Goal: Task Accomplishment & Management: Manage account settings

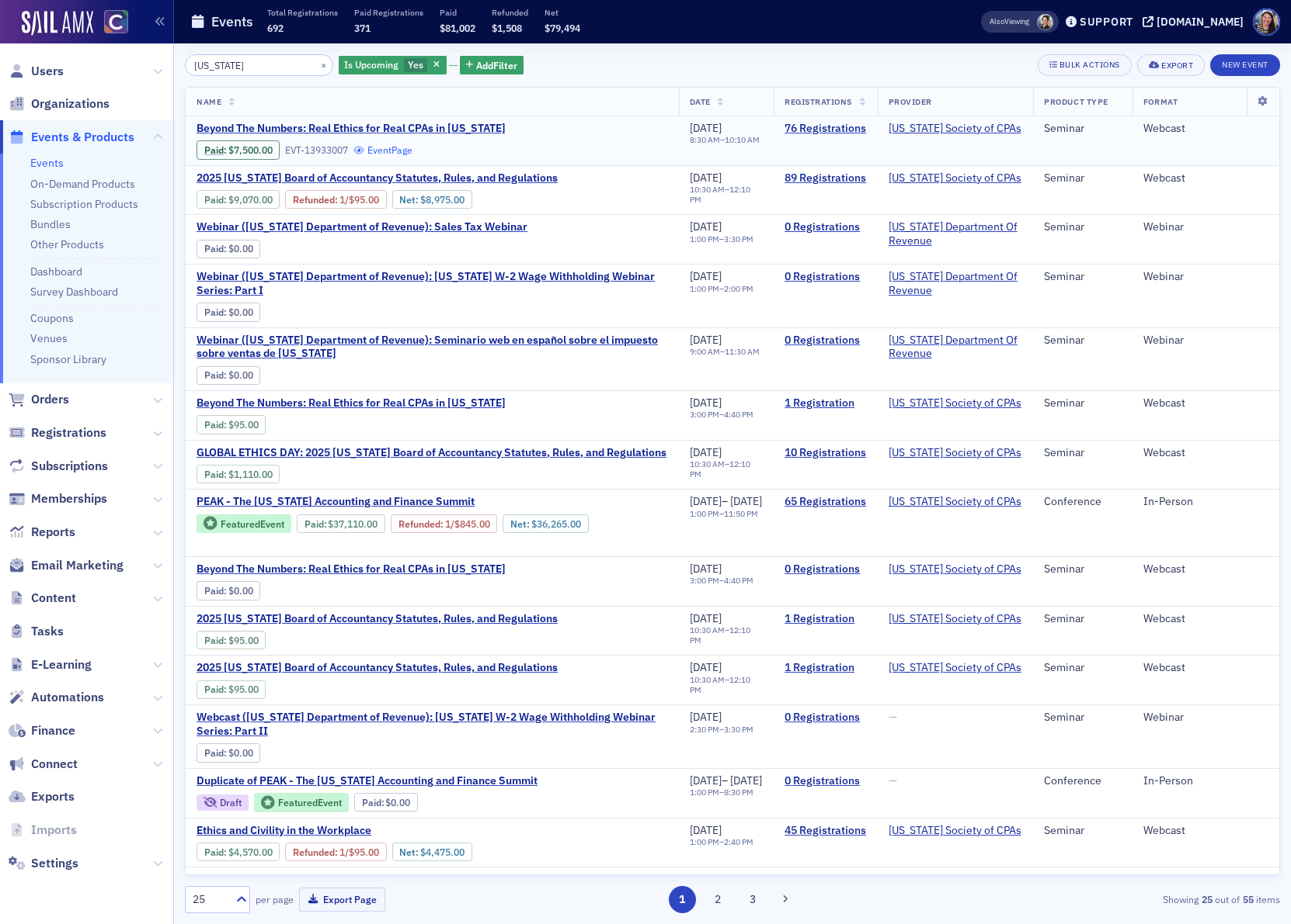
click at [392, 149] on link "Event Page" at bounding box center [383, 150] width 59 height 11
click at [328, 125] on span "Beyond The Numbers: Real Ethics for Real CPAs in [US_STATE]" at bounding box center [350, 129] width 309 height 14
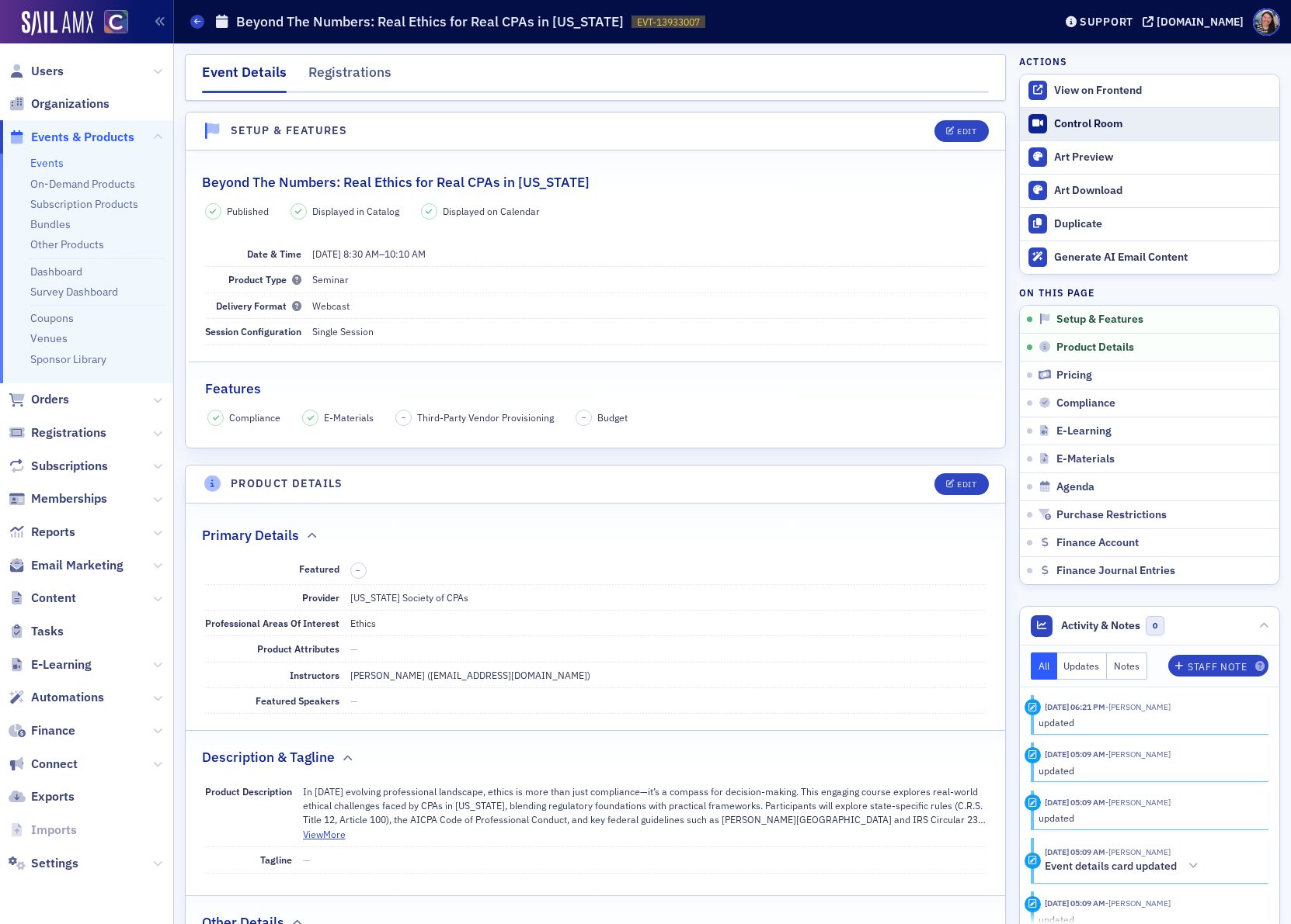
click at [1122, 123] on div "Control Room" at bounding box center [1163, 124] width 218 height 14
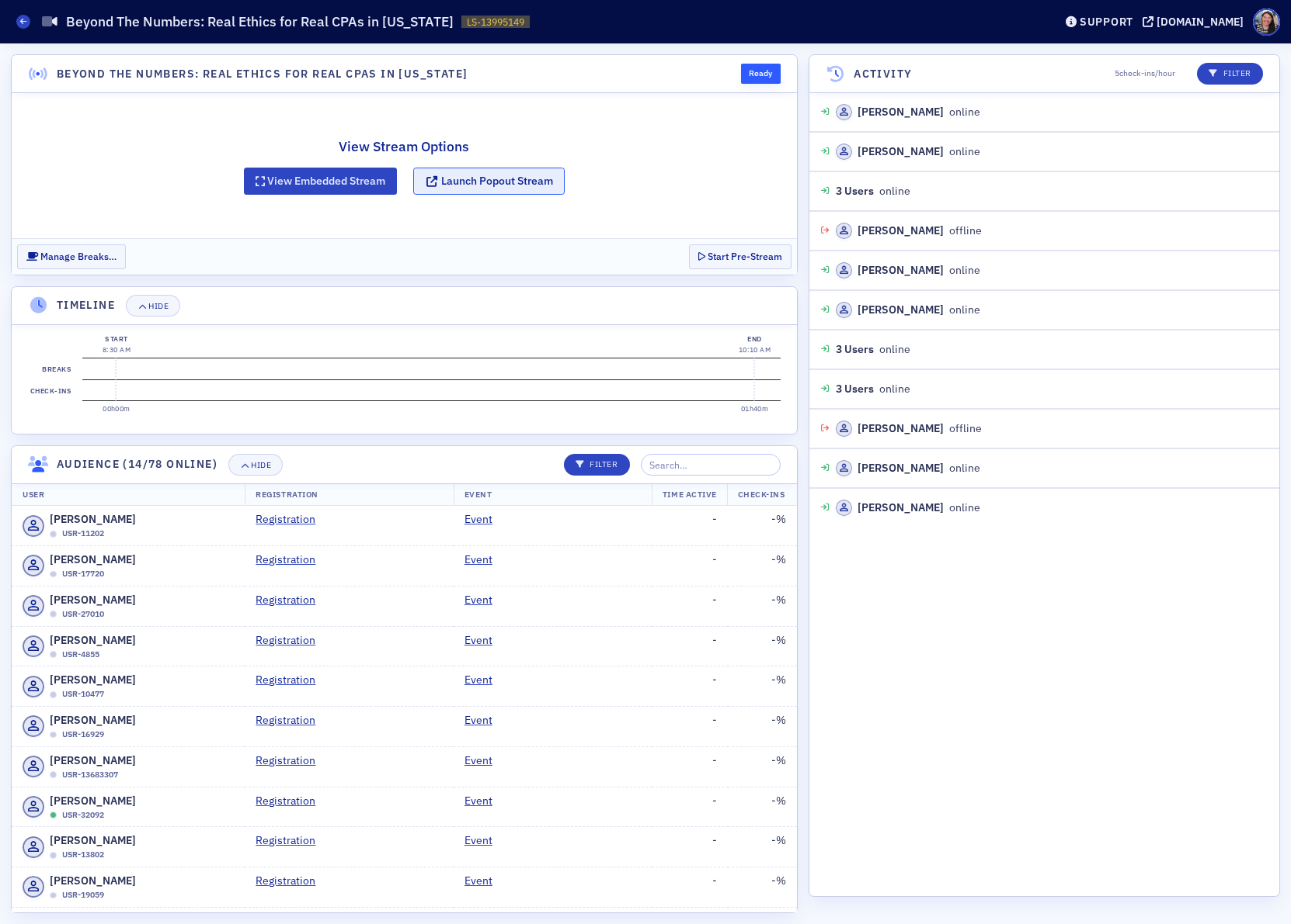
click at [475, 181] on button "Launch Popout Stream" at bounding box center [489, 181] width 152 height 27
click at [457, 188] on button "Launch Popout Stream" at bounding box center [489, 181] width 152 height 27
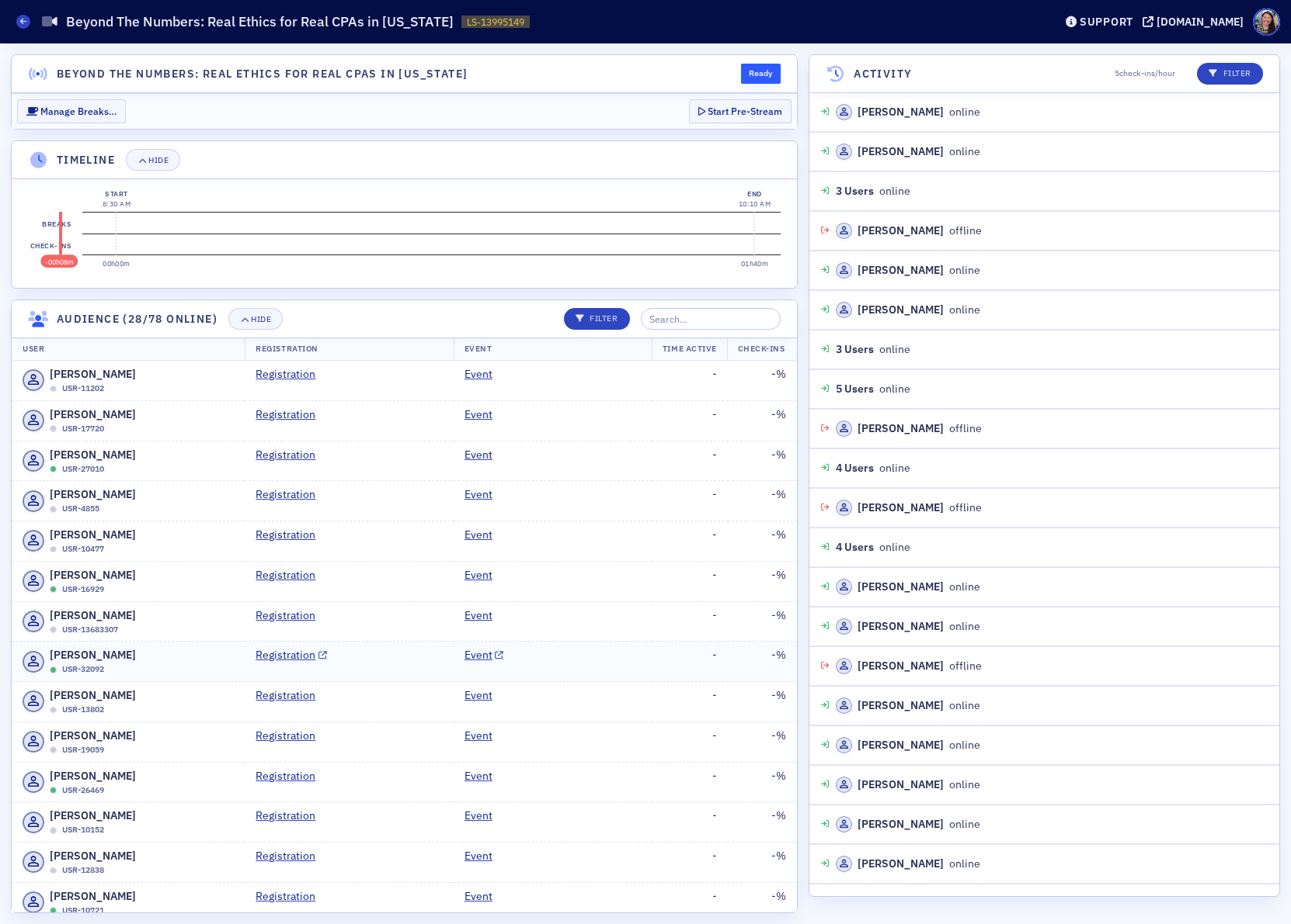
scroll to position [12, 0]
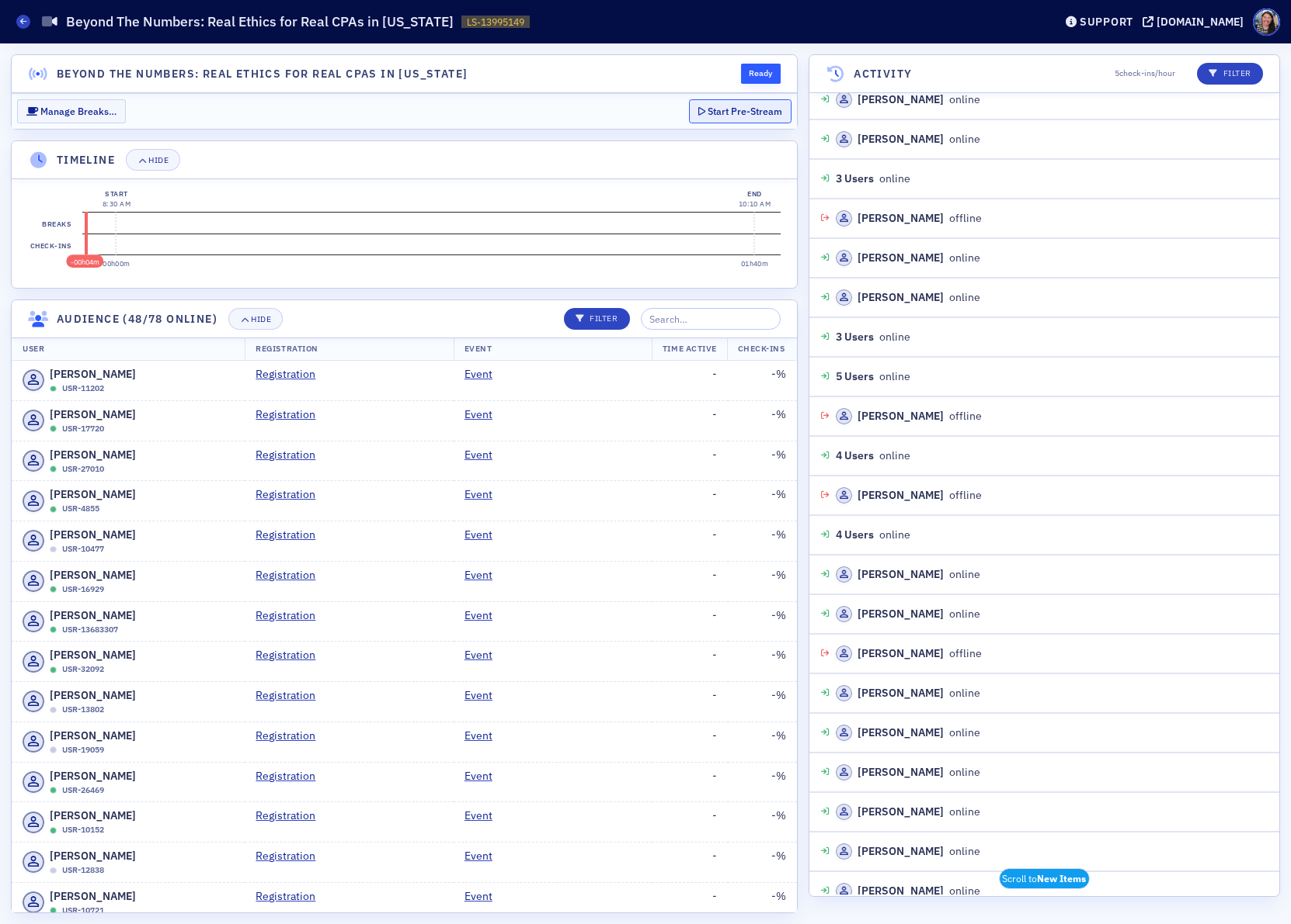
click at [740, 109] on button "Start Pre-Stream" at bounding box center [740, 111] width 102 height 24
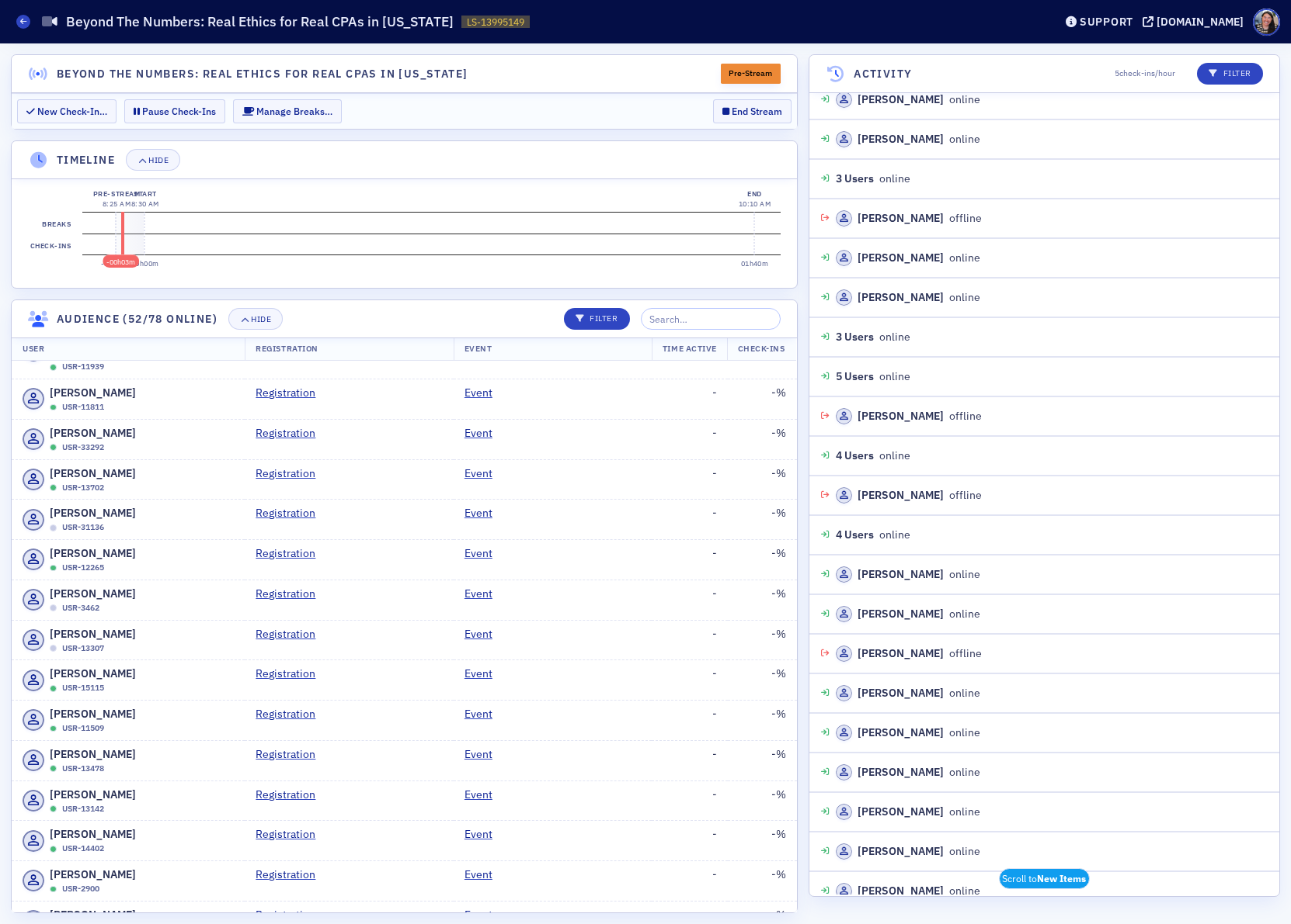
scroll to position [2291, 0]
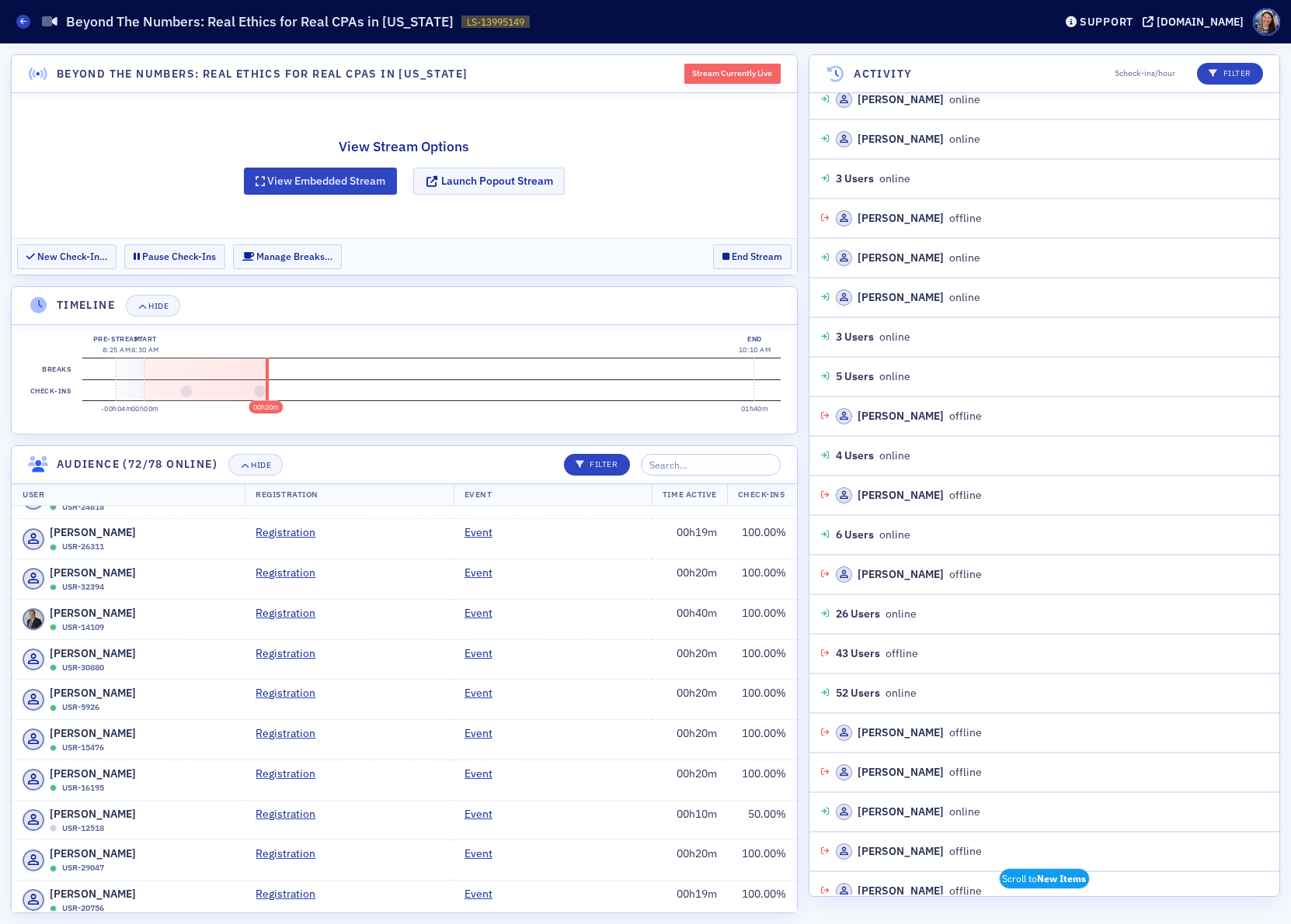
scroll to position [791, 0]
click at [710, 468] on input "search" at bounding box center [710, 465] width 140 height 22
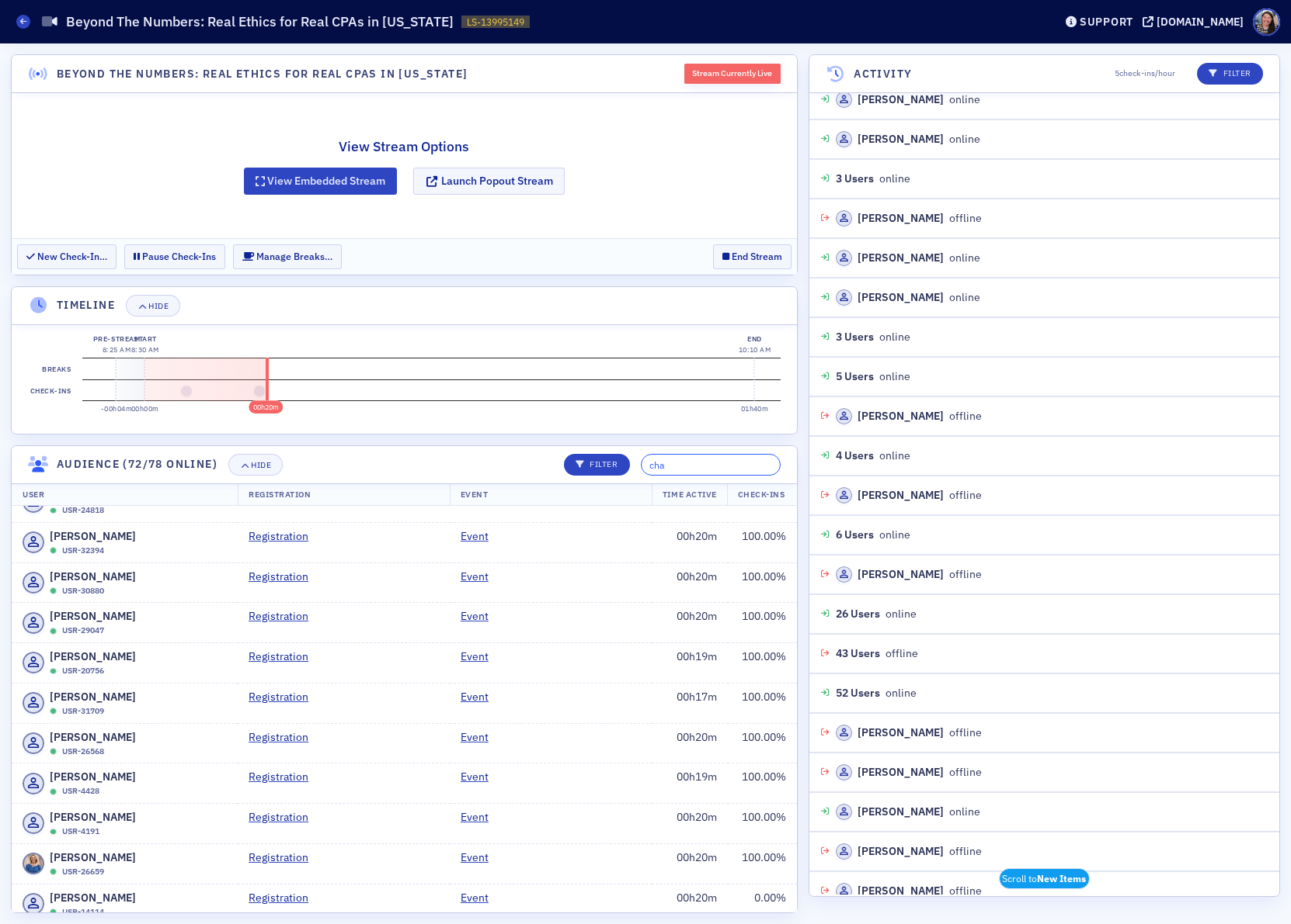
scroll to position [0, 0]
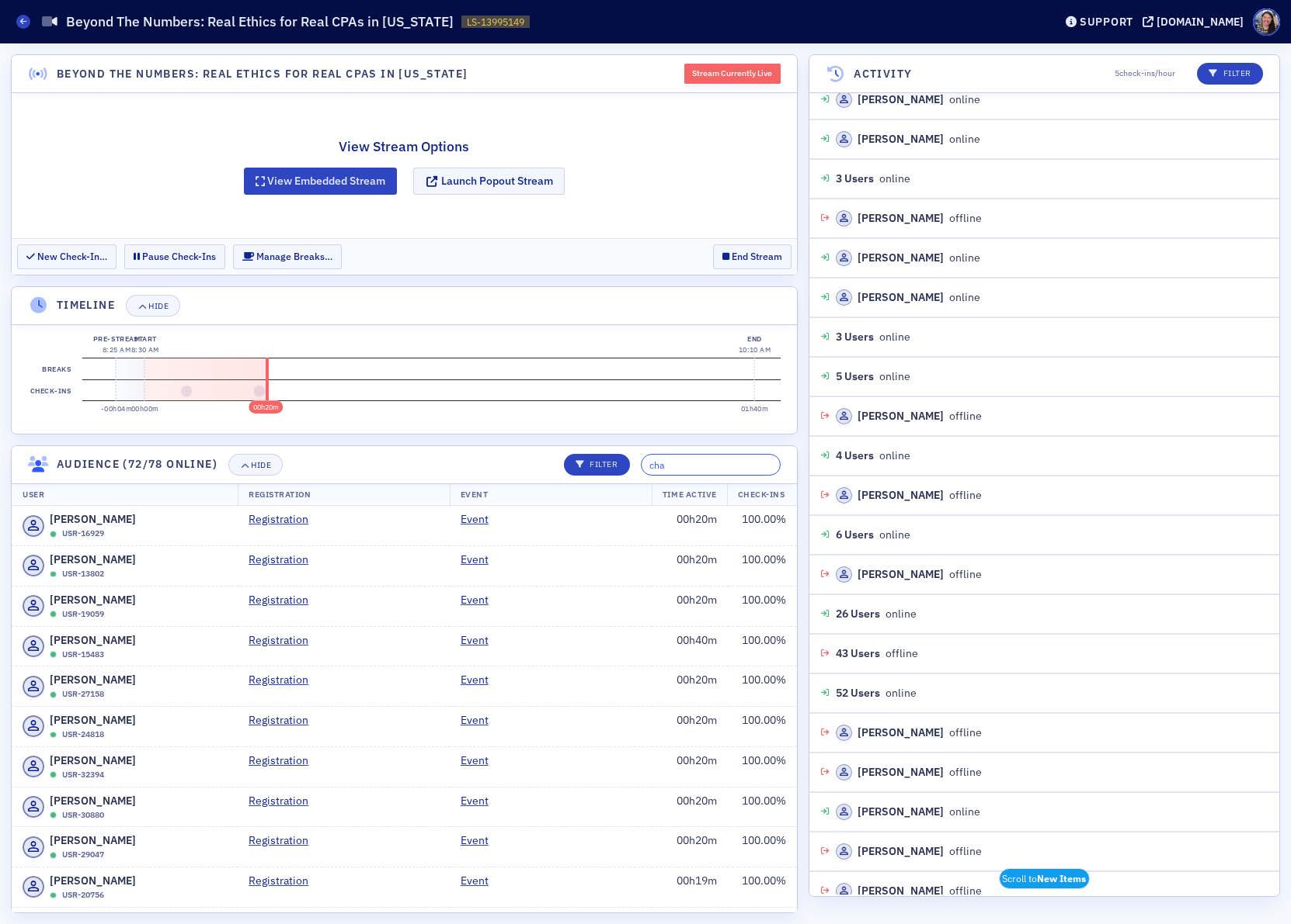
type input "chad"
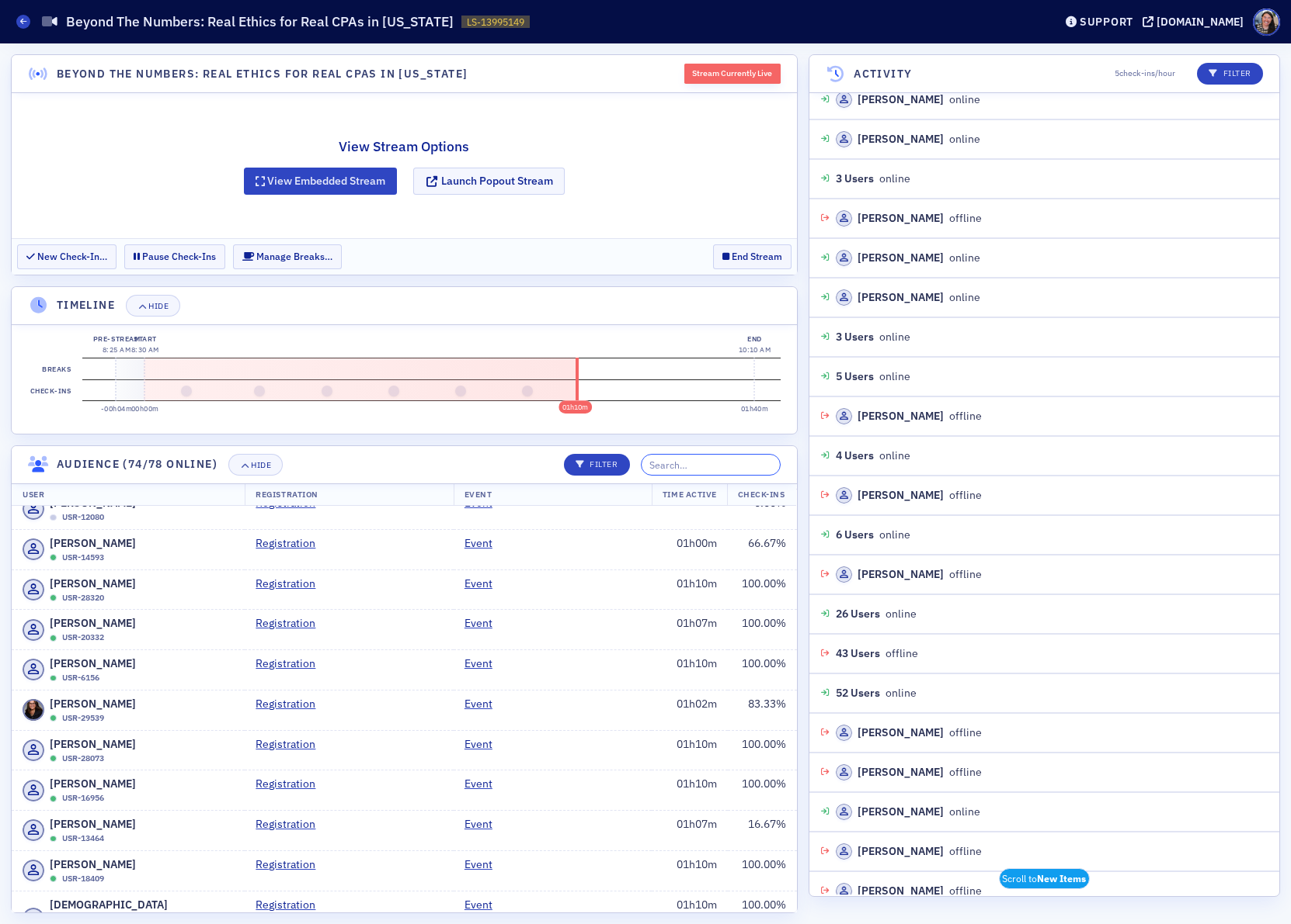
scroll to position [1851, 0]
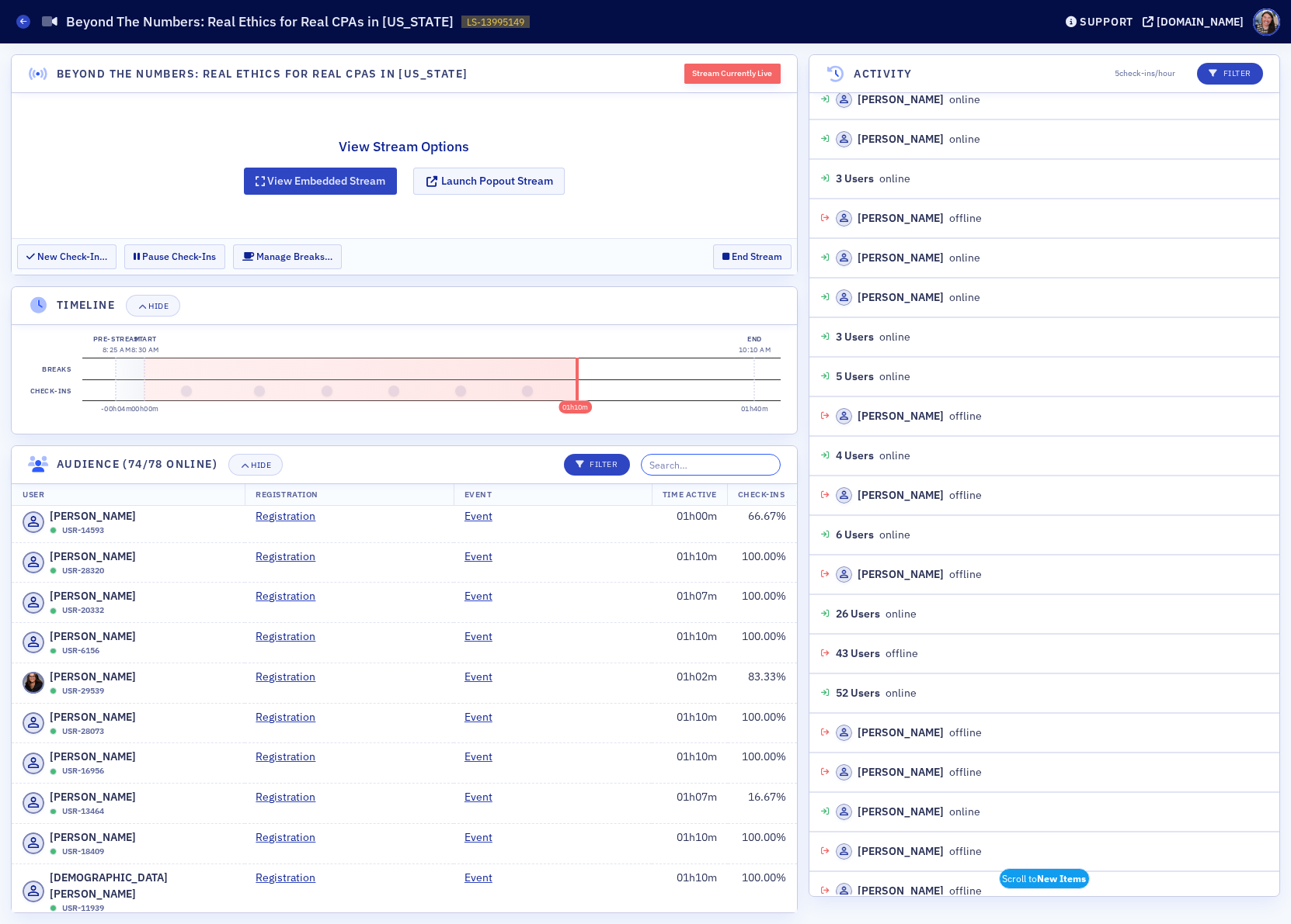
click at [683, 471] on input "search" at bounding box center [710, 465] width 140 height 22
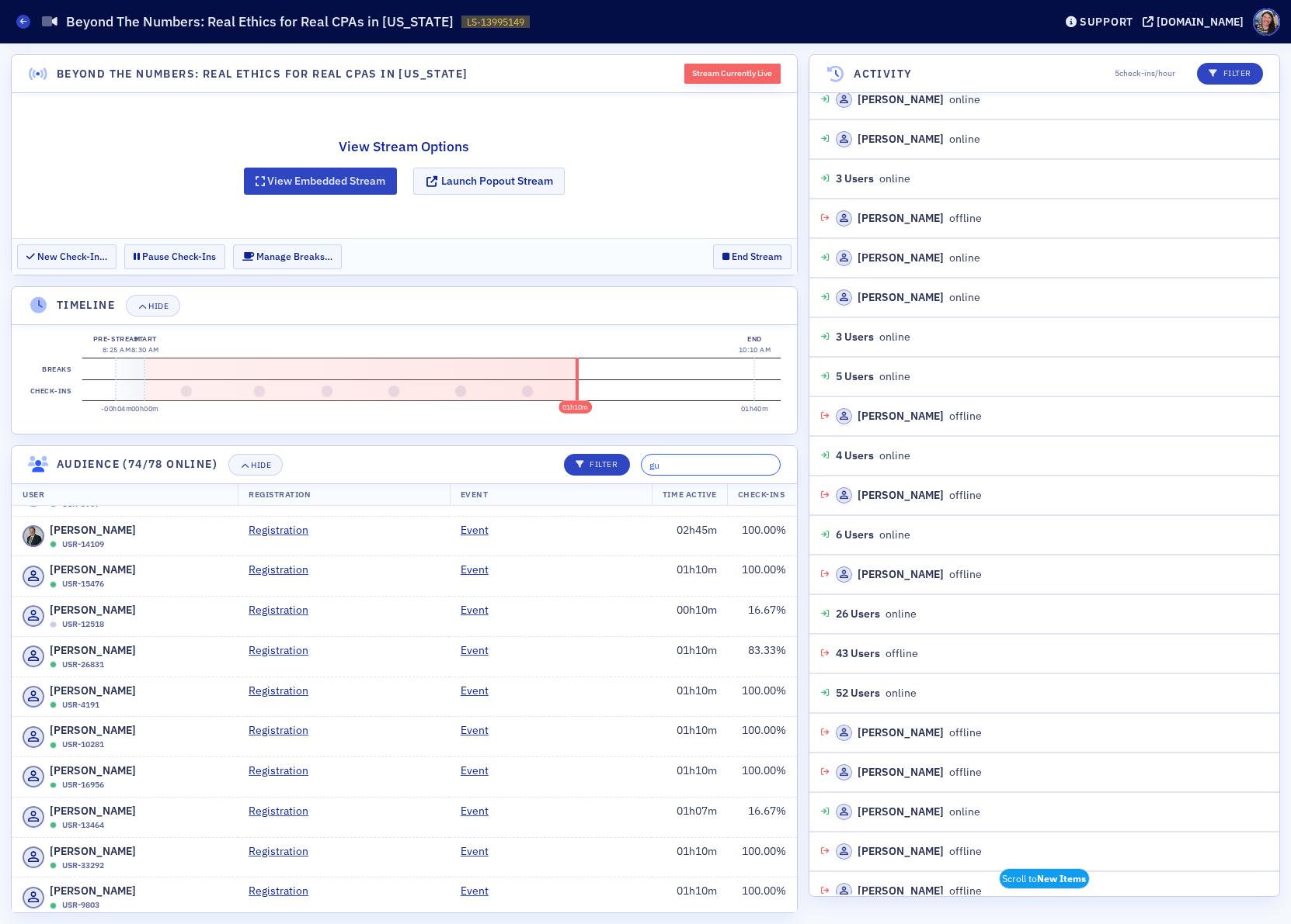
scroll to position [0, 0]
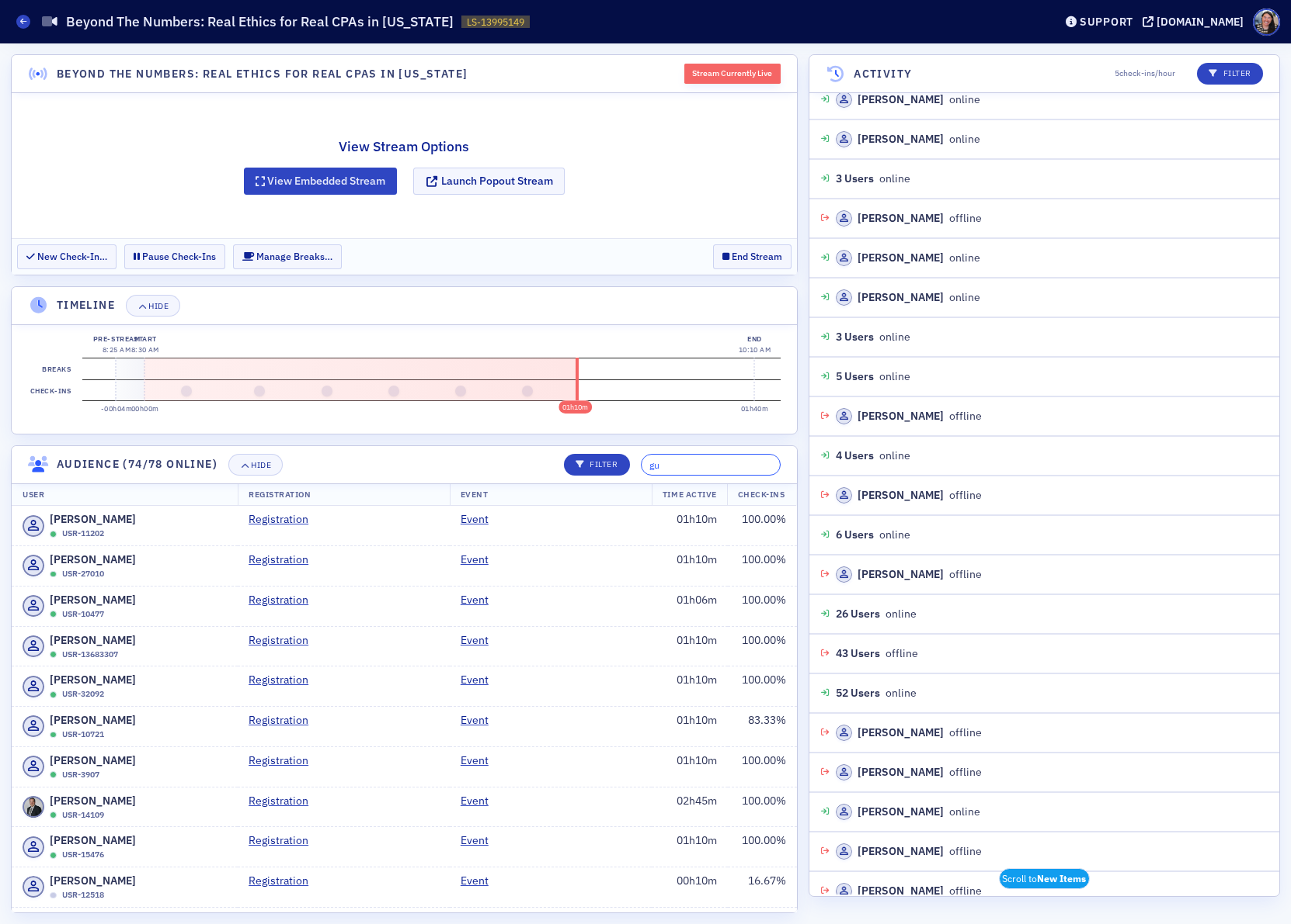
type input "gus"
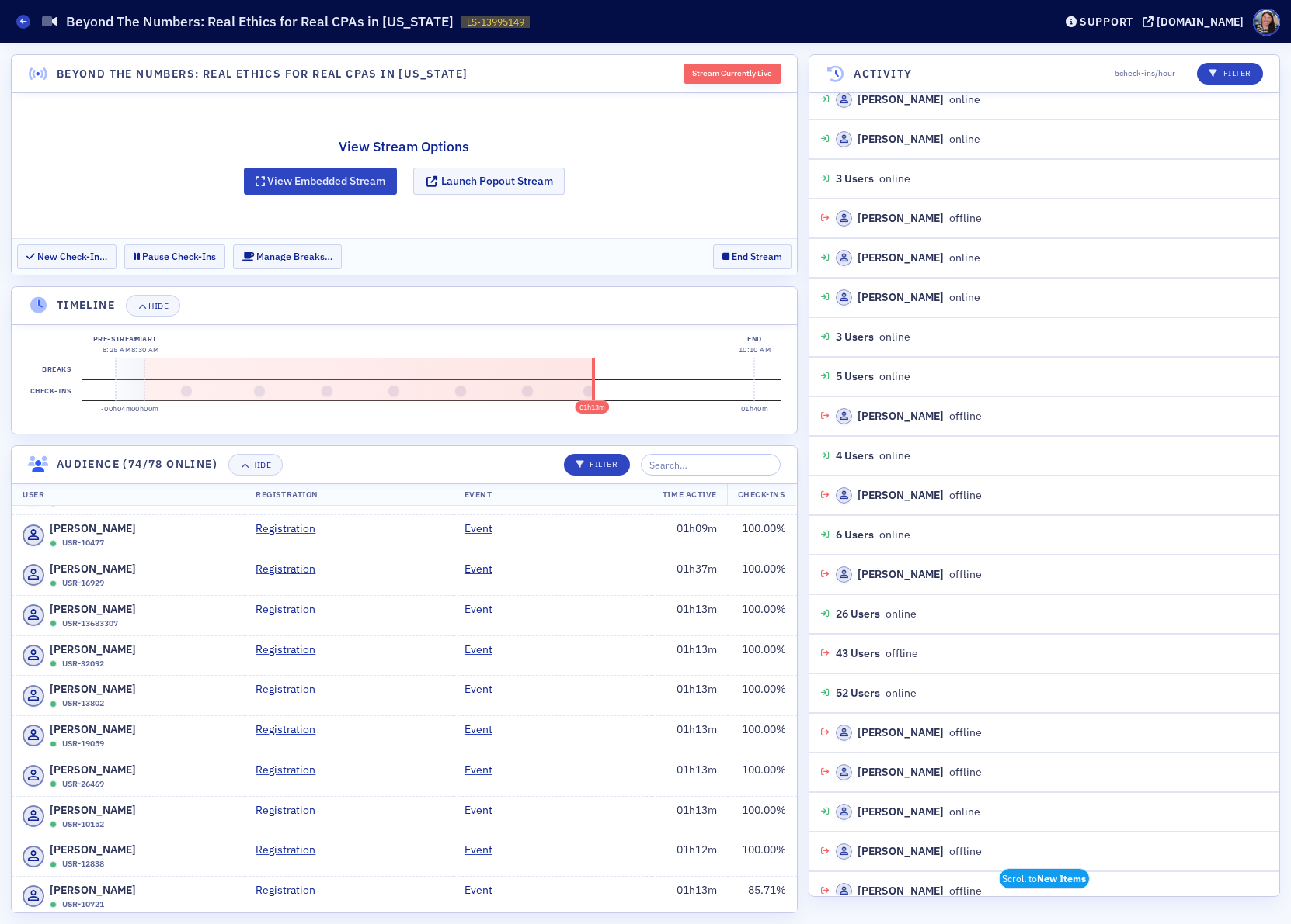
scroll to position [152, 0]
click at [743, 261] on button "End Stream" at bounding box center [752, 256] width 79 height 24
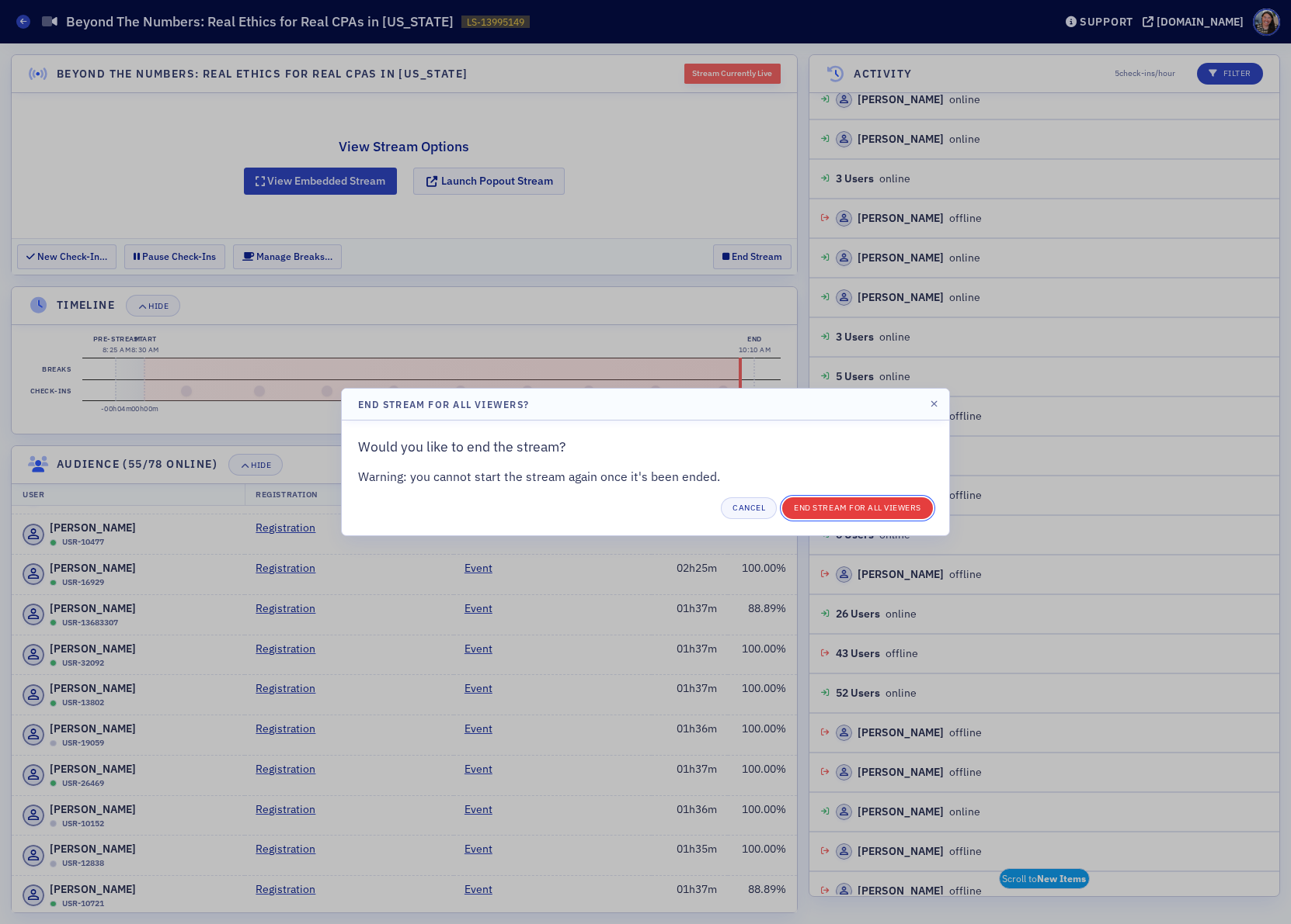
click at [841, 507] on button "End Stream for all Viewers" at bounding box center [857, 508] width 151 height 22
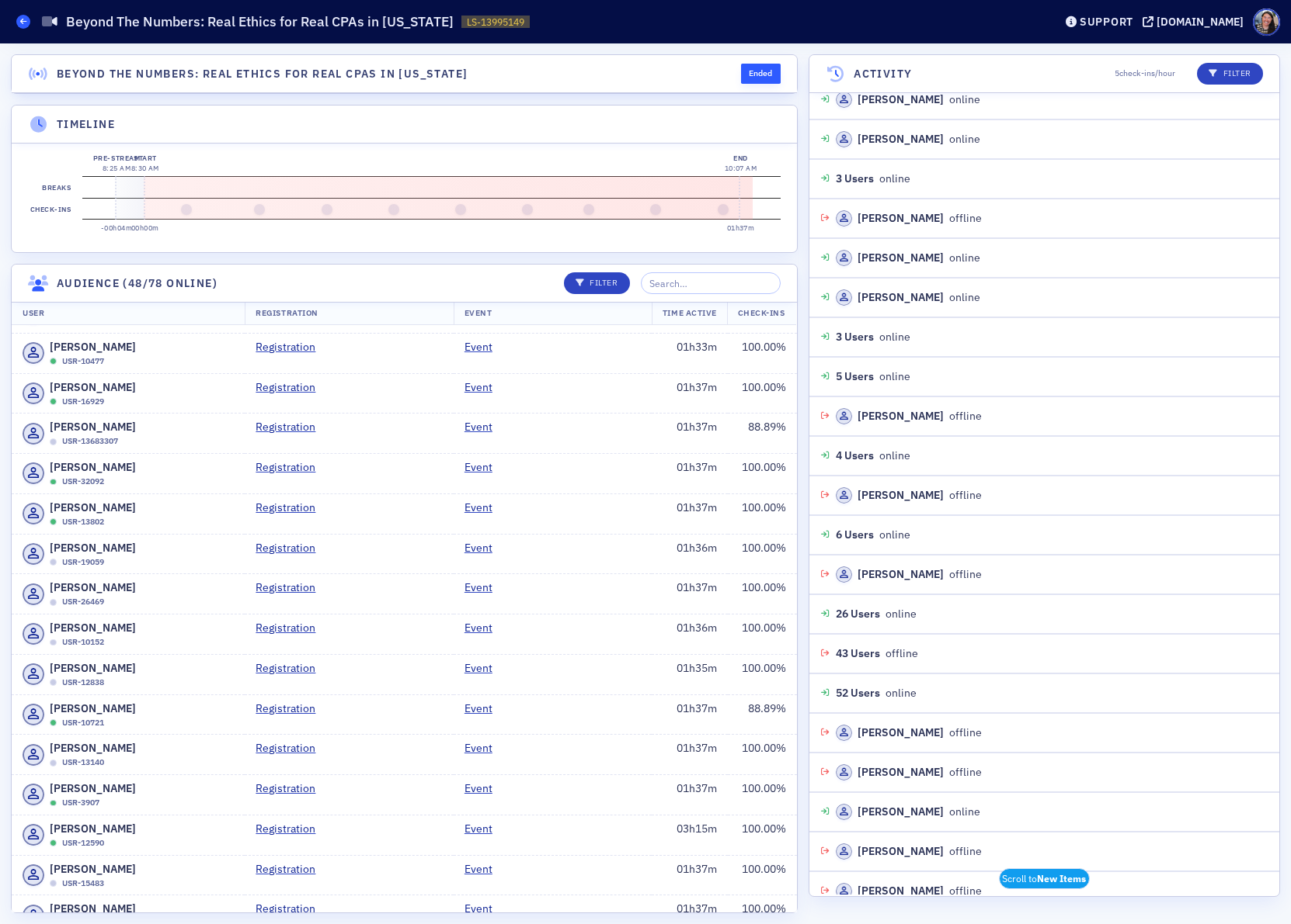
click at [24, 19] on icon at bounding box center [23, 21] width 7 height 7
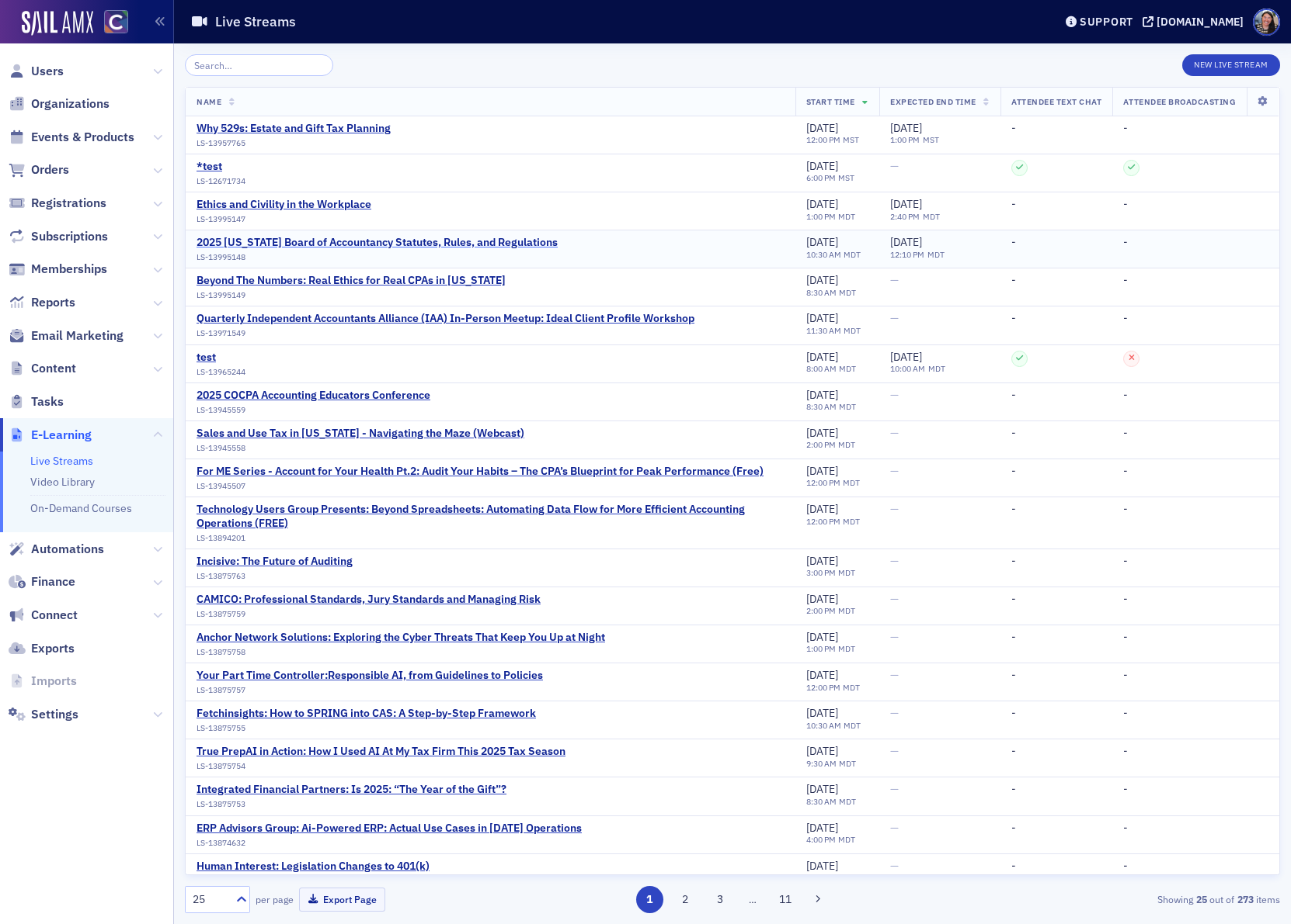
click at [298, 240] on div "2025 [US_STATE] Board of Accountancy Statutes, Rules, and Regulations" at bounding box center [376, 242] width 361 height 14
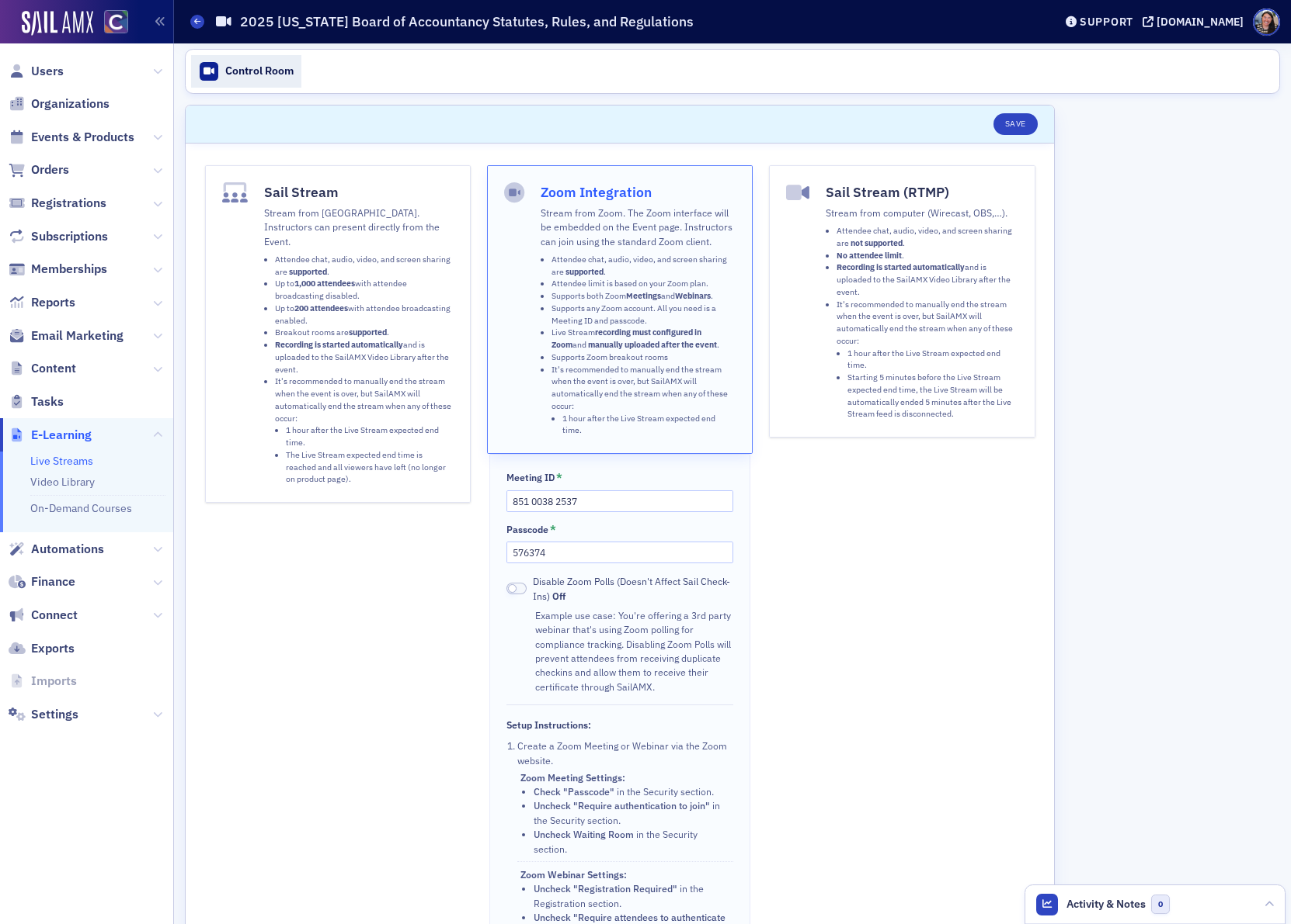
click at [248, 67] on div "Control Room" at bounding box center [260, 71] width 68 height 14
click at [248, 75] on div "Control Room" at bounding box center [260, 71] width 68 height 14
click at [105, 132] on span "Events & Products" at bounding box center [82, 137] width 103 height 17
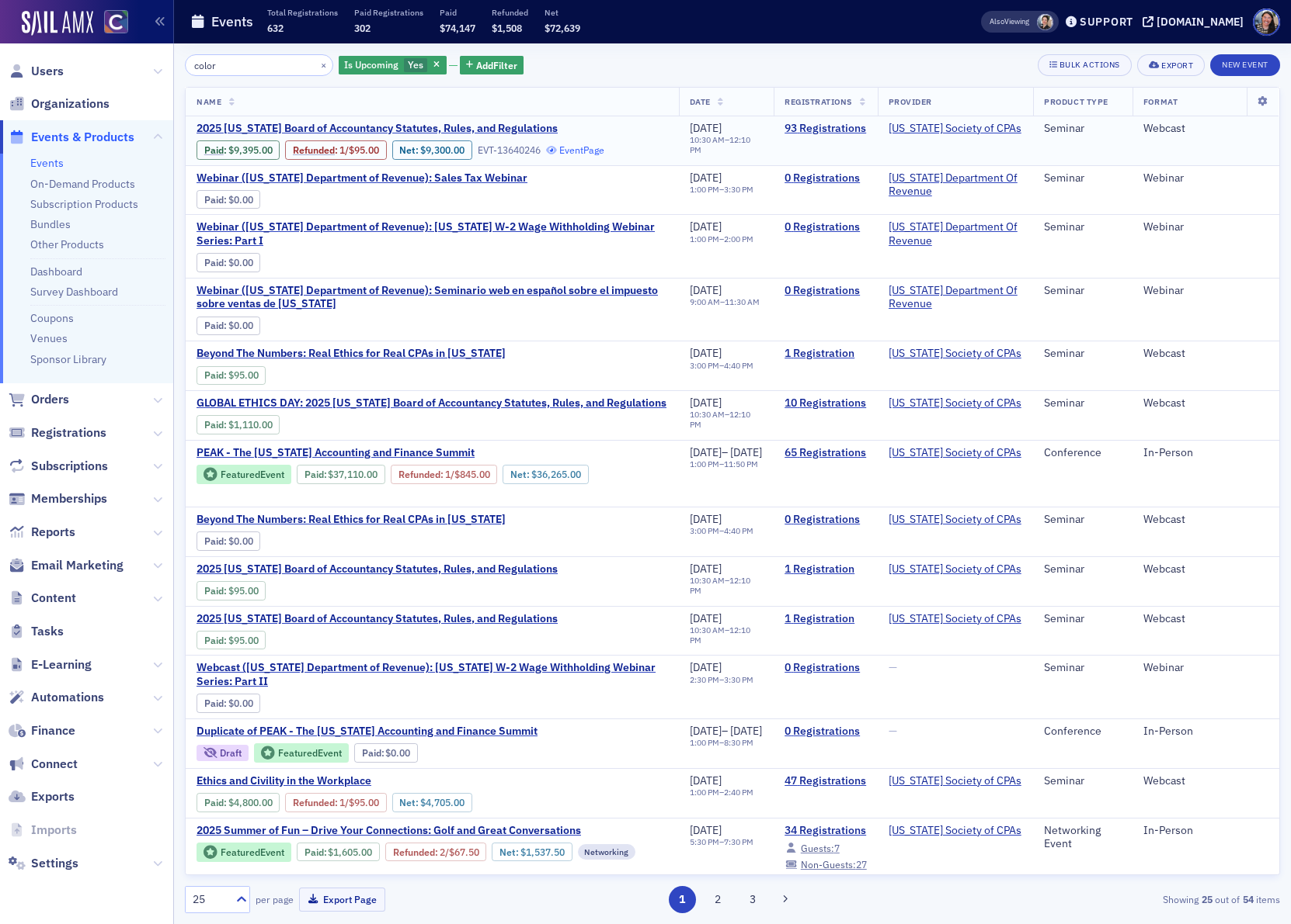
type input "color"
click at [591, 151] on link "Event Page" at bounding box center [575, 150] width 59 height 11
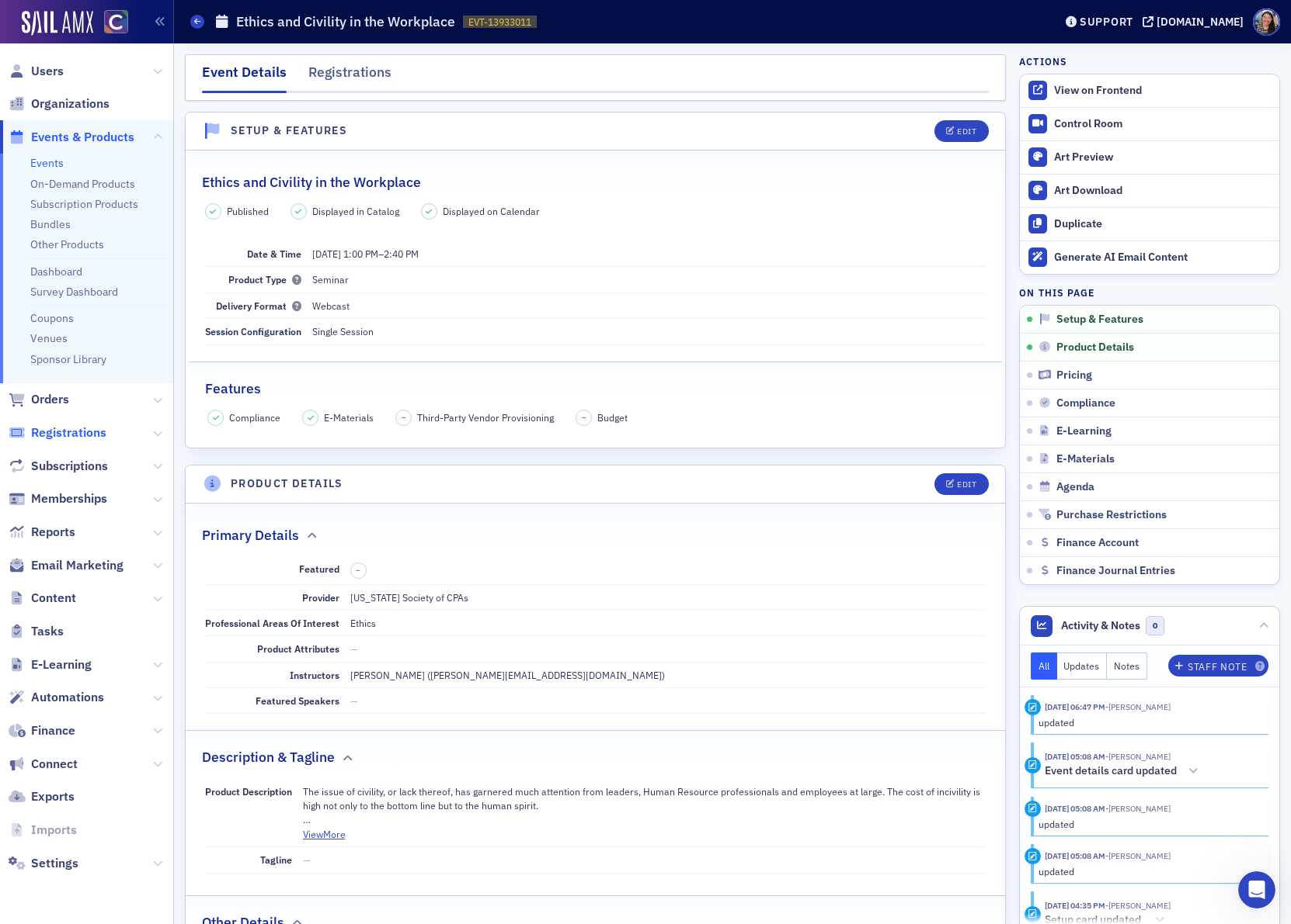
click at [47, 432] on span "Registrations" at bounding box center [69, 433] width 76 height 17
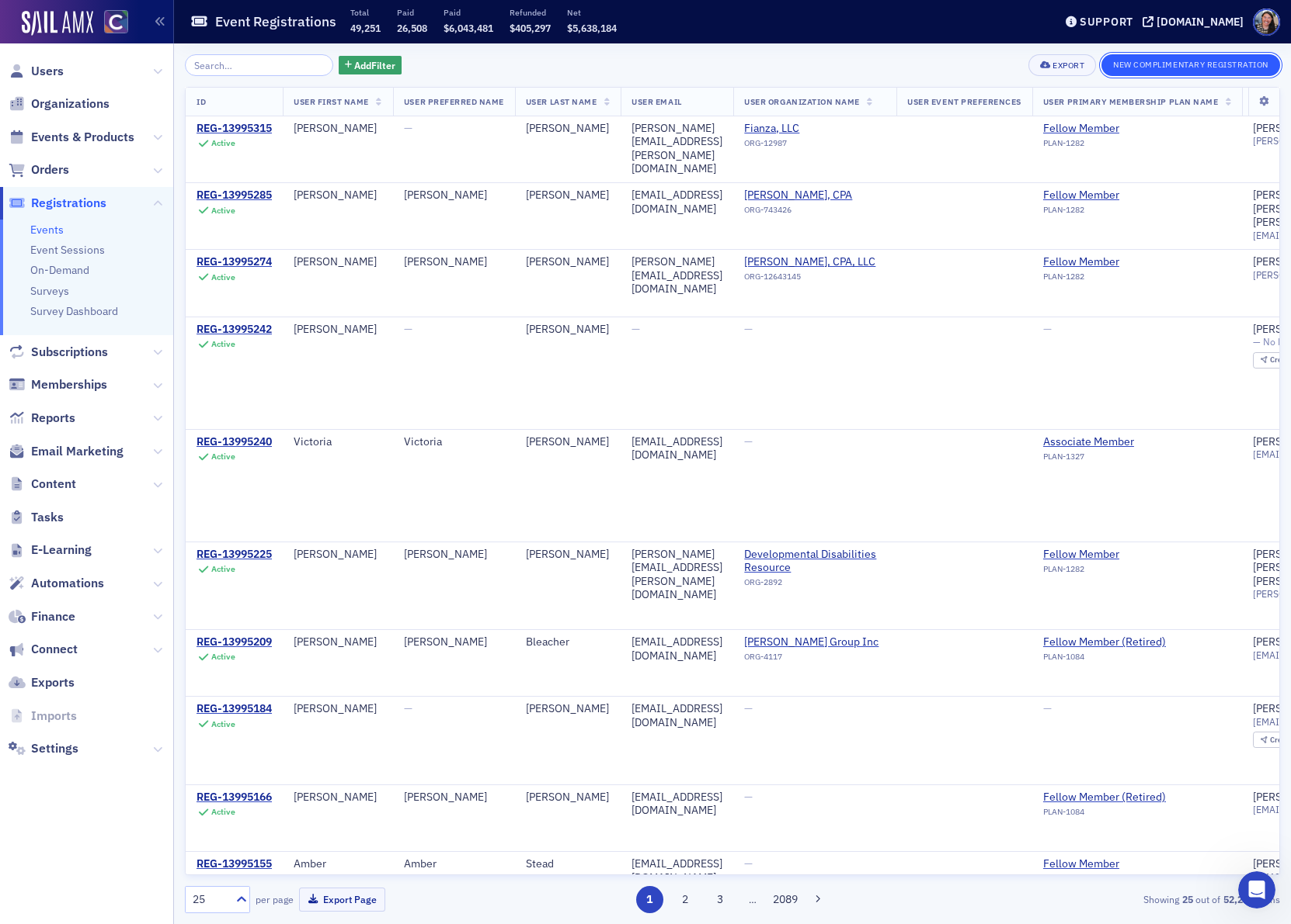
click at [1166, 64] on button "New Complimentary Registration" at bounding box center [1191, 64] width 179 height 22
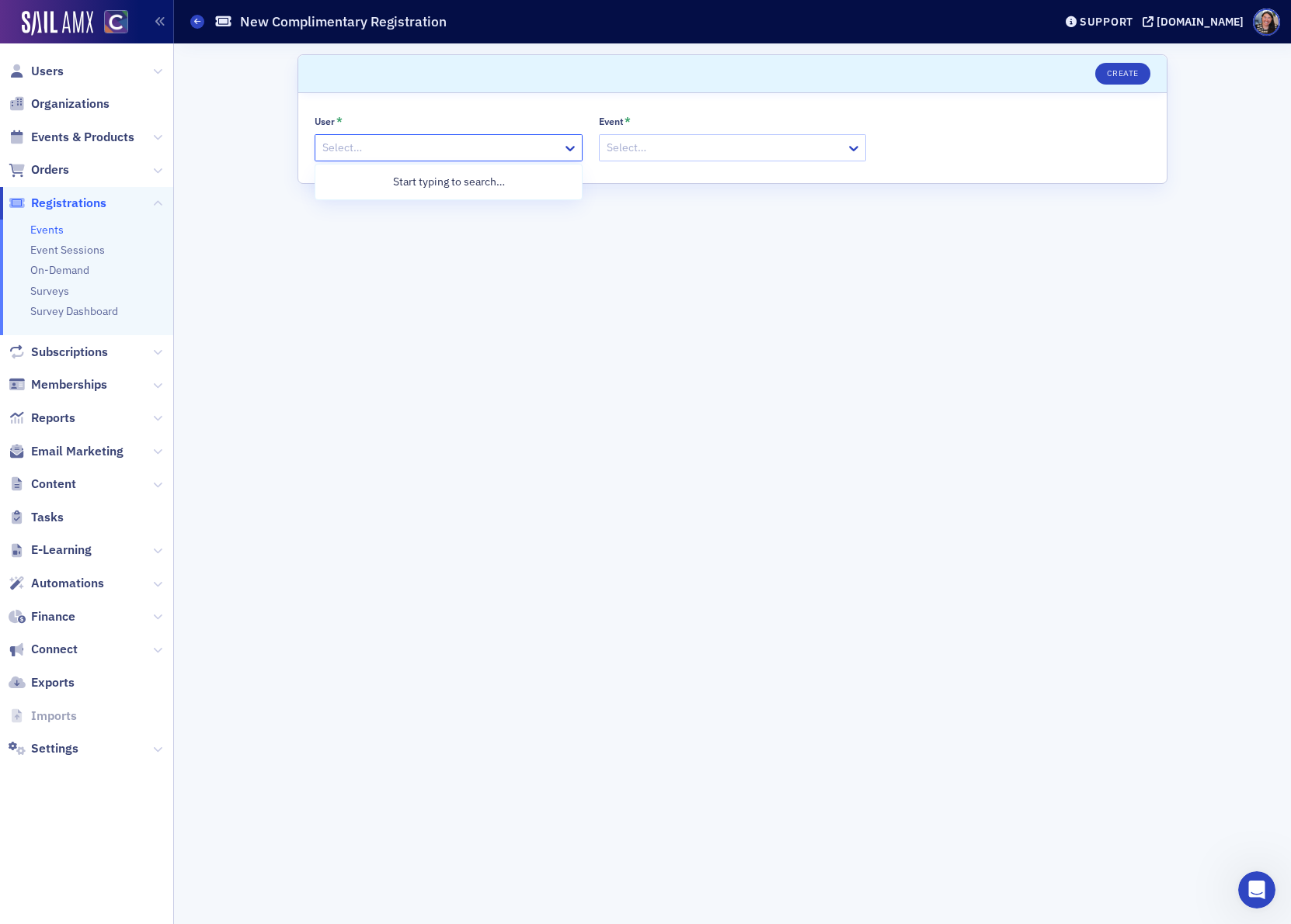
click at [432, 147] on div at bounding box center [440, 148] width 240 height 19
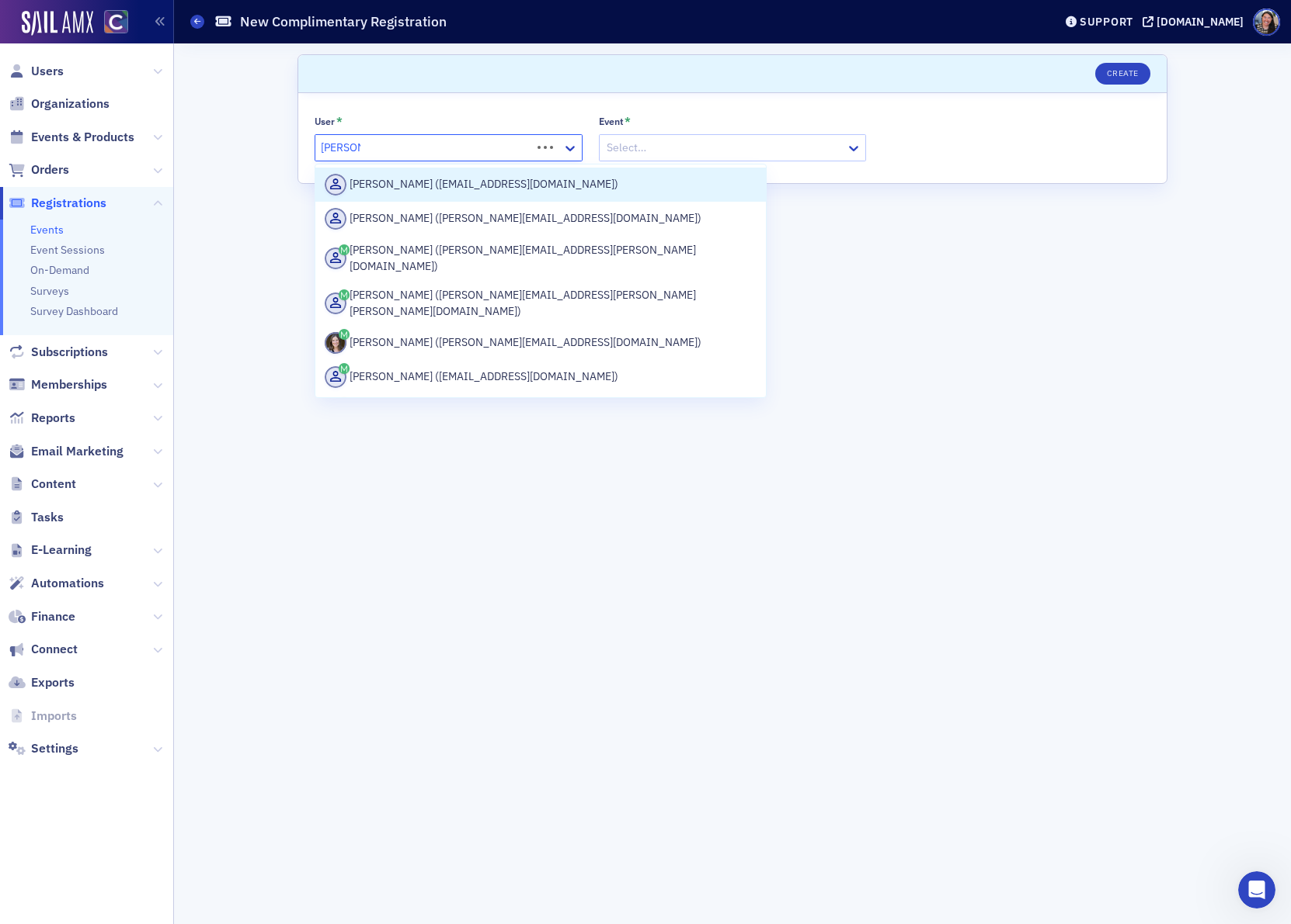
type input "tiffany.l."
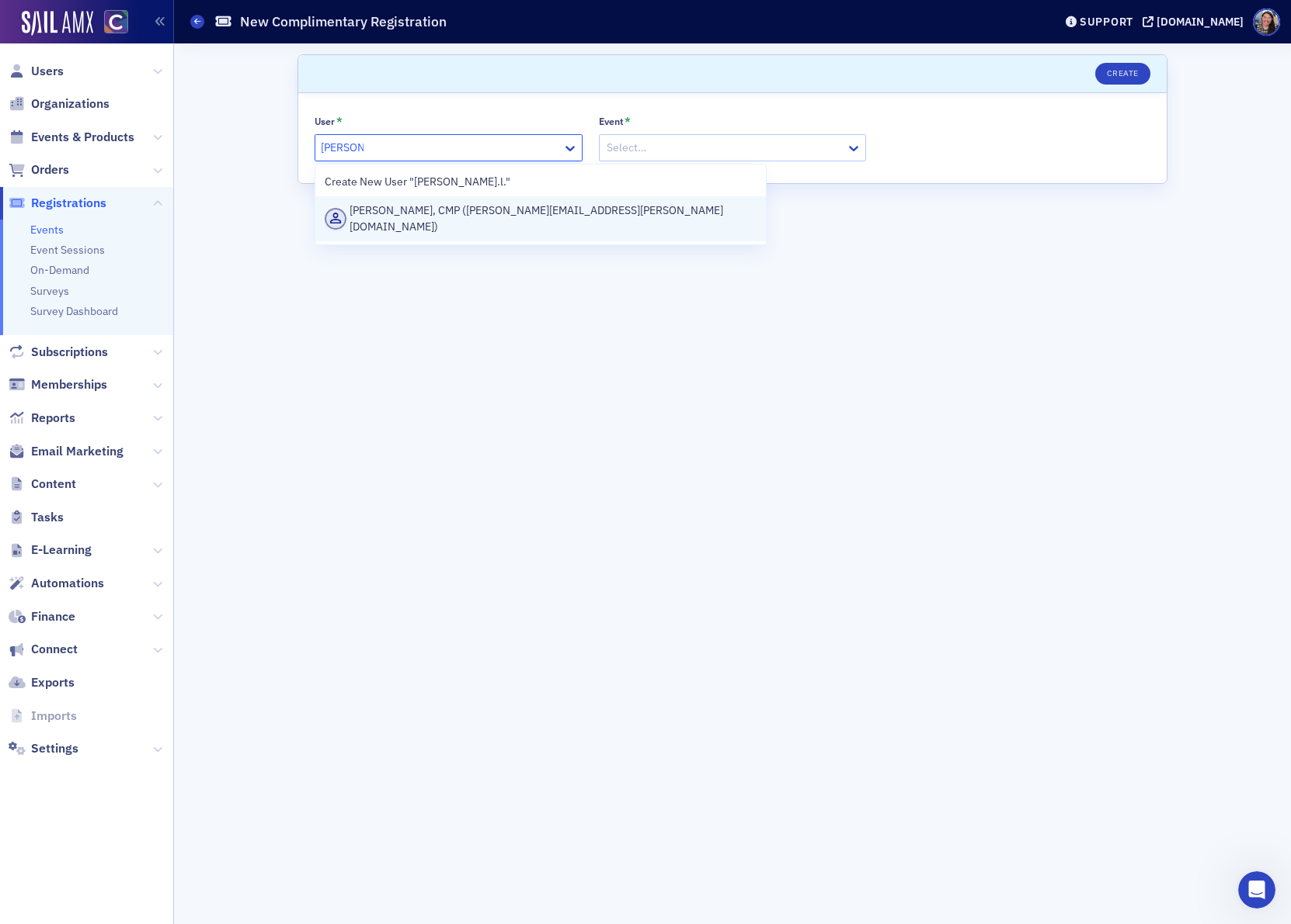
click at [427, 215] on div "Tiffany Carson, CMP (tiffany.l.carson@gmail.com)" at bounding box center [541, 219] width 432 height 32
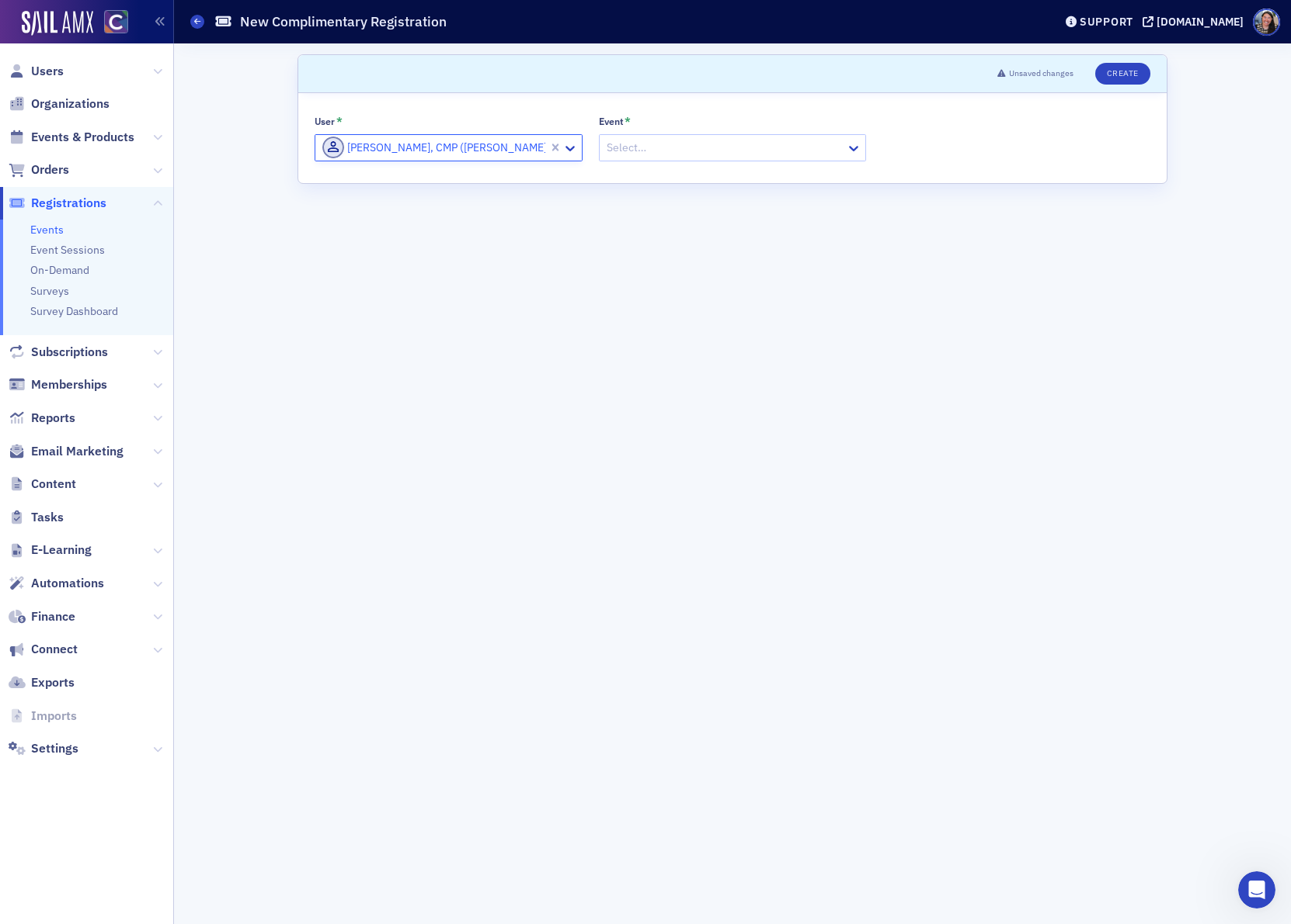
click at [629, 140] on div at bounding box center [725, 148] width 240 height 19
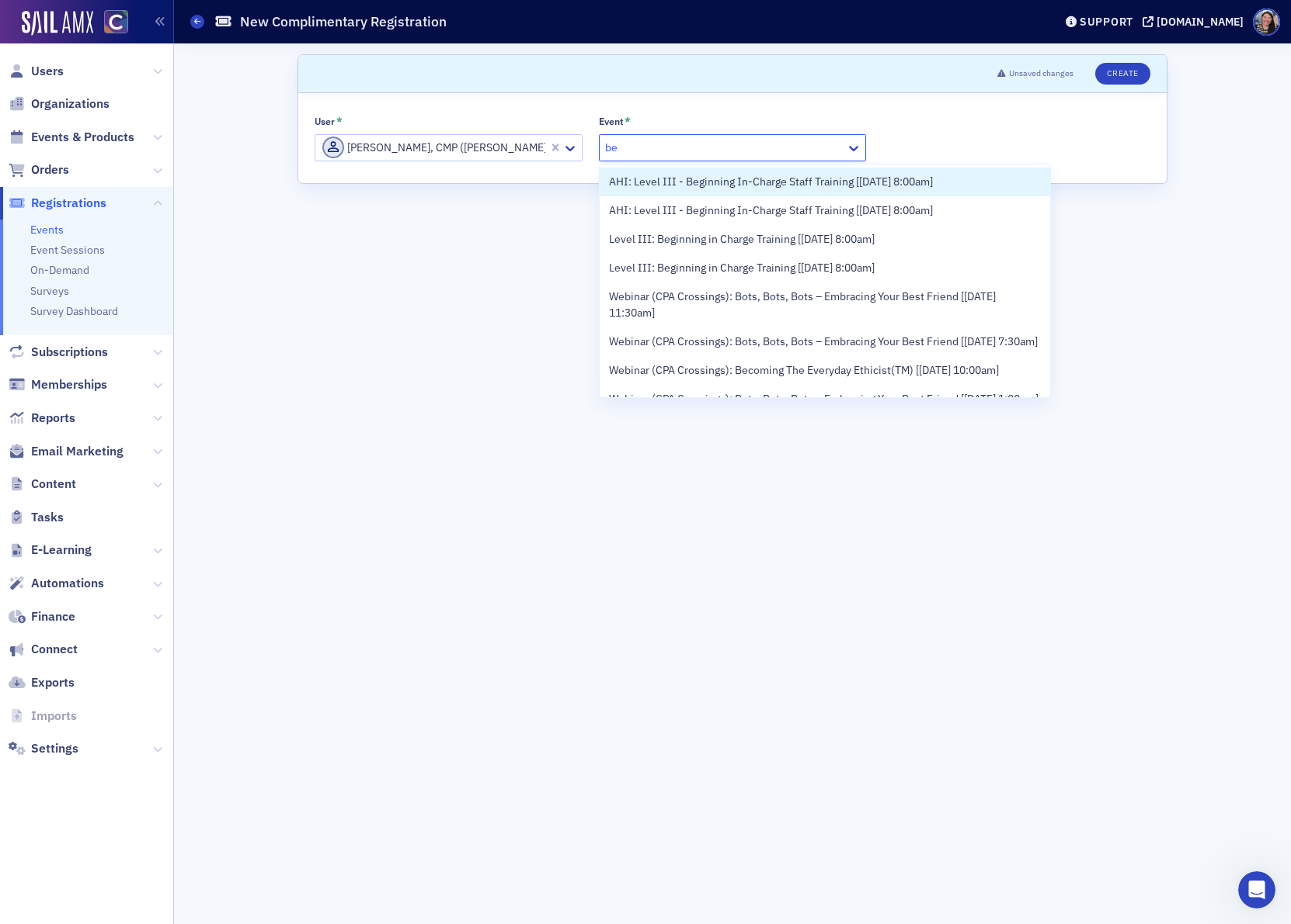
type input "b"
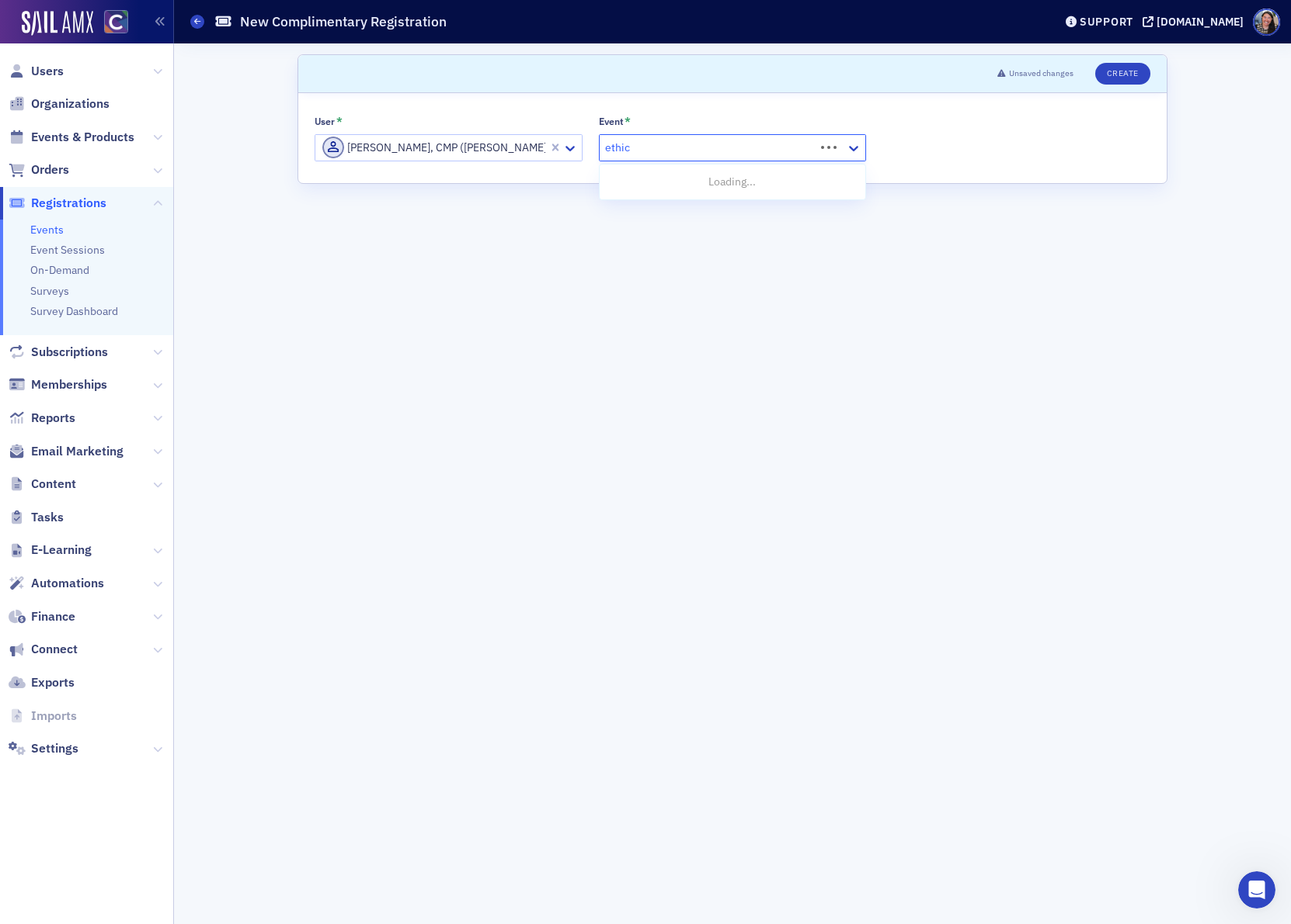
type input "ethics"
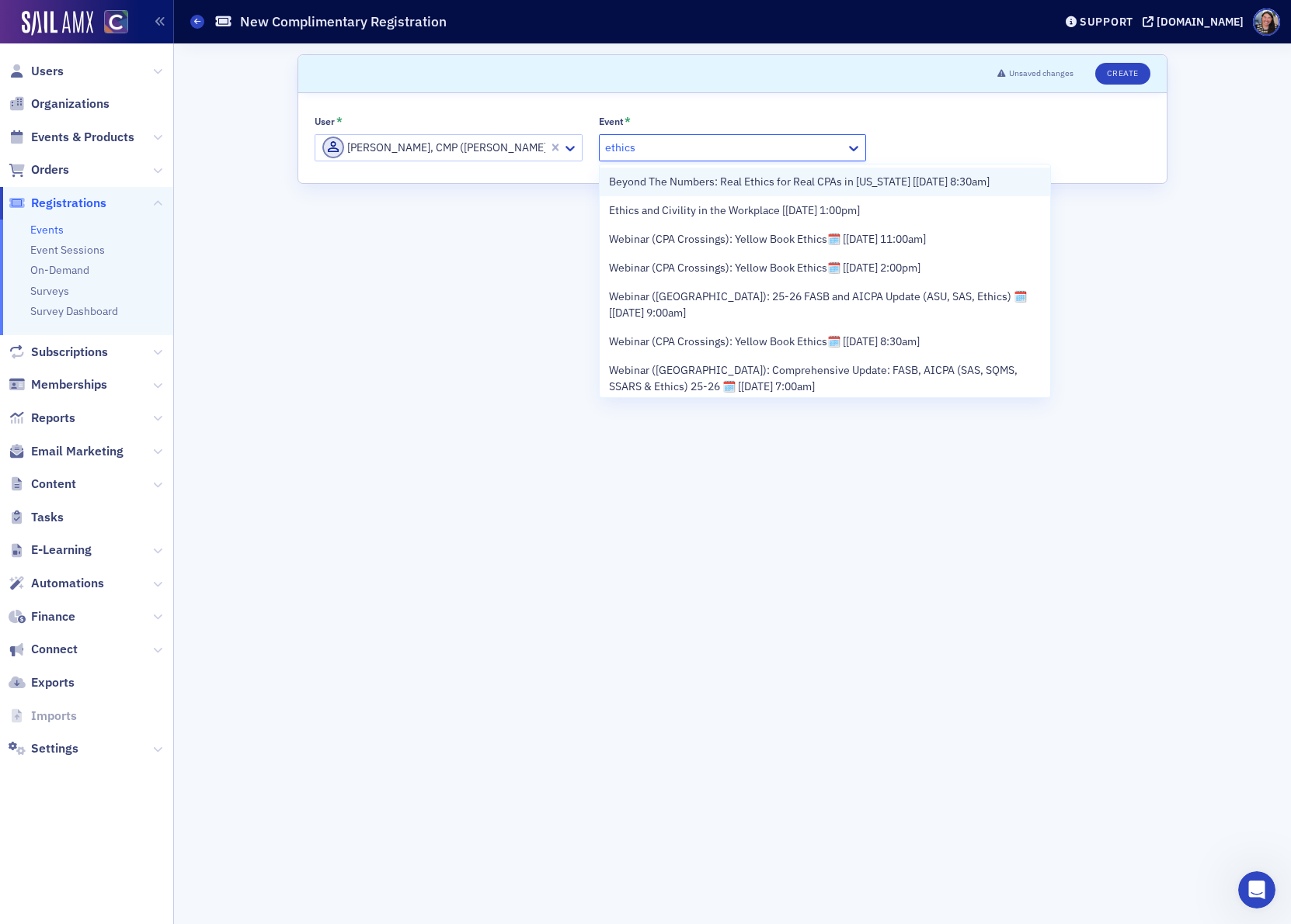
click at [823, 176] on span "Beyond The Numbers: Real Ethics for Real CPAs in [US_STATE] [[DATE] 8:30am]" at bounding box center [799, 182] width 381 height 16
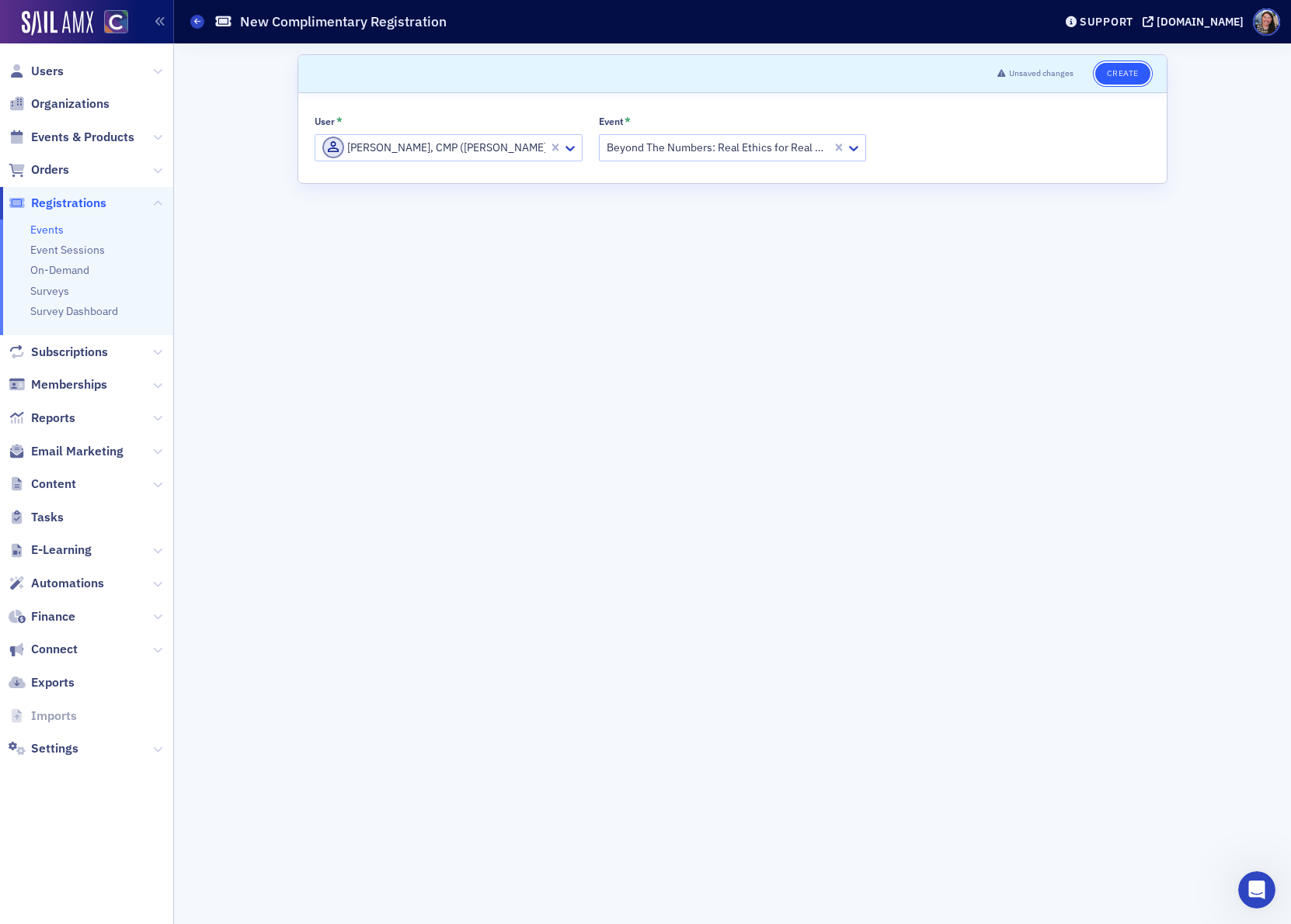
click at [1132, 70] on button "Create" at bounding box center [1122, 73] width 55 height 22
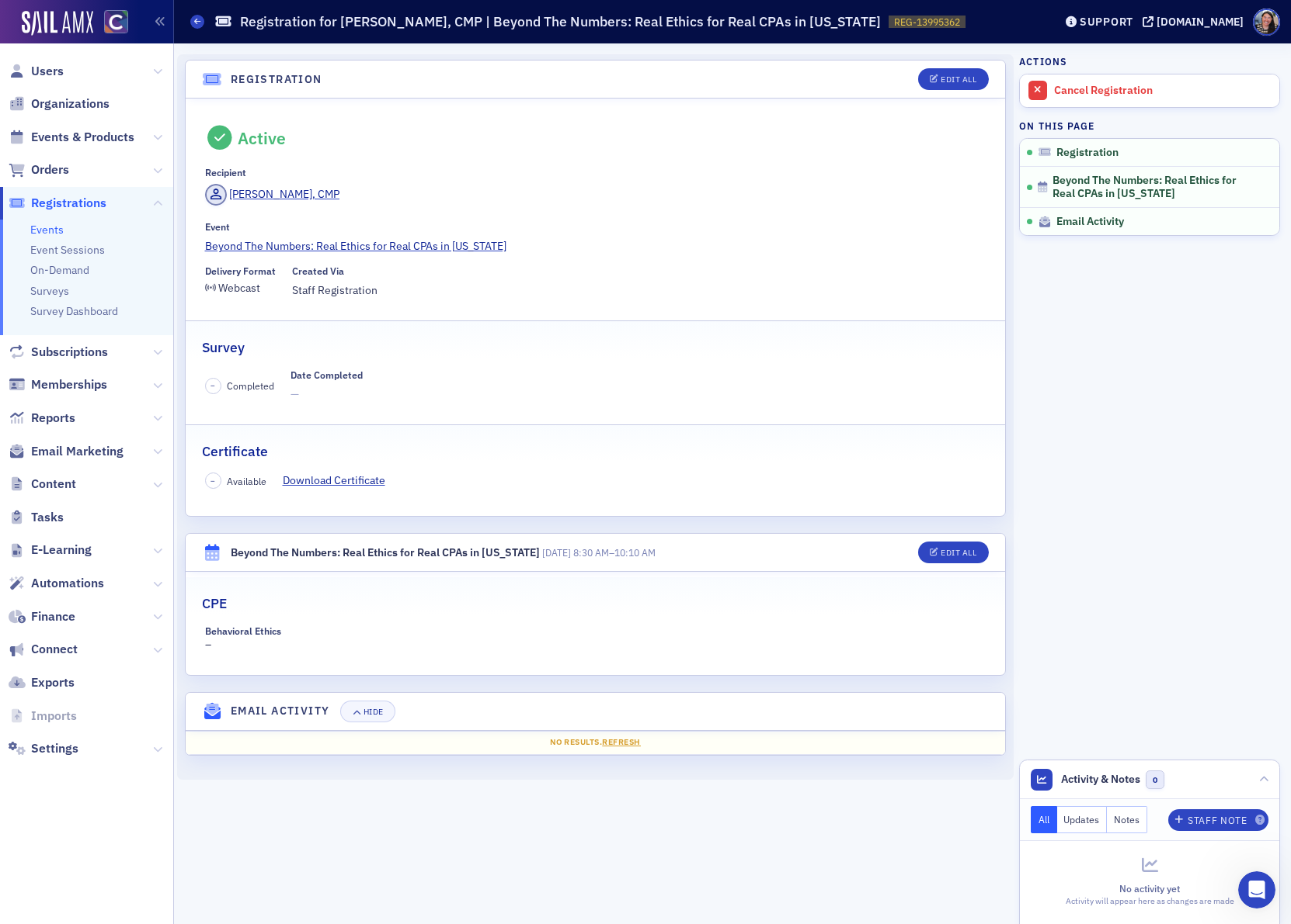
click at [63, 145] on span "Events & Products" at bounding box center [86, 136] width 173 height 33
click at [63, 134] on span "Events & Products" at bounding box center [82, 137] width 103 height 17
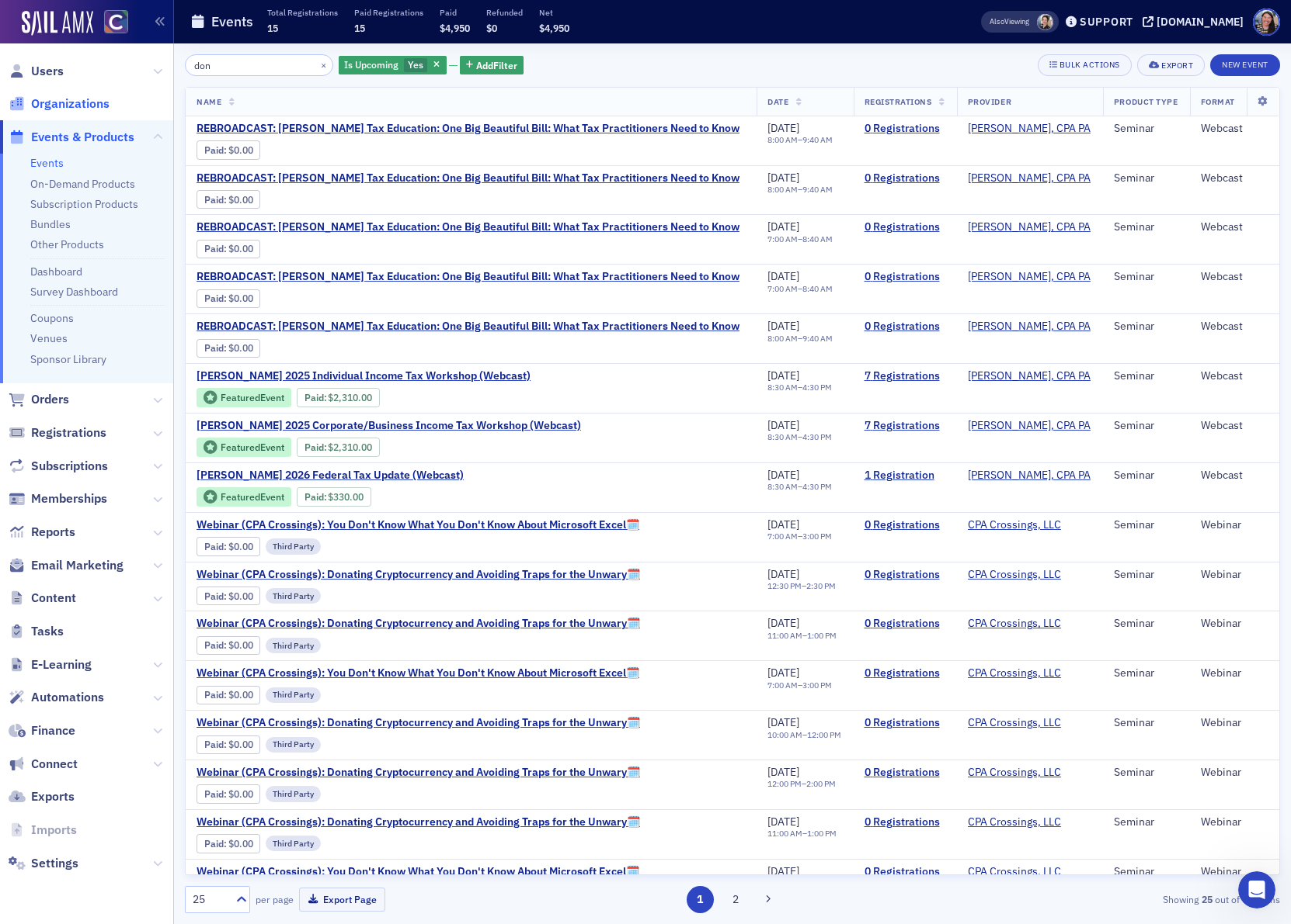
type input "don"
click at [316, 65] on button "×" at bounding box center [323, 64] width 14 height 14
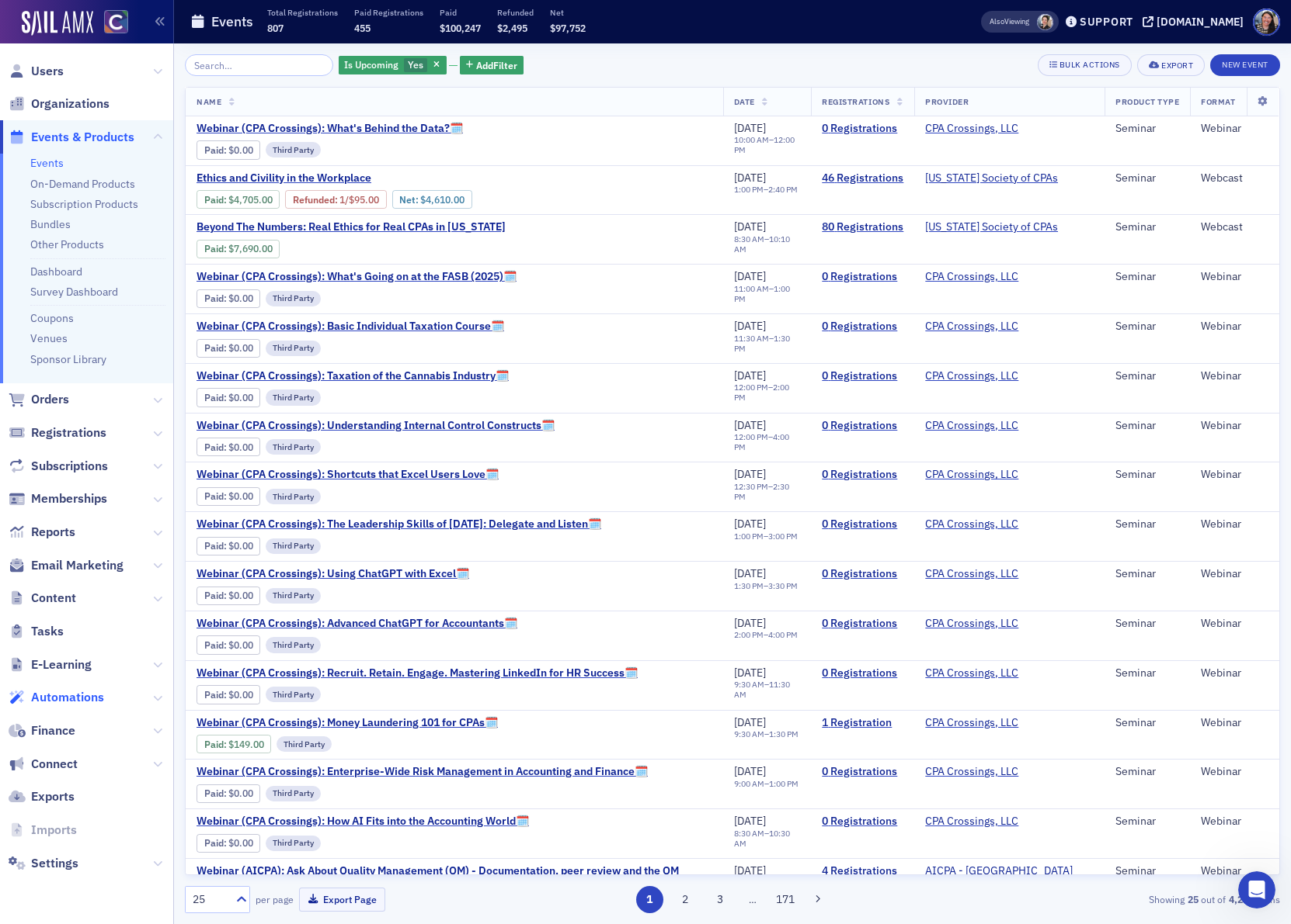
click at [64, 694] on span "Automations" at bounding box center [67, 698] width 73 height 17
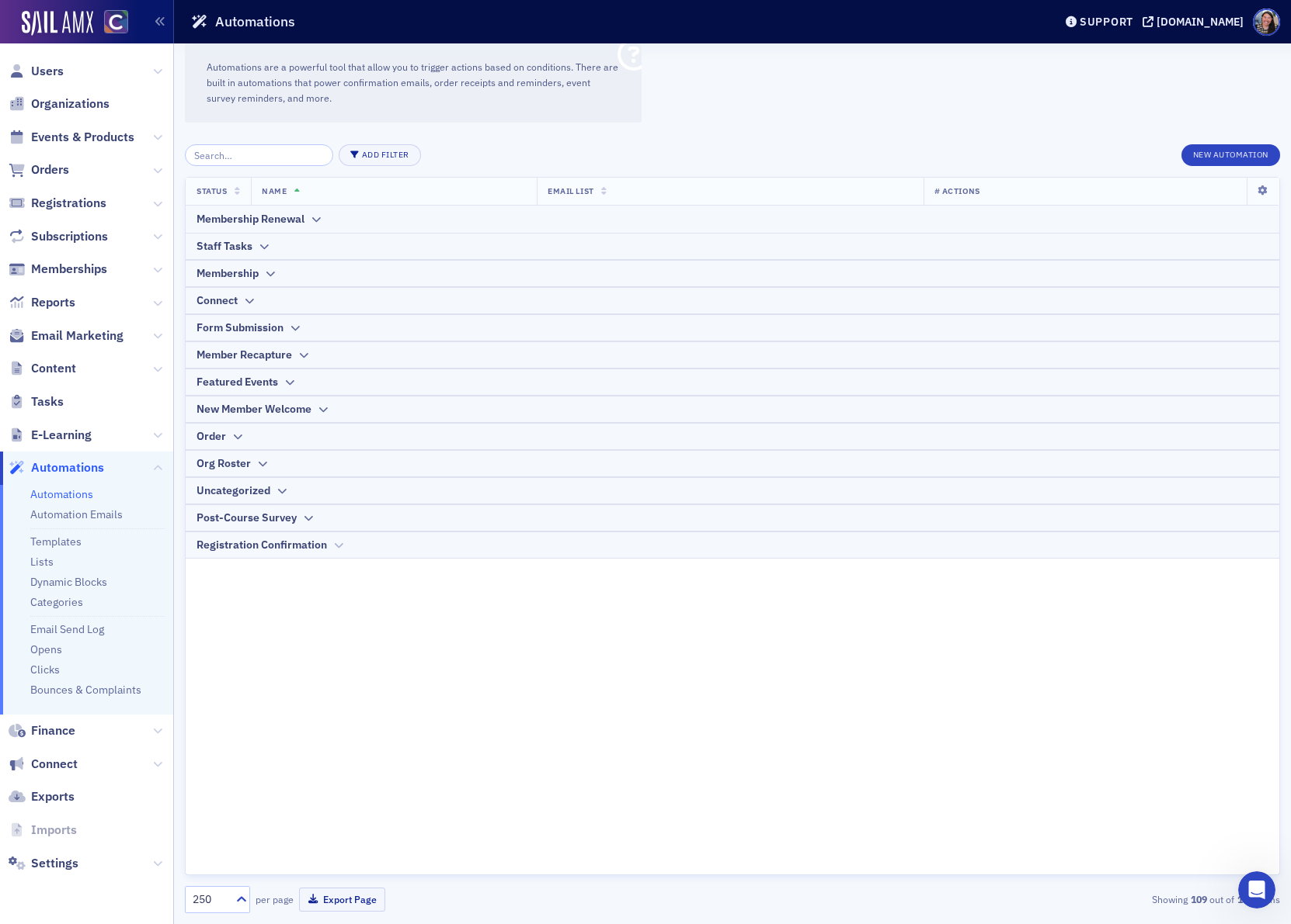
click at [289, 541] on div "Registration Confirmation" at bounding box center [261, 544] width 131 height 16
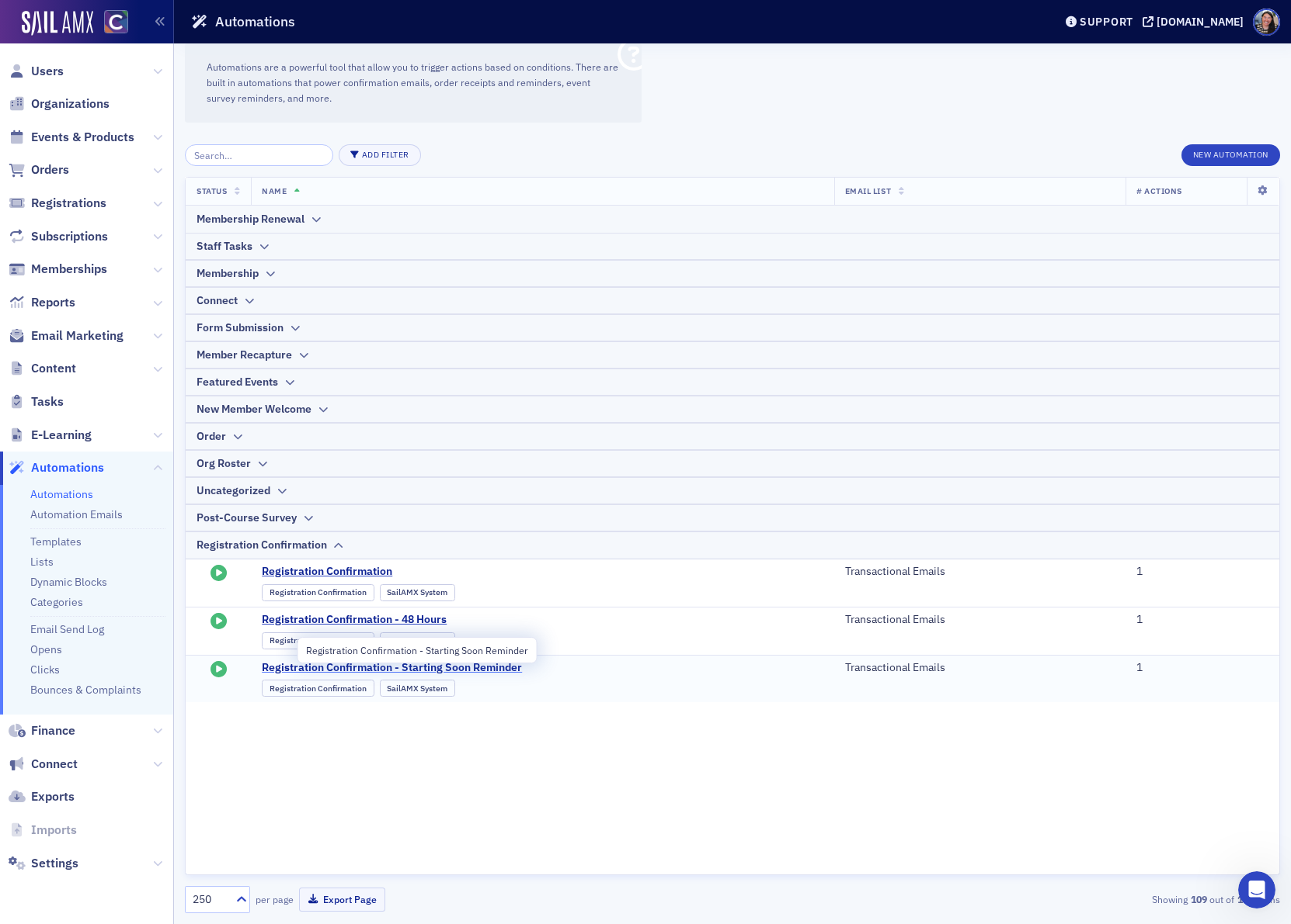
click at [293, 668] on span "Registration Confirmation - Starting Soon Reminder" at bounding box center [413, 667] width 304 height 14
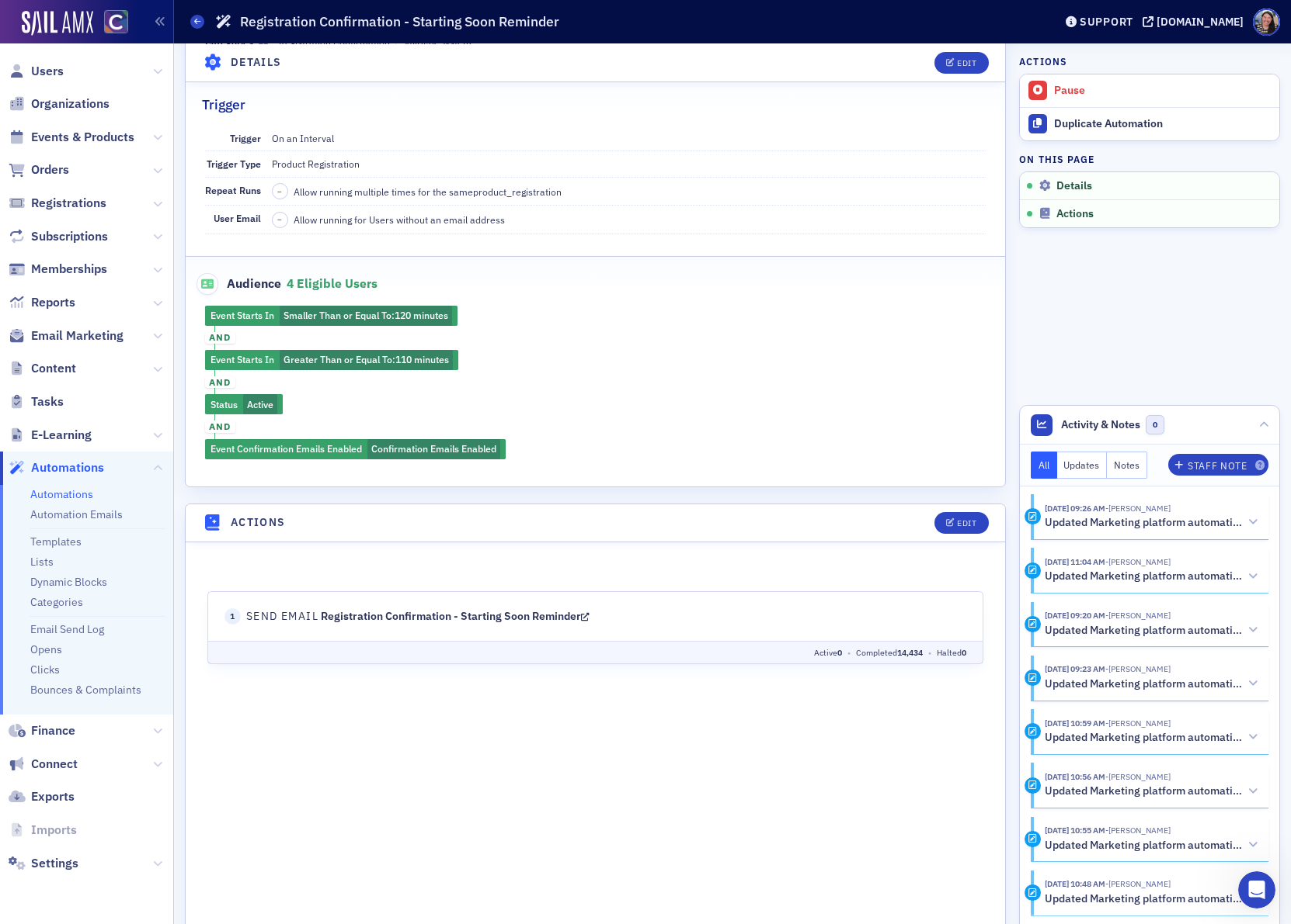
scroll to position [252, 0]
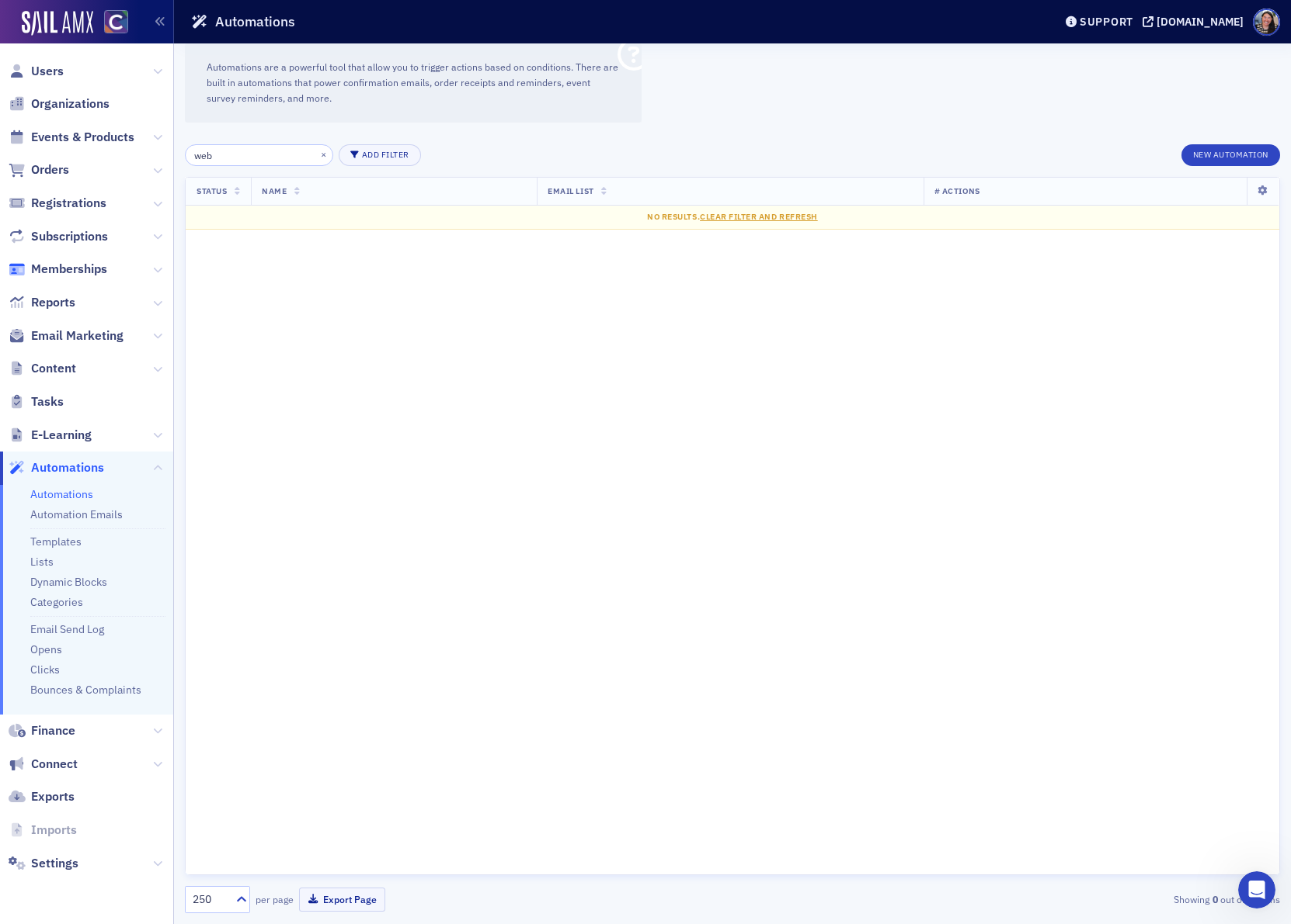
type input "web"
click at [316, 151] on button "×" at bounding box center [323, 154] width 14 height 14
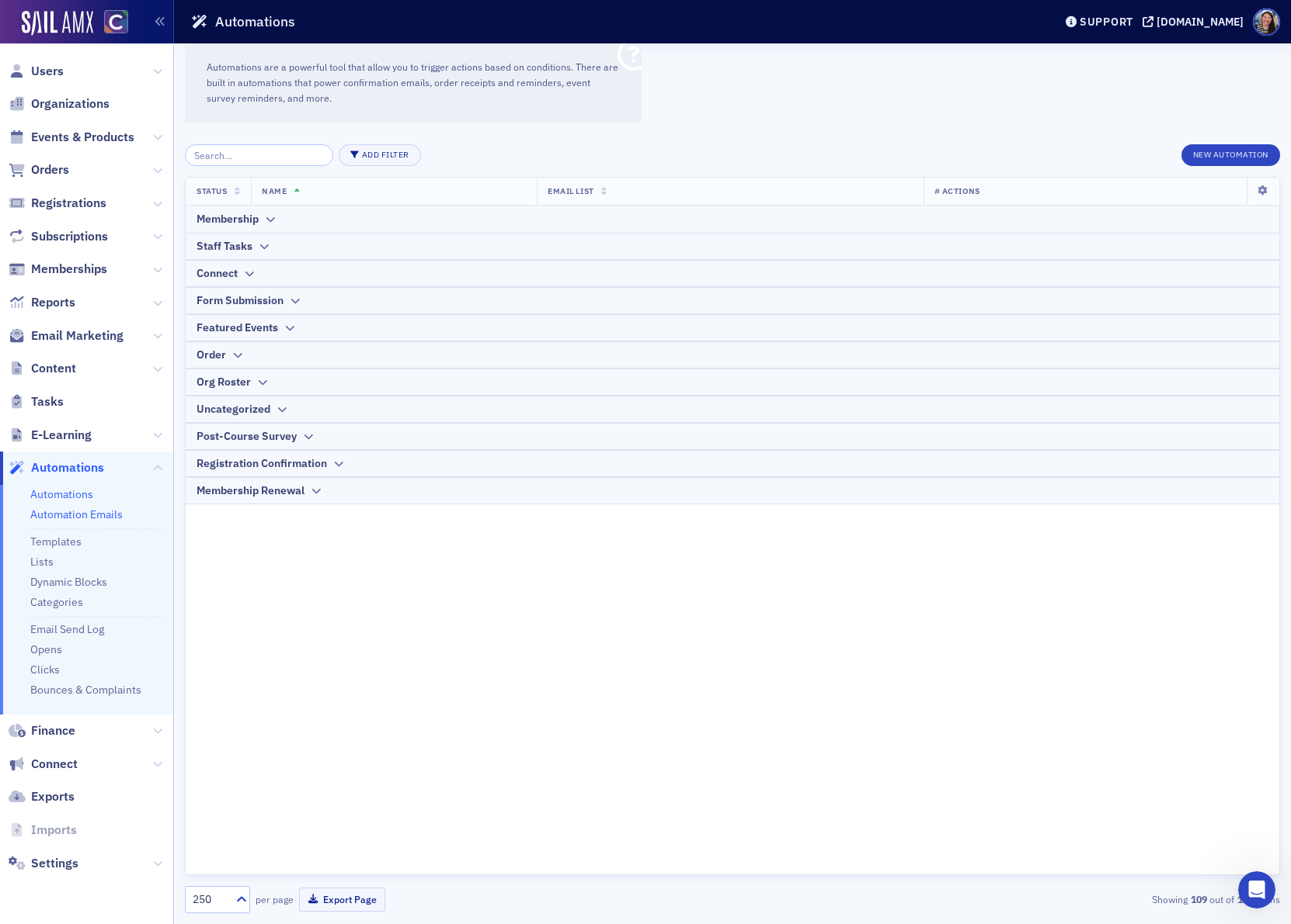
click at [76, 508] on link "Automation Emails" at bounding box center [77, 514] width 93 height 14
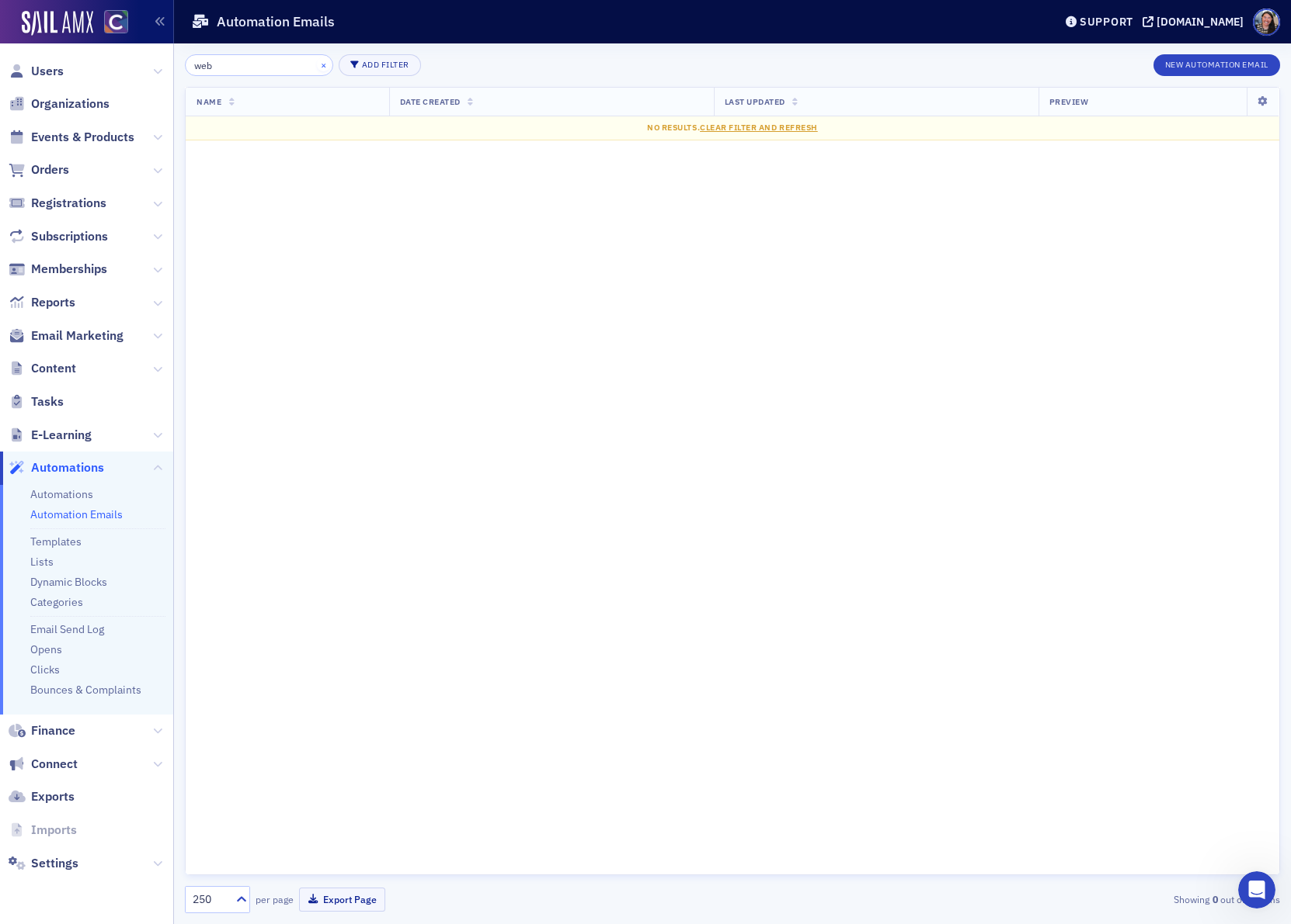
type input "web"
click at [316, 64] on button "×" at bounding box center [323, 64] width 14 height 14
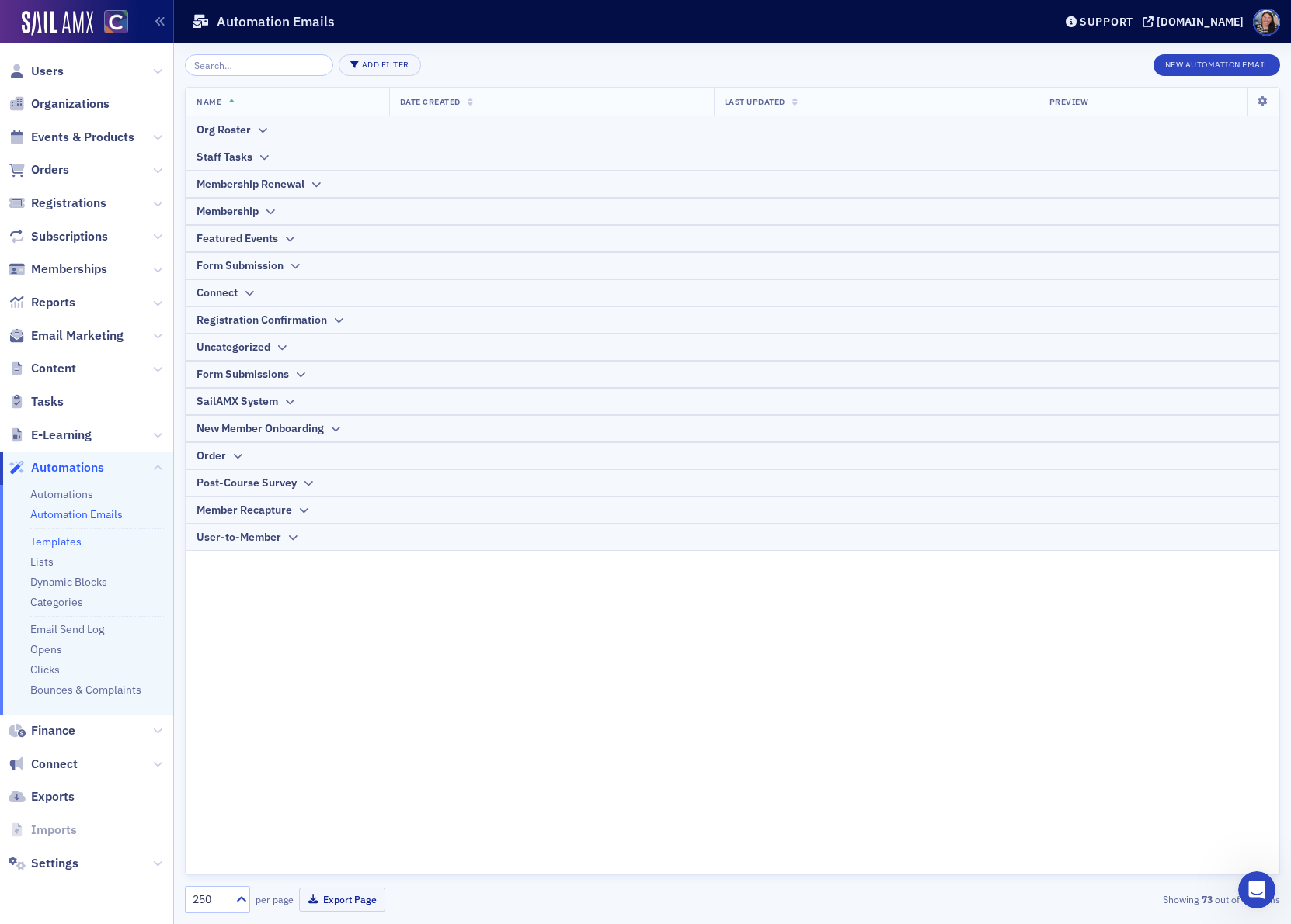
click at [67, 538] on link "Templates" at bounding box center [56, 542] width 51 height 14
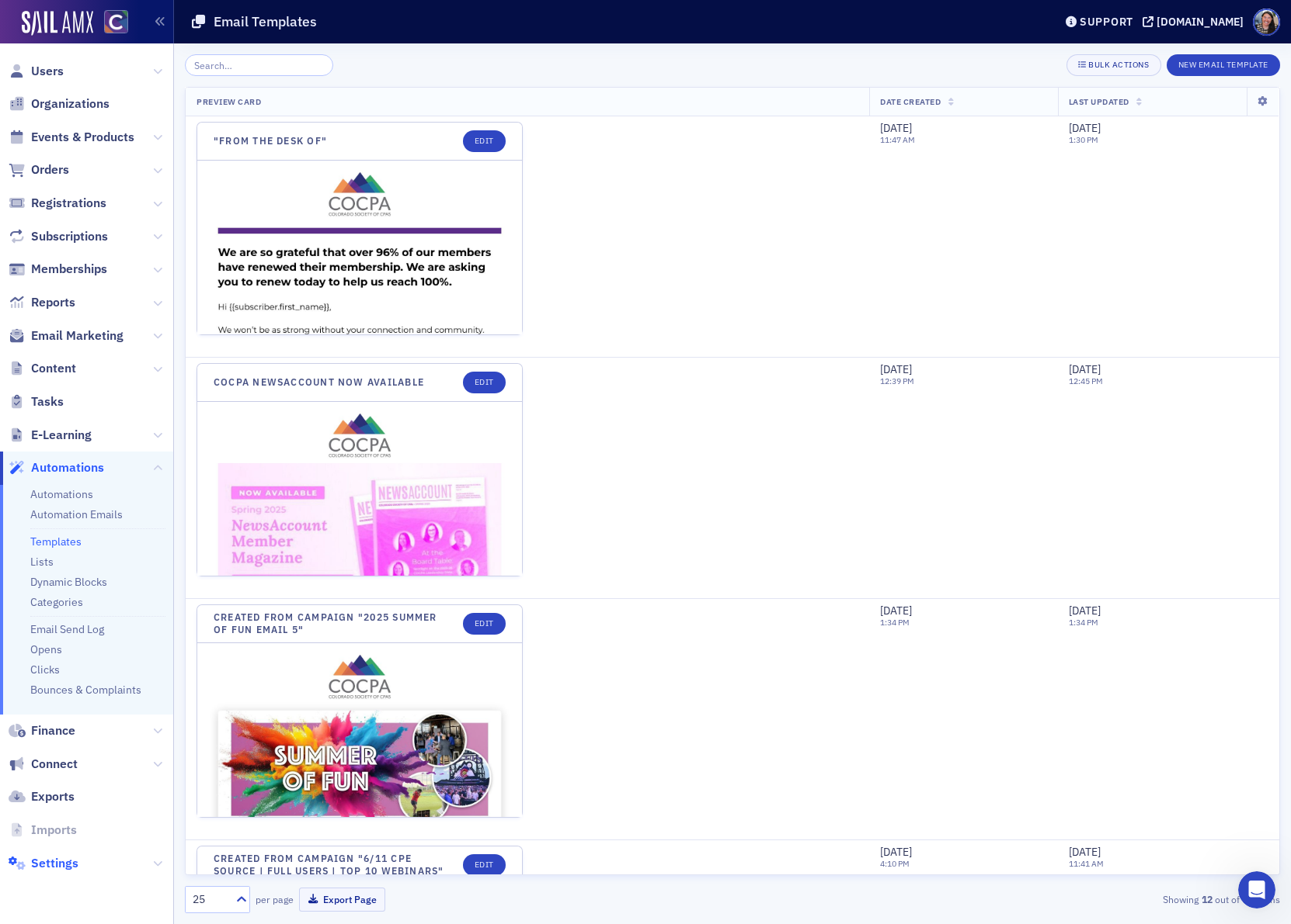
click at [61, 868] on span "Settings" at bounding box center [55, 863] width 47 height 17
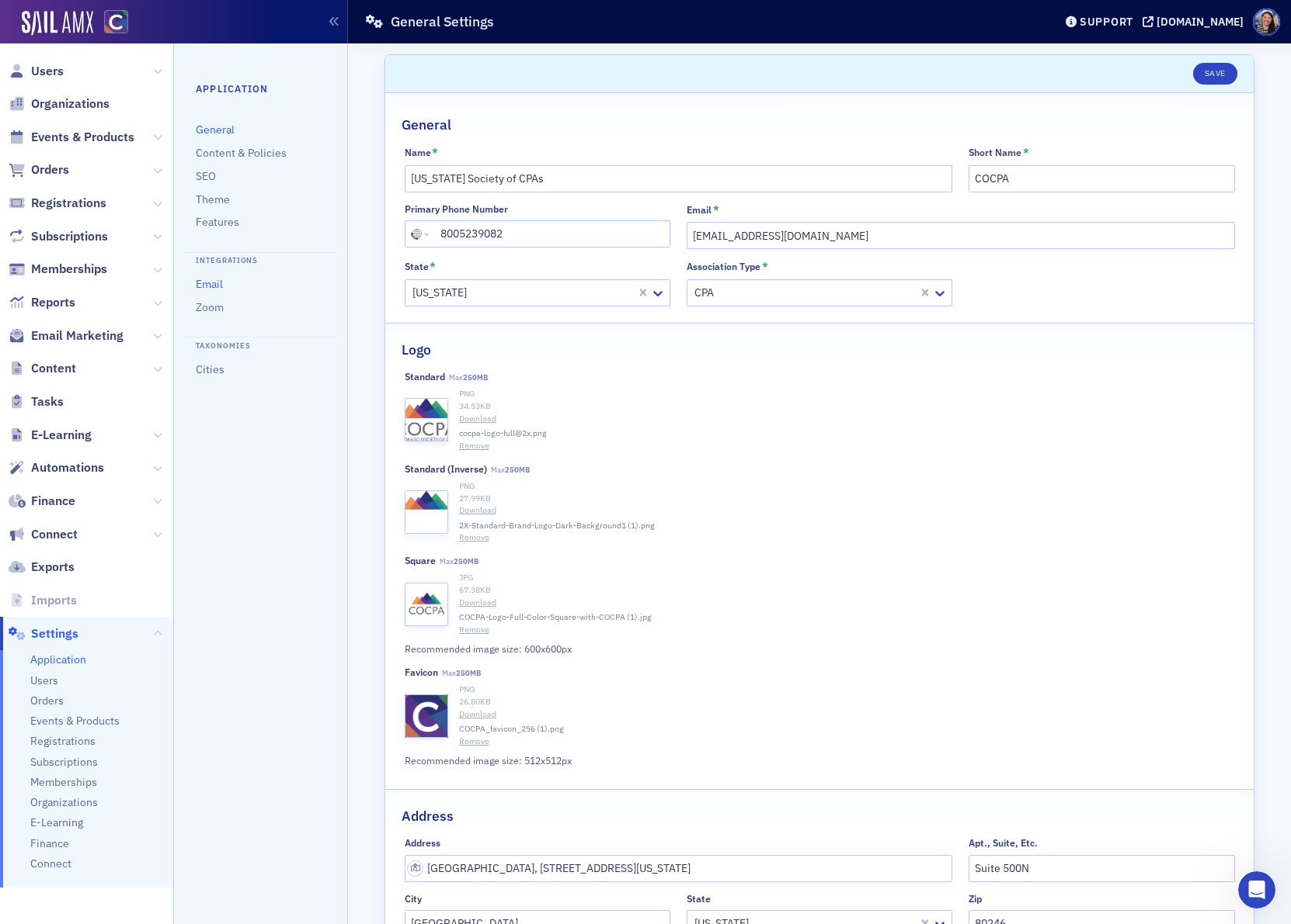
click at [209, 281] on link "Email" at bounding box center [209, 284] width 27 height 14
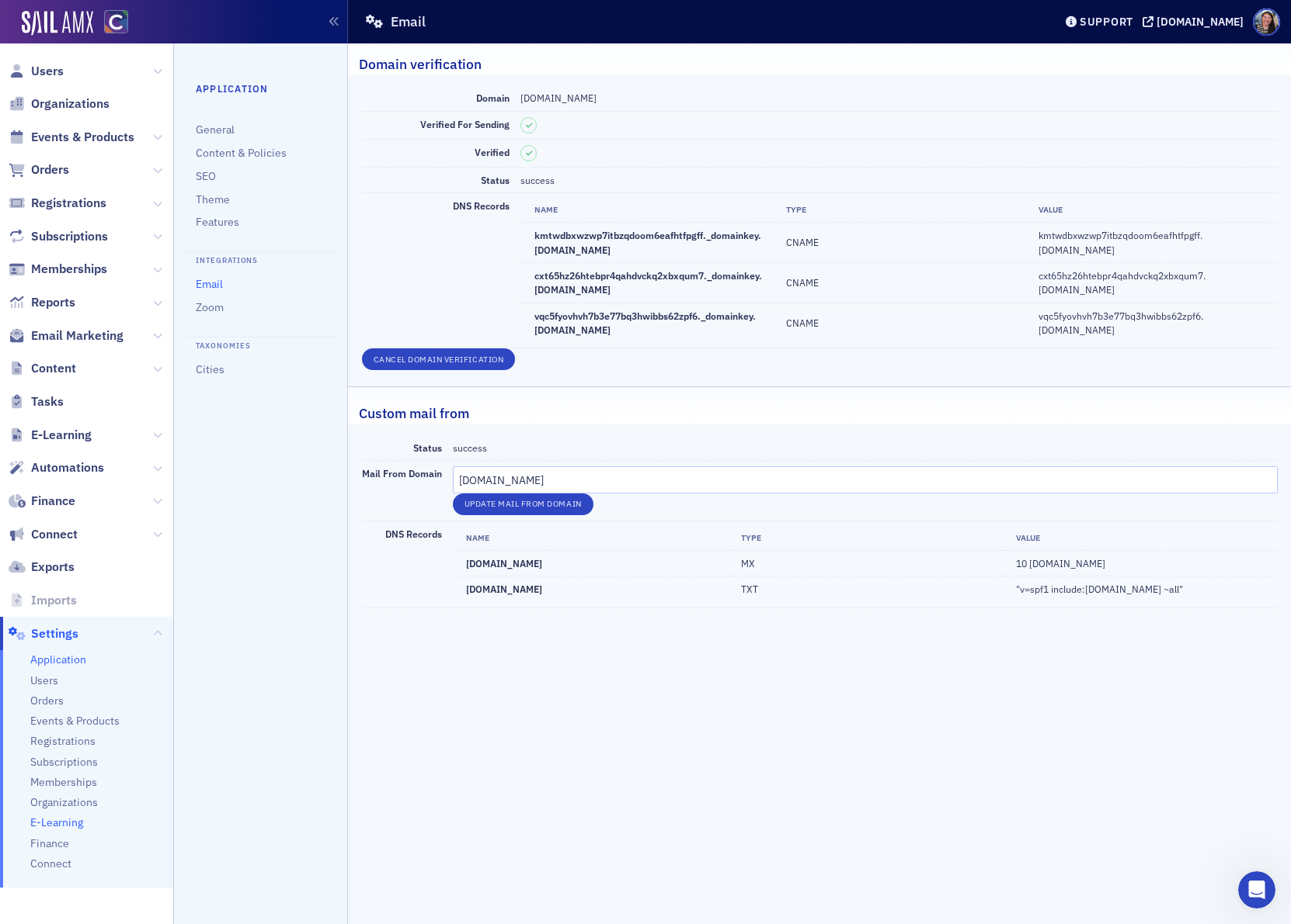
click at [58, 821] on span "E-Learning" at bounding box center [57, 824] width 53 height 15
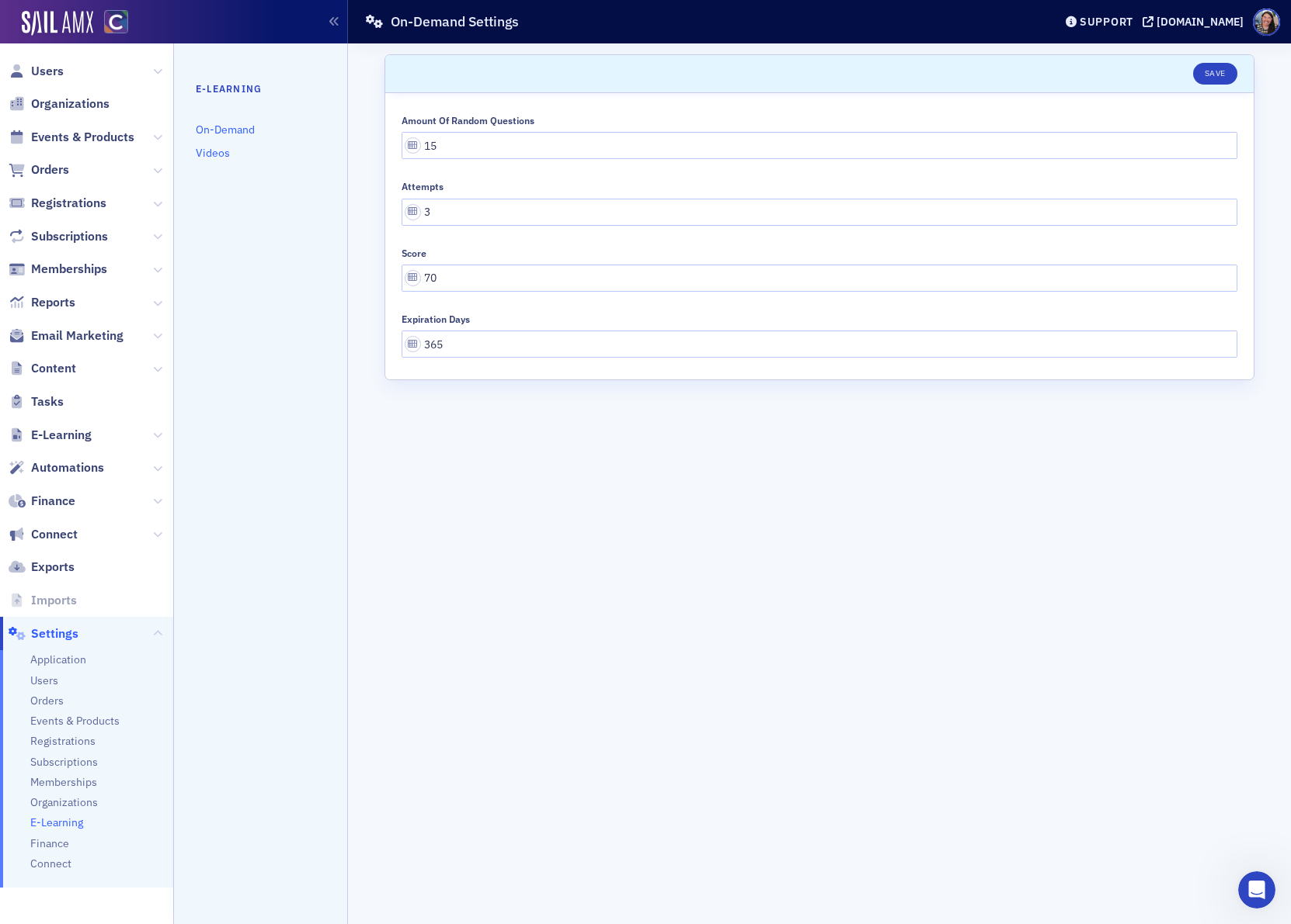
click at [209, 157] on link "Videos" at bounding box center [213, 152] width 34 height 14
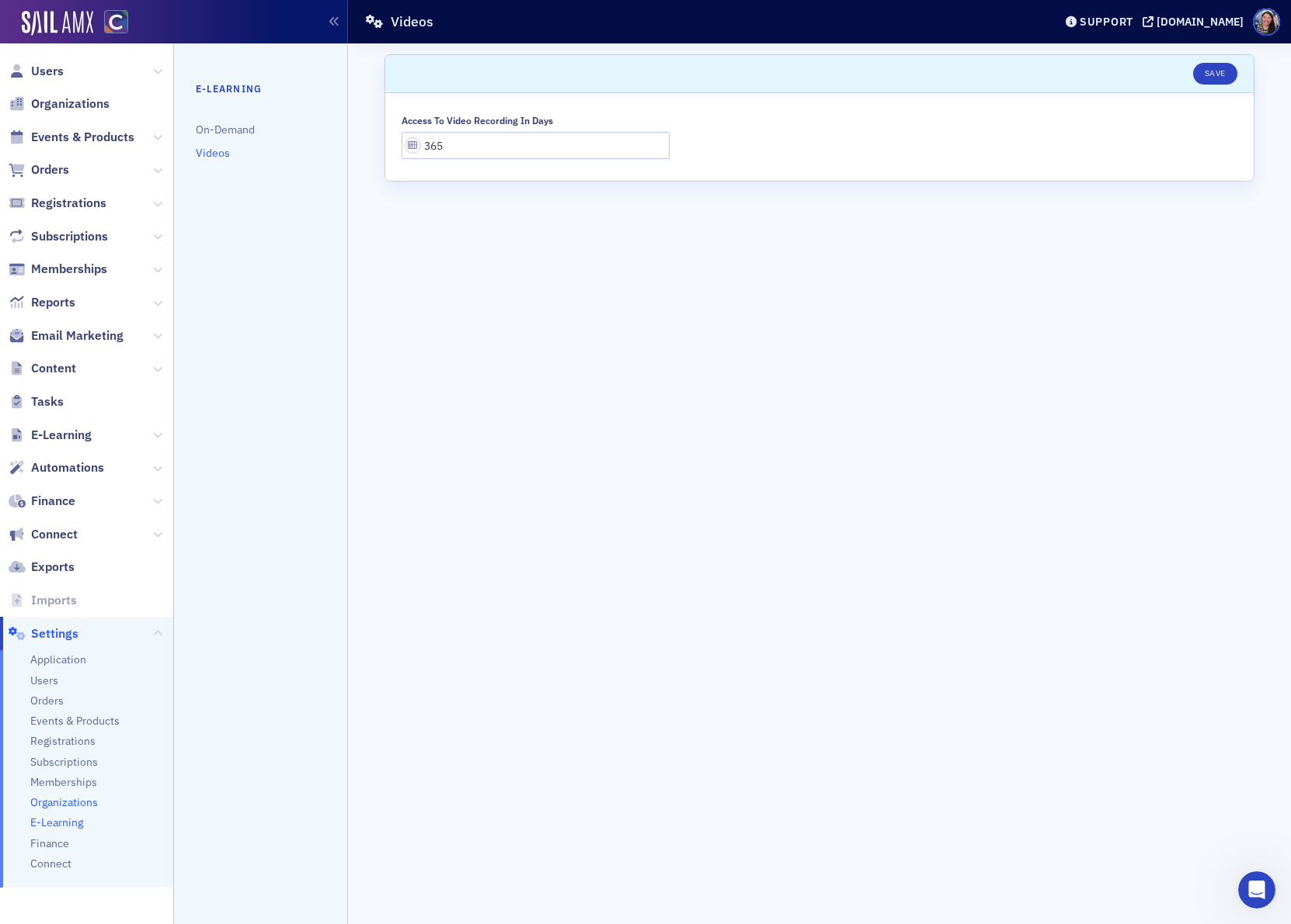
click at [57, 800] on span "Organizations" at bounding box center [63, 803] width 67 height 15
click at [59, 784] on span "Memberships" at bounding box center [63, 783] width 67 height 15
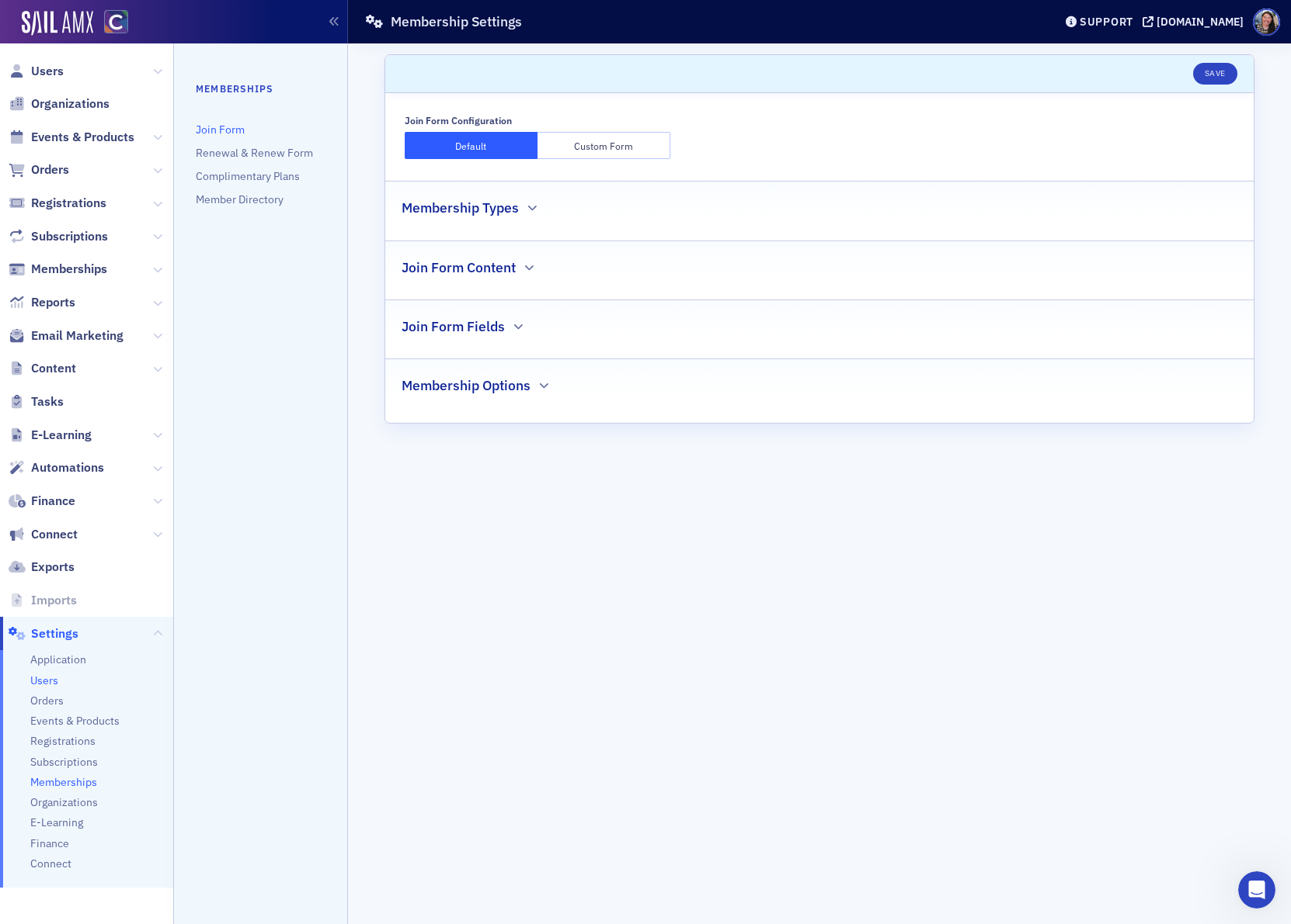
click at [45, 680] on span "Users" at bounding box center [45, 682] width 28 height 15
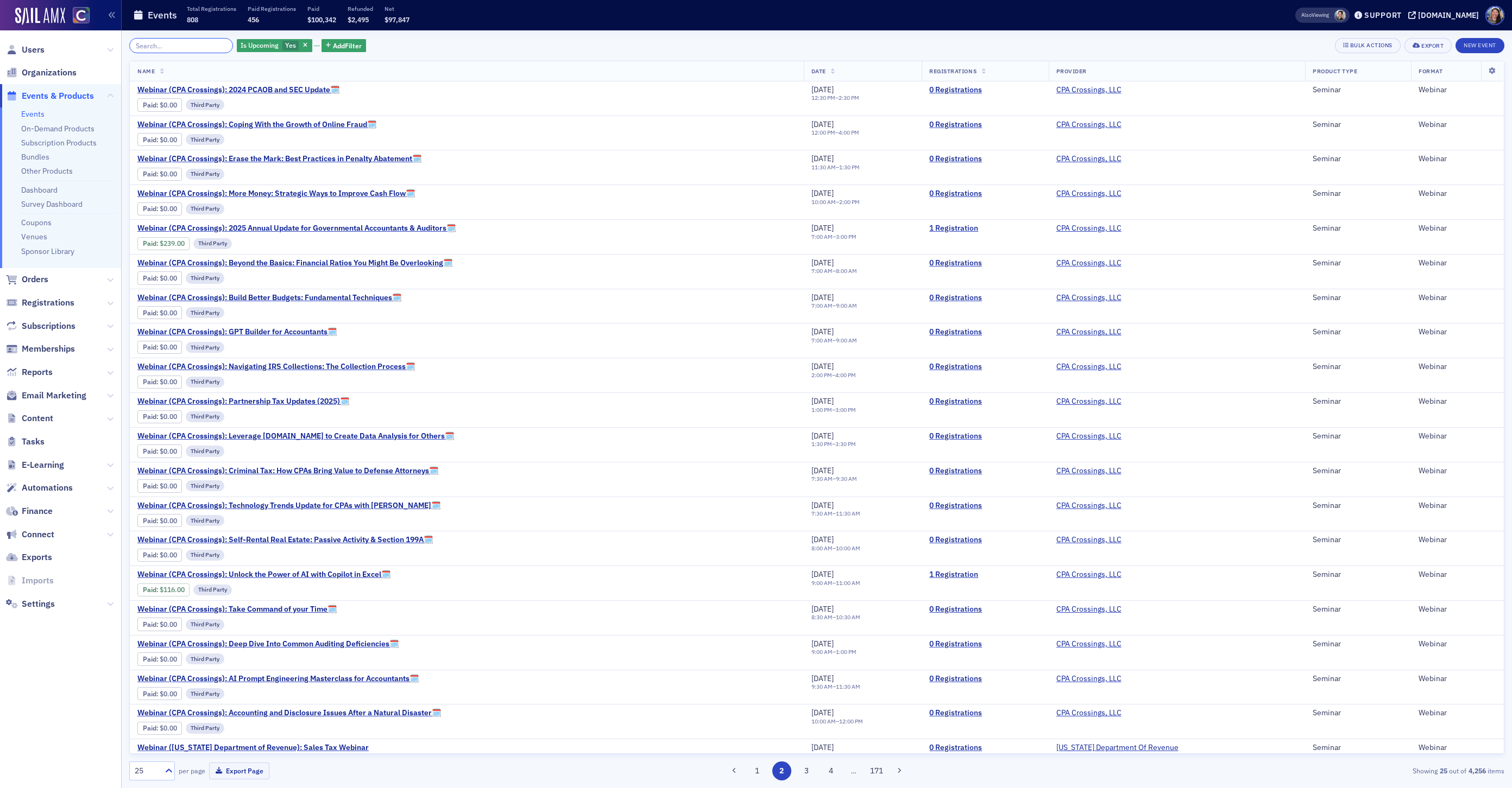
click at [188, 47] on input "search" at bounding box center [181, 45] width 104 height 15
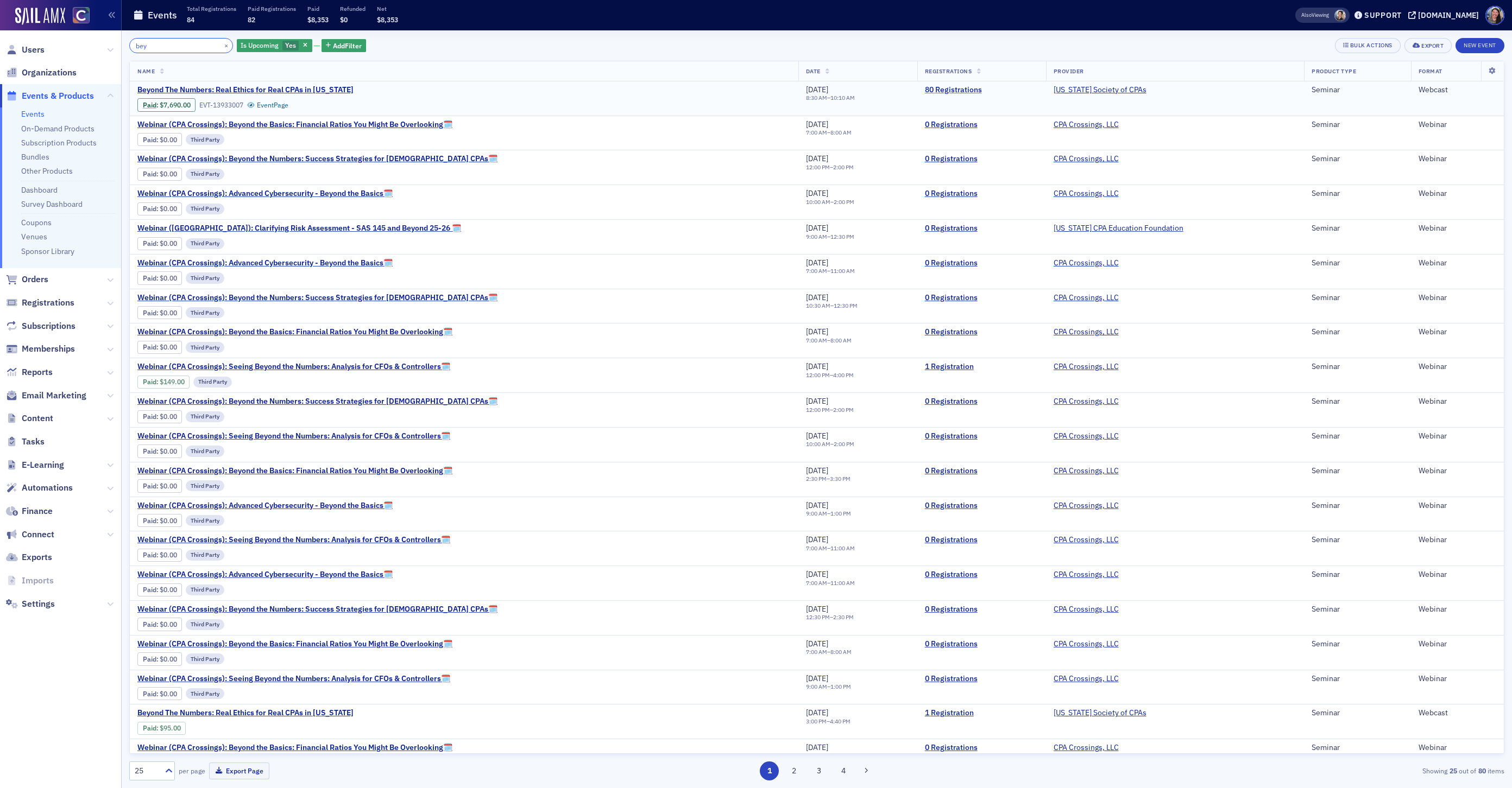
type input "bey"
click at [936, 87] on link "80 Registrations" at bounding box center [981, 90] width 113 height 10
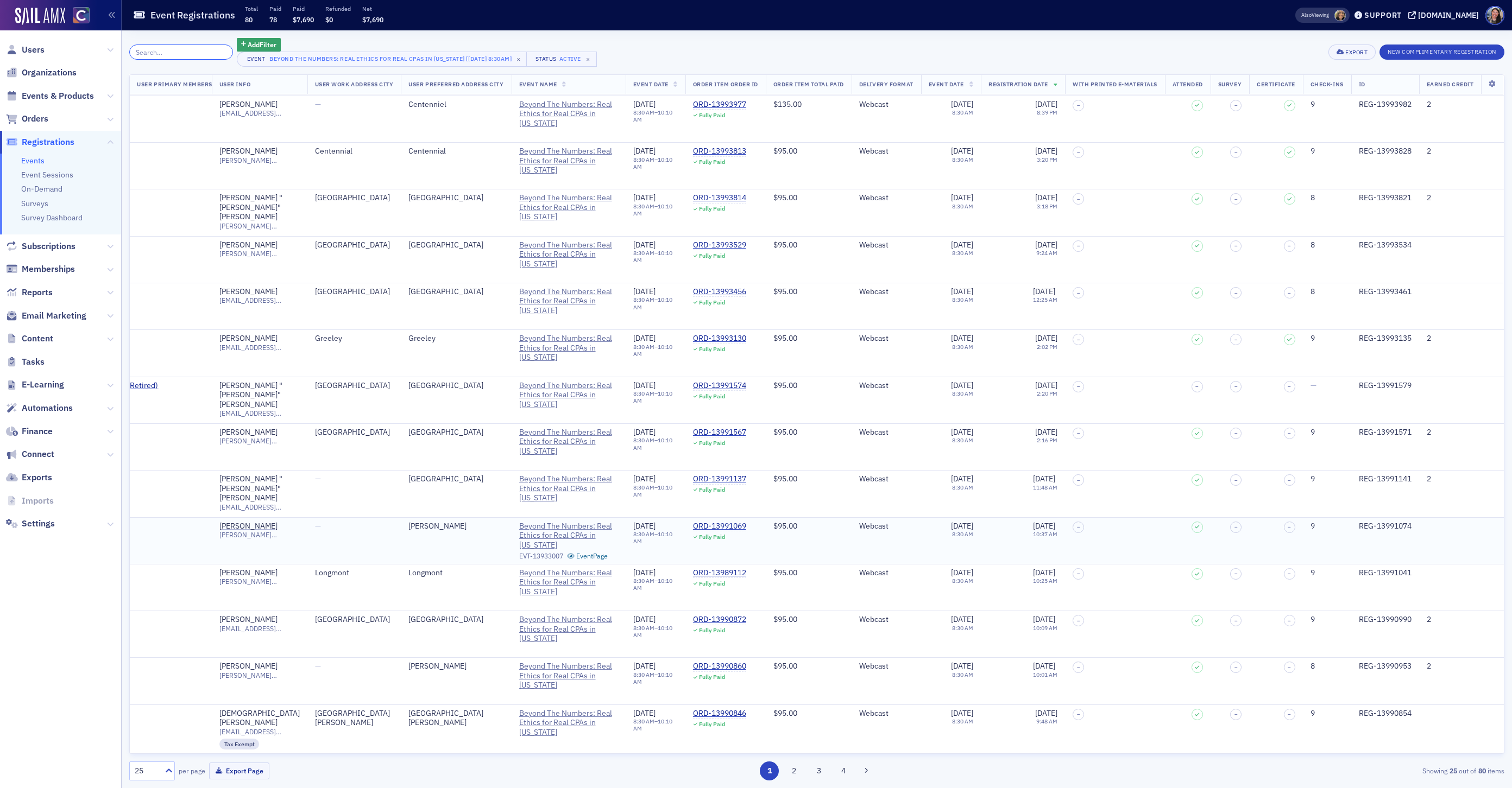
scroll to position [528, 768]
click at [792, 773] on button "2" at bounding box center [794, 771] width 19 height 19
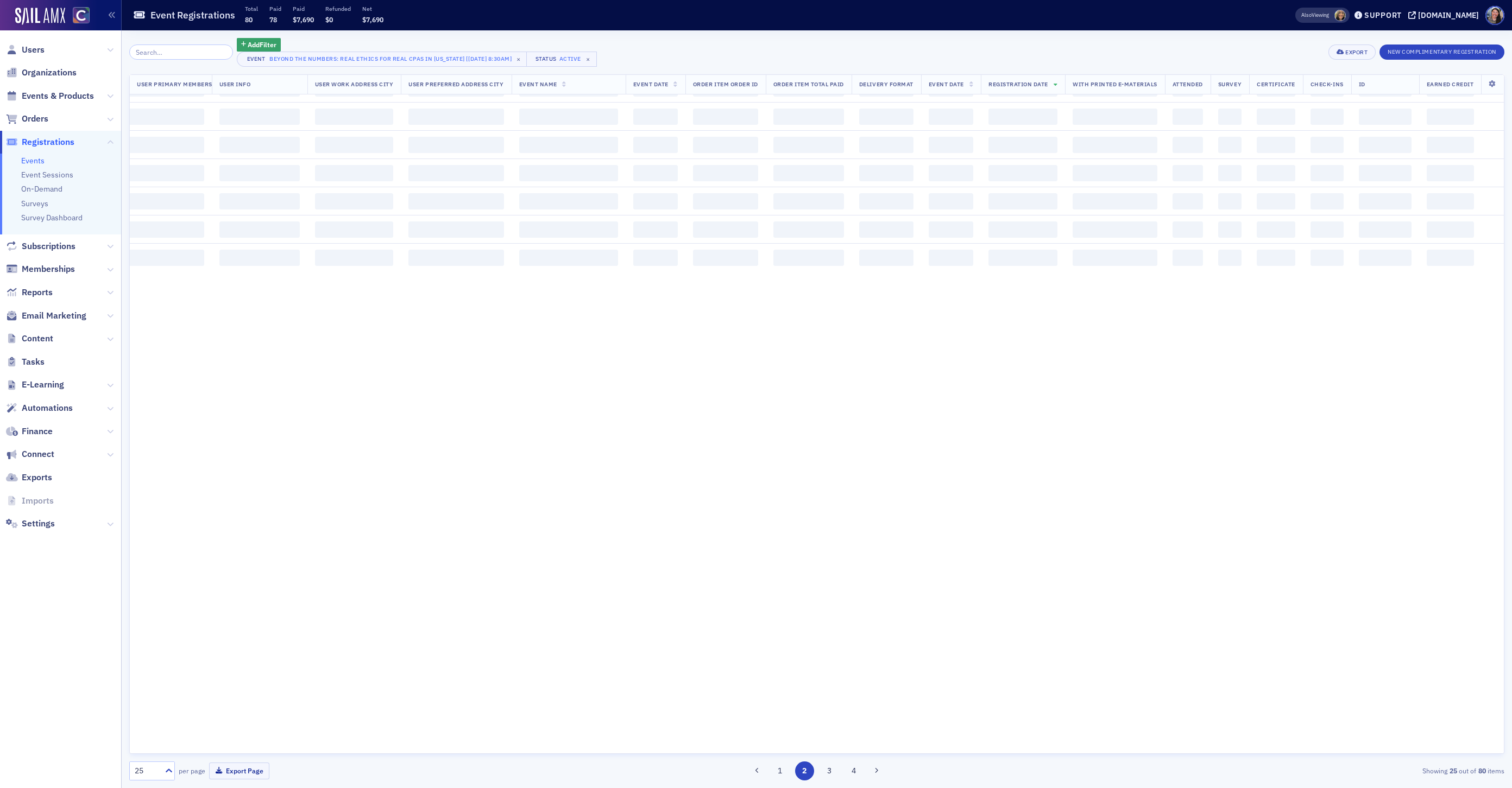
scroll to position [0, 768]
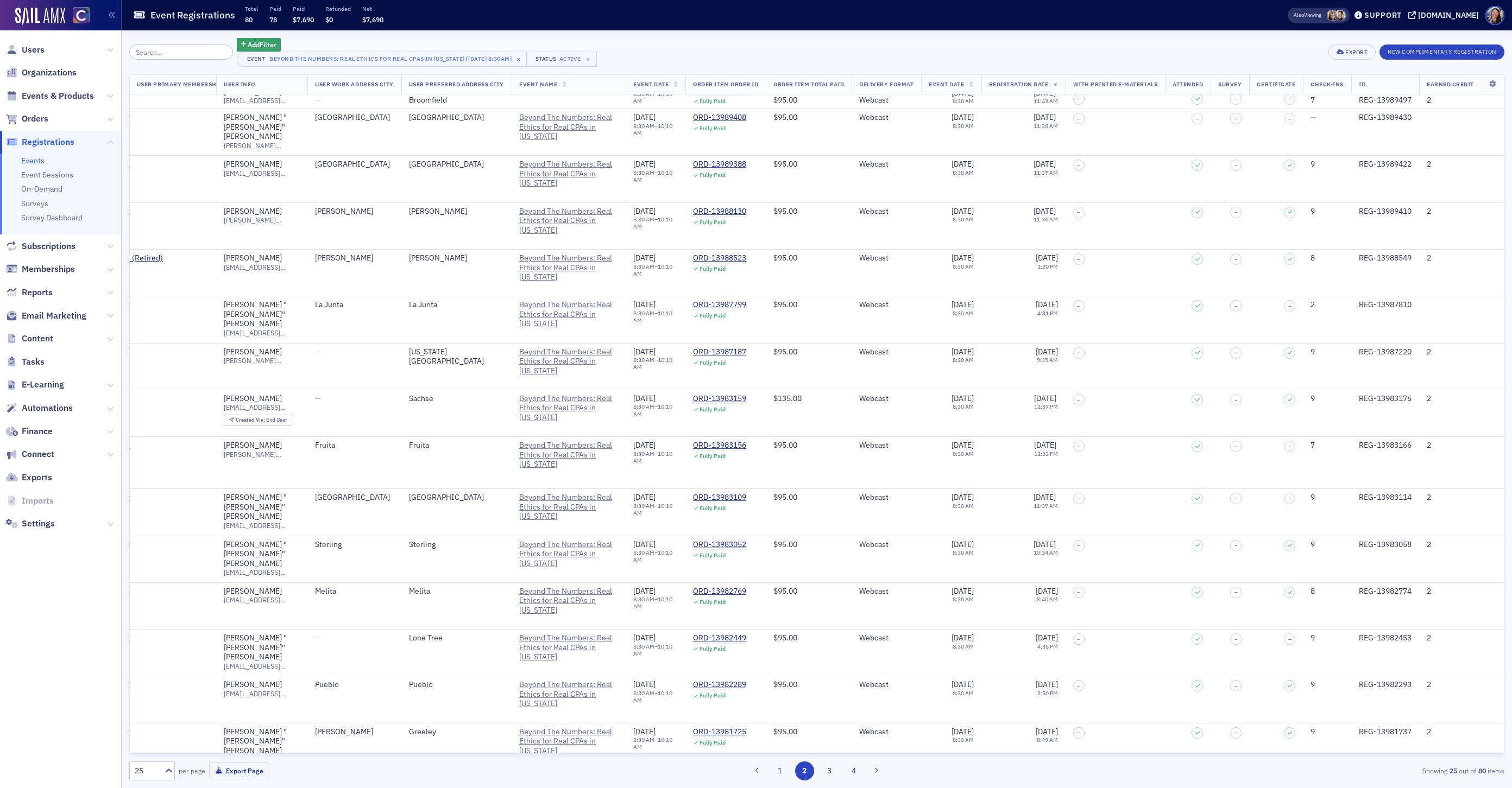
scroll to position [407, 0]
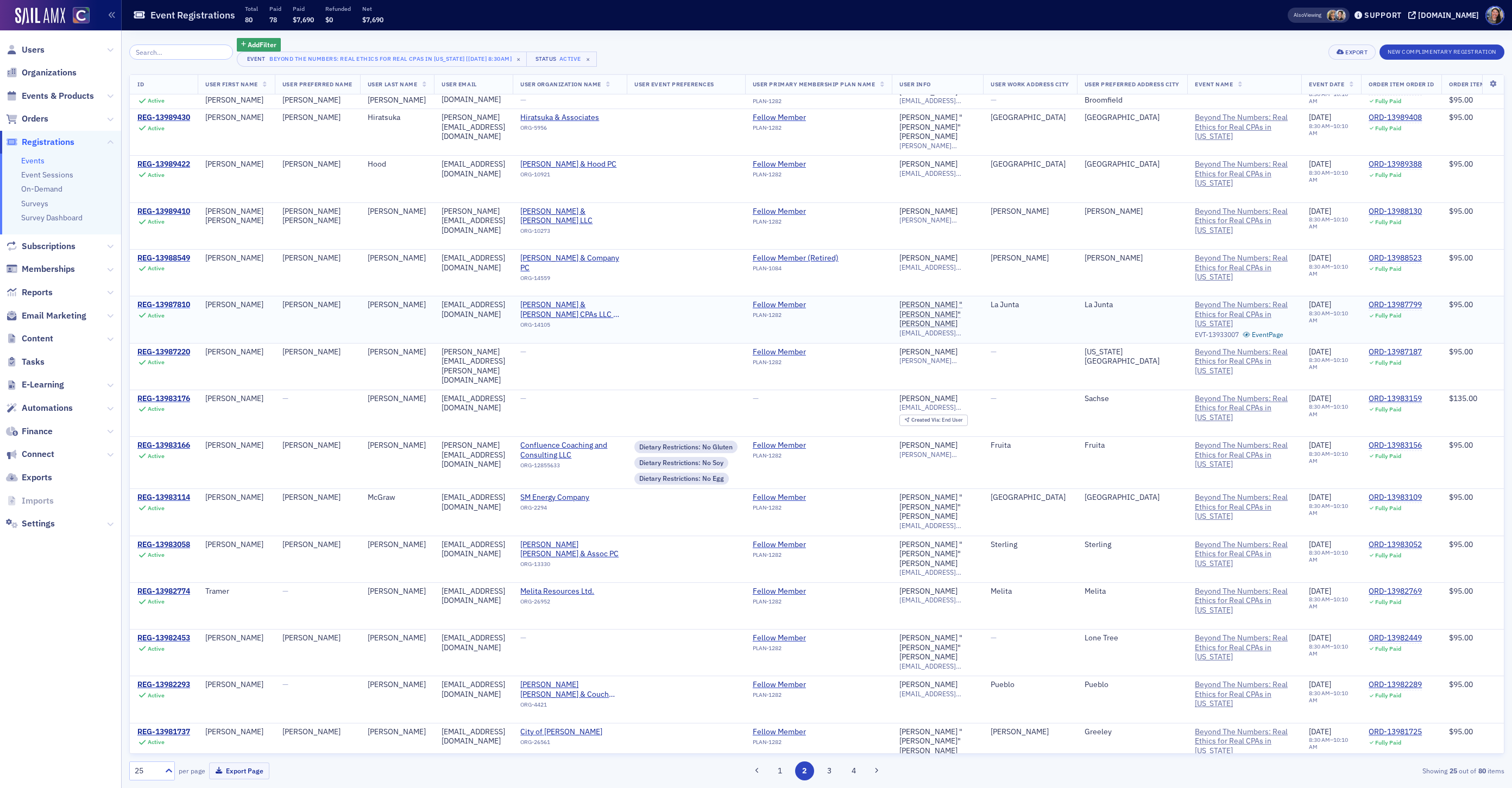
click at [154, 310] on div "REG-13987810" at bounding box center [164, 305] width 53 height 10
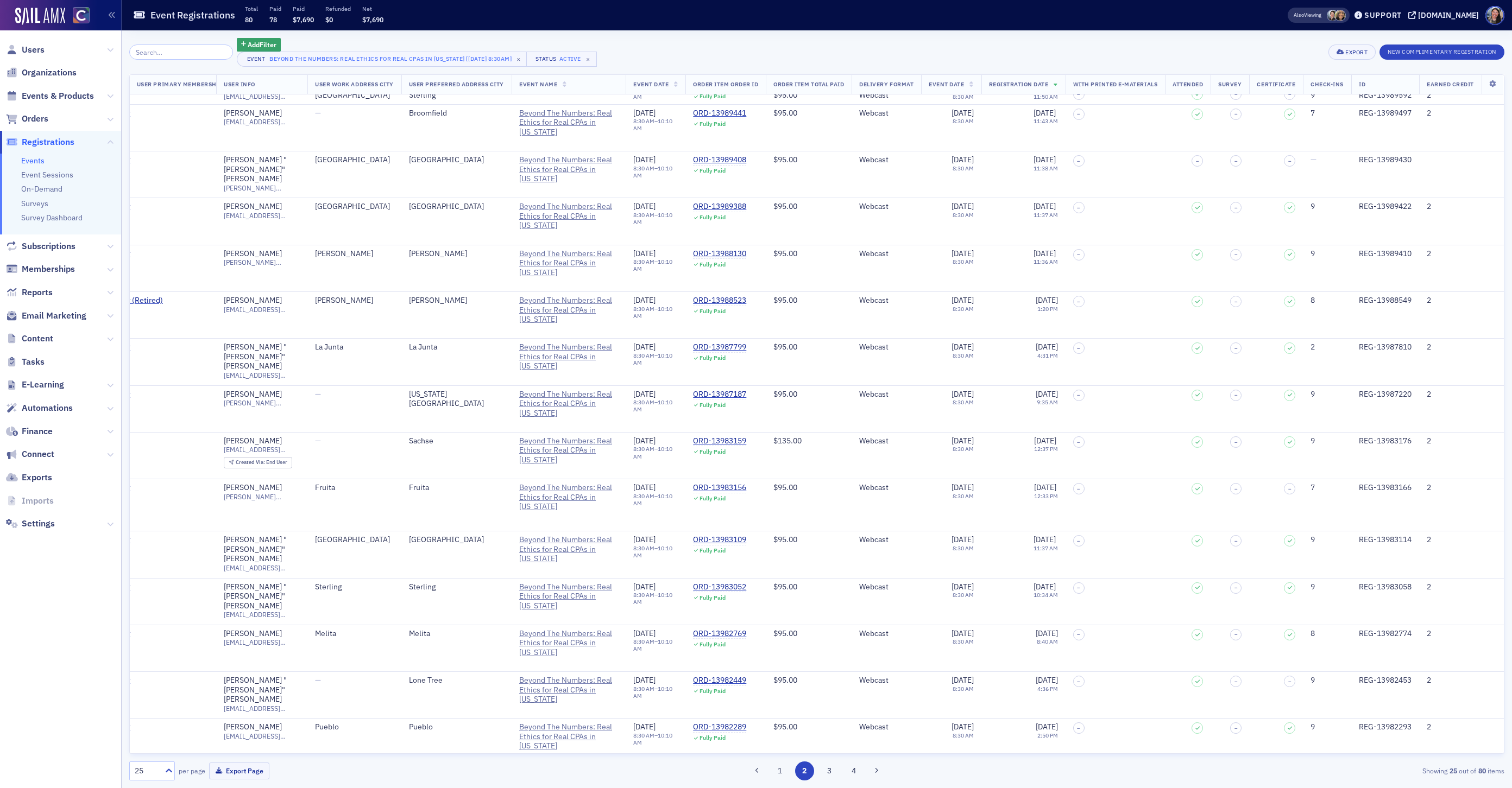
scroll to position [366, 753]
click at [47, 148] on span "Registrations" at bounding box center [48, 142] width 53 height 12
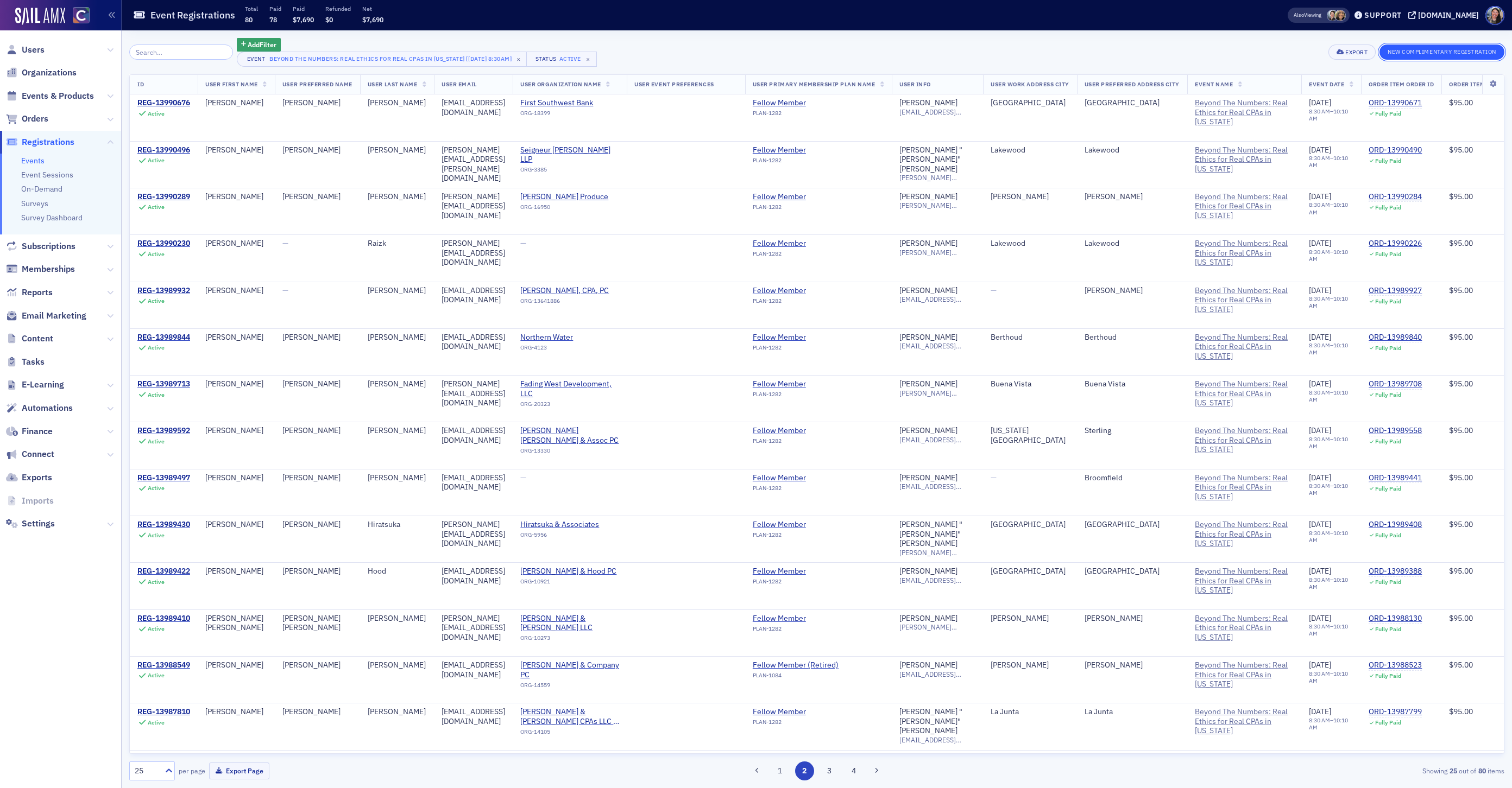
click at [1466, 47] on button "New Complimentary Registration" at bounding box center [1442, 52] width 125 height 15
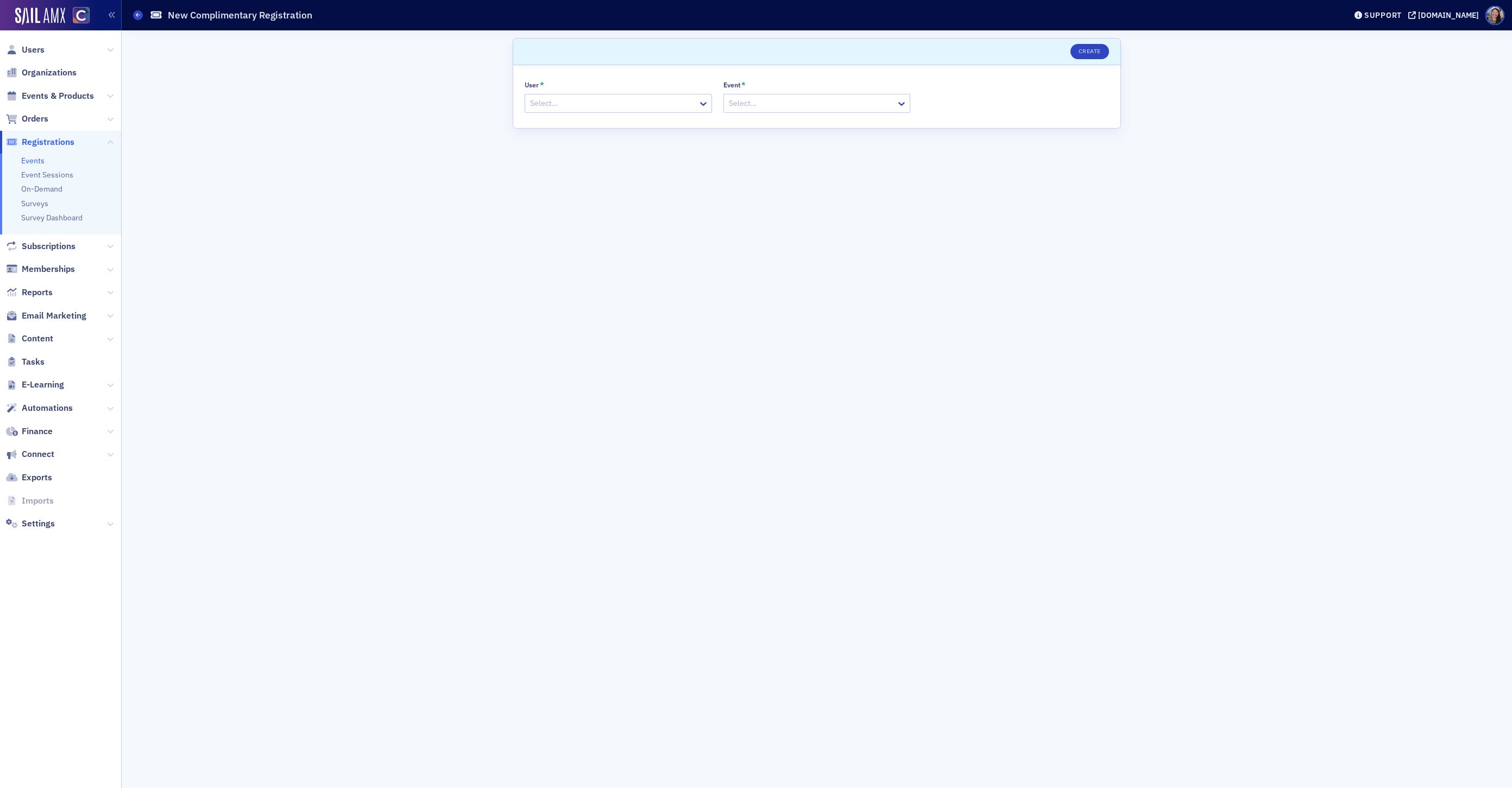
click at [612, 101] on div at bounding box center [613, 103] width 168 height 13
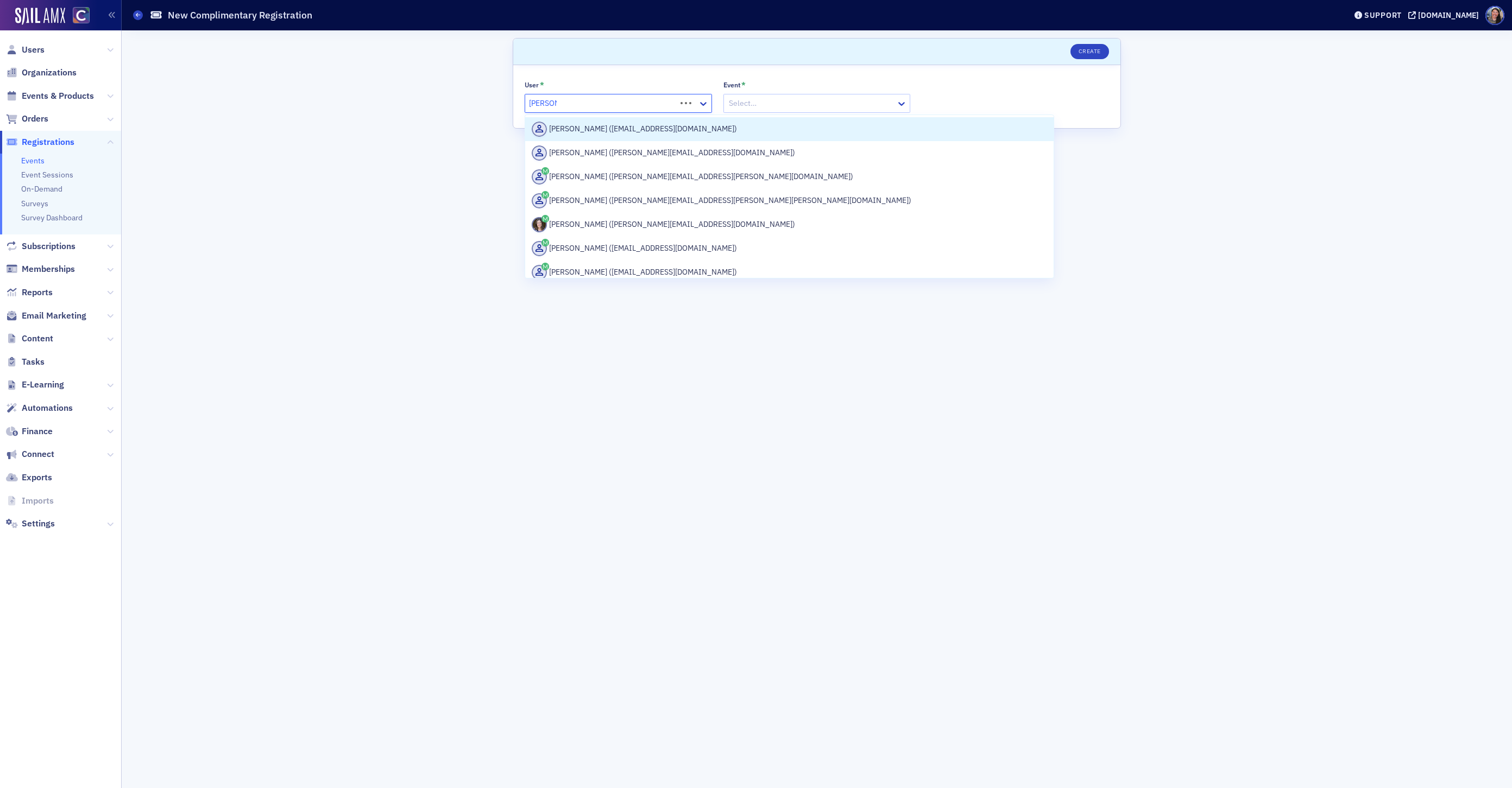
type input "tiffany.l.,"
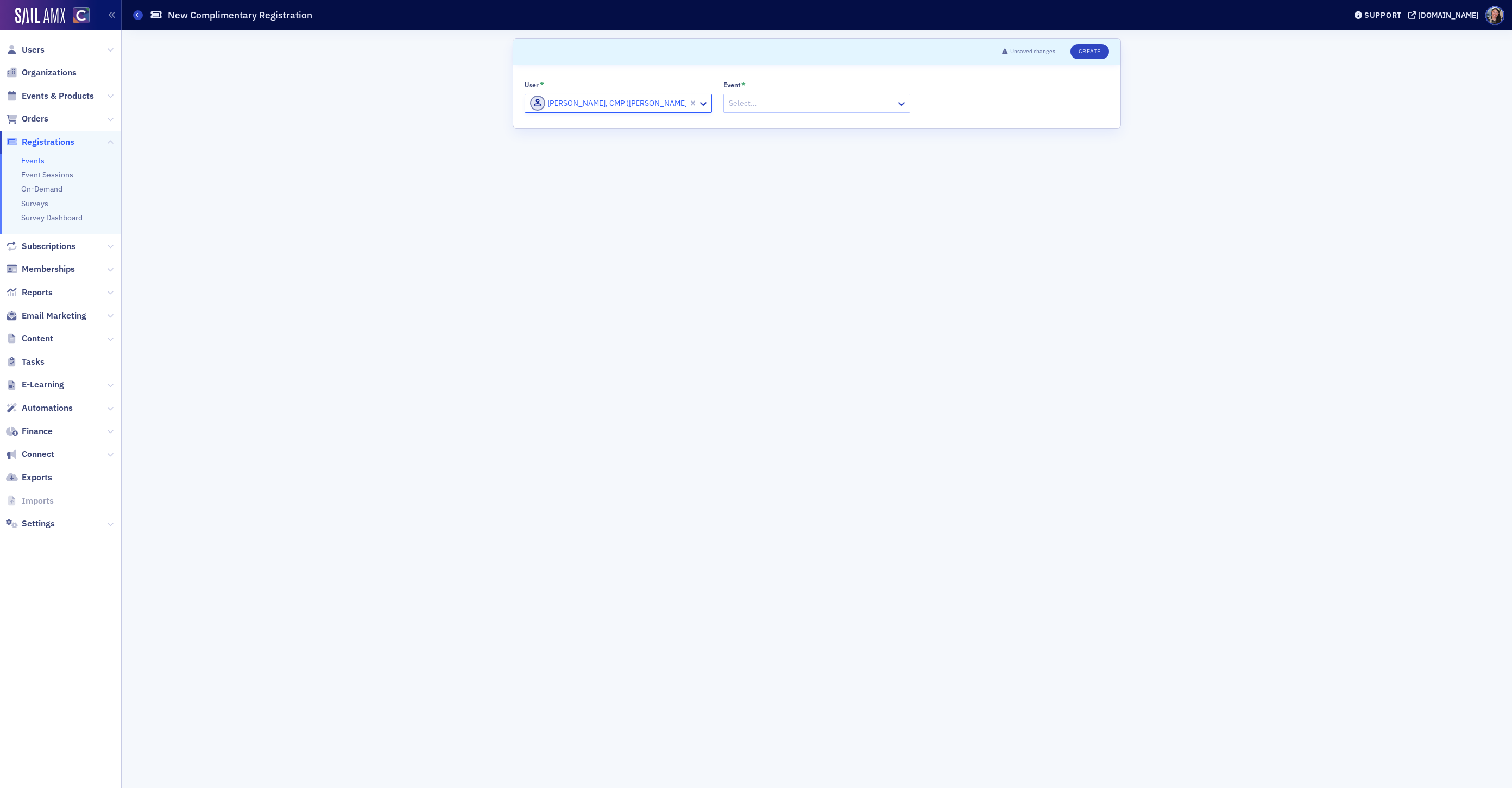
click at [786, 109] on div at bounding box center [812, 103] width 168 height 13
type input "colorado"
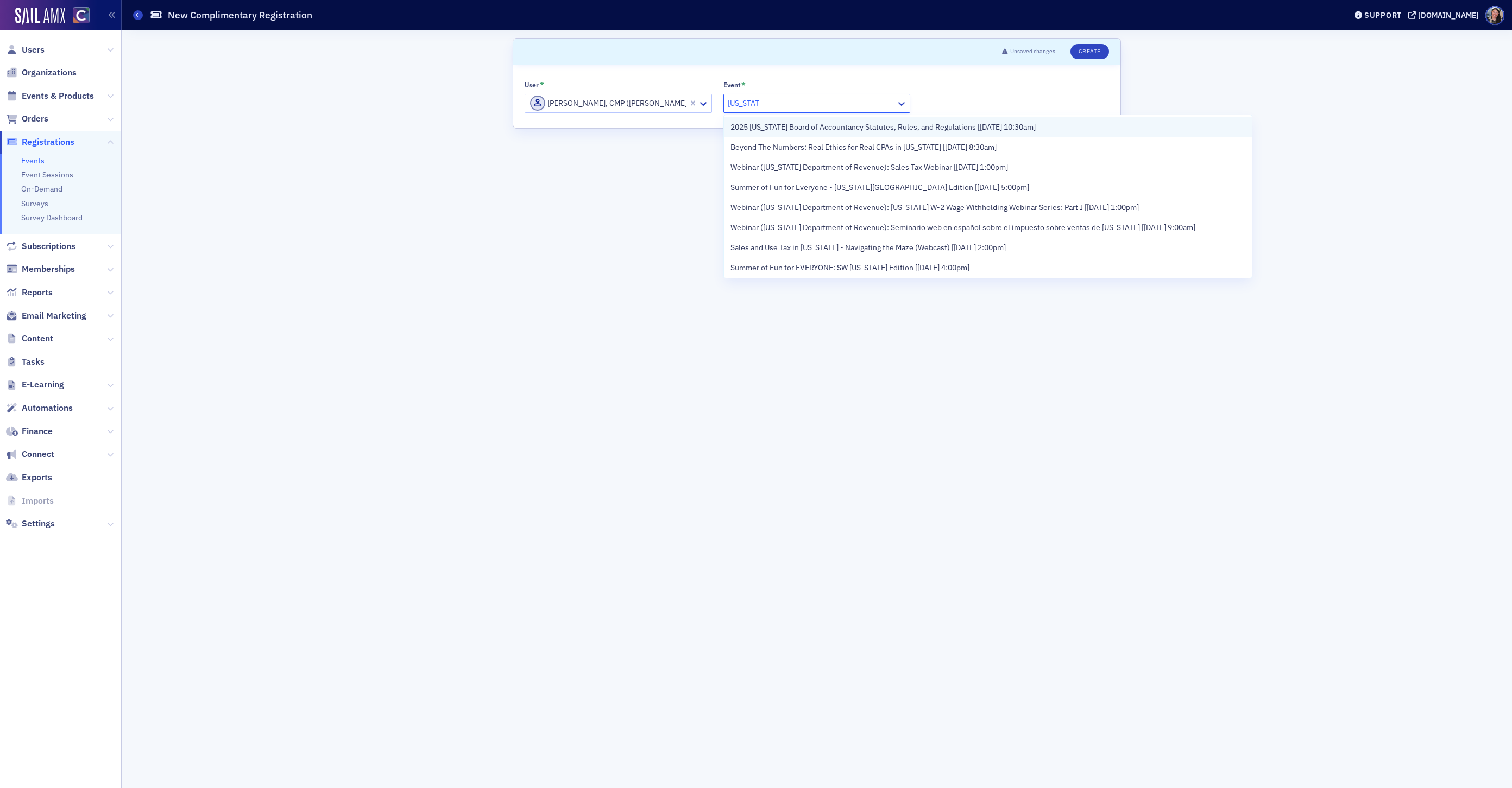
click at [804, 132] on span "2025 Colorado Board of Accountancy Statutes, Rules, and Regulations [8/12/2025 …" at bounding box center [883, 127] width 305 height 11
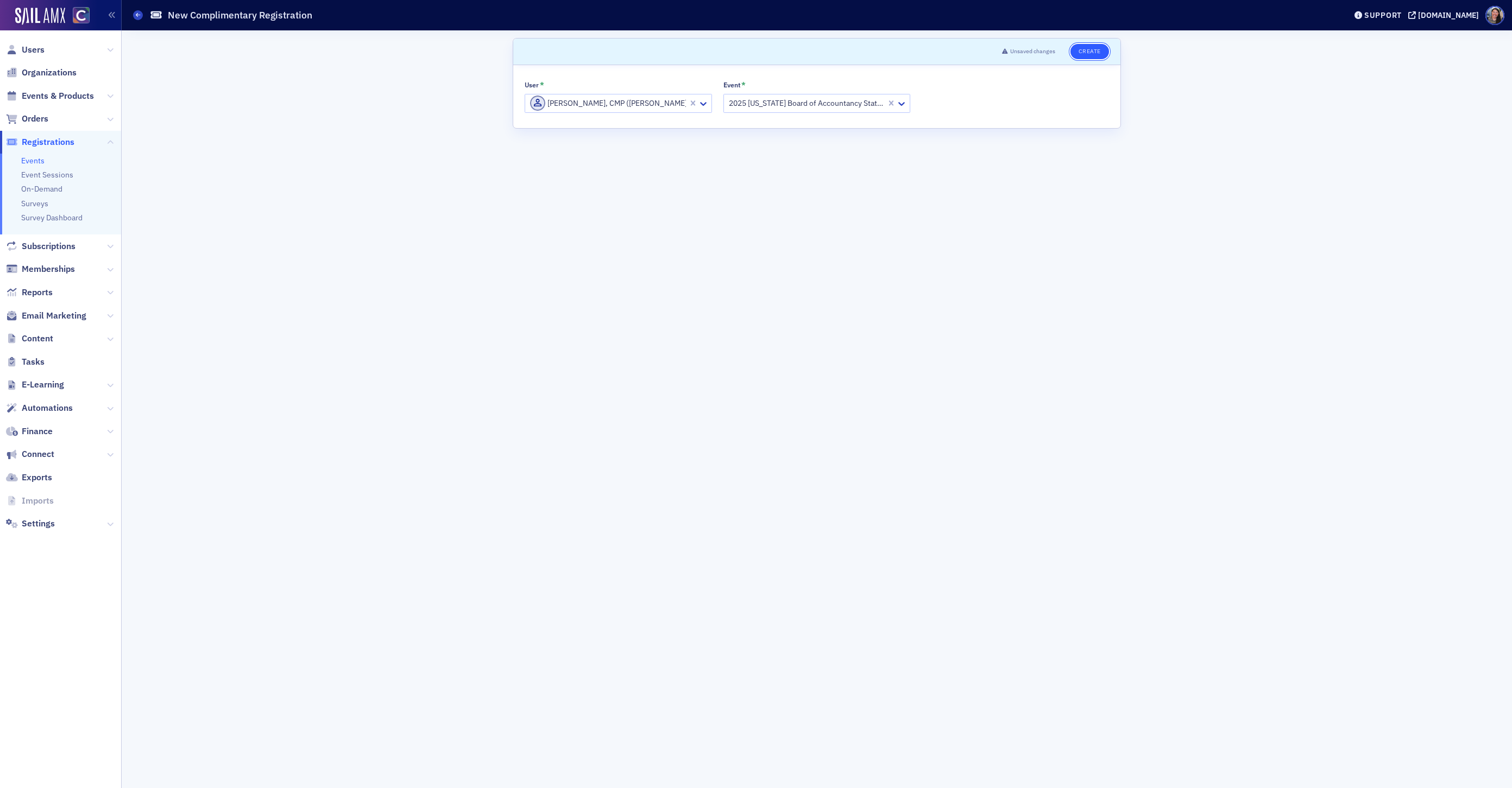
click at [1097, 50] on button "Create" at bounding box center [1090, 51] width 38 height 15
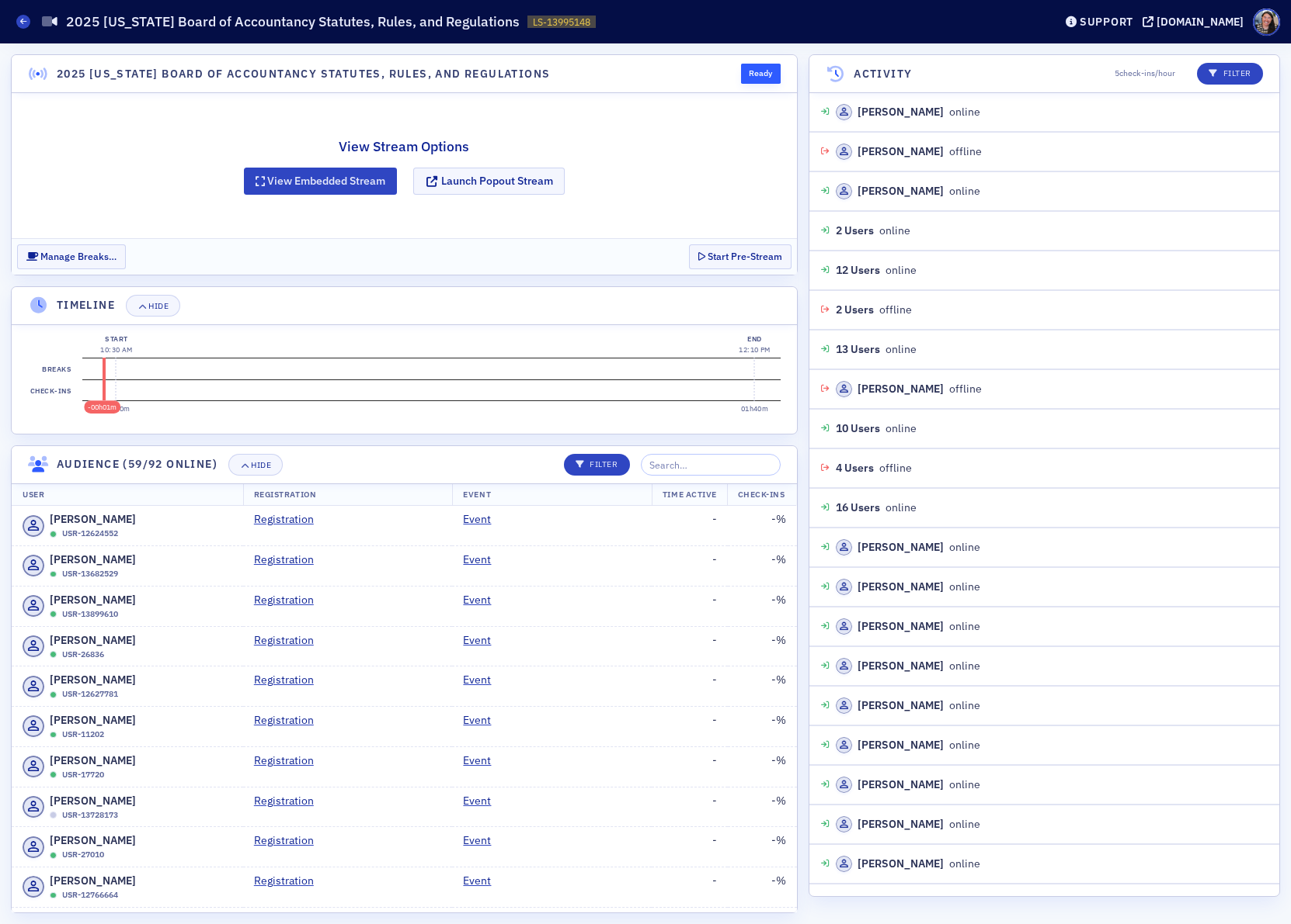
scroll to position [89, 0]
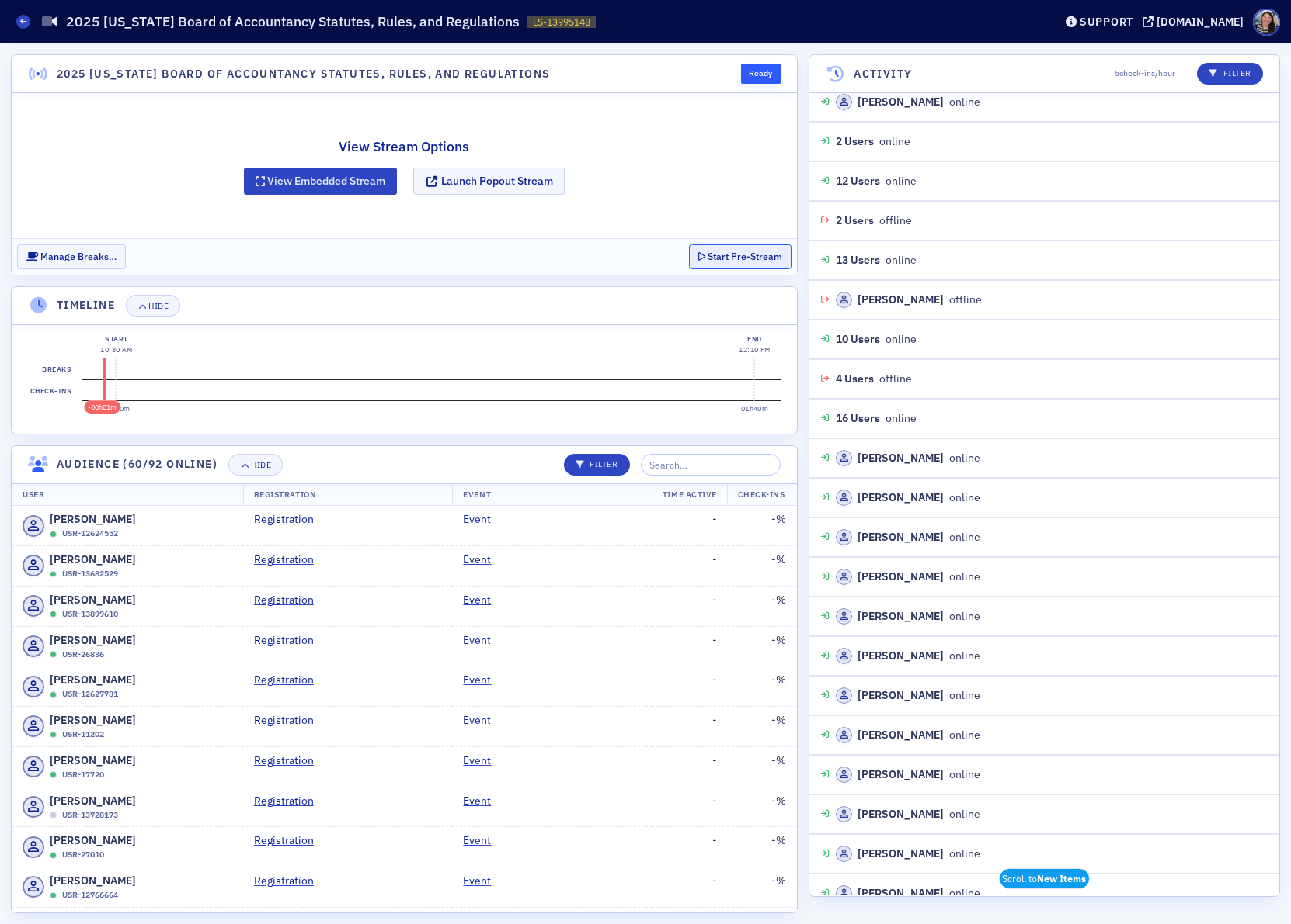
click at [735, 251] on button "Start Pre-Stream" at bounding box center [740, 256] width 102 height 24
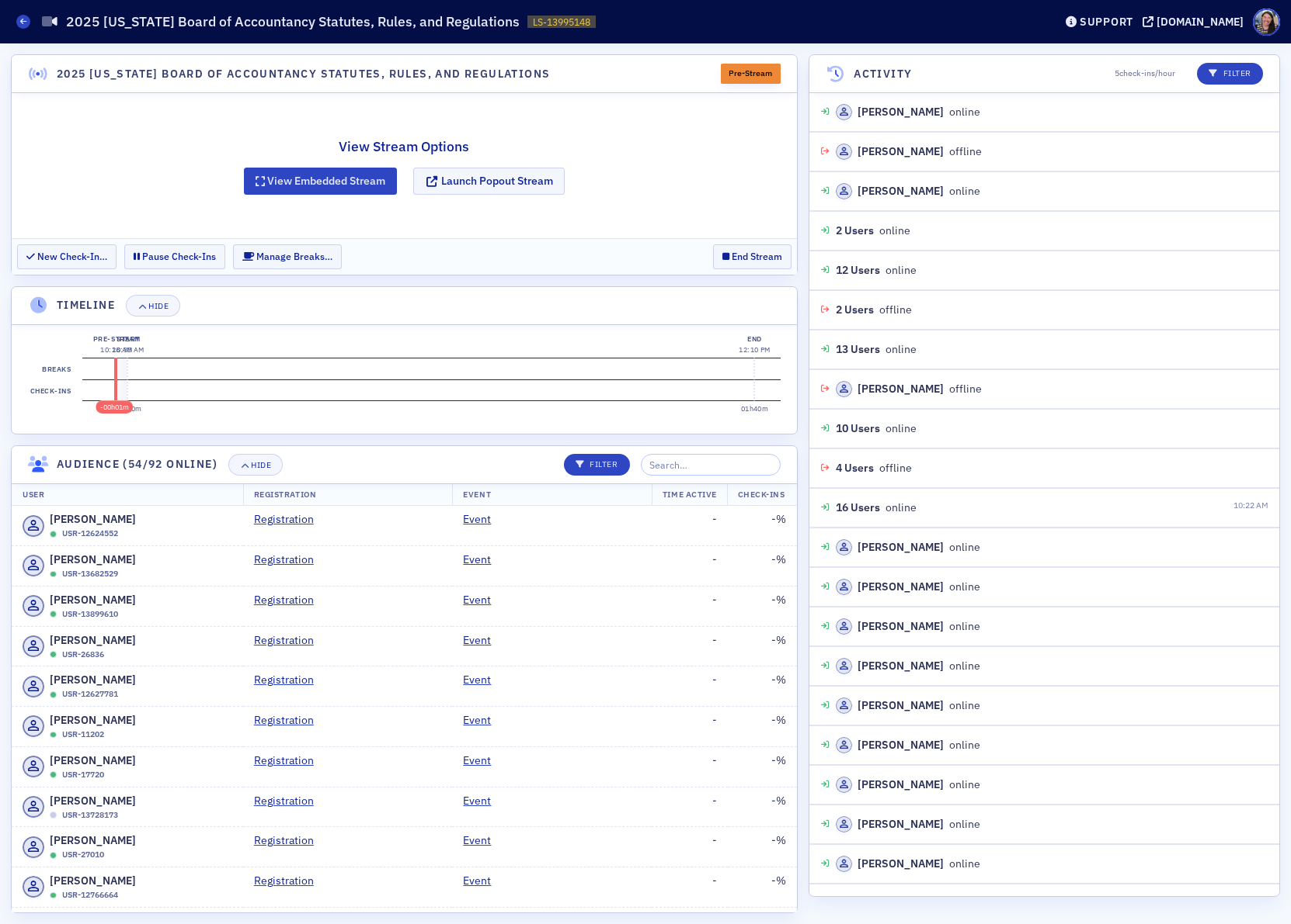
scroll to position [6, 0]
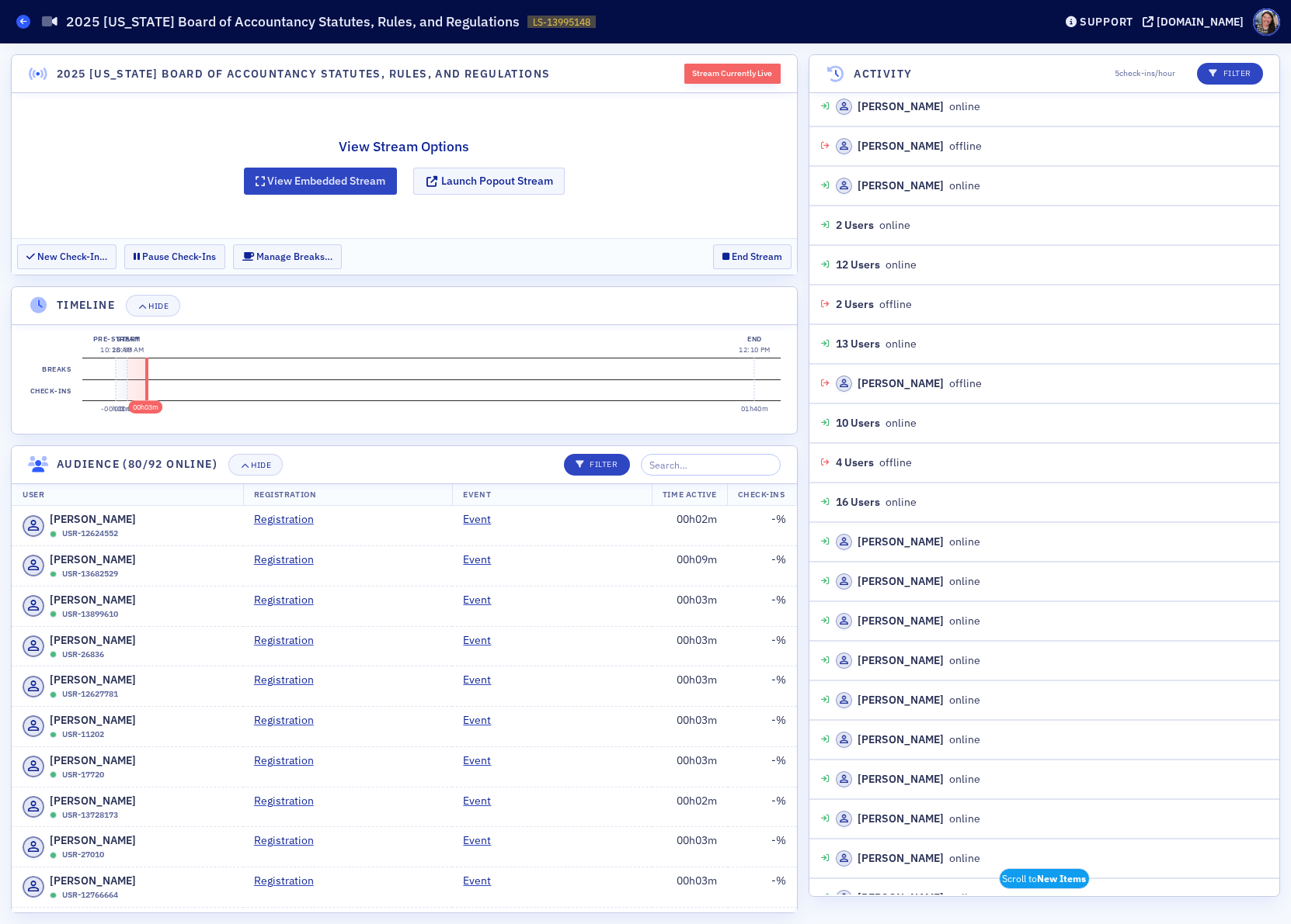
click at [24, 23] on icon at bounding box center [23, 21] width 7 height 7
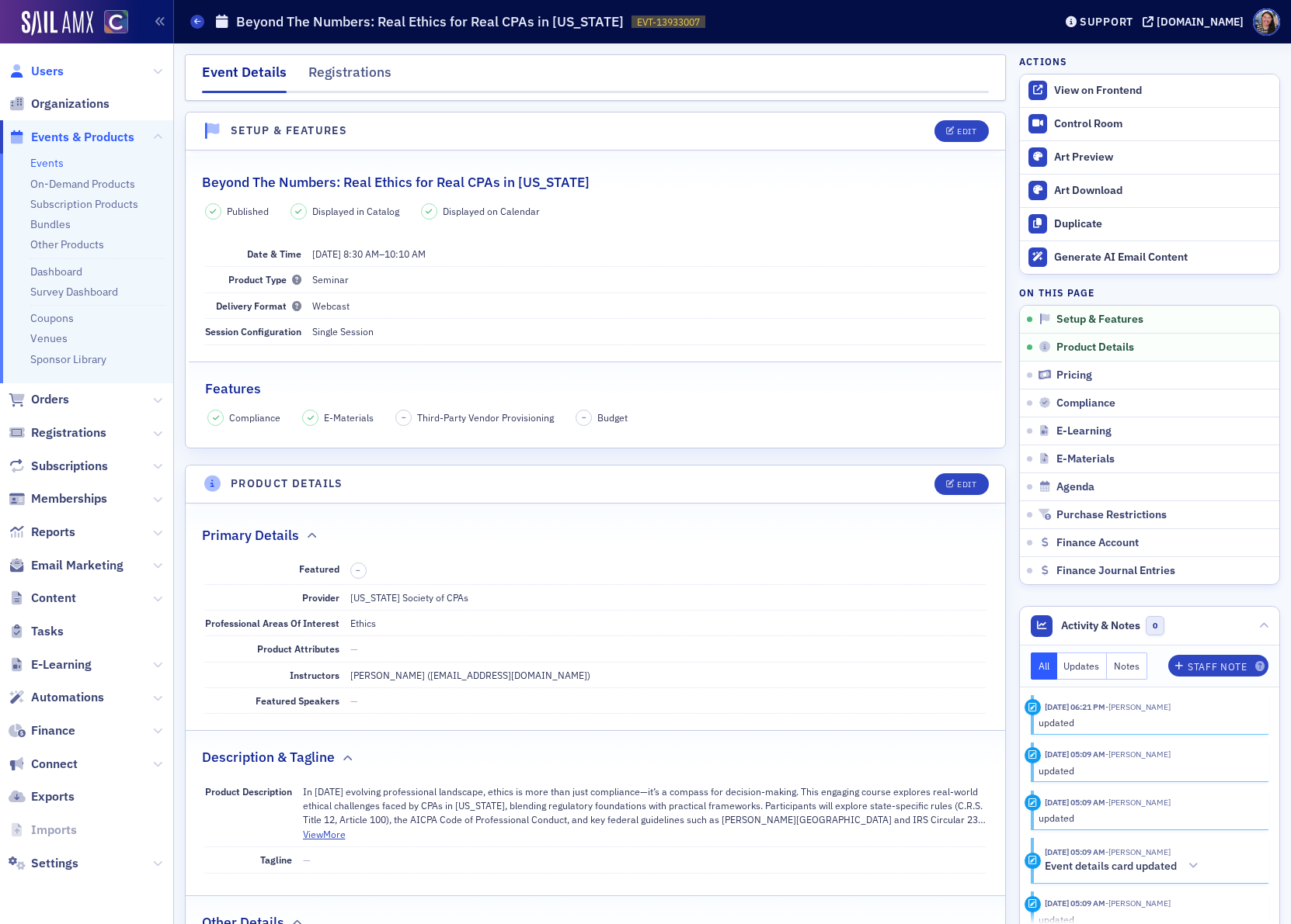
click at [54, 70] on span "Users" at bounding box center [47, 71] width 32 height 17
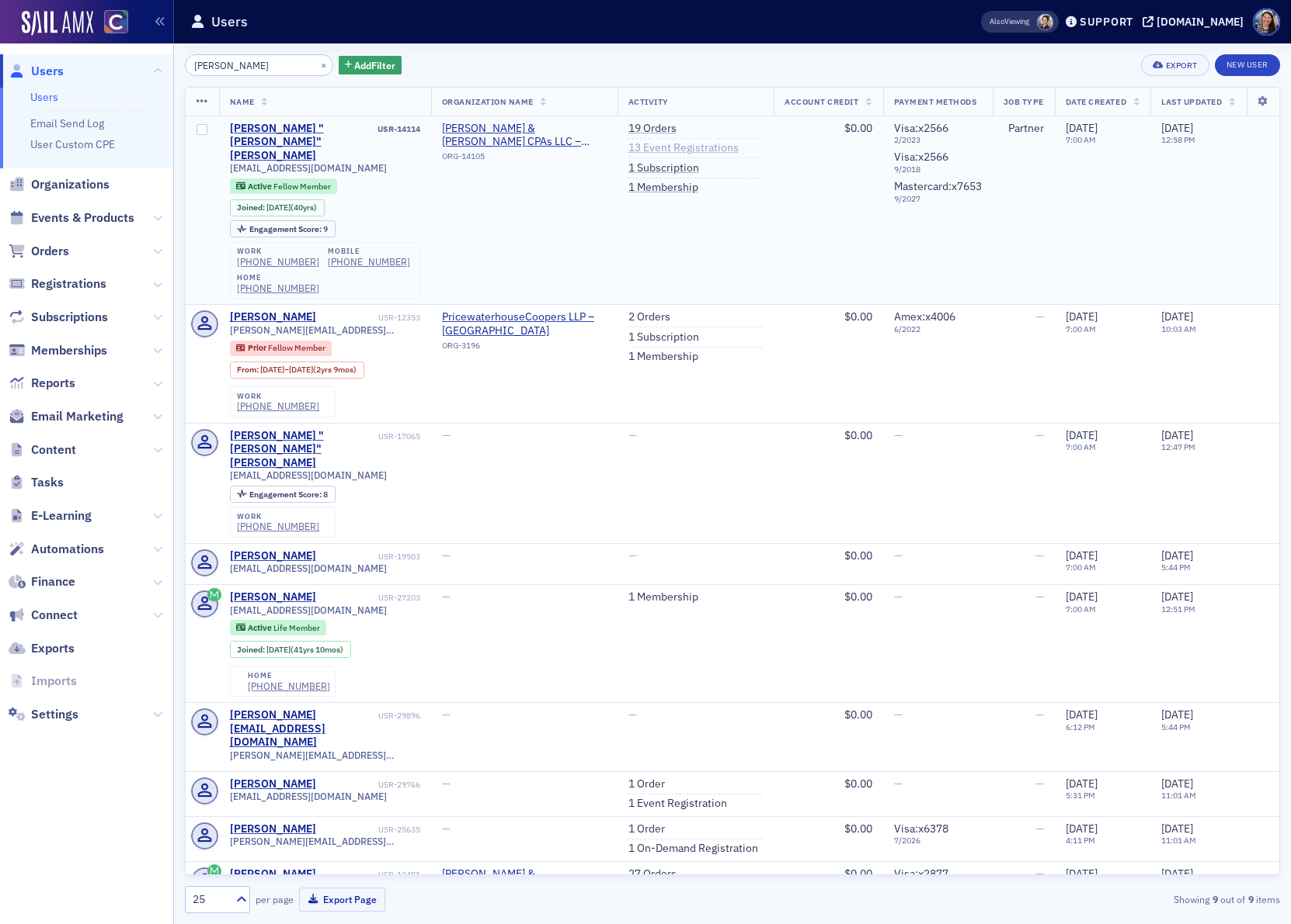
type input "[PERSON_NAME]"
click at [653, 144] on link "13 Event Registrations" at bounding box center [683, 148] width 110 height 14
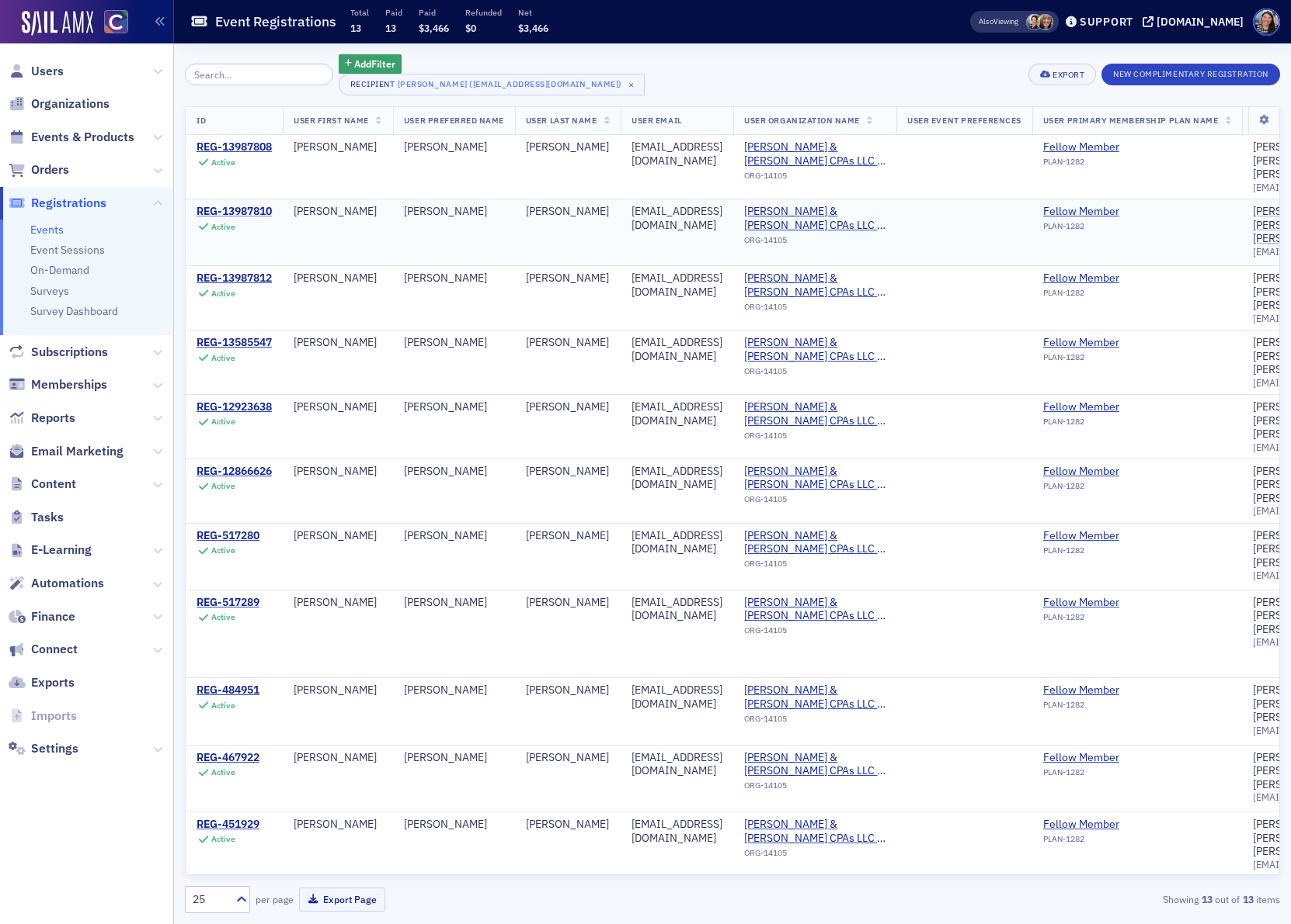
click at [225, 204] on div "REG-13987810" at bounding box center [234, 211] width 76 height 14
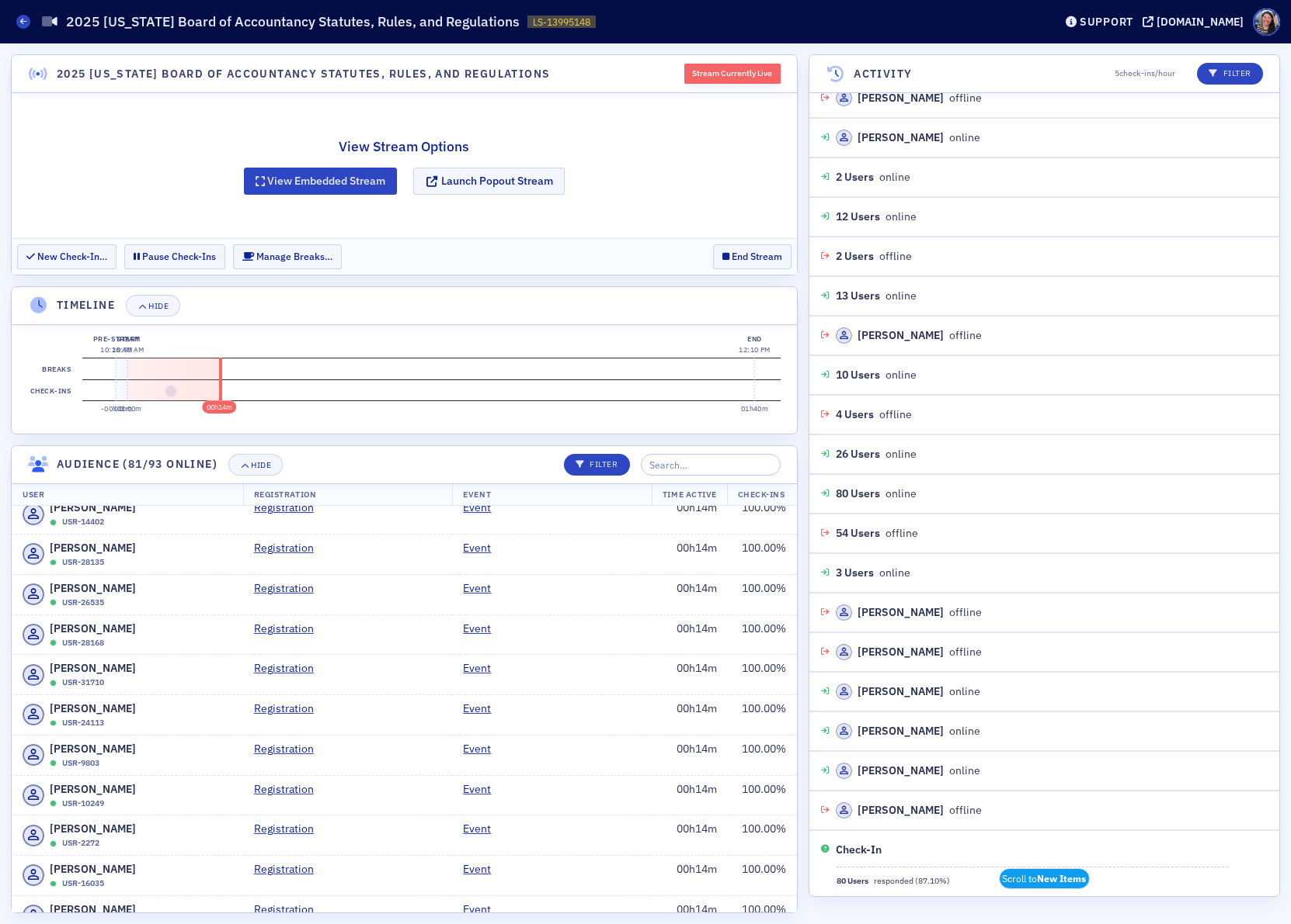
scroll to position [3363, 0]
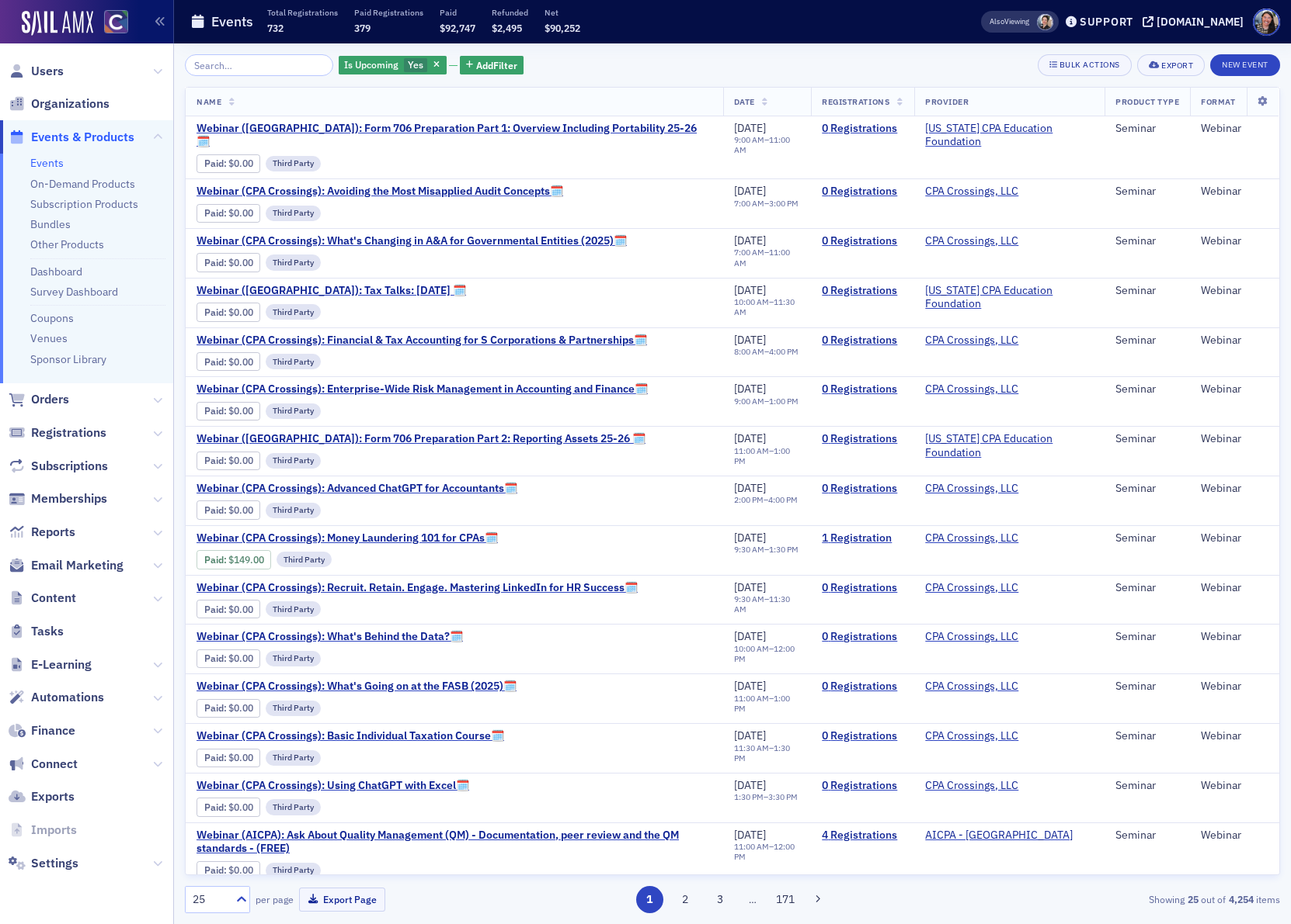
click at [278, 68] on input "search" at bounding box center [259, 64] width 149 height 22
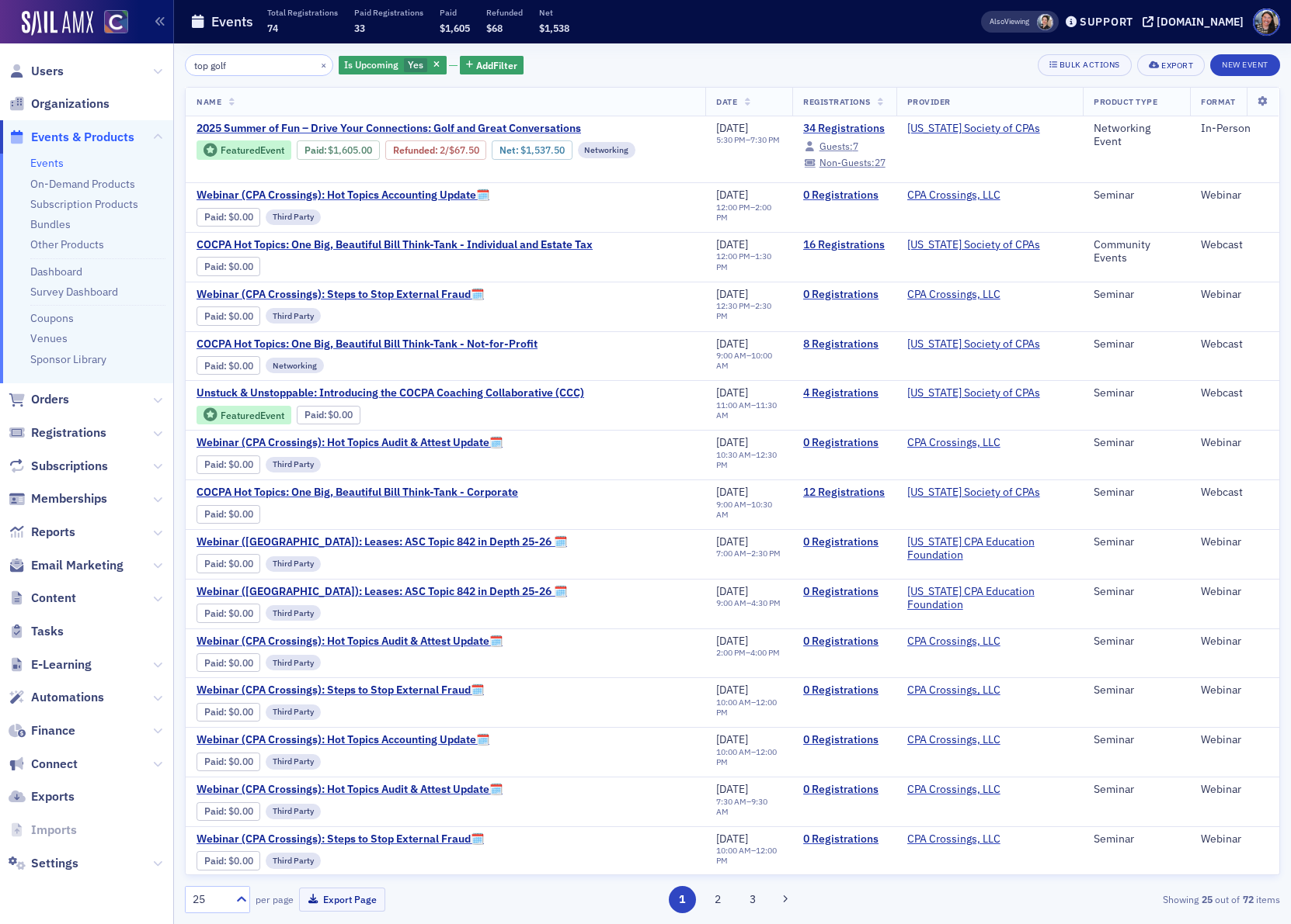
type input "top golf"
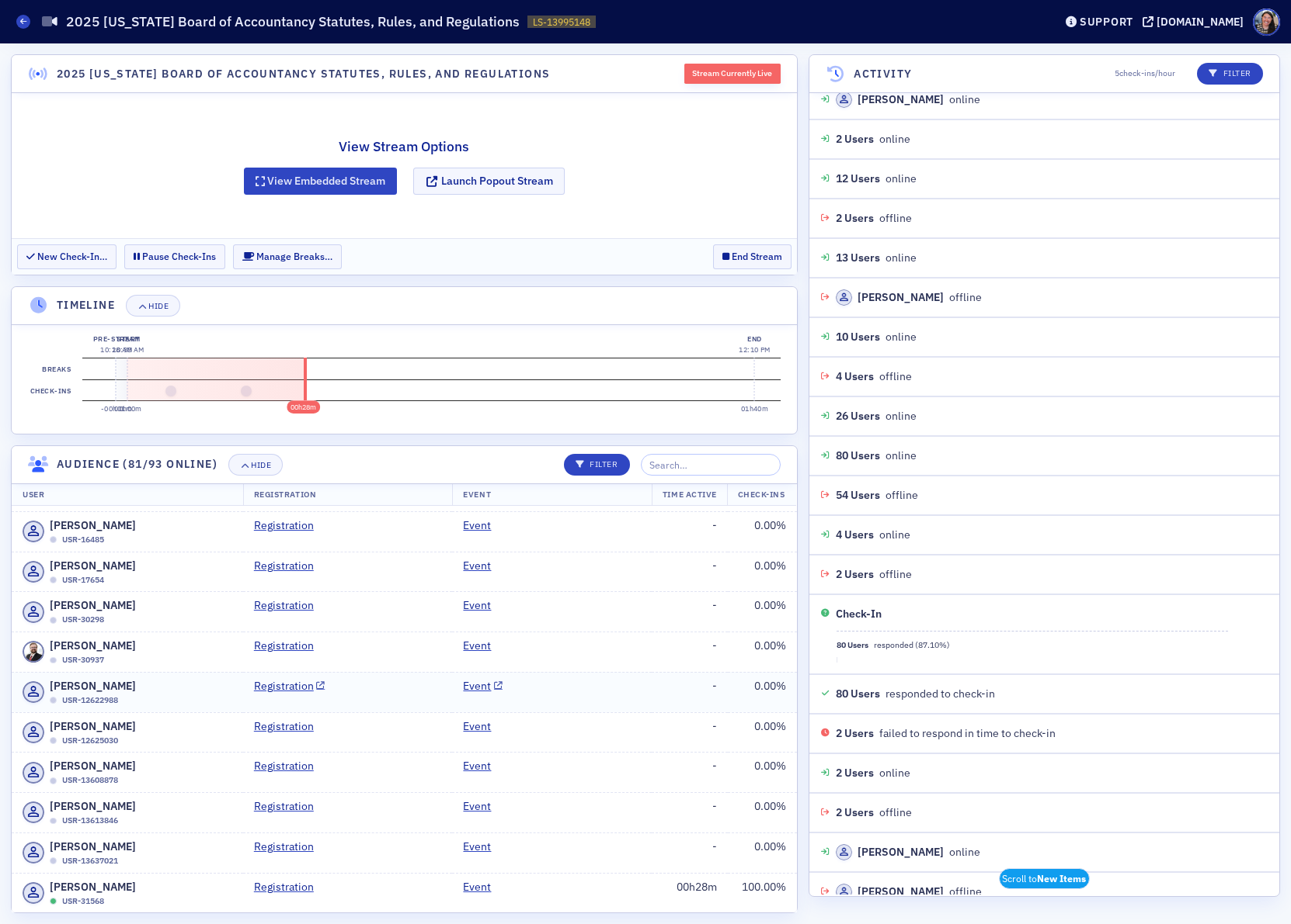
scroll to position [2640, 0]
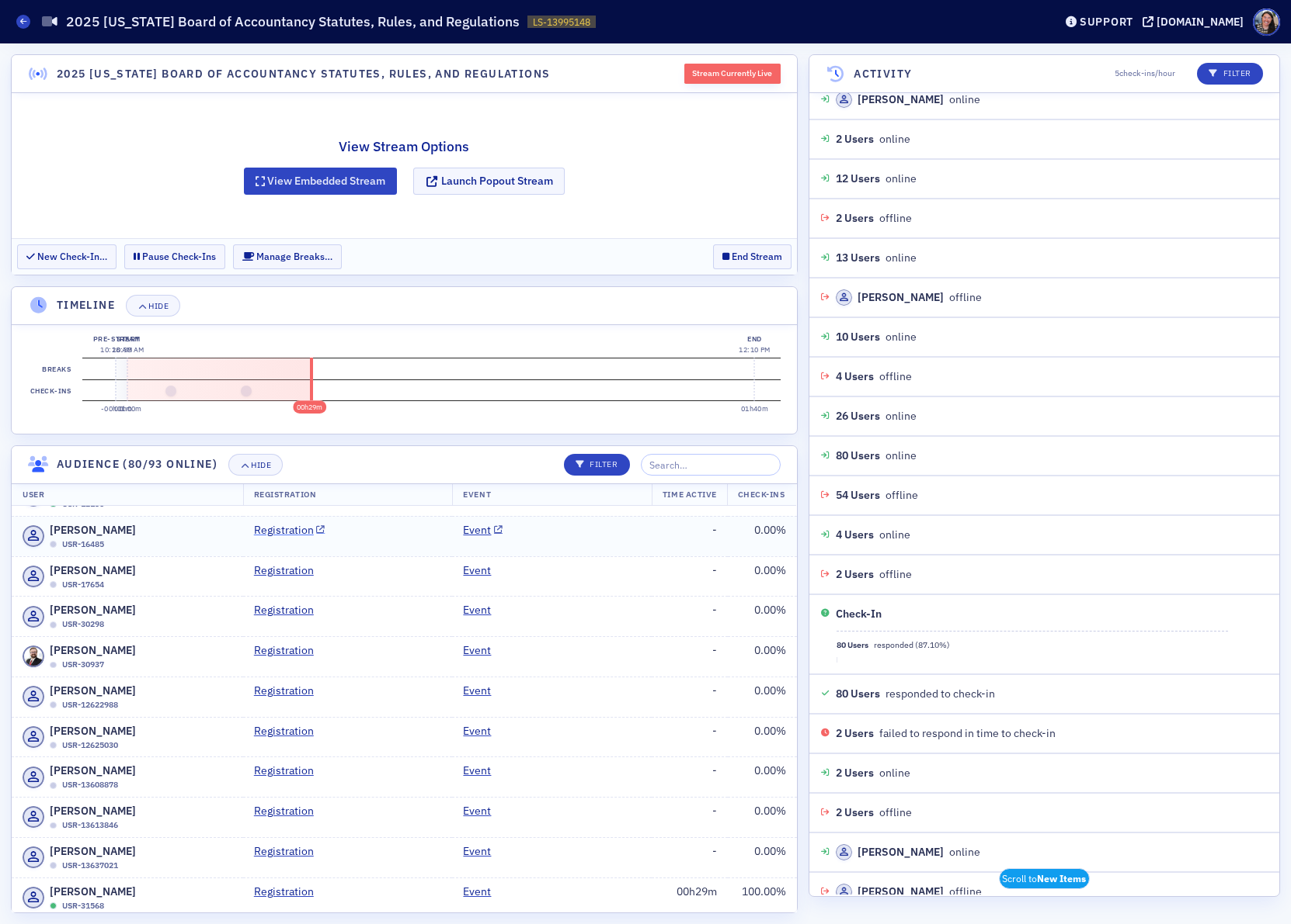
click at [278, 539] on link "Registration" at bounding box center [289, 530] width 71 height 16
click at [753, 471] on input "search" at bounding box center [710, 465] width 140 height 22
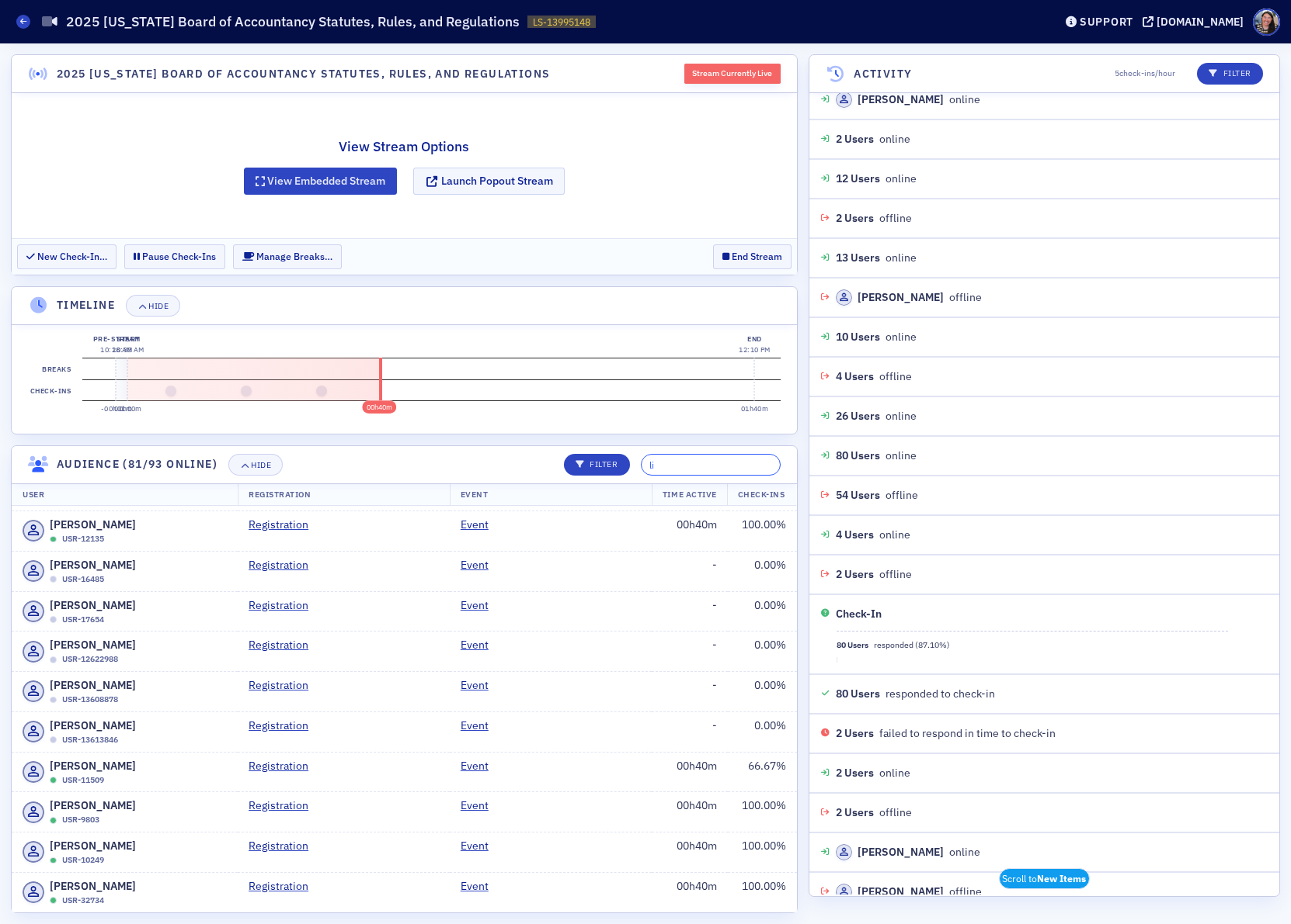
scroll to position [0, 0]
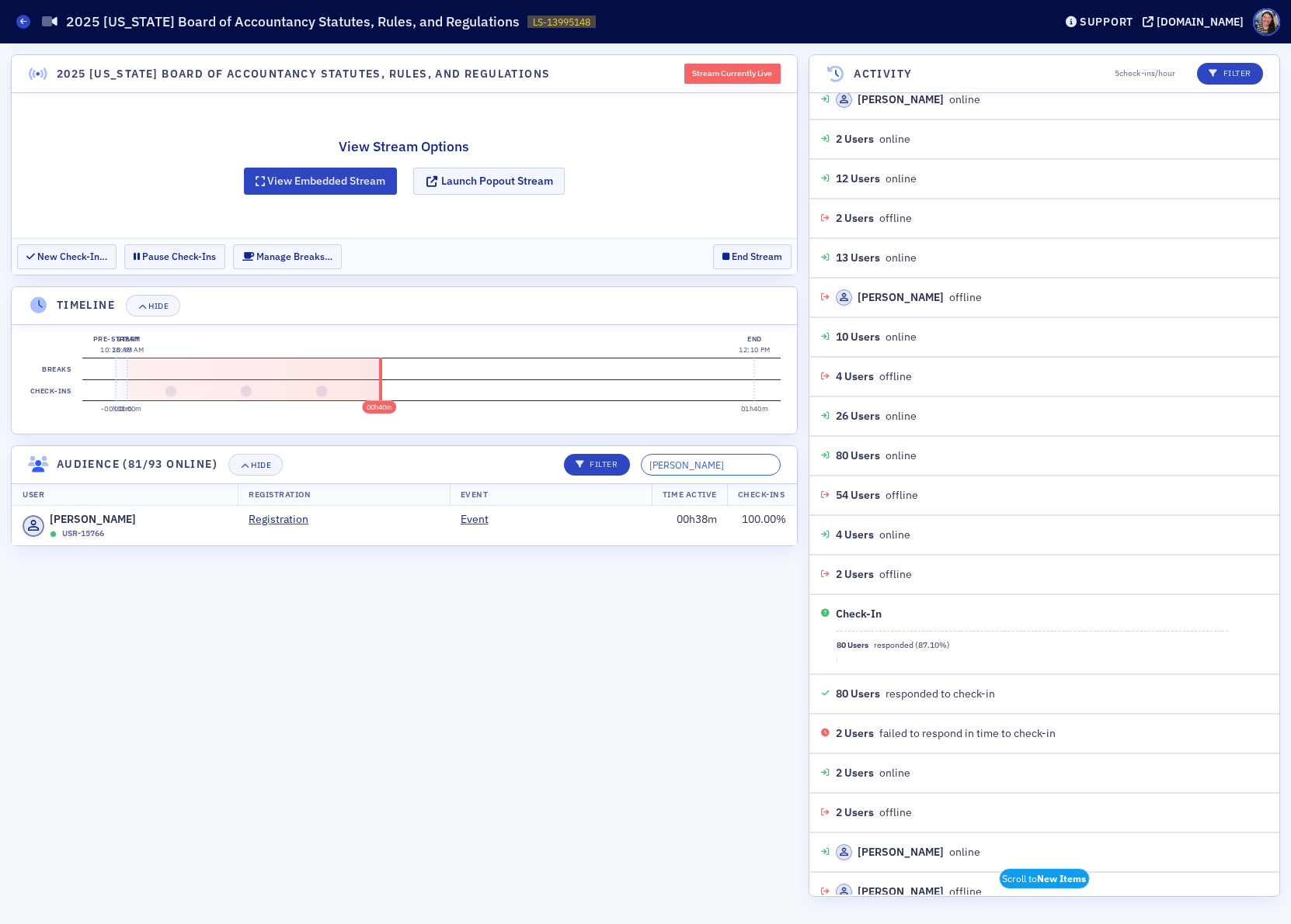
type input "lind"
click at [730, 469] on input "lind" at bounding box center [710, 465] width 140 height 22
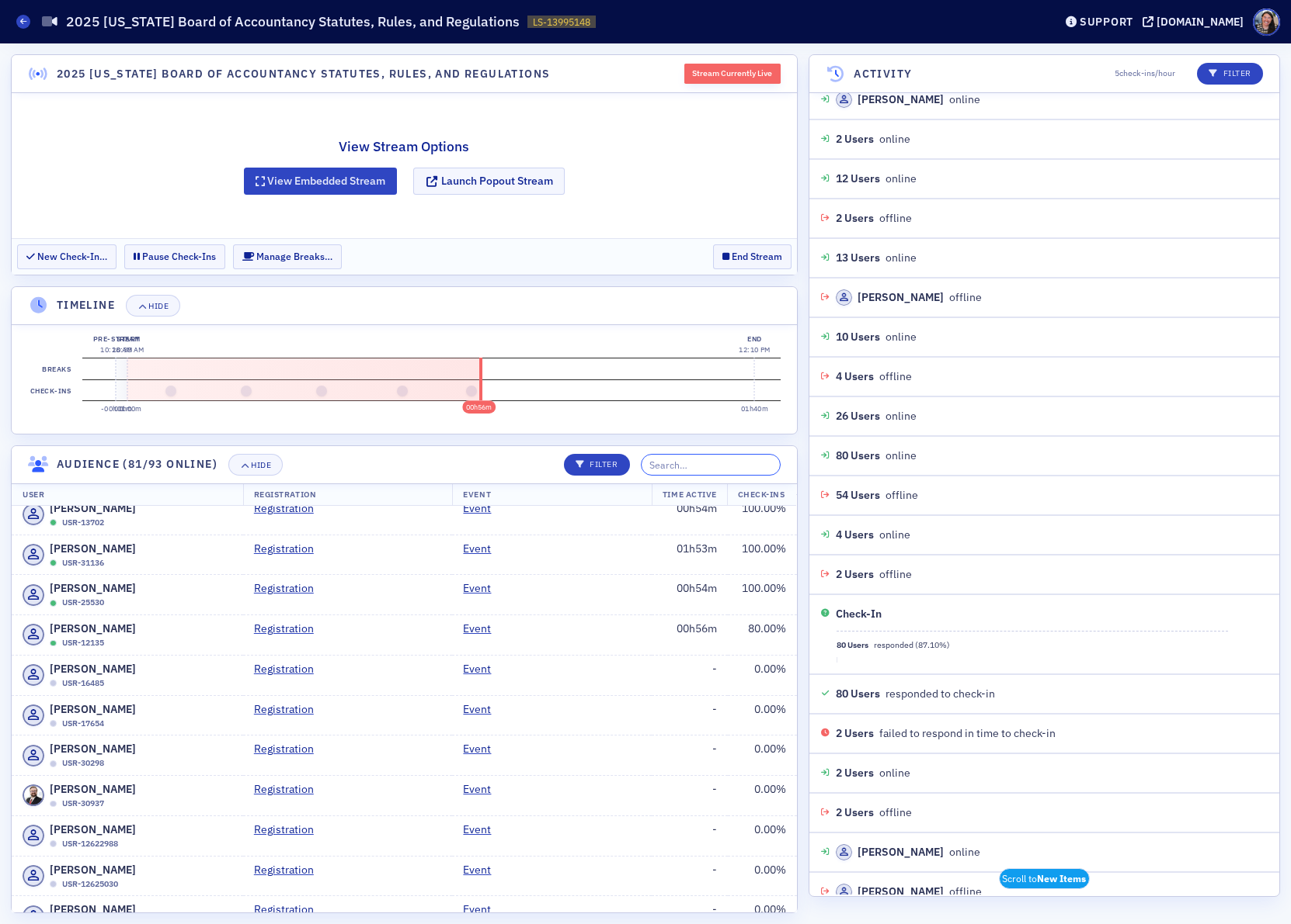
scroll to position [2524, 0]
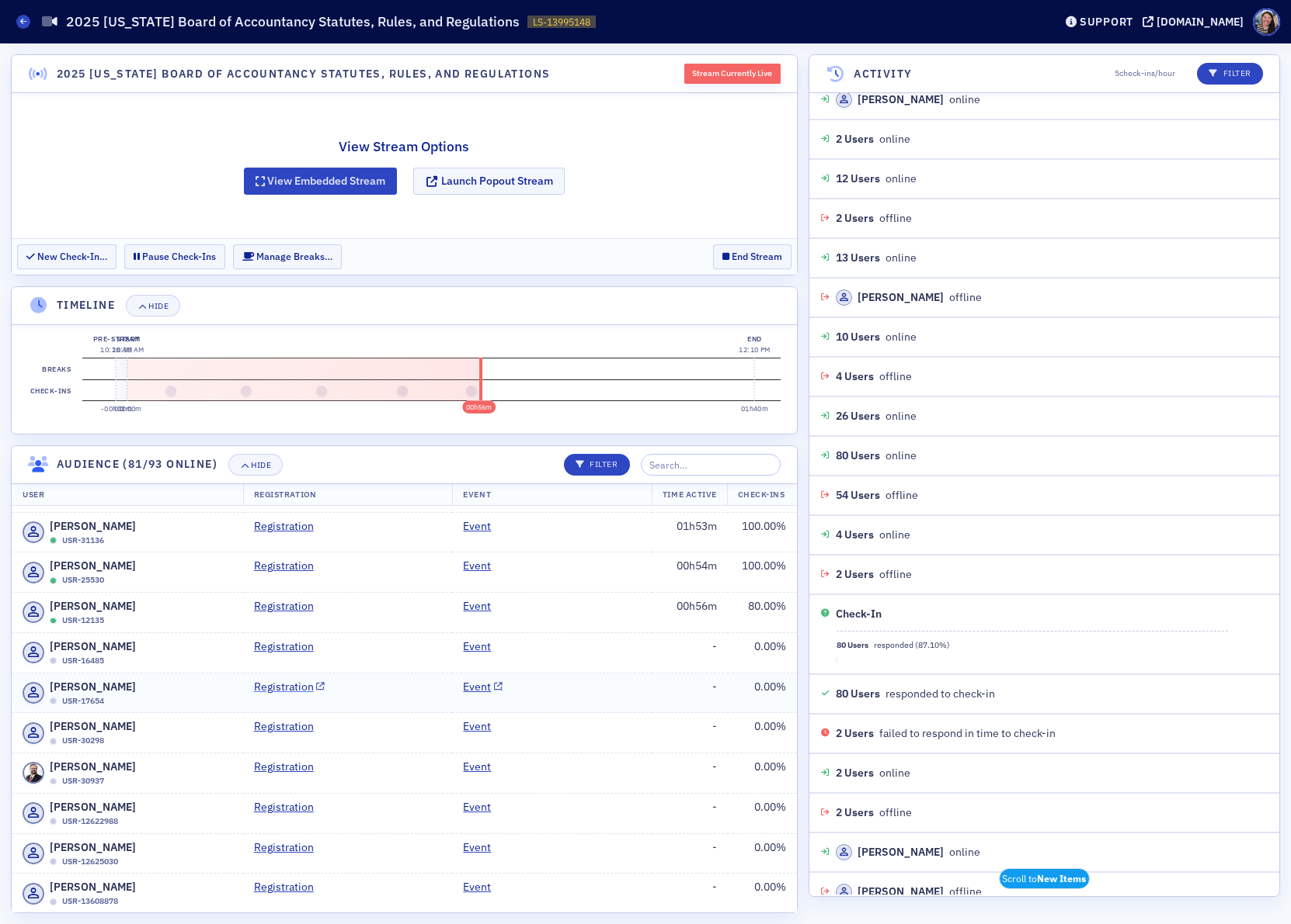
click at [267, 696] on link "Registration" at bounding box center [289, 686] width 71 height 16
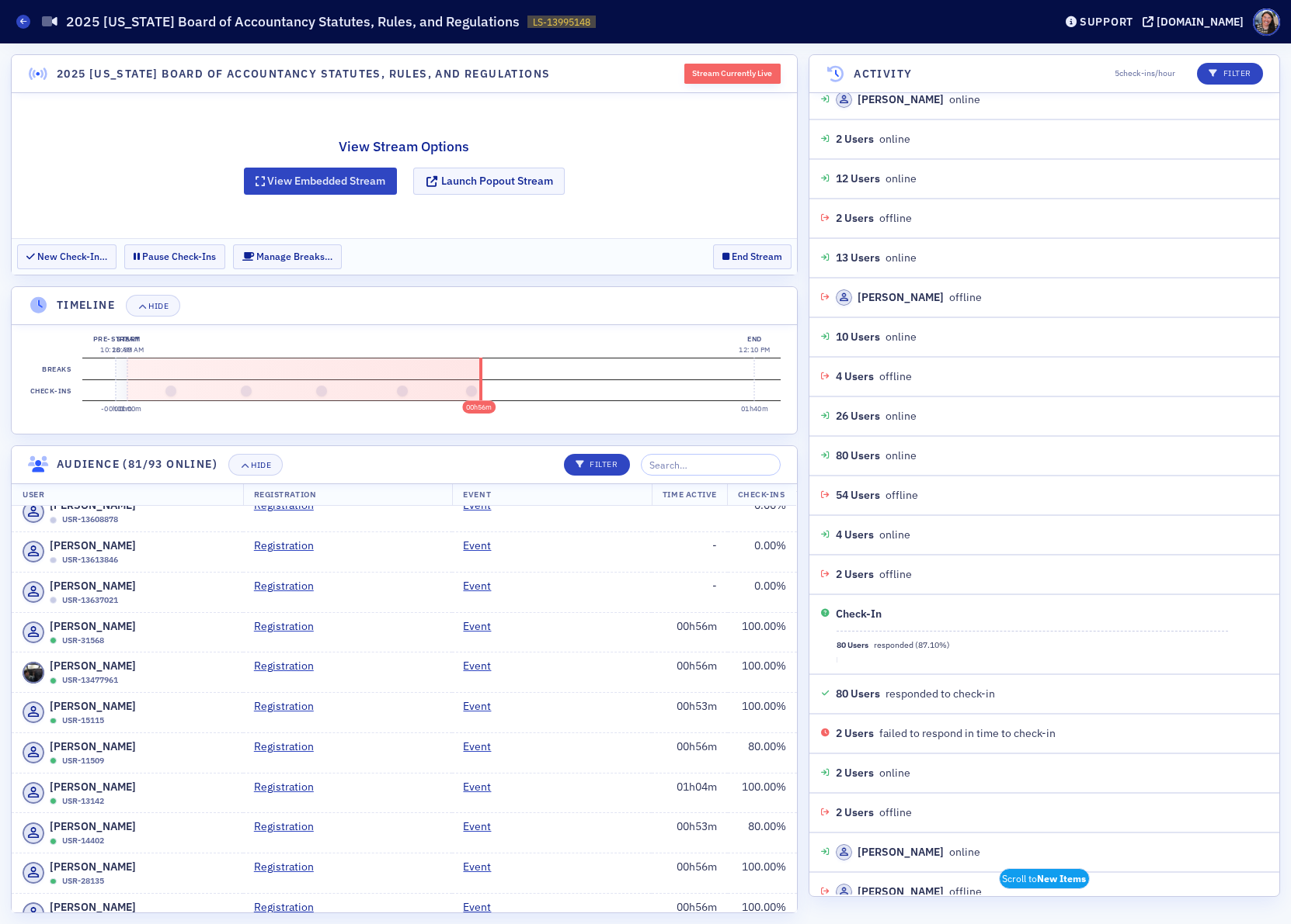
scroll to position [2909, 0]
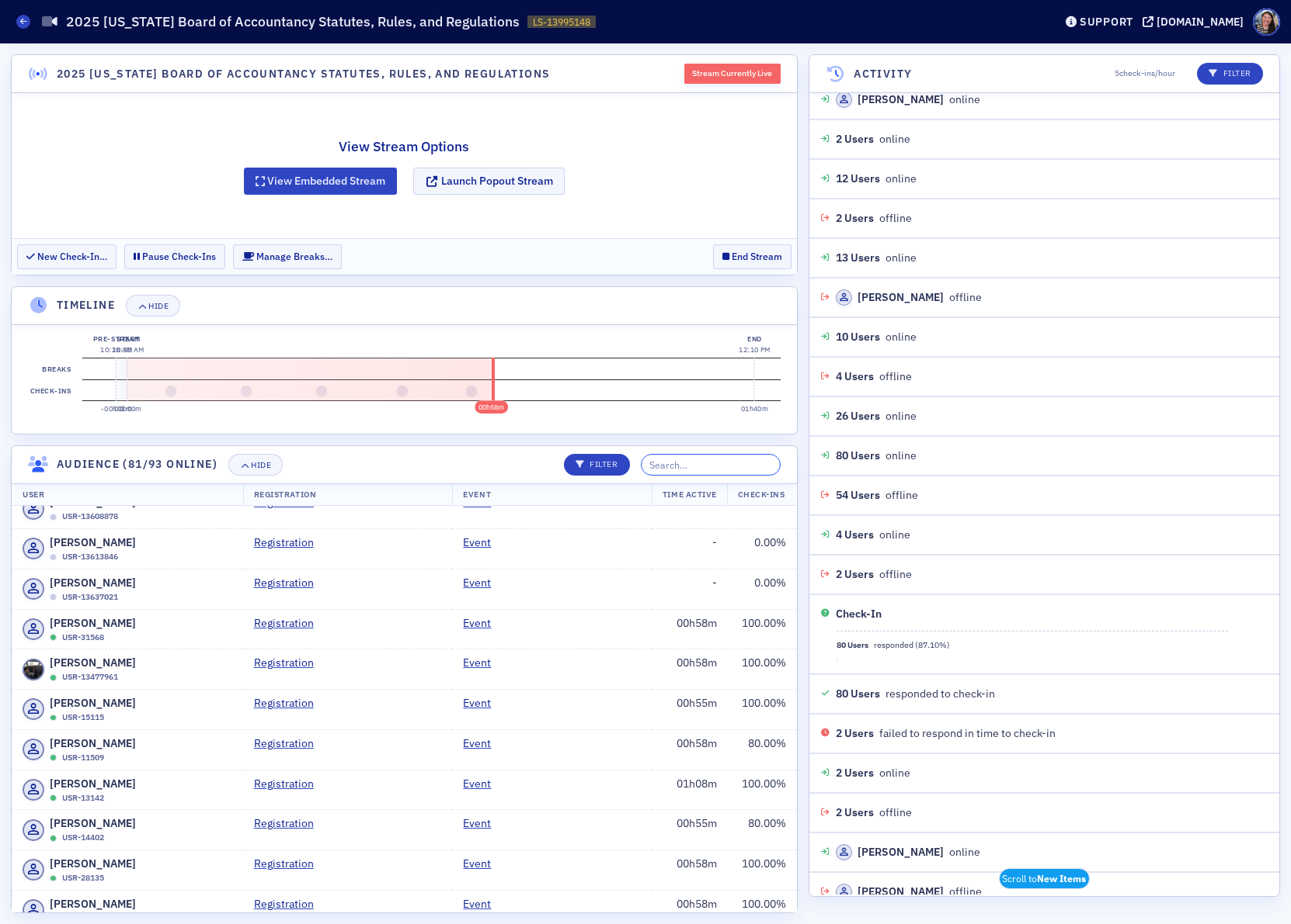
click at [707, 468] on input "search" at bounding box center [710, 465] width 140 height 22
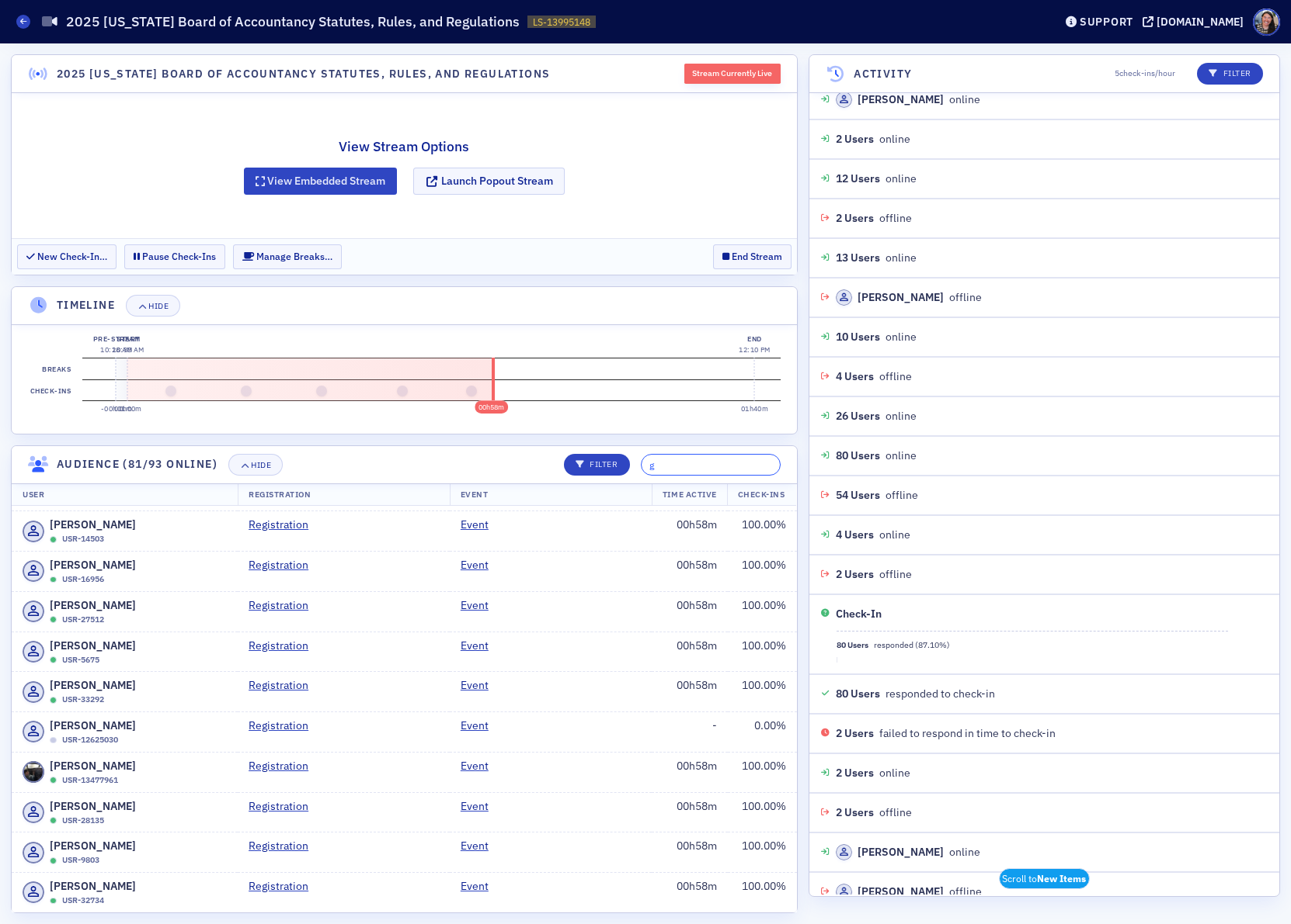
scroll to position [0, 0]
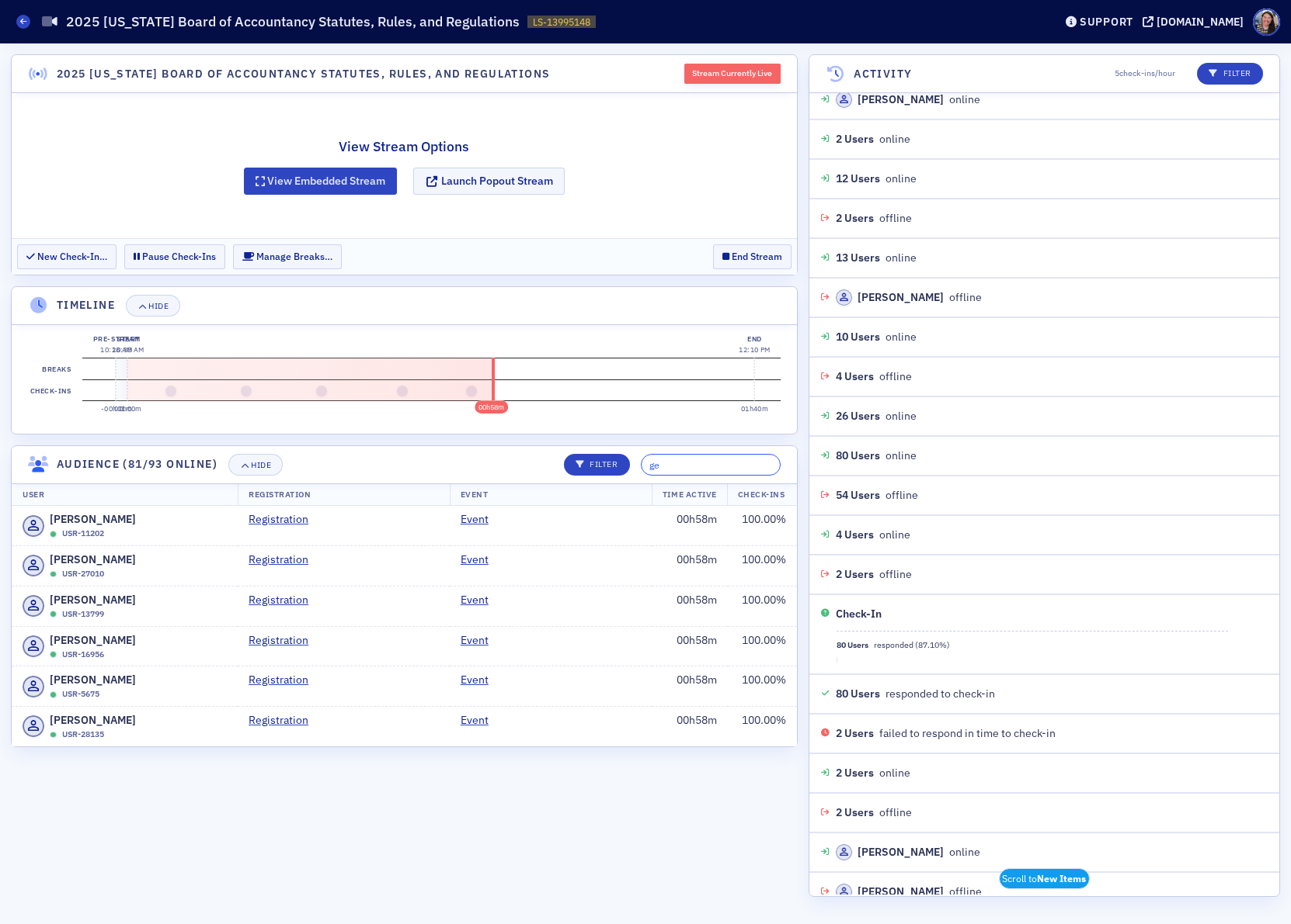
type input "geo"
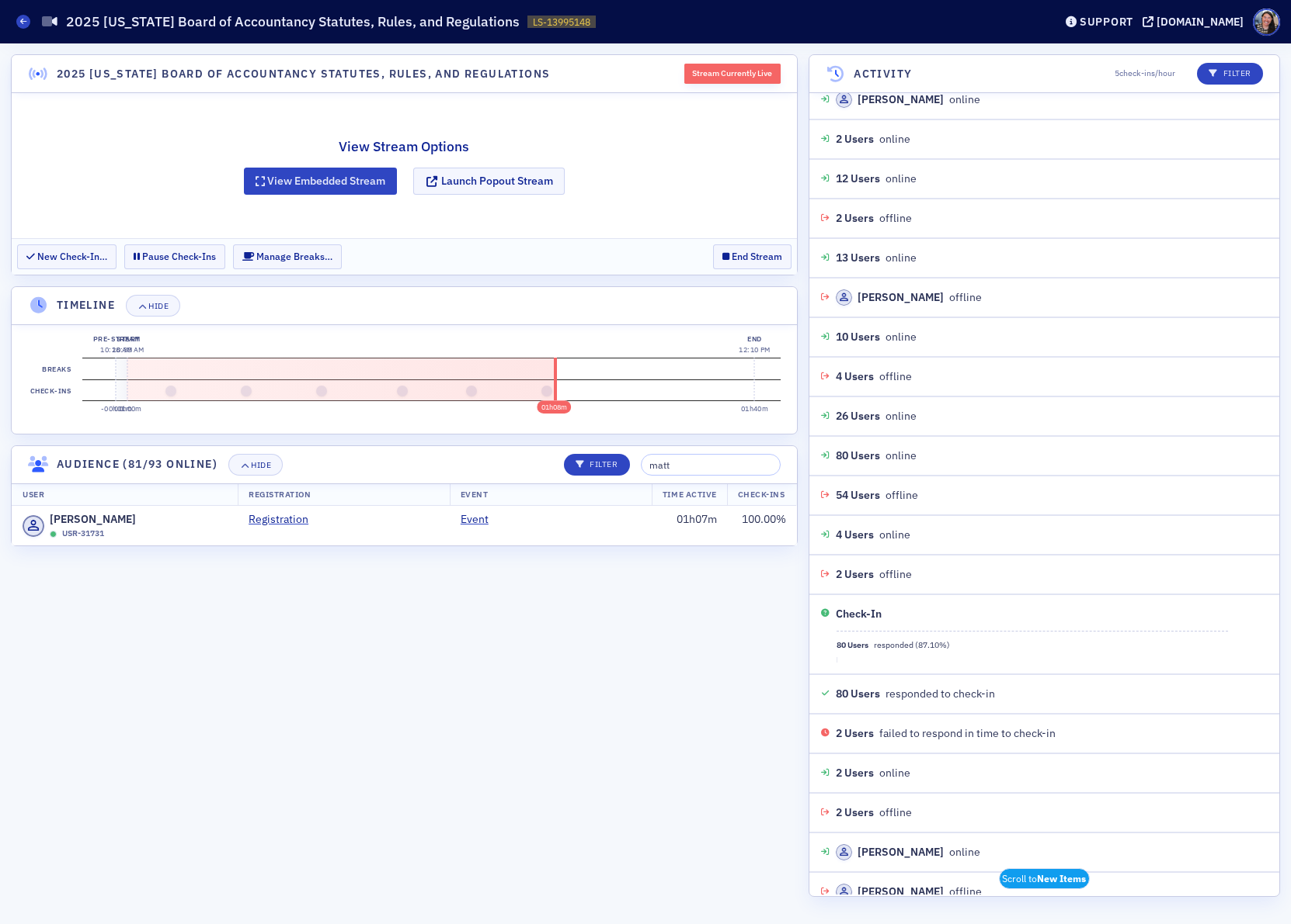
click at [711, 438] on section "2025 Colorado Board of Accountancy Statutes, Rules, and Regulations Stream Curr…" at bounding box center [403, 484] width 786 height 860
click at [702, 467] on input "matt" at bounding box center [710, 465] width 140 height 22
type input "t"
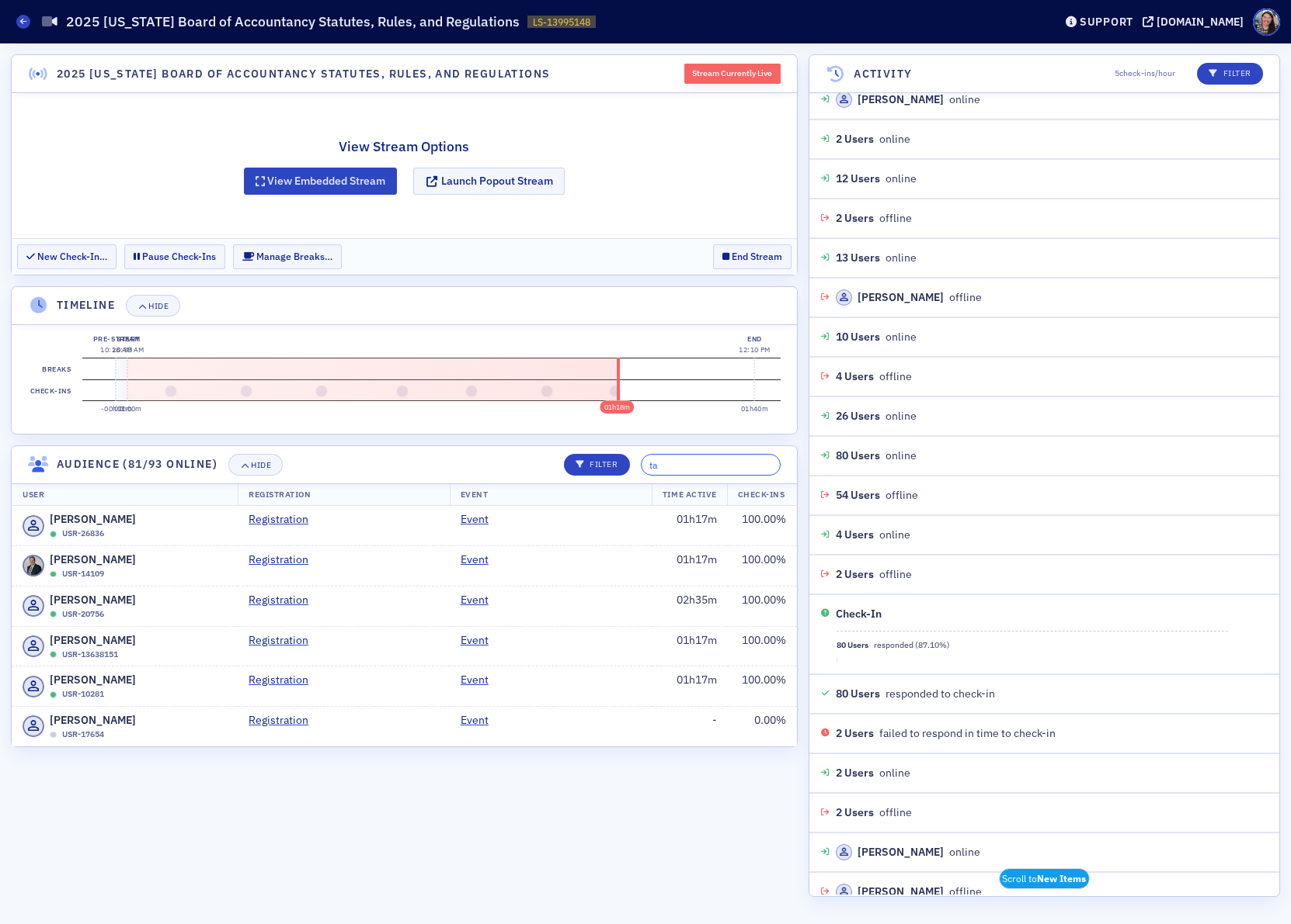
click at [709, 468] on input "ta" at bounding box center [710, 465] width 140 height 22
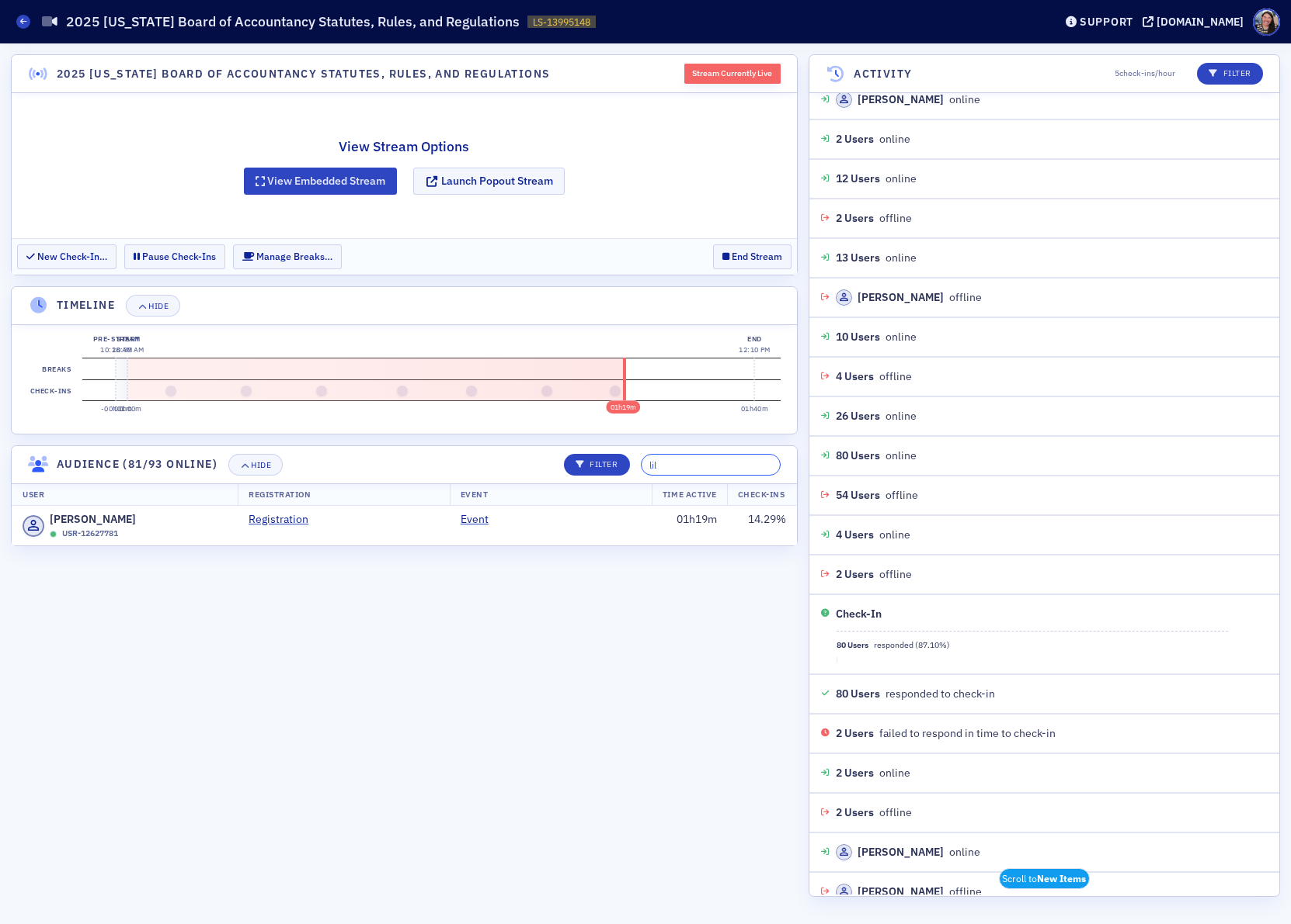
type input "lil"
click at [685, 471] on input "lil" at bounding box center [710, 465] width 140 height 22
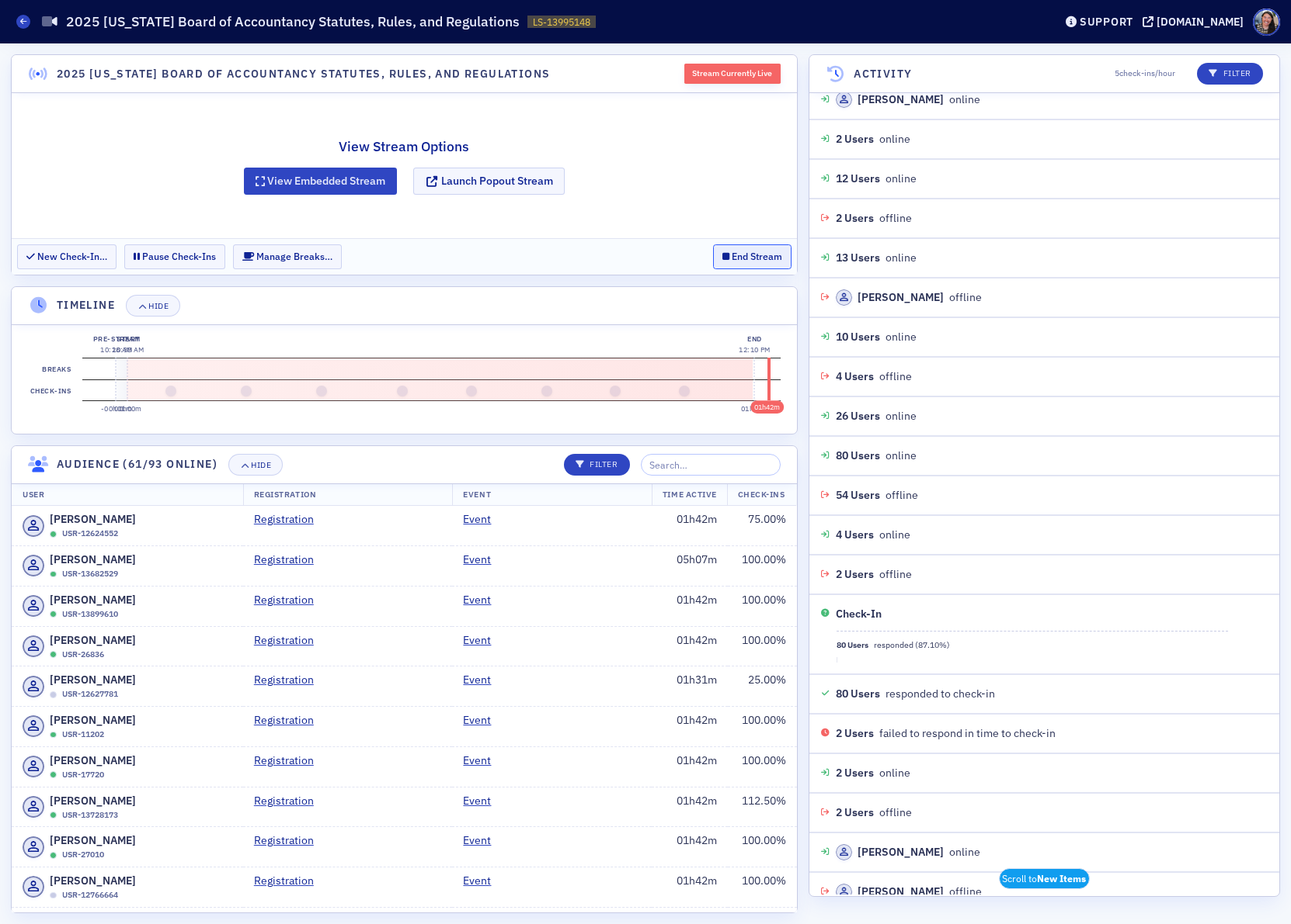
click at [754, 267] on button "End Stream" at bounding box center [752, 256] width 79 height 24
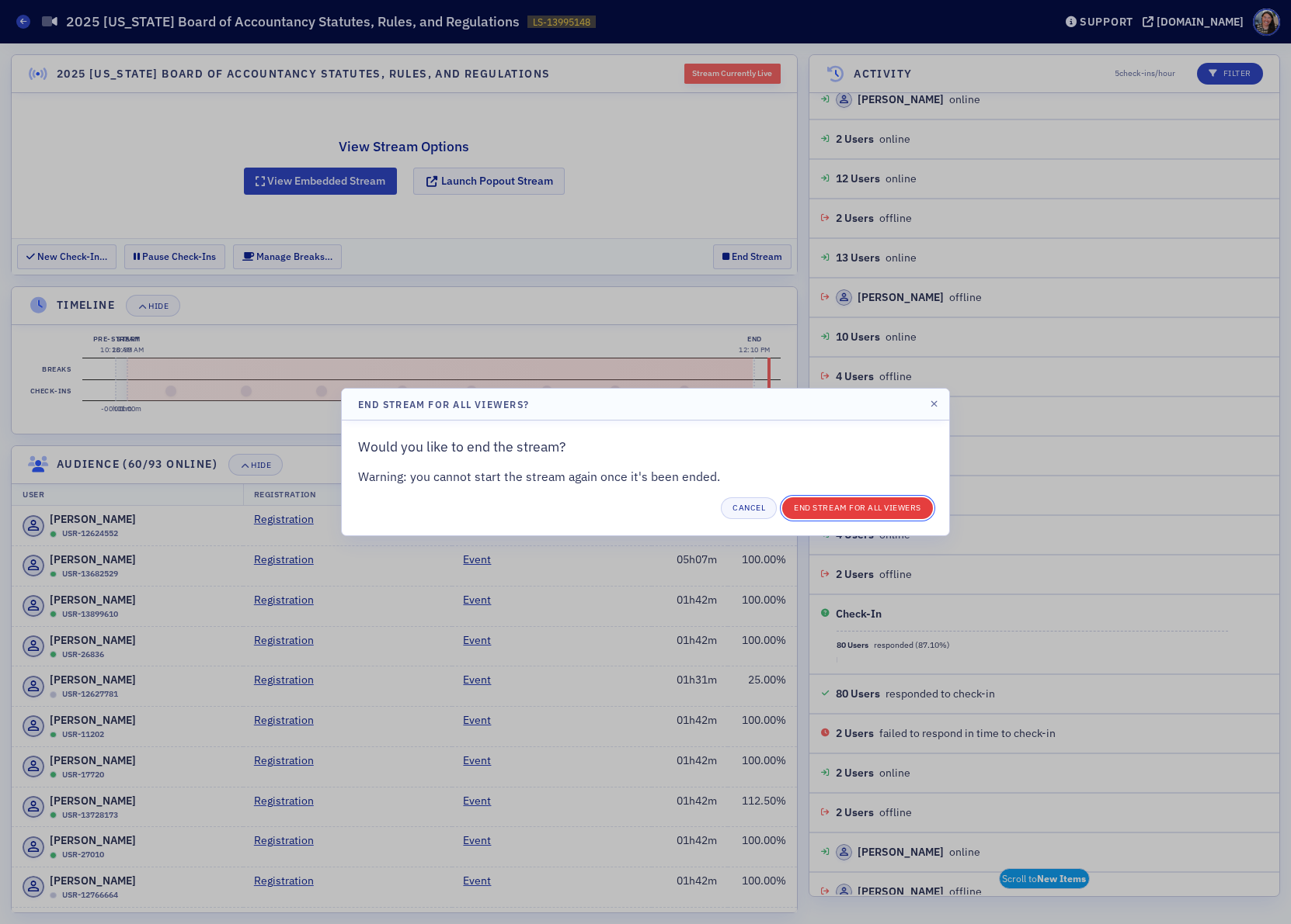
click at [845, 510] on button "End Stream for all Viewers" at bounding box center [857, 508] width 151 height 22
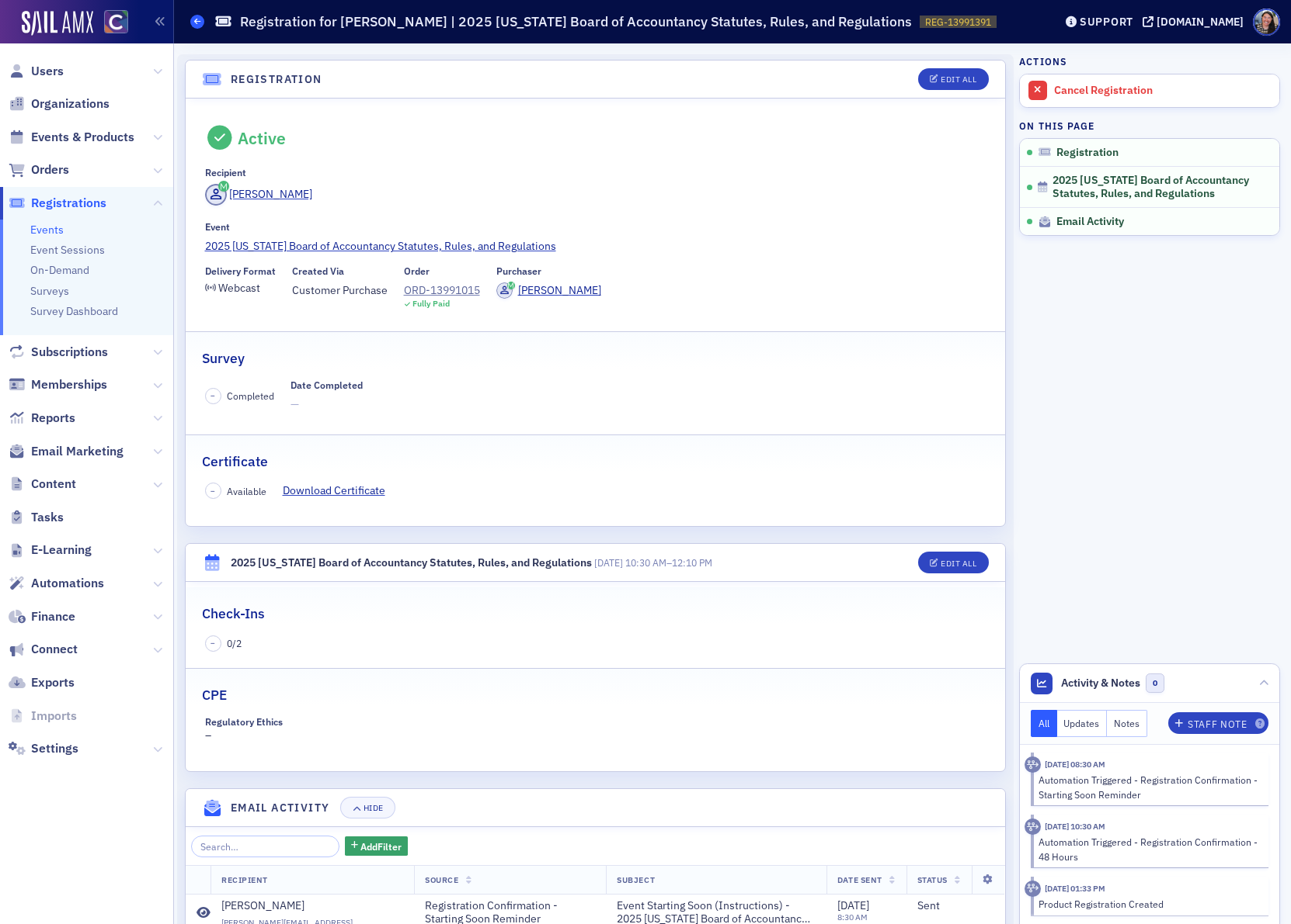
click at [197, 23] on icon at bounding box center [197, 21] width 7 height 7
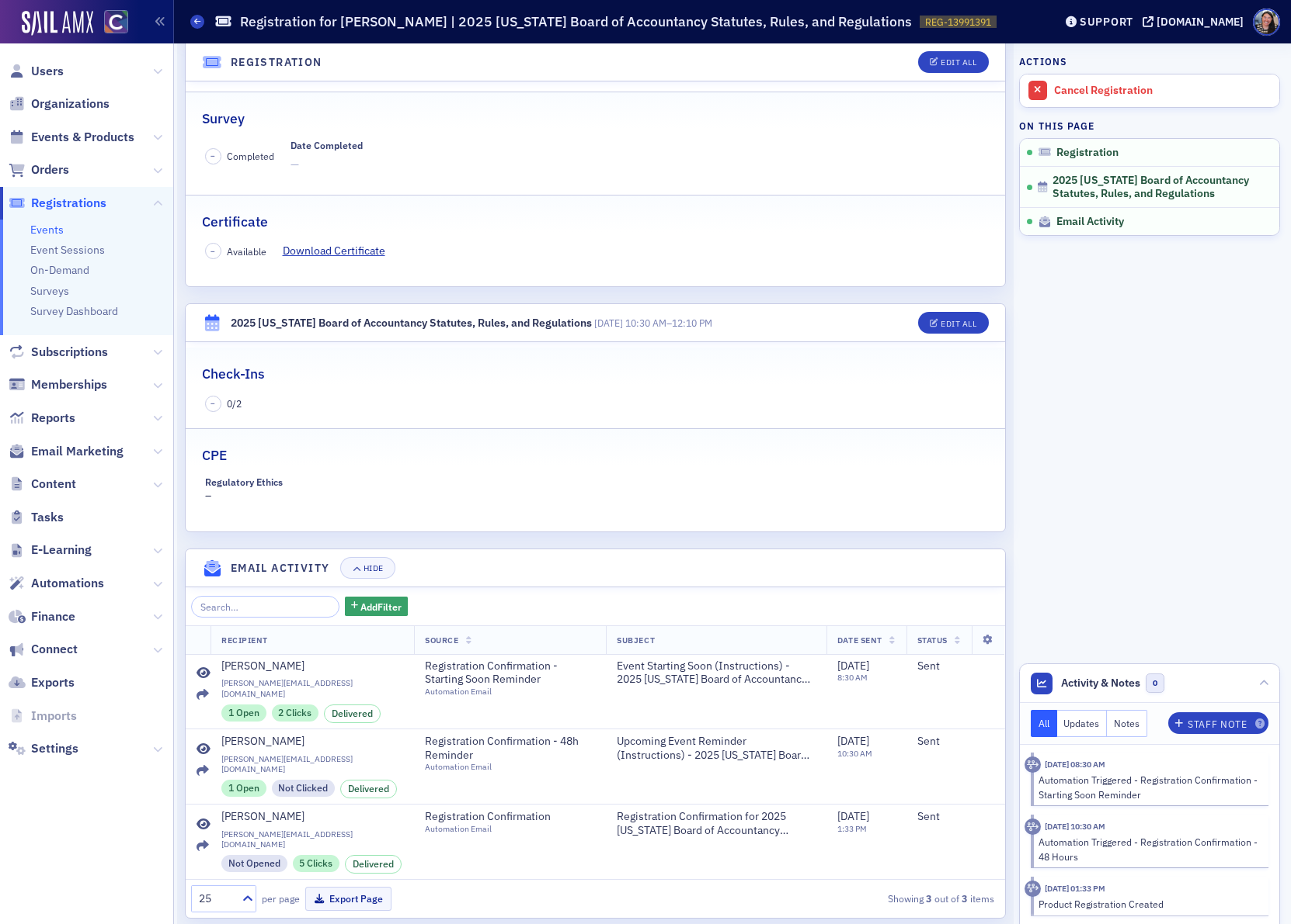
scroll to position [245, 0]
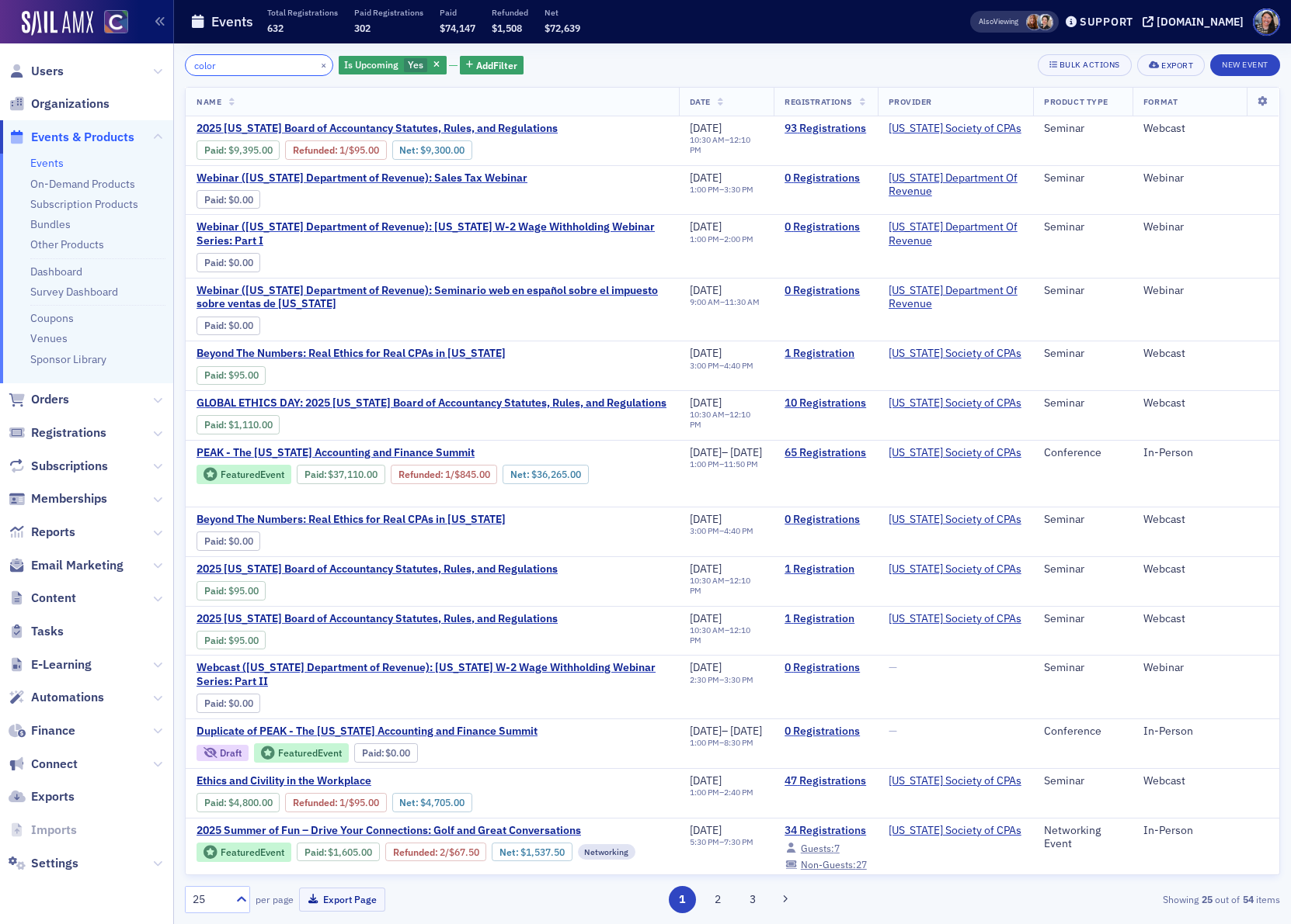
click at [249, 62] on input "color" at bounding box center [259, 64] width 149 height 22
click at [249, 62] on input "color" at bounding box center [259, 64] width 149 height 22
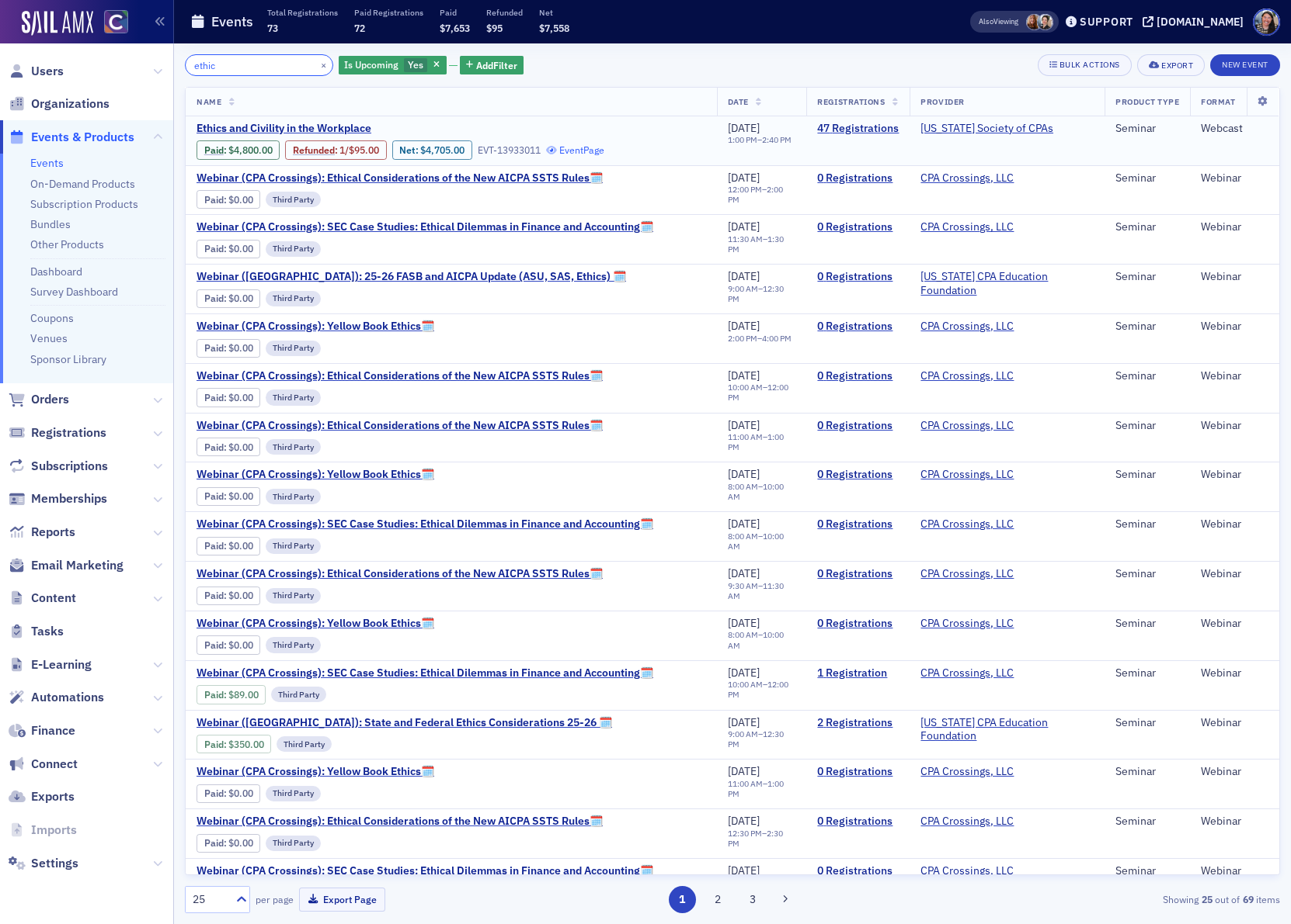
type input "ethic"
click at [580, 149] on link "Event Page" at bounding box center [575, 150] width 59 height 11
click at [339, 124] on span "Ethics and Civility in the Workplace" at bounding box center [326, 129] width 260 height 14
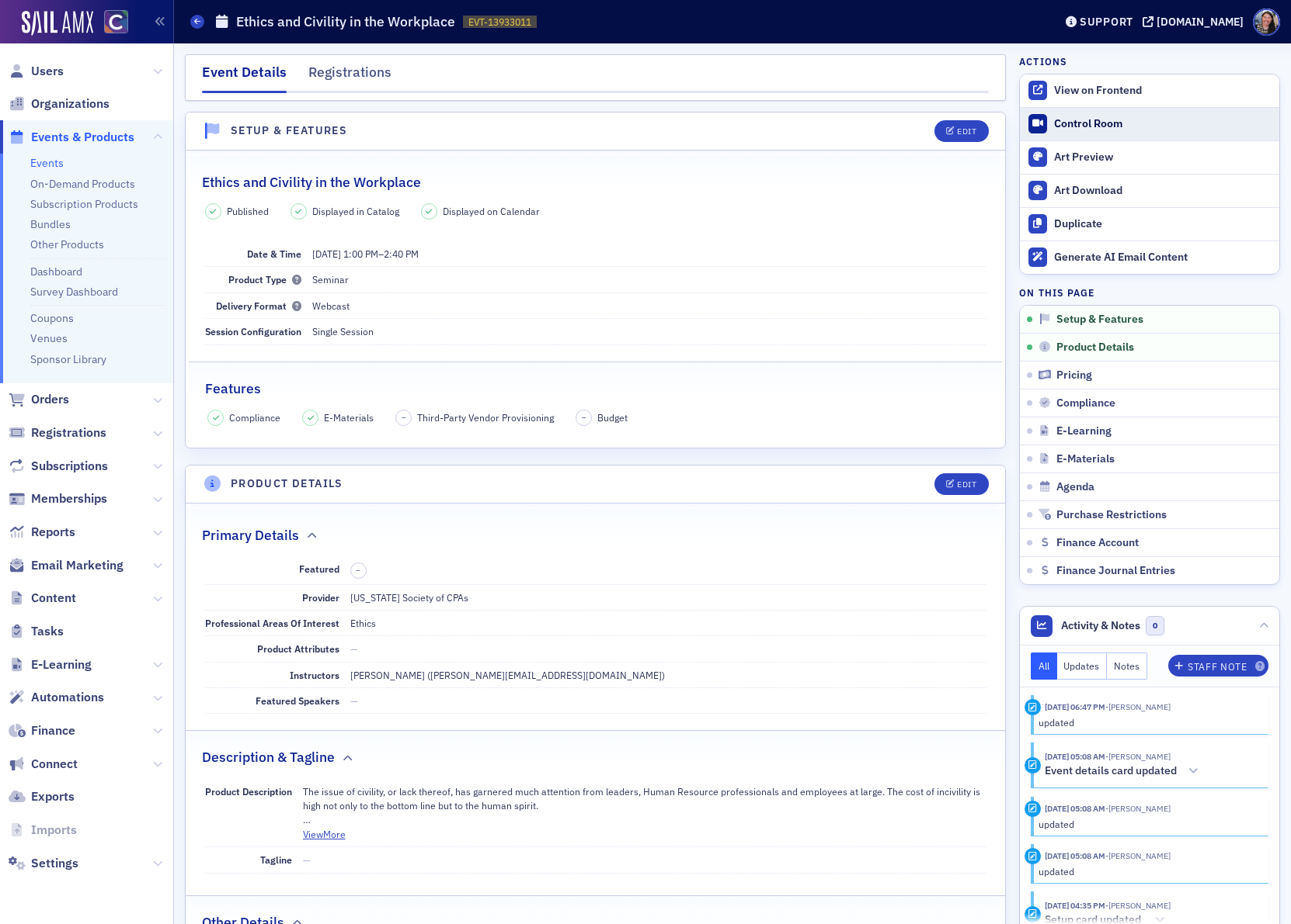
click at [1083, 125] on div "Control Room" at bounding box center [1163, 124] width 218 height 14
click at [54, 435] on span "Registrations" at bounding box center [69, 433] width 76 height 17
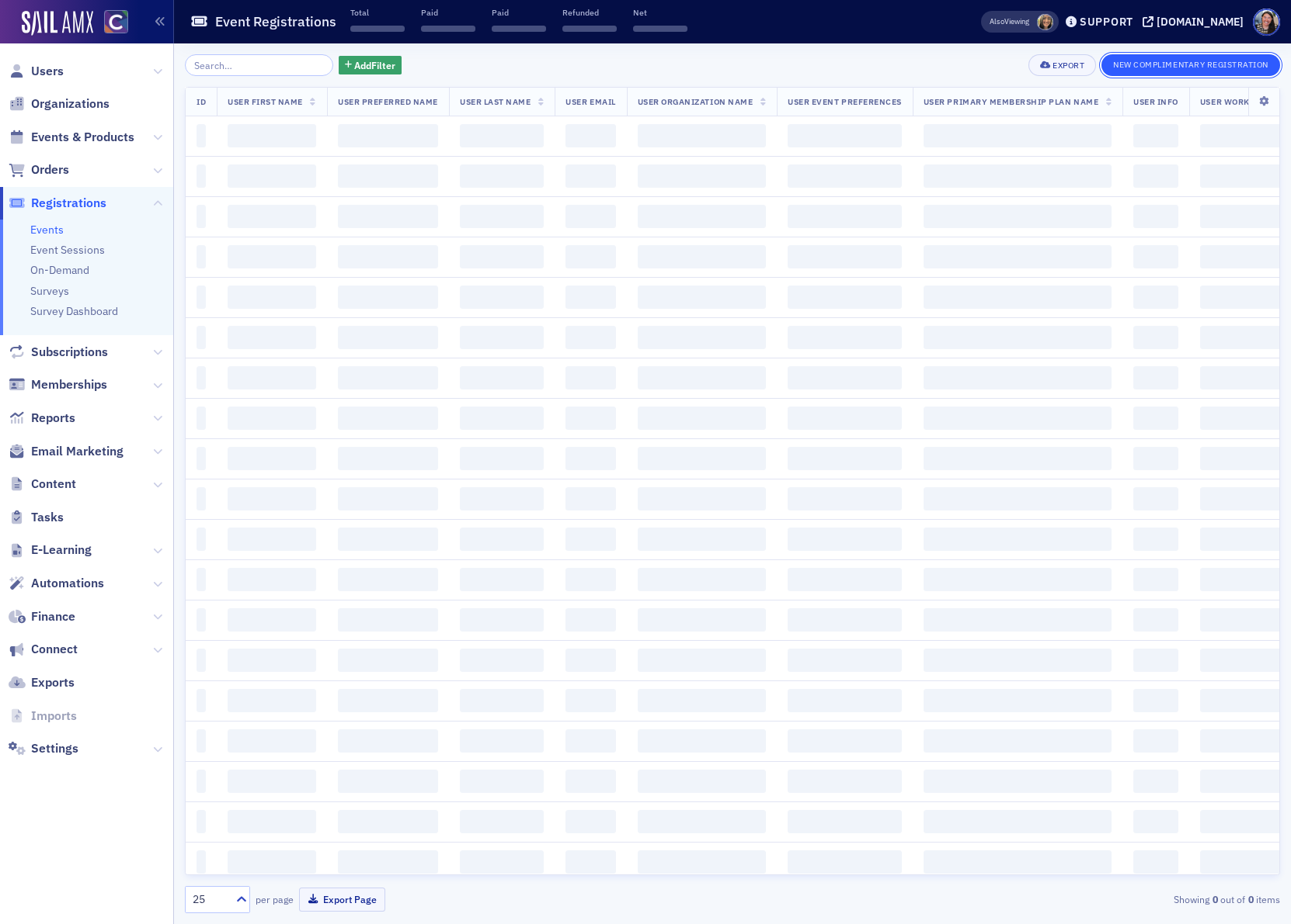
click at [1152, 70] on button "New Complimentary Registration" at bounding box center [1191, 64] width 179 height 22
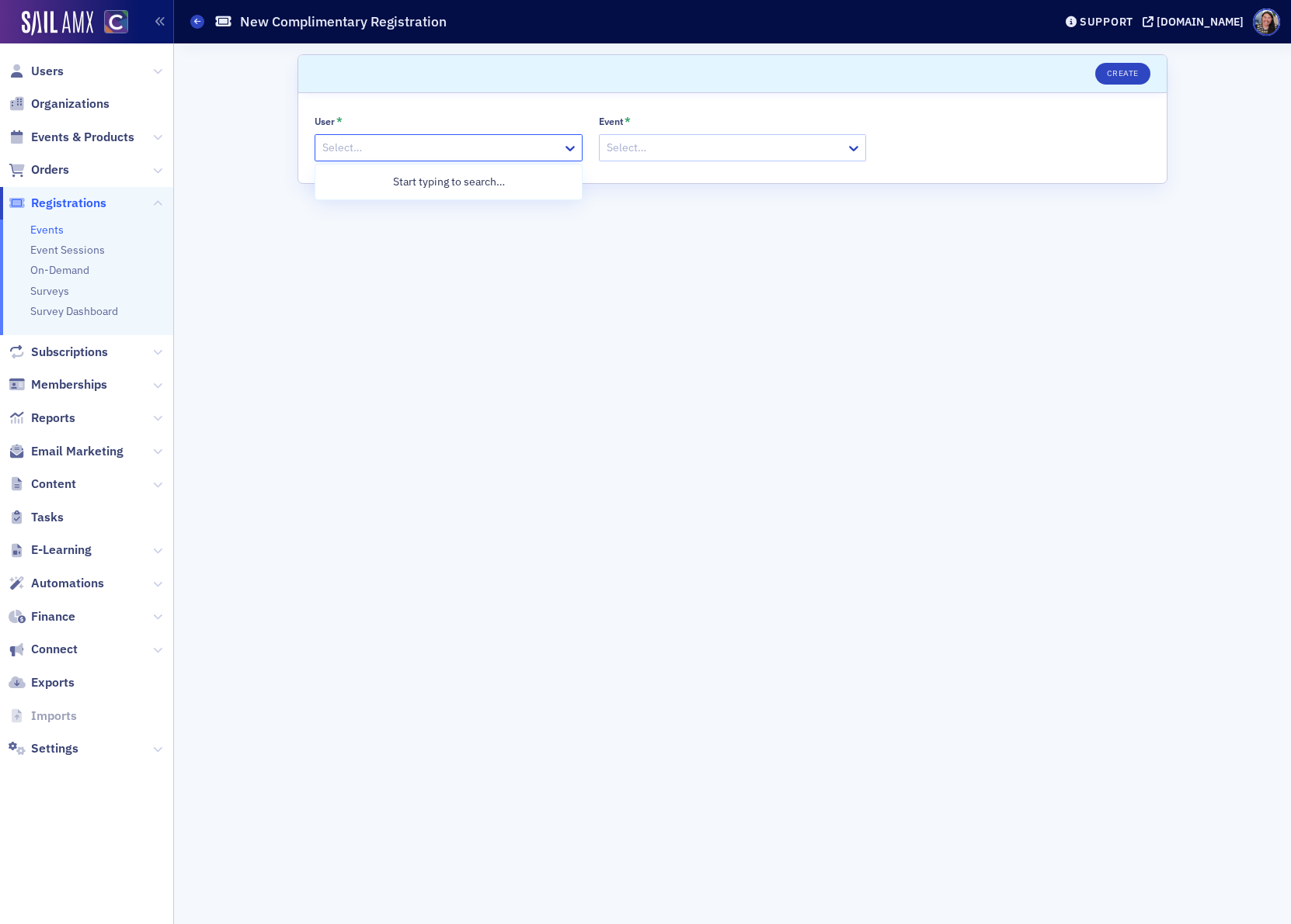
click at [387, 144] on div at bounding box center [440, 148] width 240 height 19
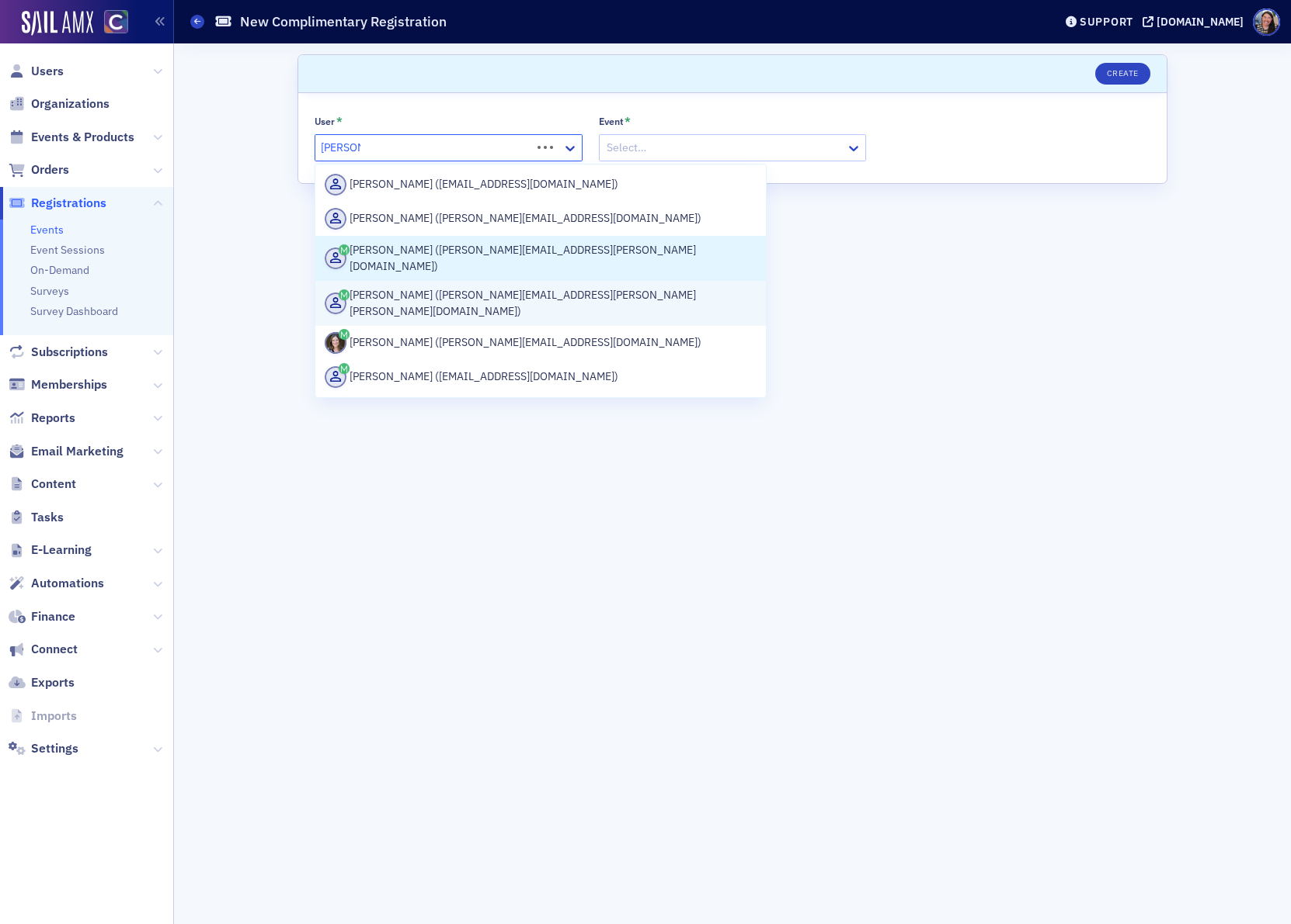
type input "[PERSON_NAME].l."
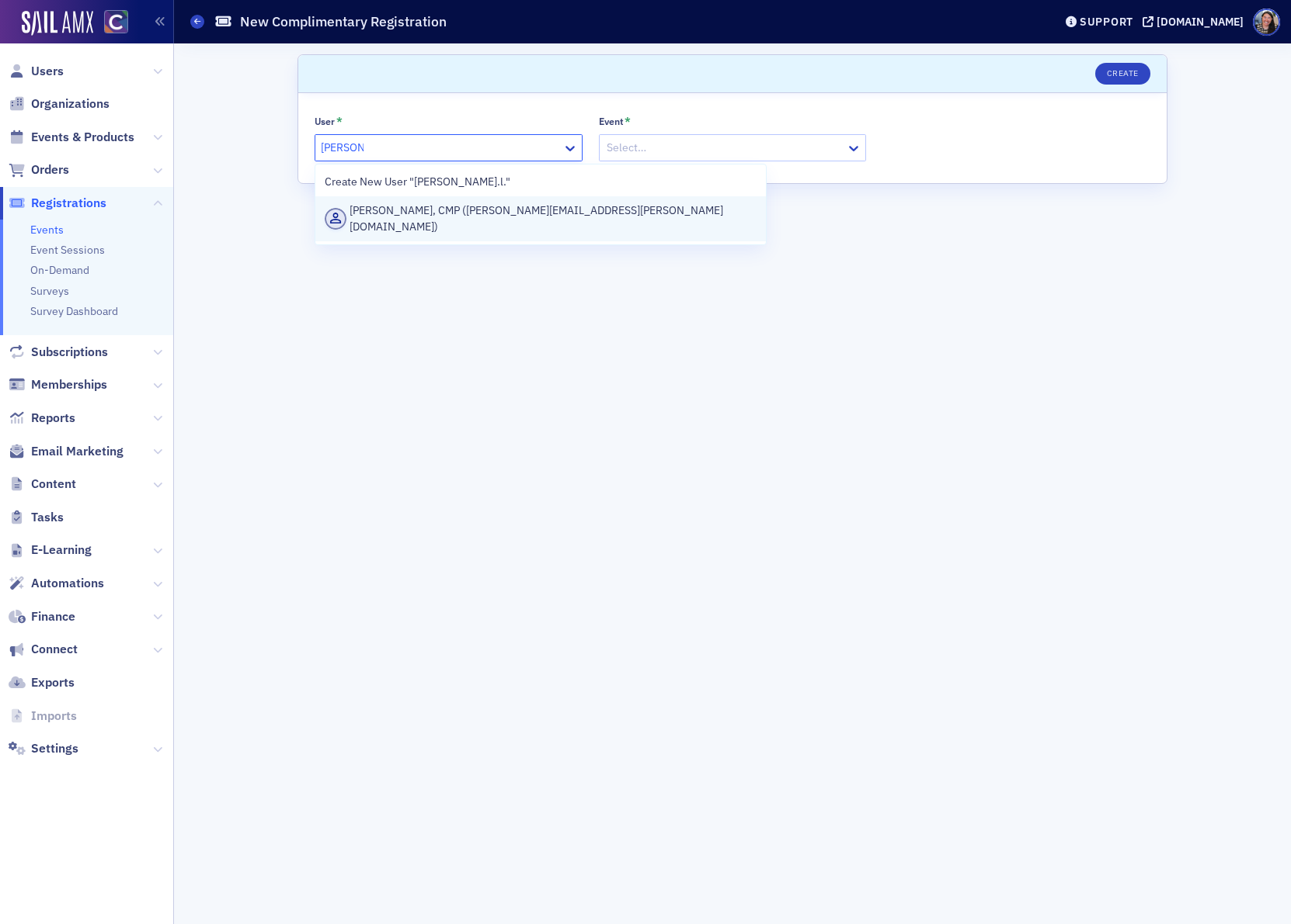
click at [443, 217] on div "[PERSON_NAME], CMP ([PERSON_NAME][EMAIL_ADDRESS][PERSON_NAME][DOMAIN_NAME])" at bounding box center [541, 219] width 432 height 32
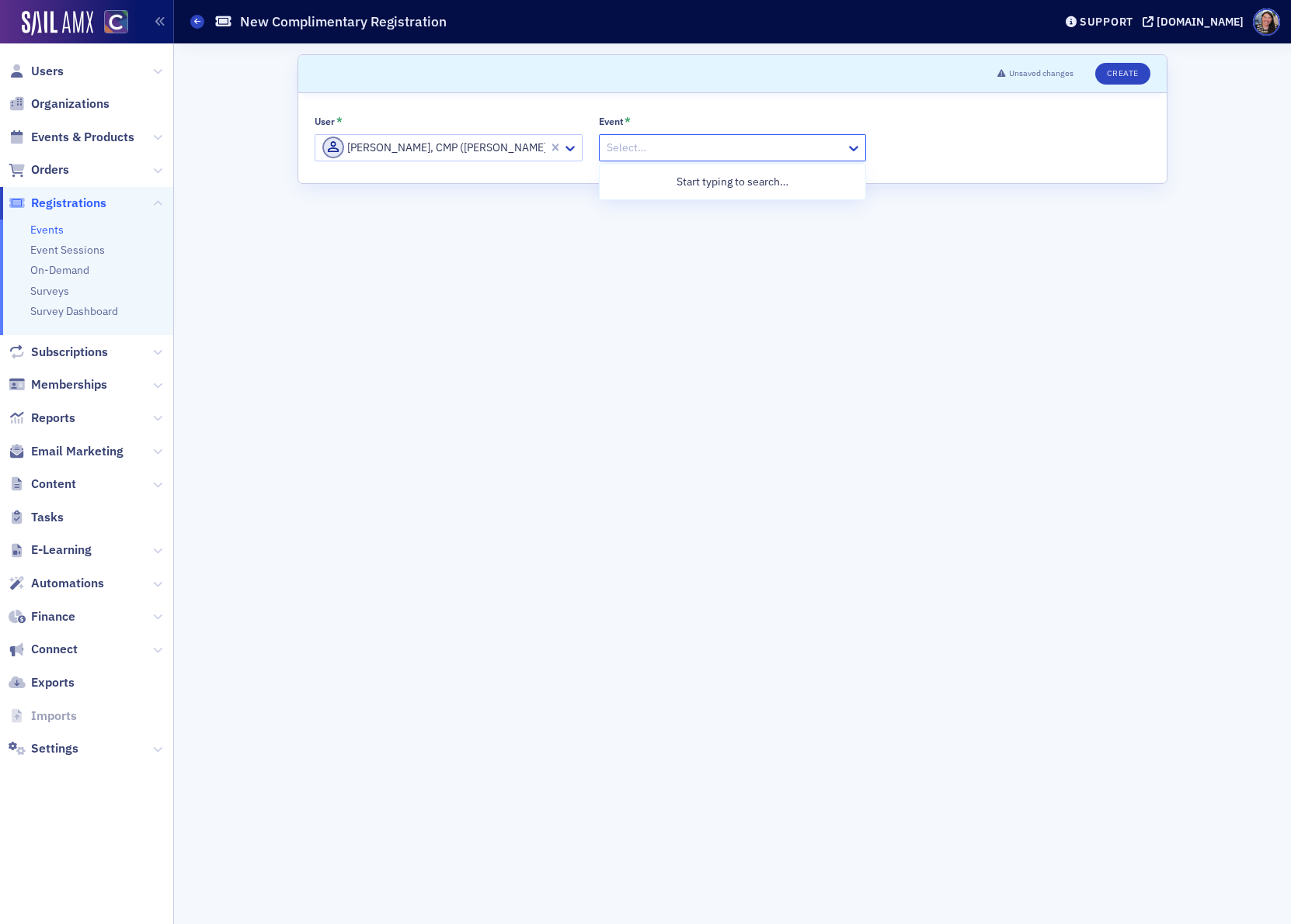
click at [633, 144] on div at bounding box center [725, 148] width 240 height 19
type input "ethic"
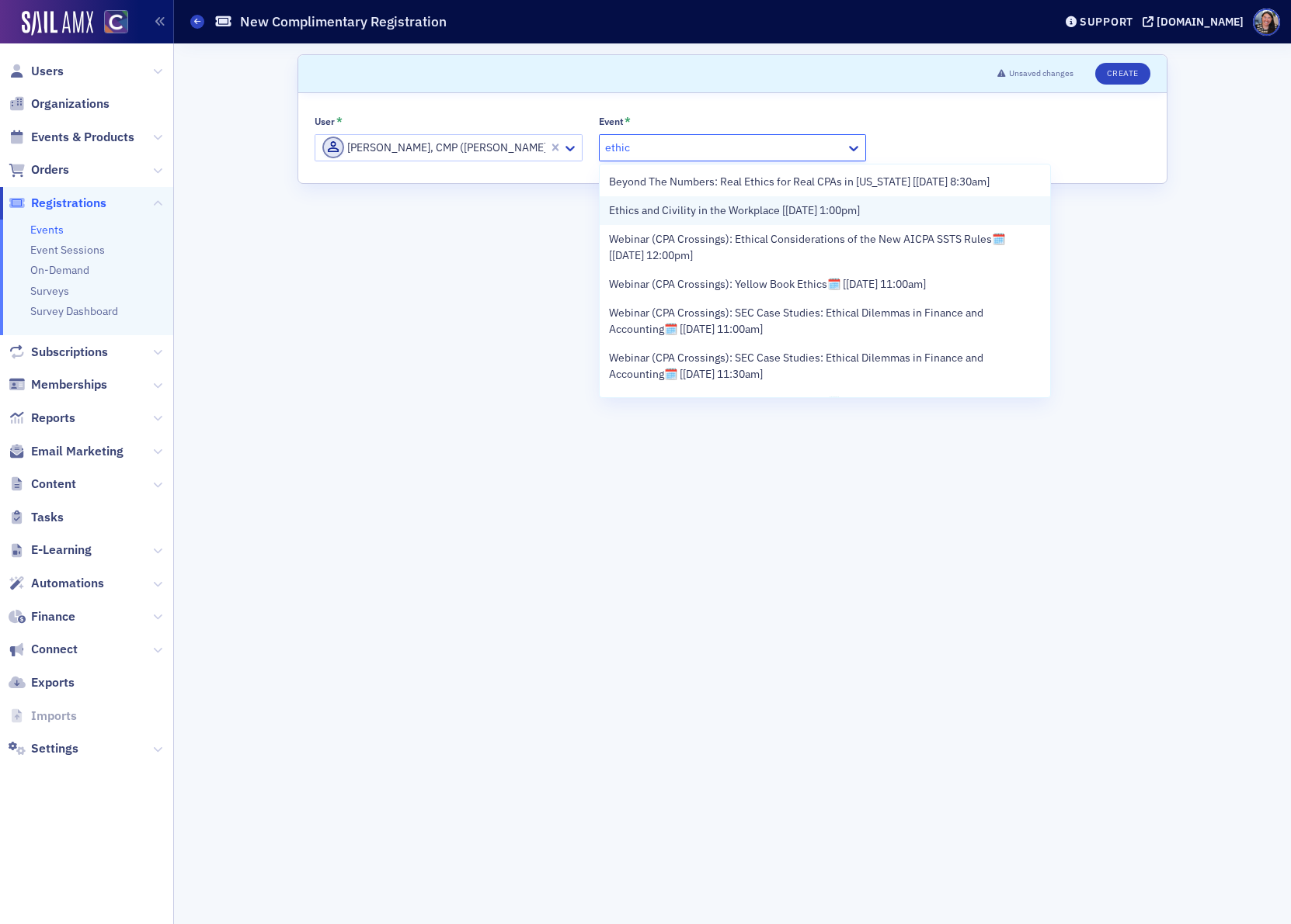
click at [625, 203] on span "Ethics and Civility in the Workplace [8/12/2025 1:00pm]" at bounding box center [734, 210] width 251 height 16
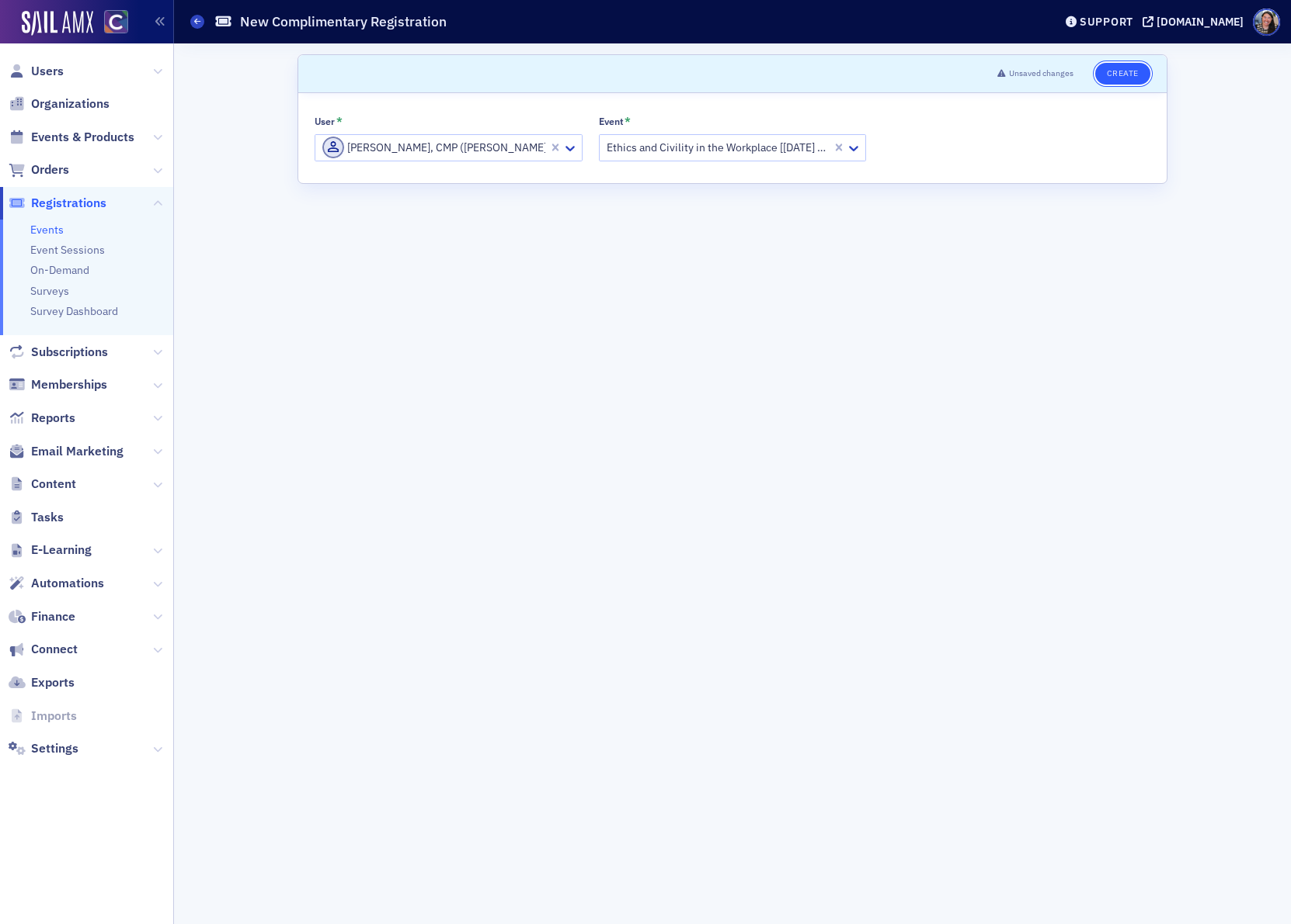
click at [1112, 73] on button "Create" at bounding box center [1122, 73] width 55 height 22
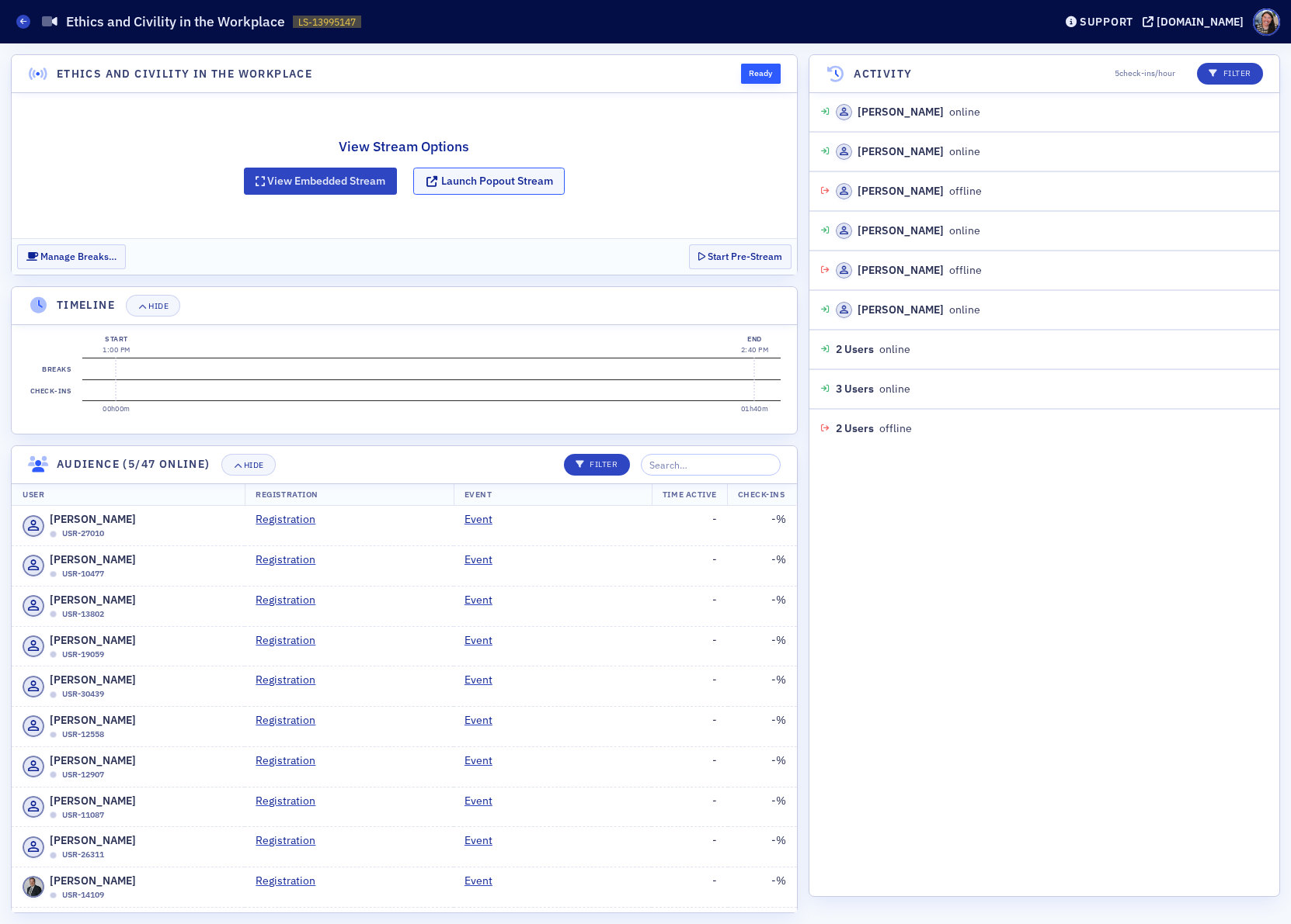
click at [478, 180] on button "Launch Popout Stream" at bounding box center [489, 181] width 152 height 27
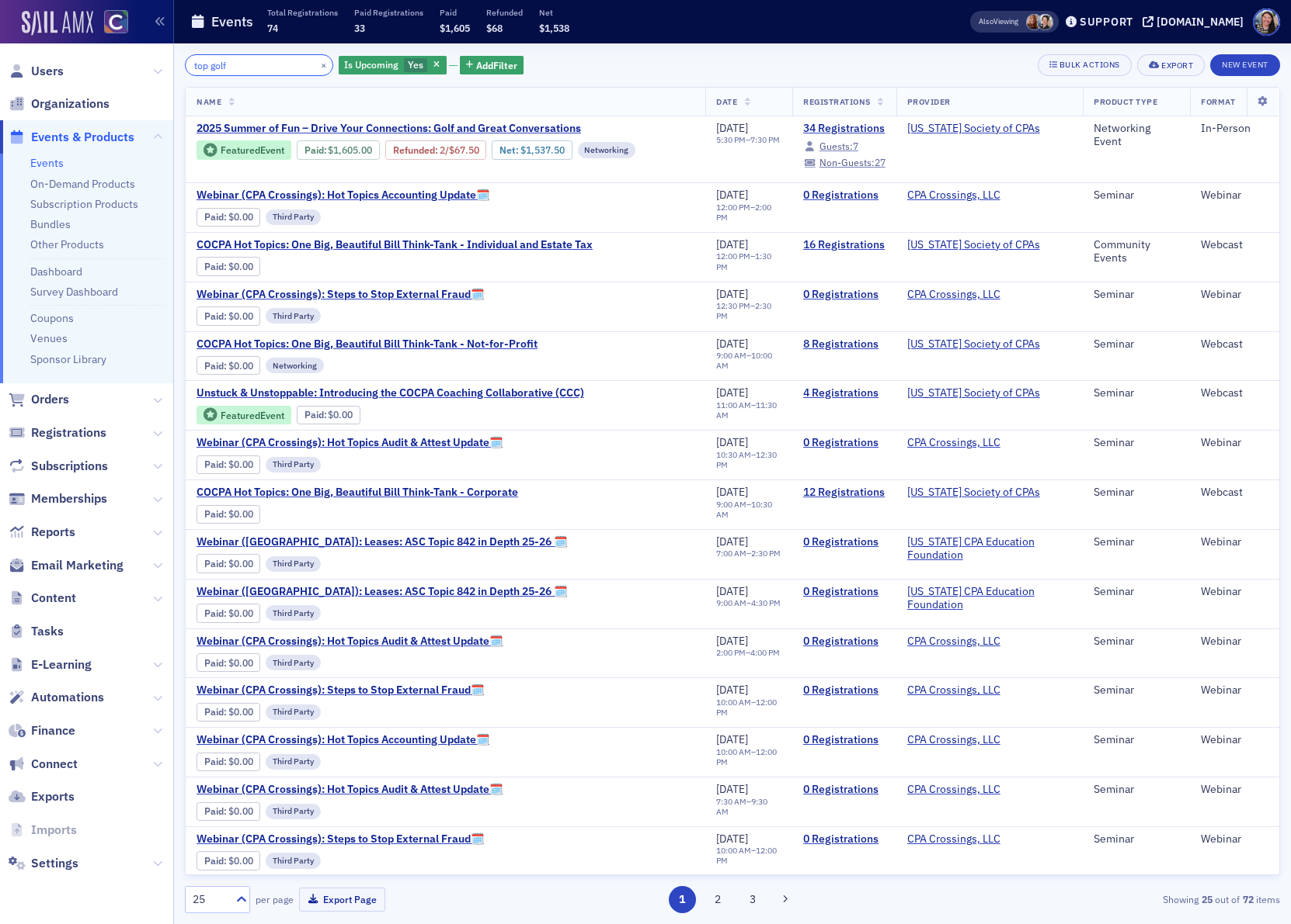
drag, startPoint x: 257, startPoint y: 66, endPoint x: 36, endPoint y: 12, distance: 227.5
click at [37, 10] on div "Users Organizations Events & Products Events On-Demand Products Subscription Pr…" at bounding box center [645, 462] width 1291 height 924
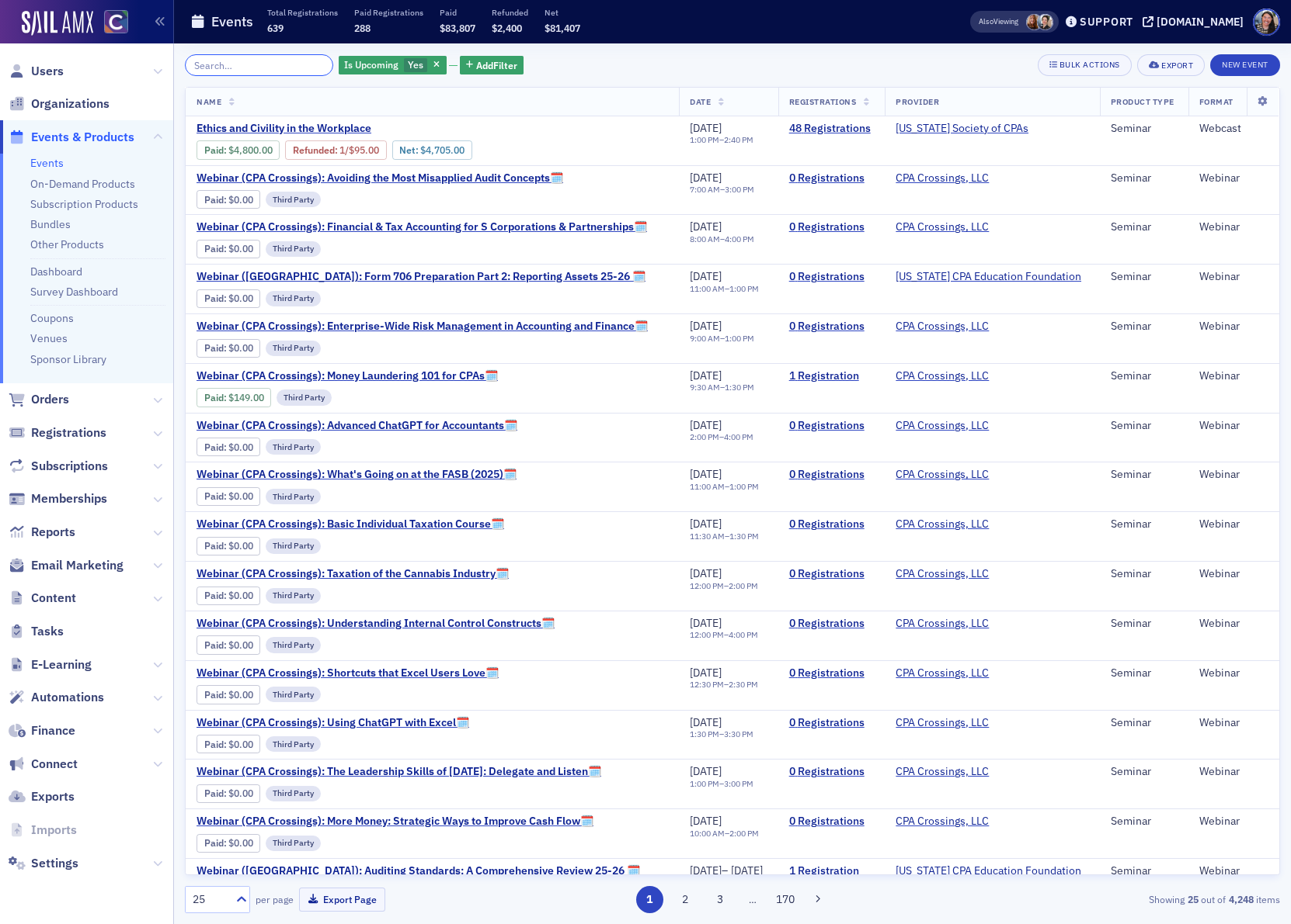
click at [264, 66] on input "search" at bounding box center [259, 64] width 149 height 22
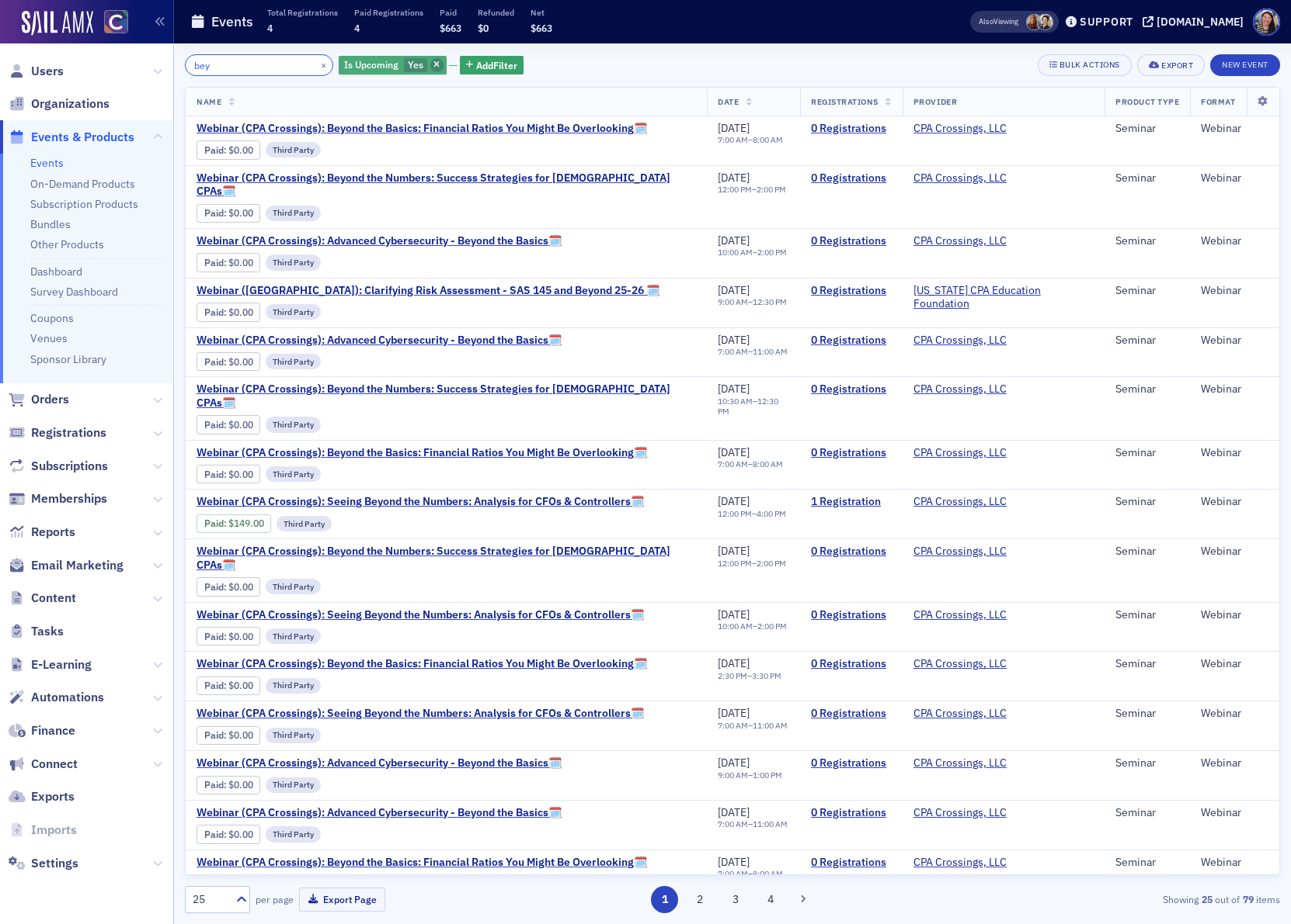
type input "bey"
click at [433, 62] on icon "button" at bounding box center [436, 65] width 7 height 9
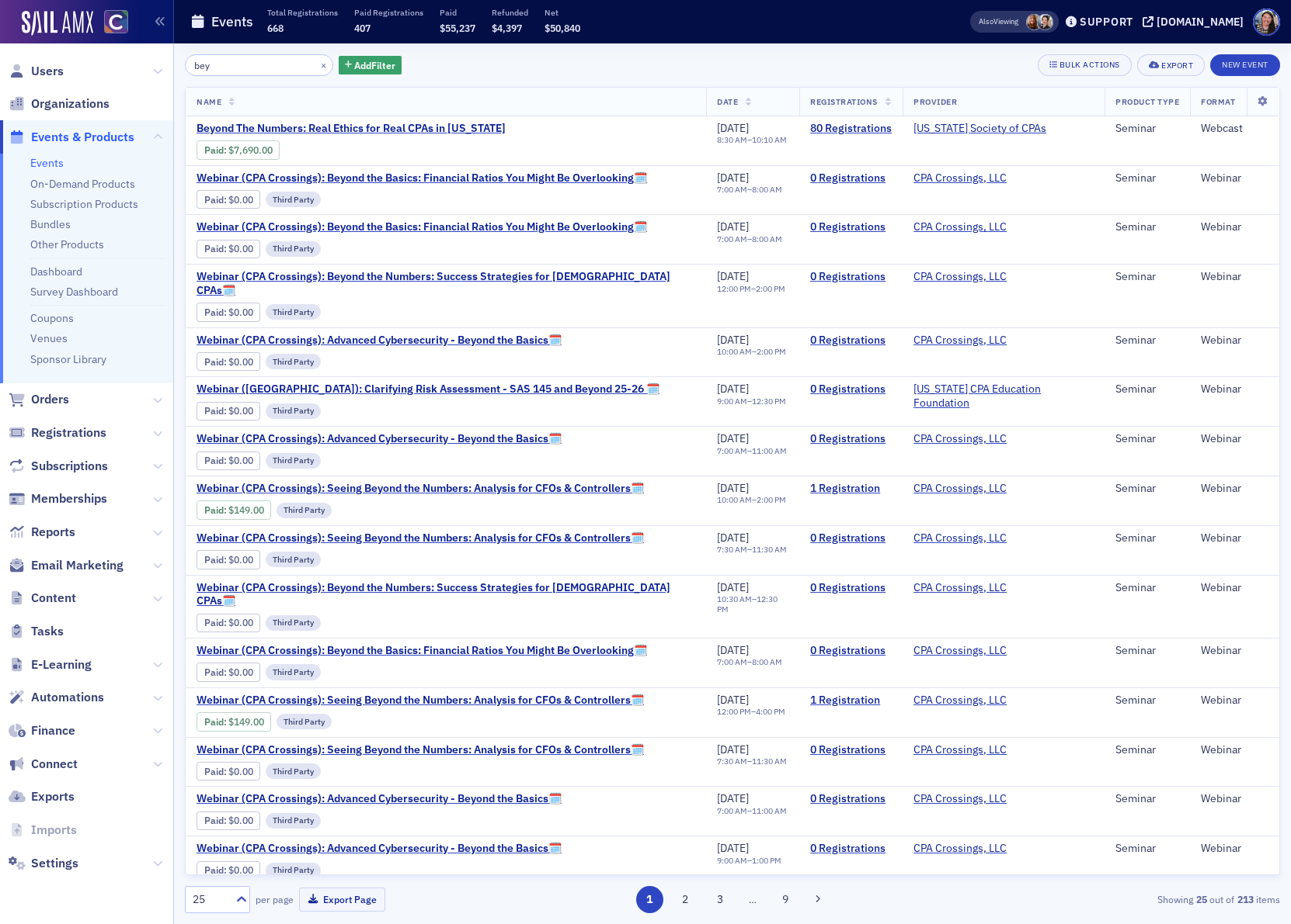
click at [45, 158] on link "Events" at bounding box center [46, 163] width 33 height 14
click at [316, 63] on button "×" at bounding box center [323, 64] width 14 height 14
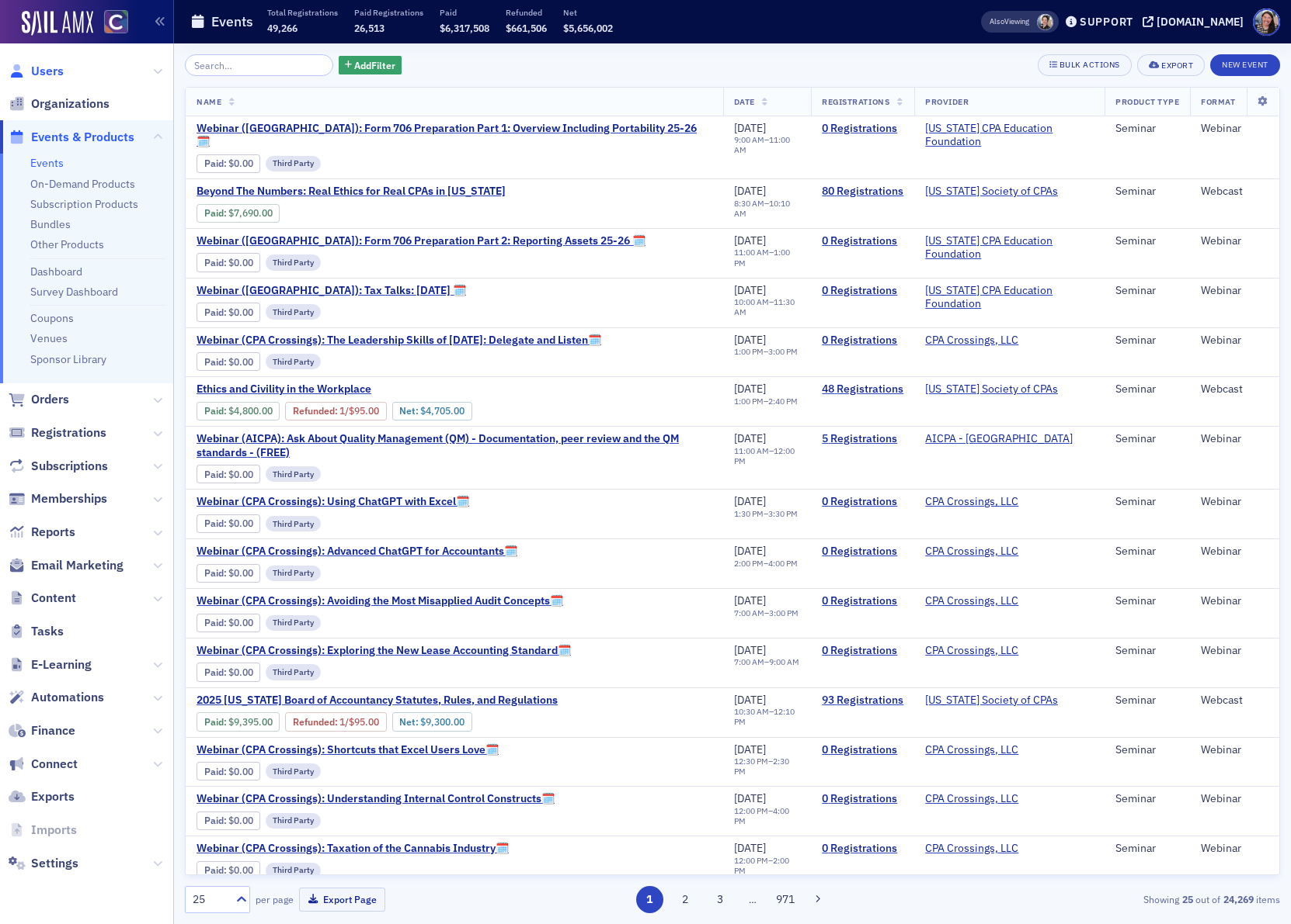
click at [47, 77] on span "Users" at bounding box center [47, 71] width 32 height 17
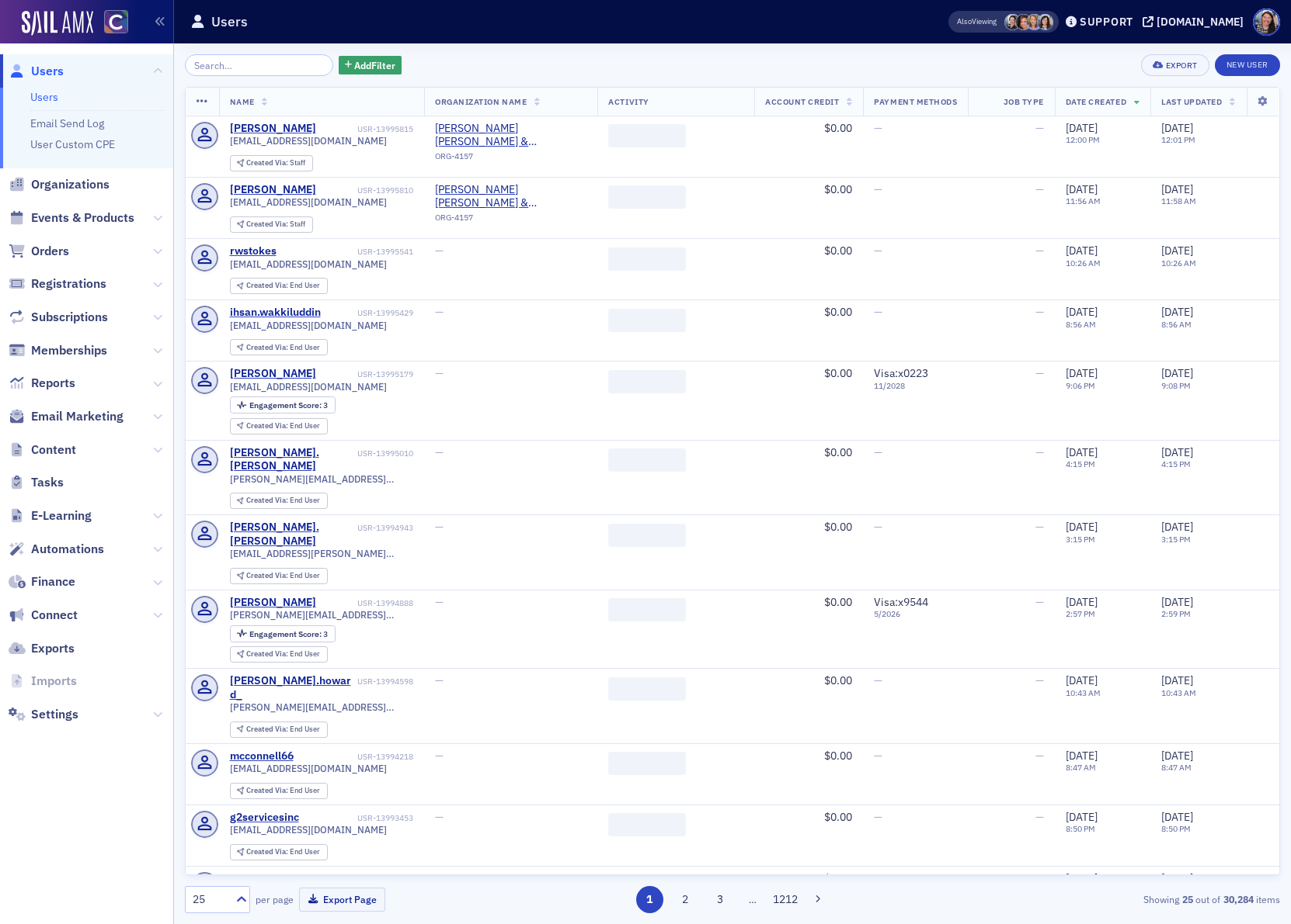
click at [255, 62] on input "search" at bounding box center [259, 64] width 149 height 22
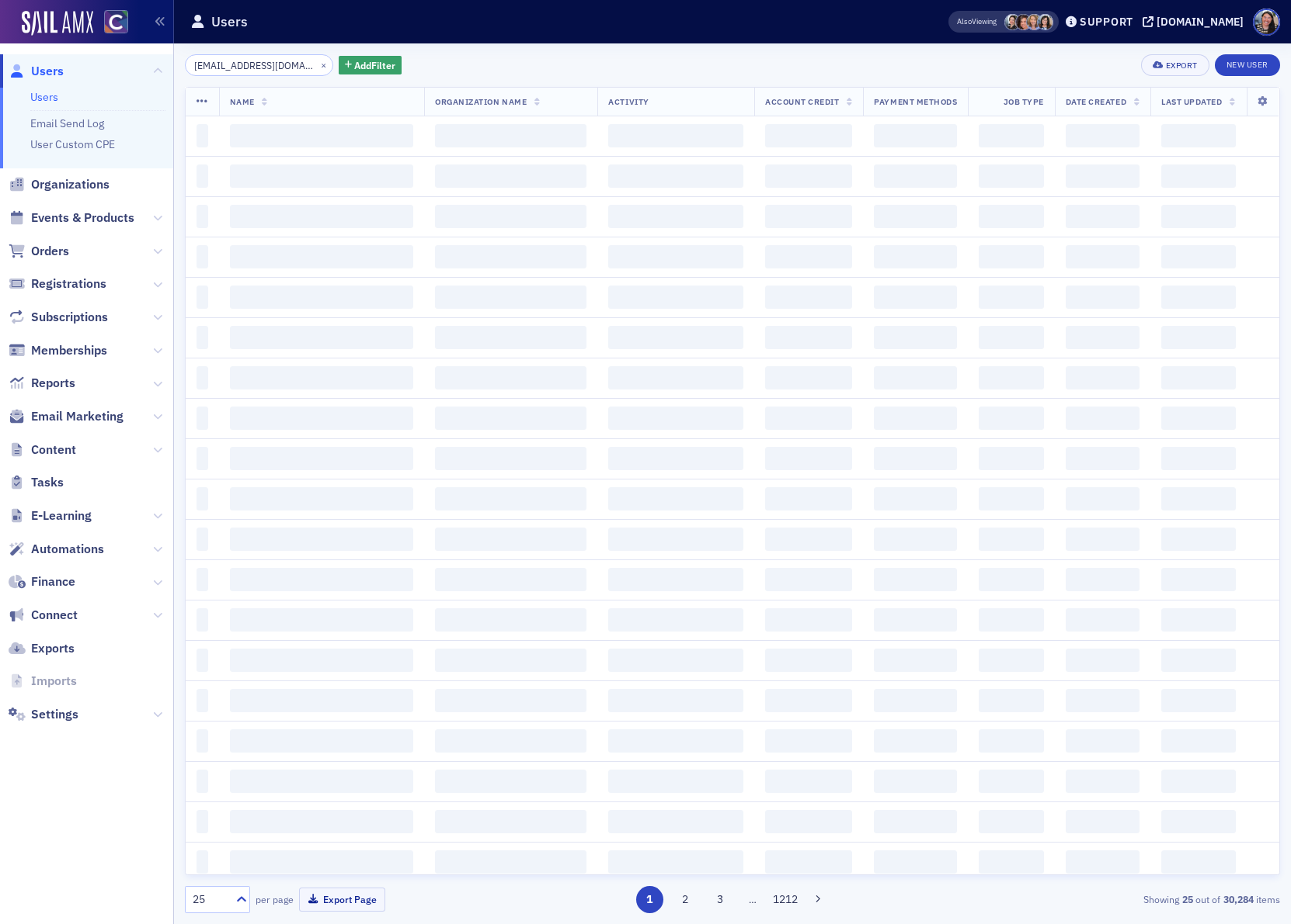
scroll to position [0, 6]
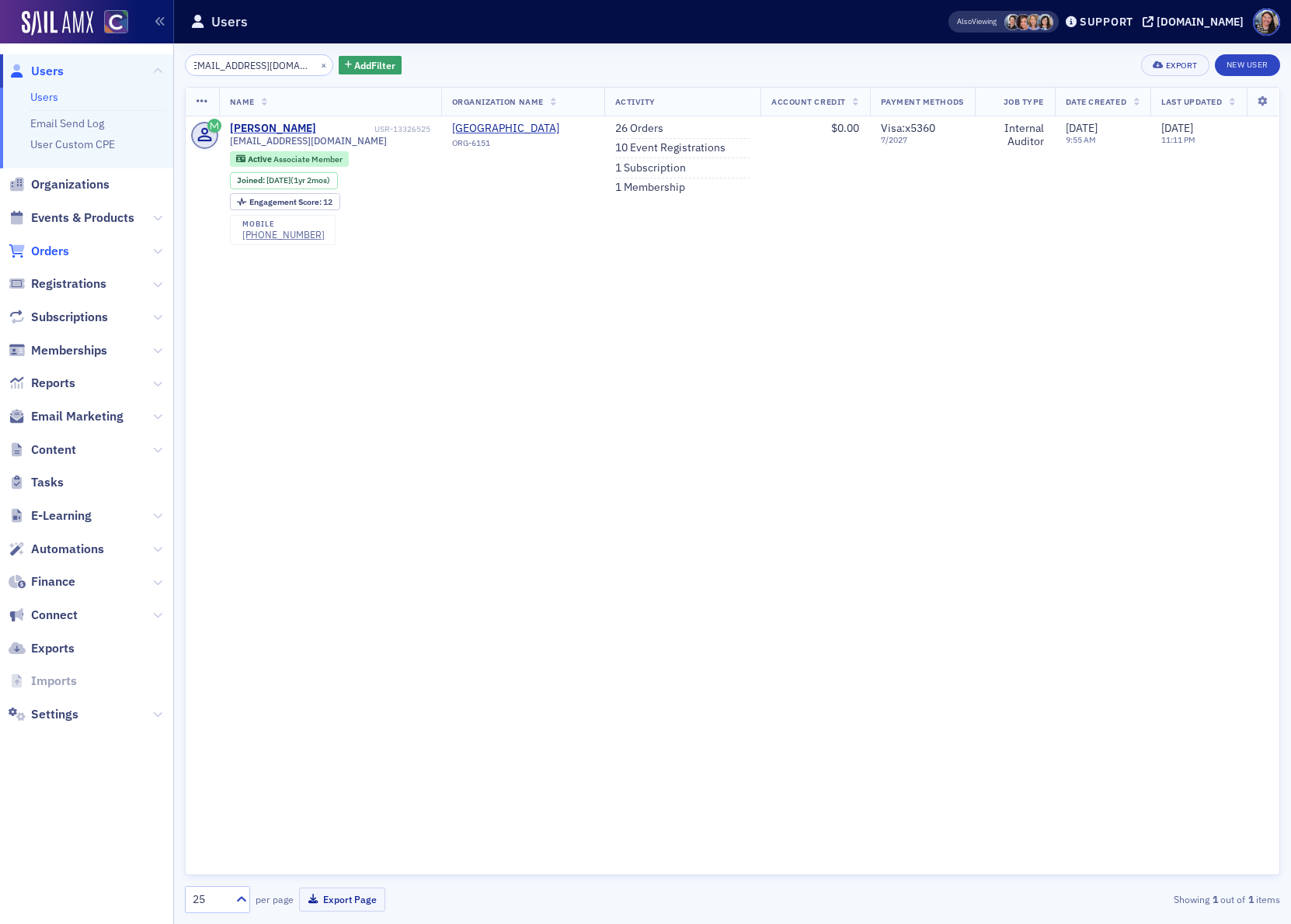
type input "jennyarias11@gmail.com"
click at [45, 255] on span "Orders" at bounding box center [50, 252] width 38 height 17
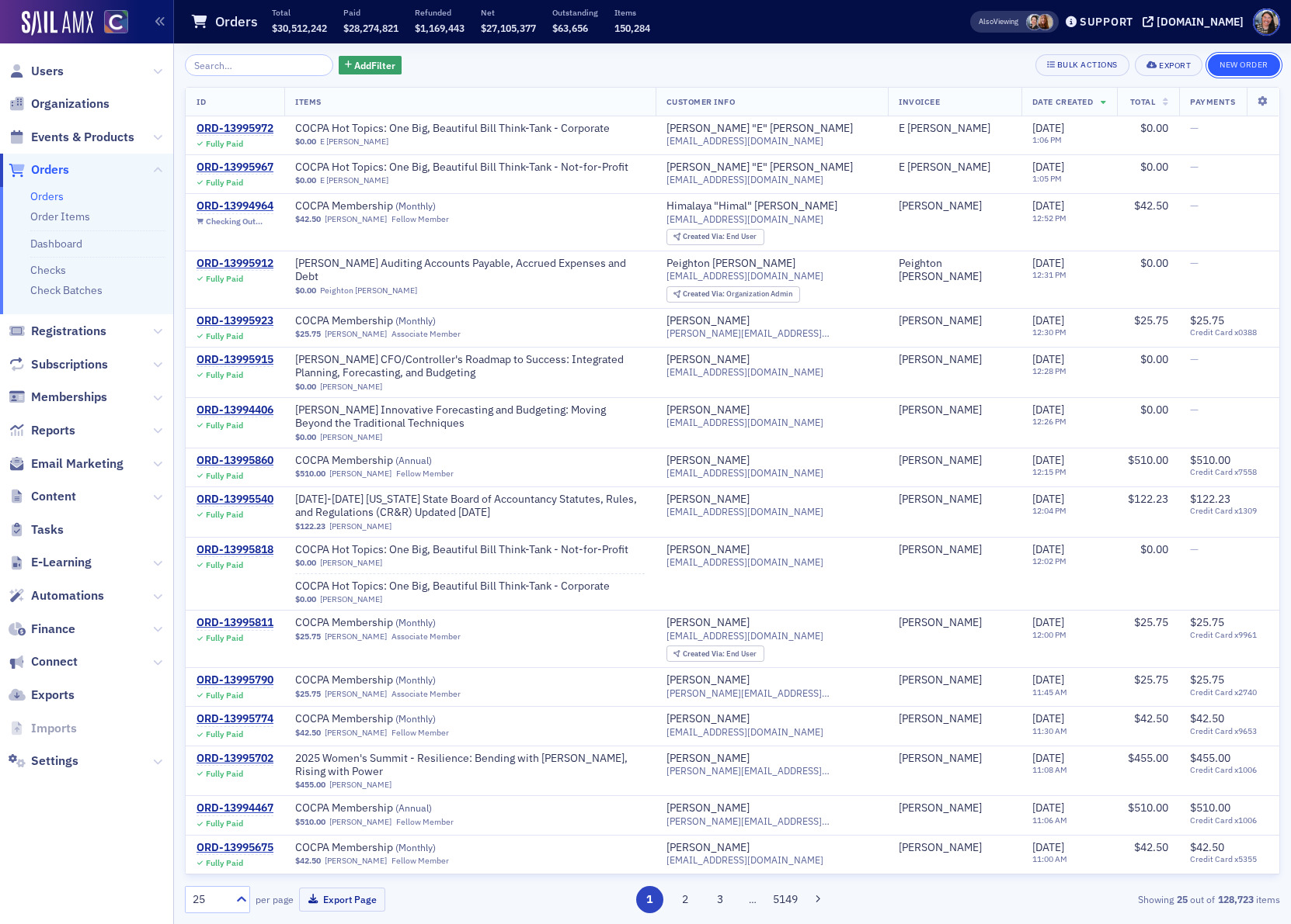
click at [1246, 61] on button "New Order" at bounding box center [1244, 64] width 72 height 22
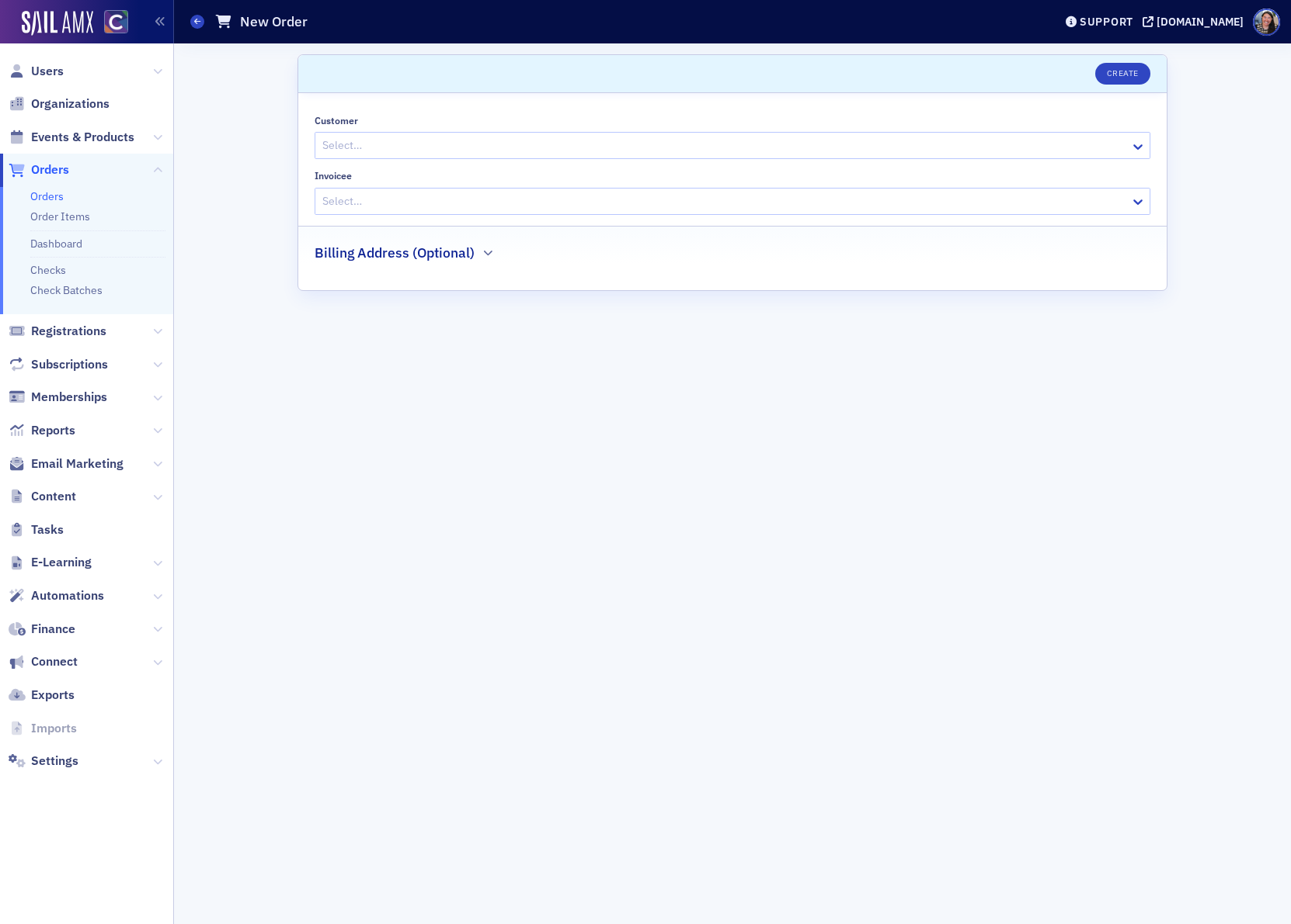
click at [403, 155] on div at bounding box center [725, 145] width 808 height 19
click at [53, 139] on span "Events & Products" at bounding box center [82, 137] width 103 height 17
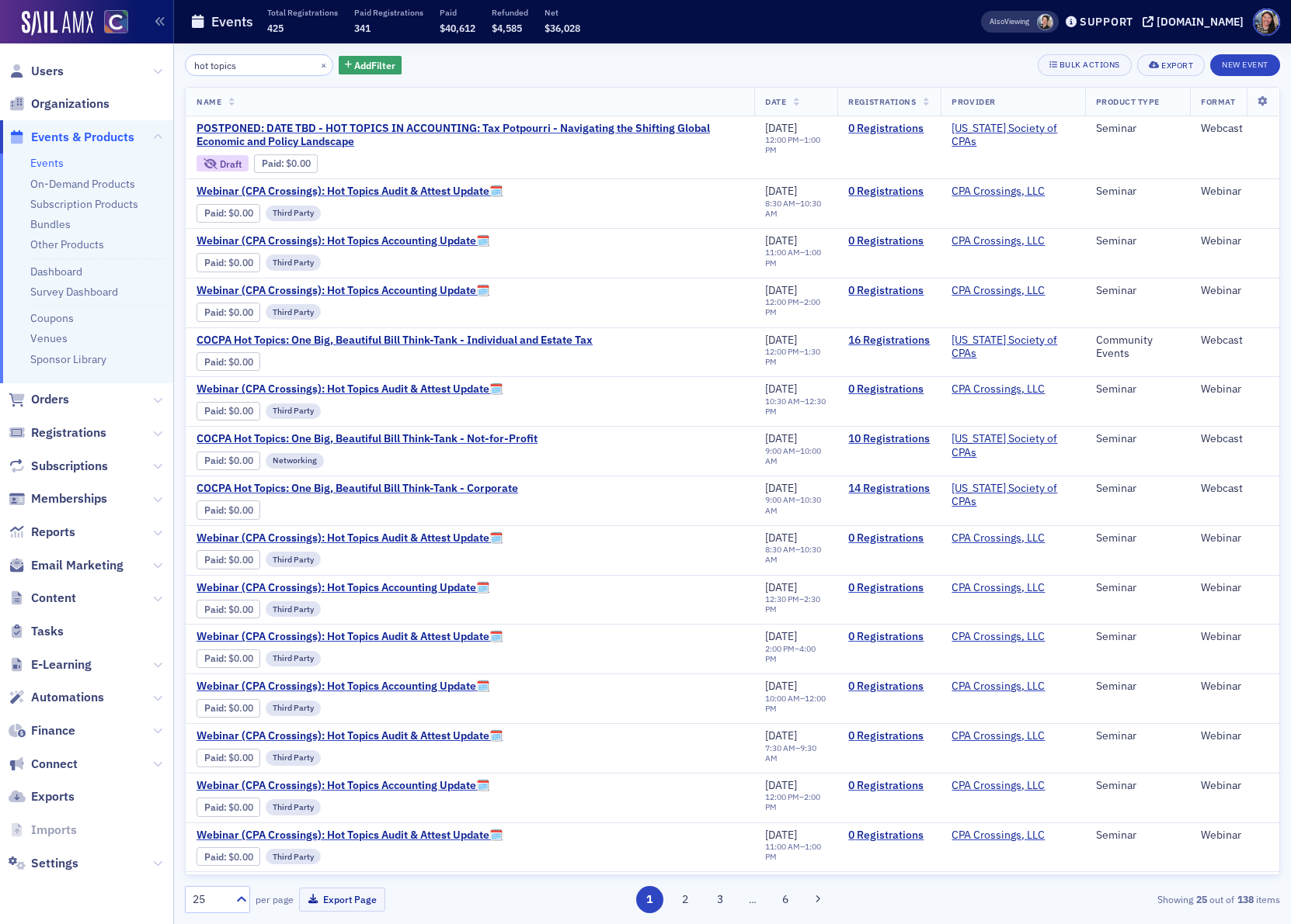
drag, startPoint x: 265, startPoint y: 69, endPoint x: 56, endPoint y: 59, distance: 209.2
click at [58, 57] on div "Users Organizations Events & Products Events On-Demand Products Subscription Pr…" at bounding box center [645, 462] width 1291 height 924
type input "hot topics"
click at [33, 73] on span "Users" at bounding box center [47, 71] width 32 height 17
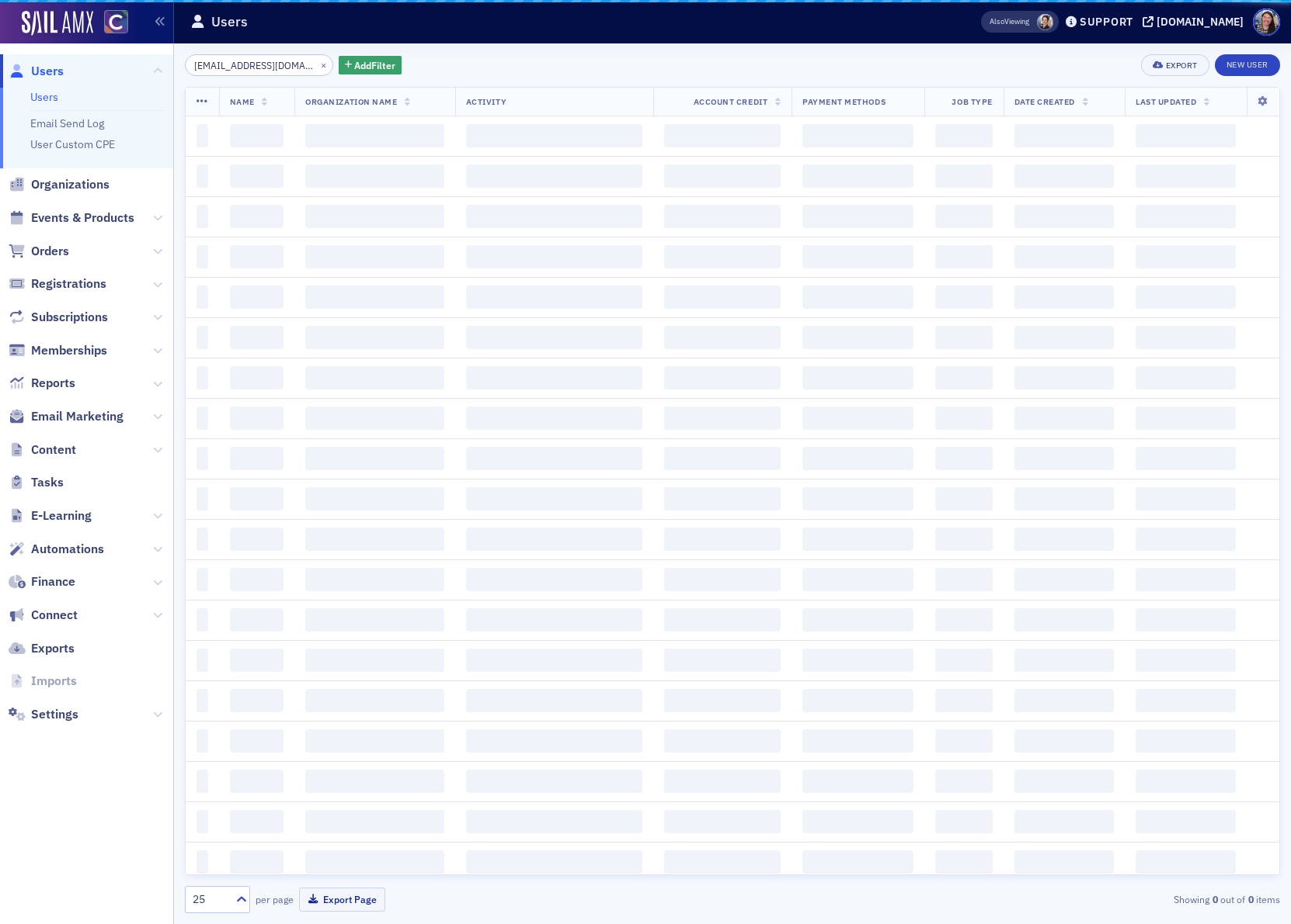
scroll to position [0, 7]
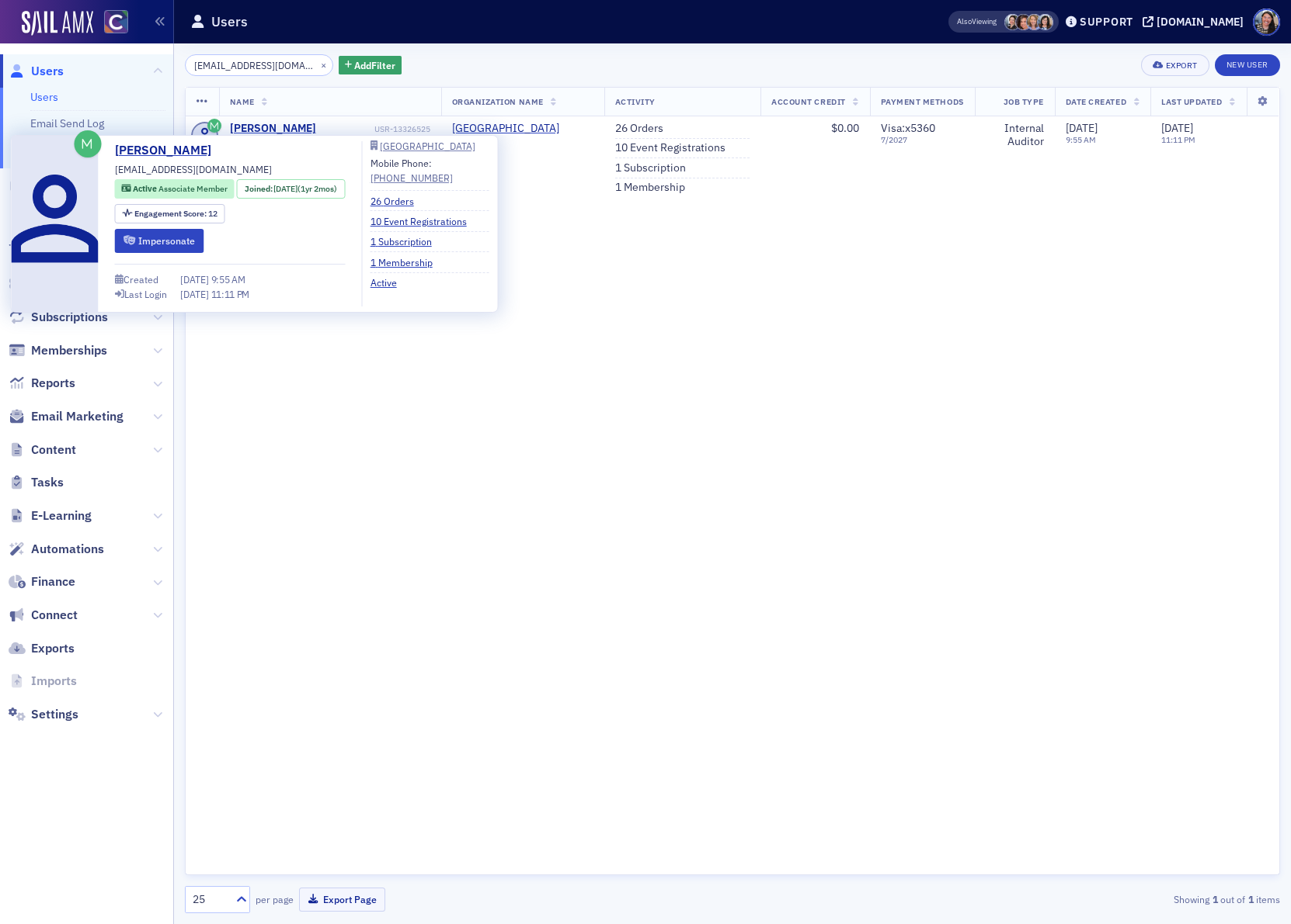
click at [351, 493] on div "Name Organization Name Activity Account Credit Payment Methods Job Type Date Cr…" at bounding box center [732, 481] width 1095 height 789
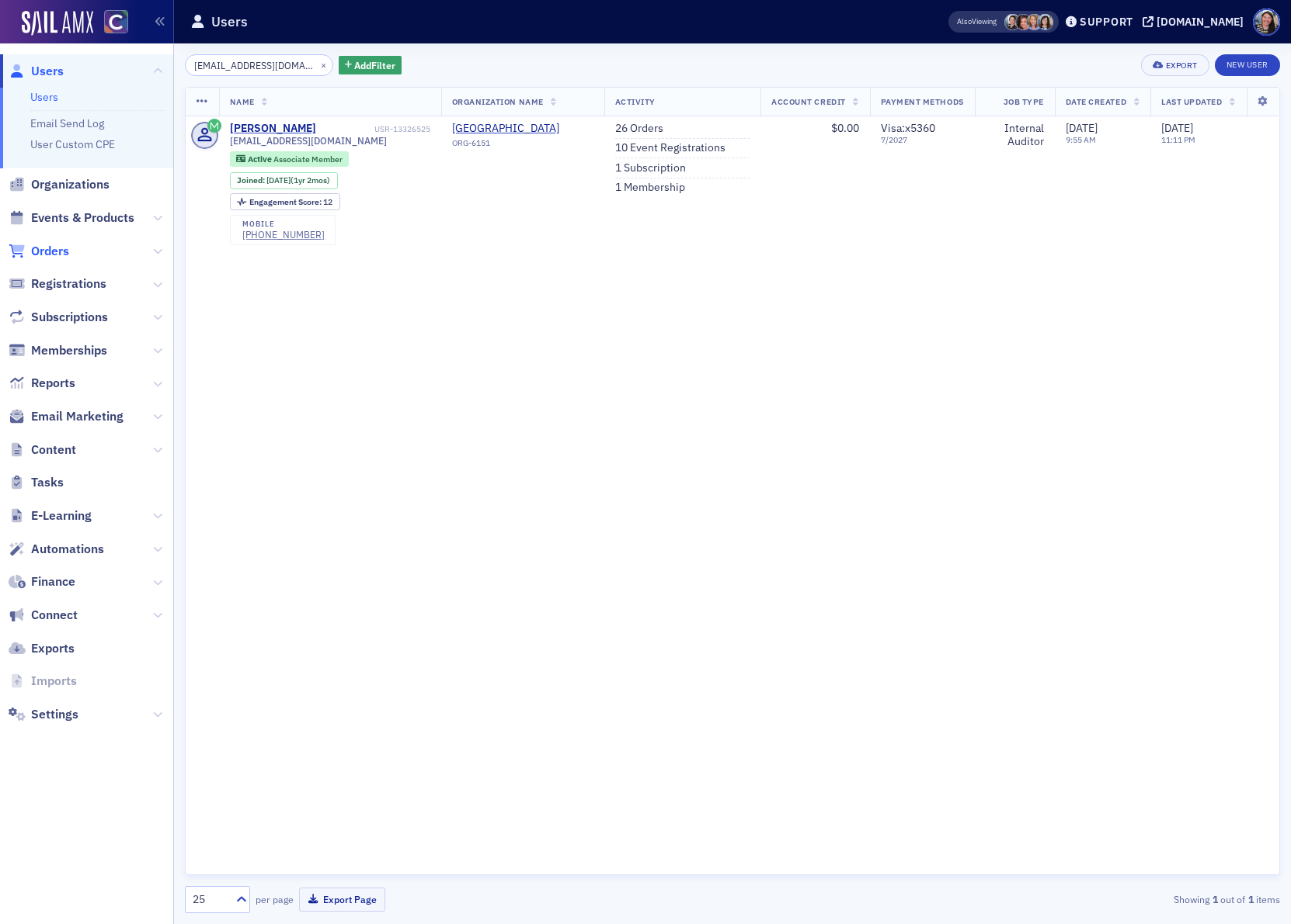
click at [50, 254] on span "Orders" at bounding box center [50, 252] width 38 height 17
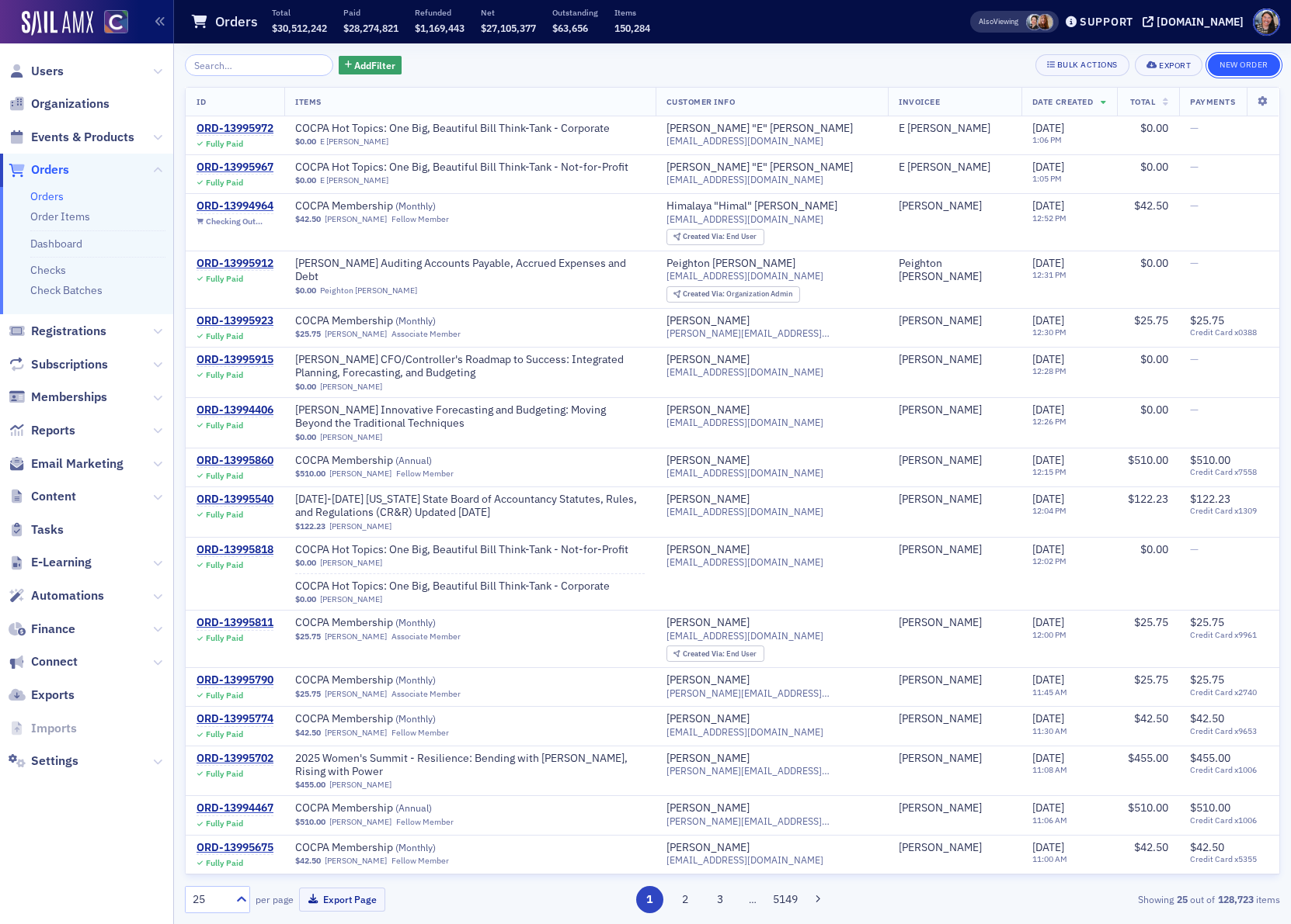
click at [1246, 68] on button "New Order" at bounding box center [1244, 64] width 72 height 22
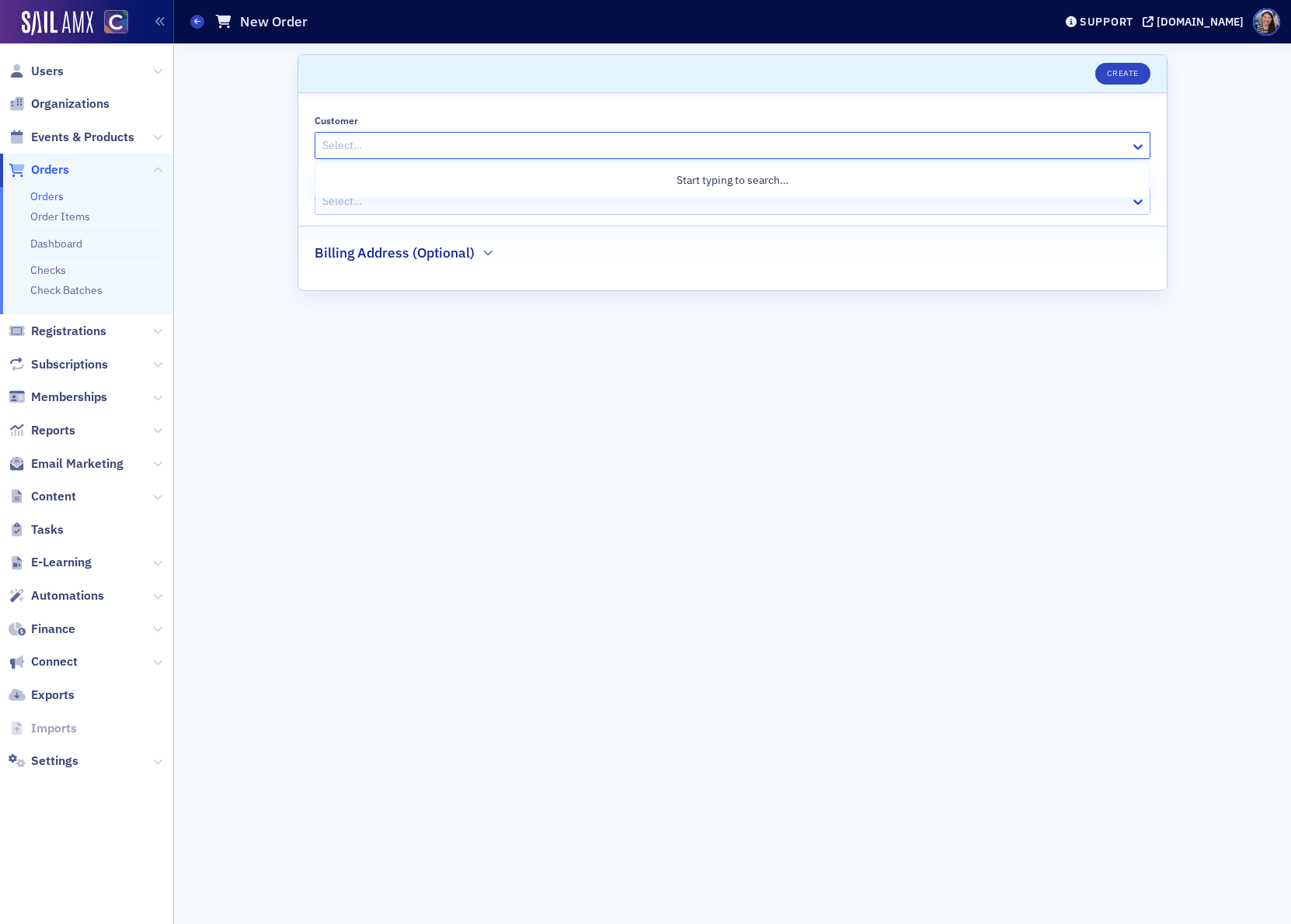
click at [417, 140] on div at bounding box center [725, 145] width 808 height 19
paste input "jennyarias11@gmail.com"
type input "jennyarias11@gmail.com"
click at [421, 198] on div "Jenny Arias (jennyarias11@gmail.com)" at bounding box center [732, 212] width 834 height 34
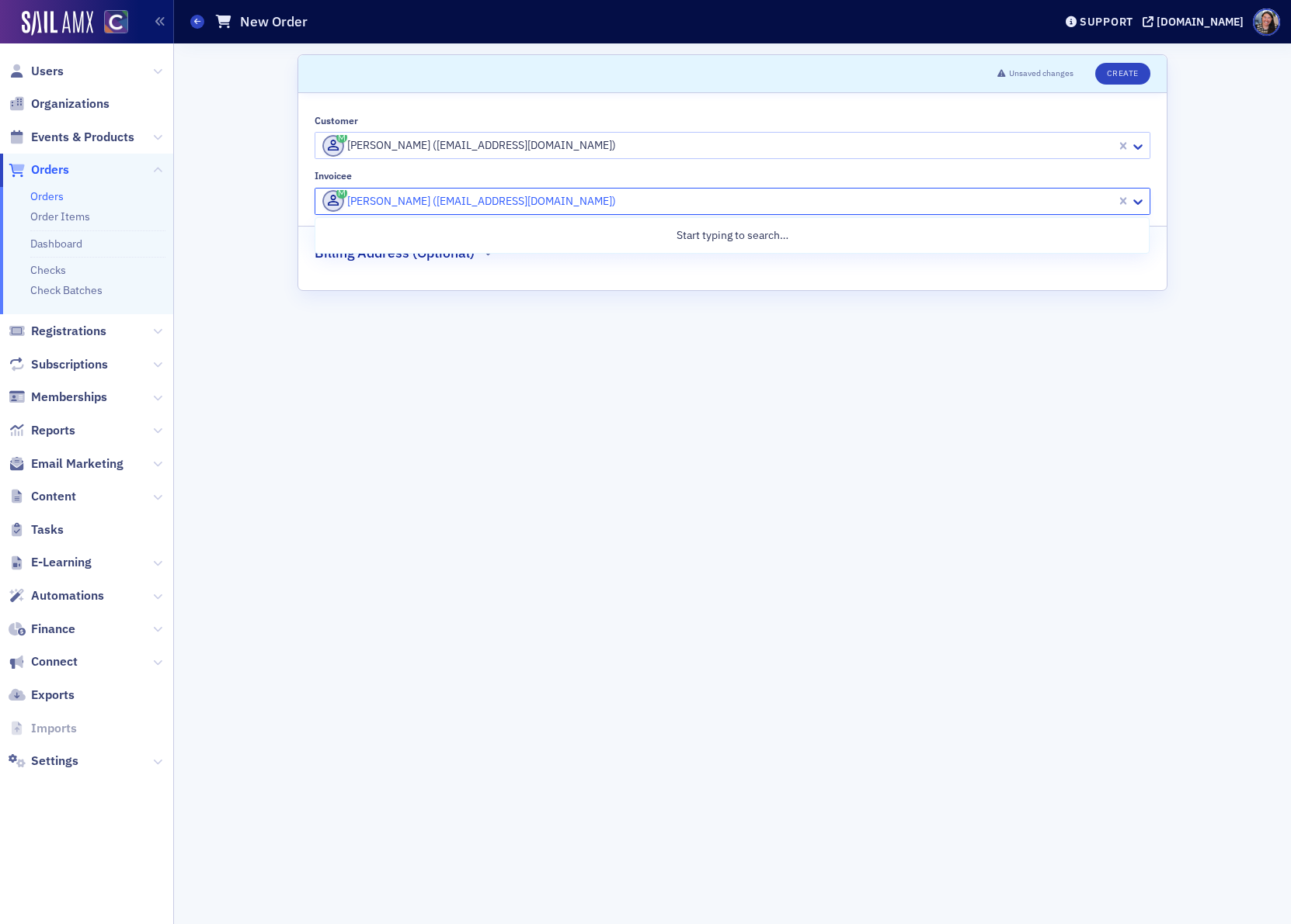
click at [417, 201] on div at bounding box center [718, 201] width 794 height 19
type input "c"
type input "b"
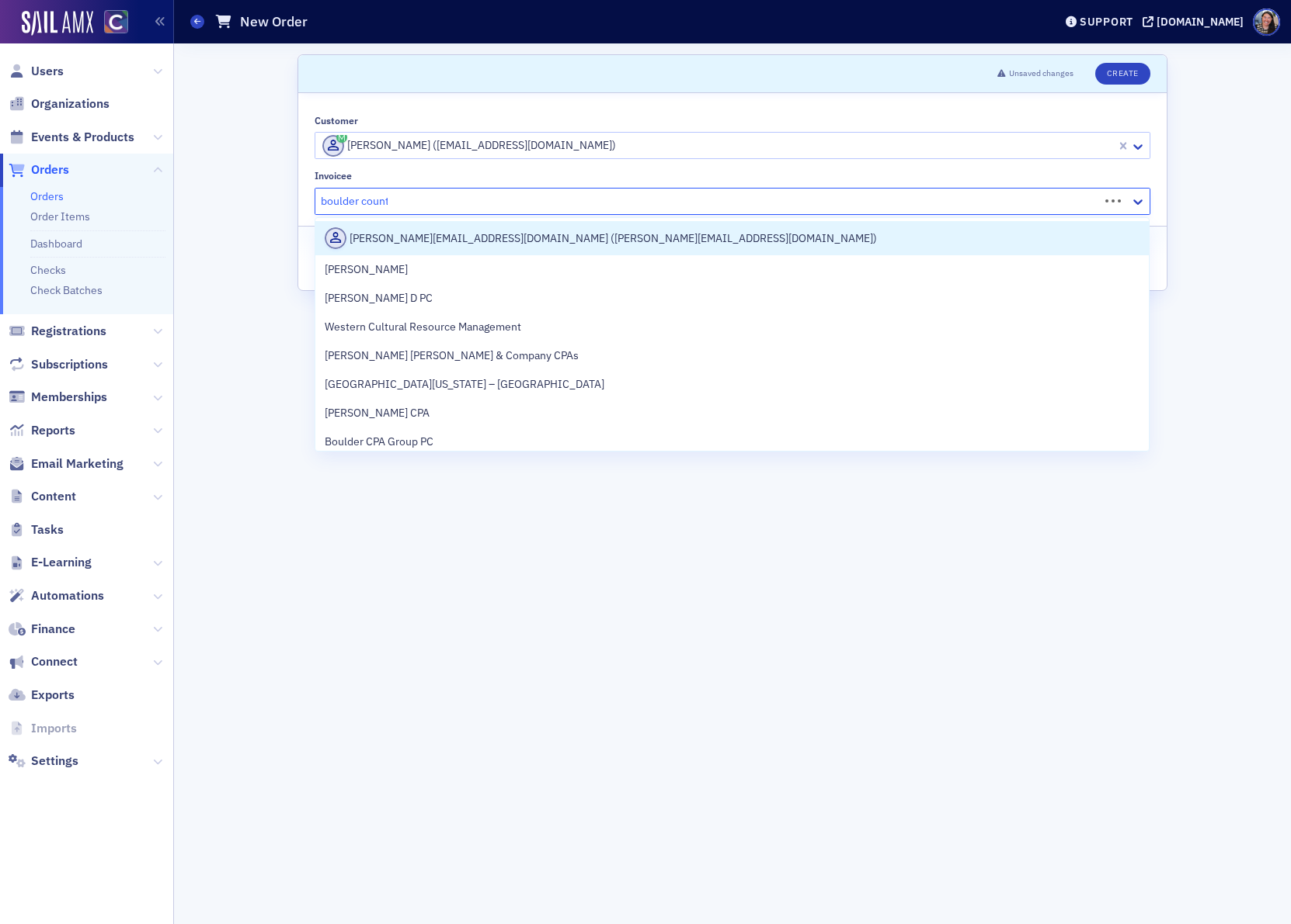
type input "boulder county"
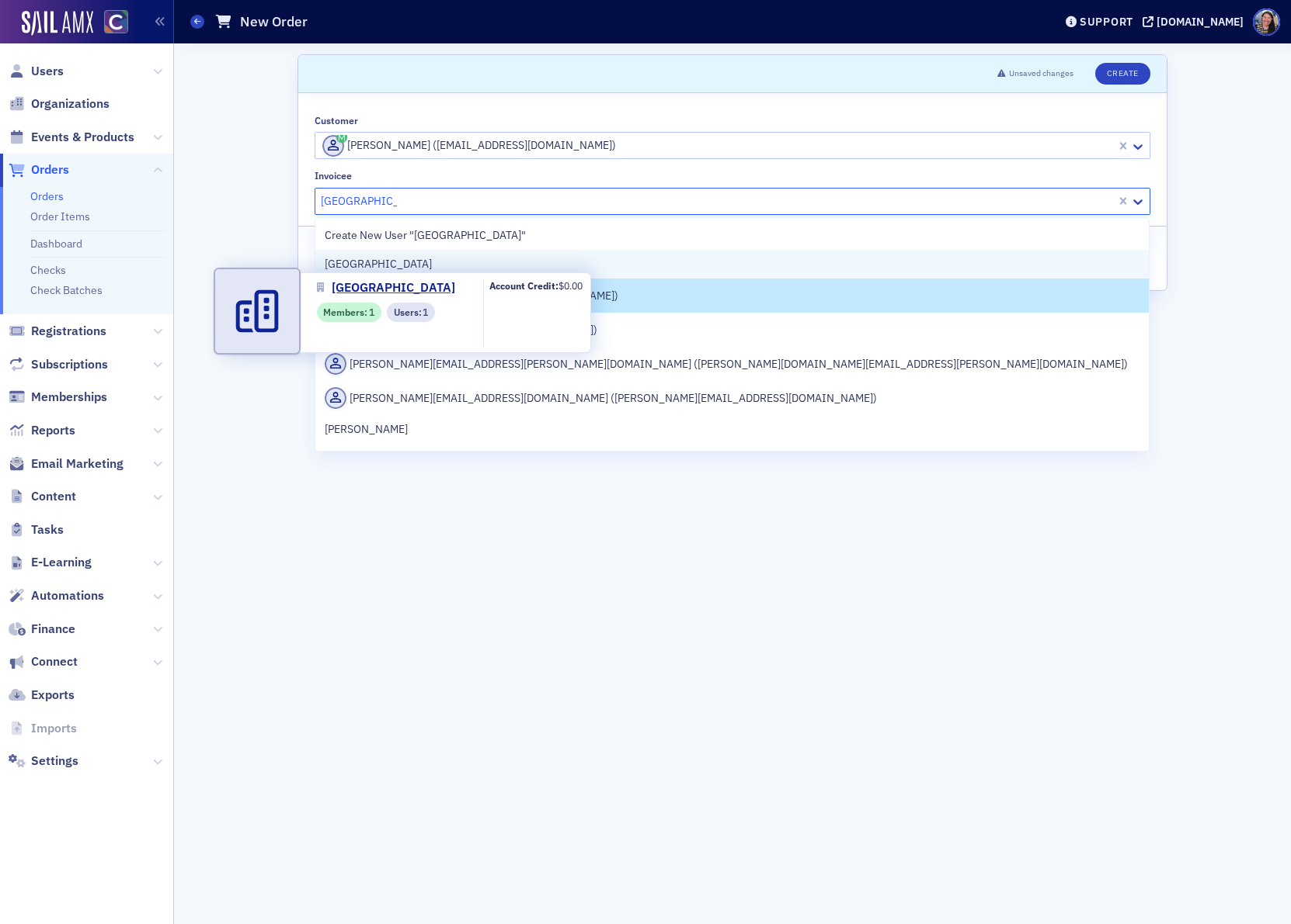
click at [371, 261] on span "Boulder County" at bounding box center [395, 264] width 141 height 16
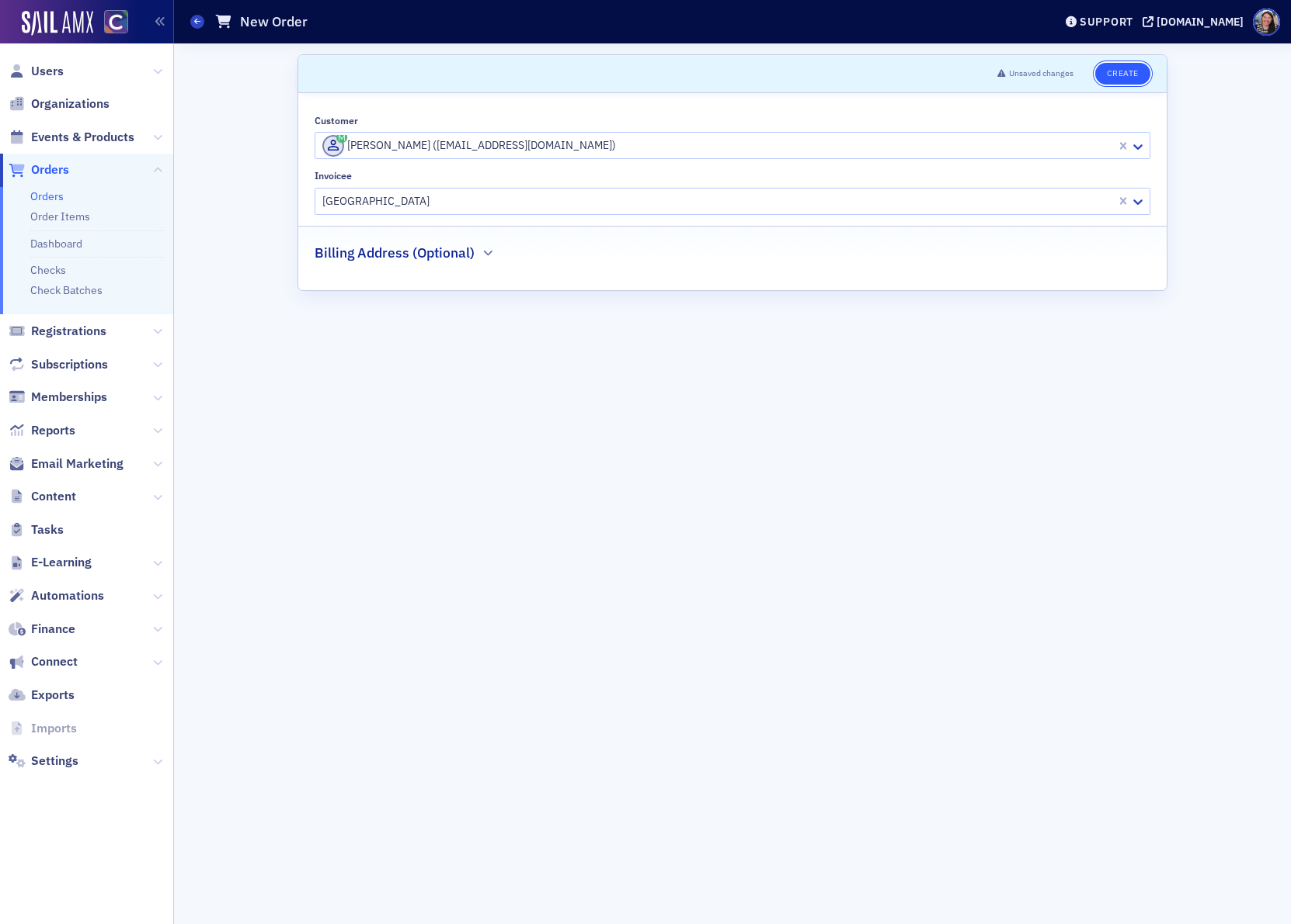
click at [1128, 81] on button "Create" at bounding box center [1122, 73] width 55 height 22
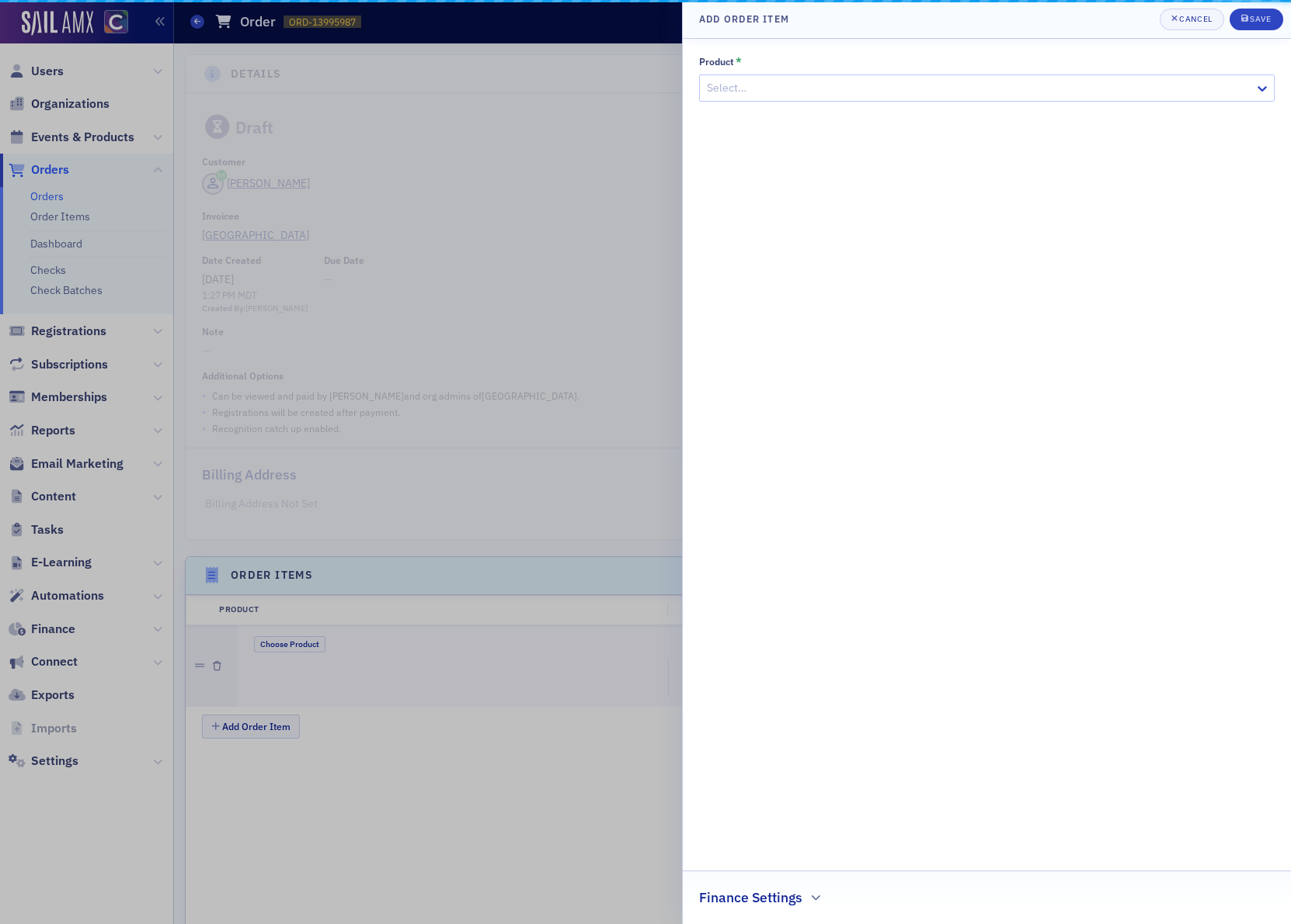
scroll to position [147, 0]
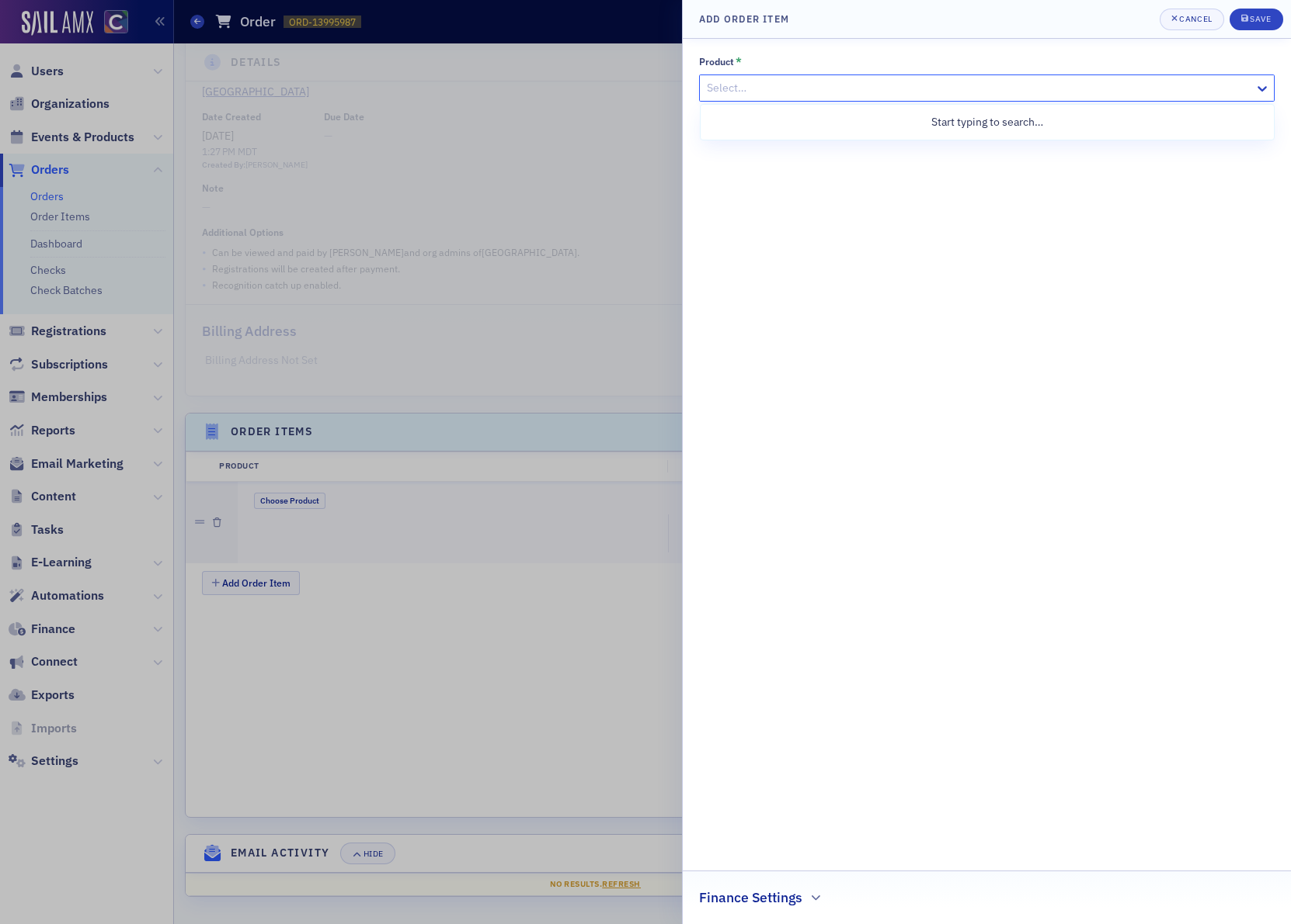
click at [860, 85] on div at bounding box center [978, 88] width 547 height 19
type input "women"
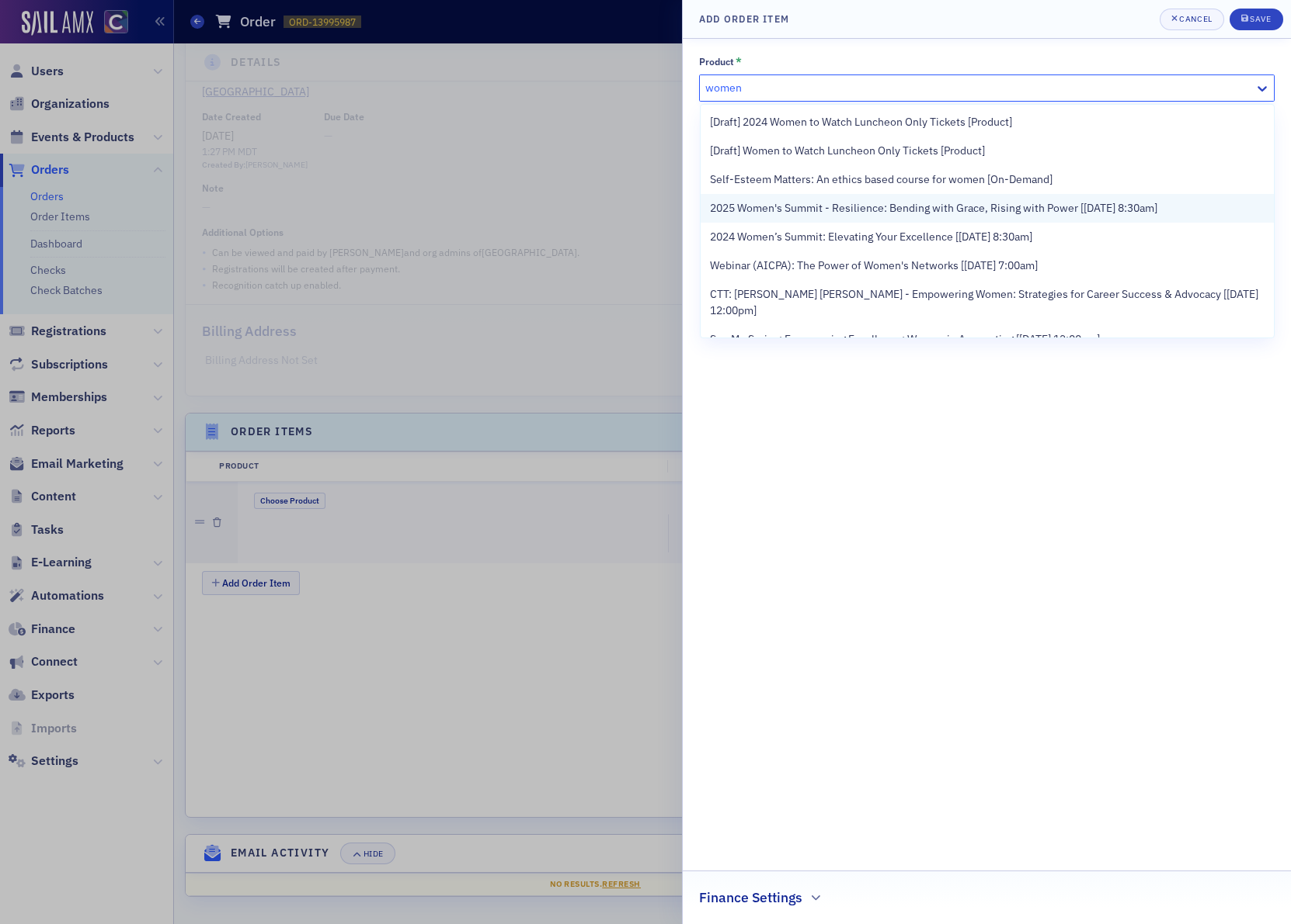
click at [870, 209] on span "2025 Women's Summit - Resilience: Bending with Grace, Rising with Power [8/22/2…" at bounding box center [933, 208] width 447 height 16
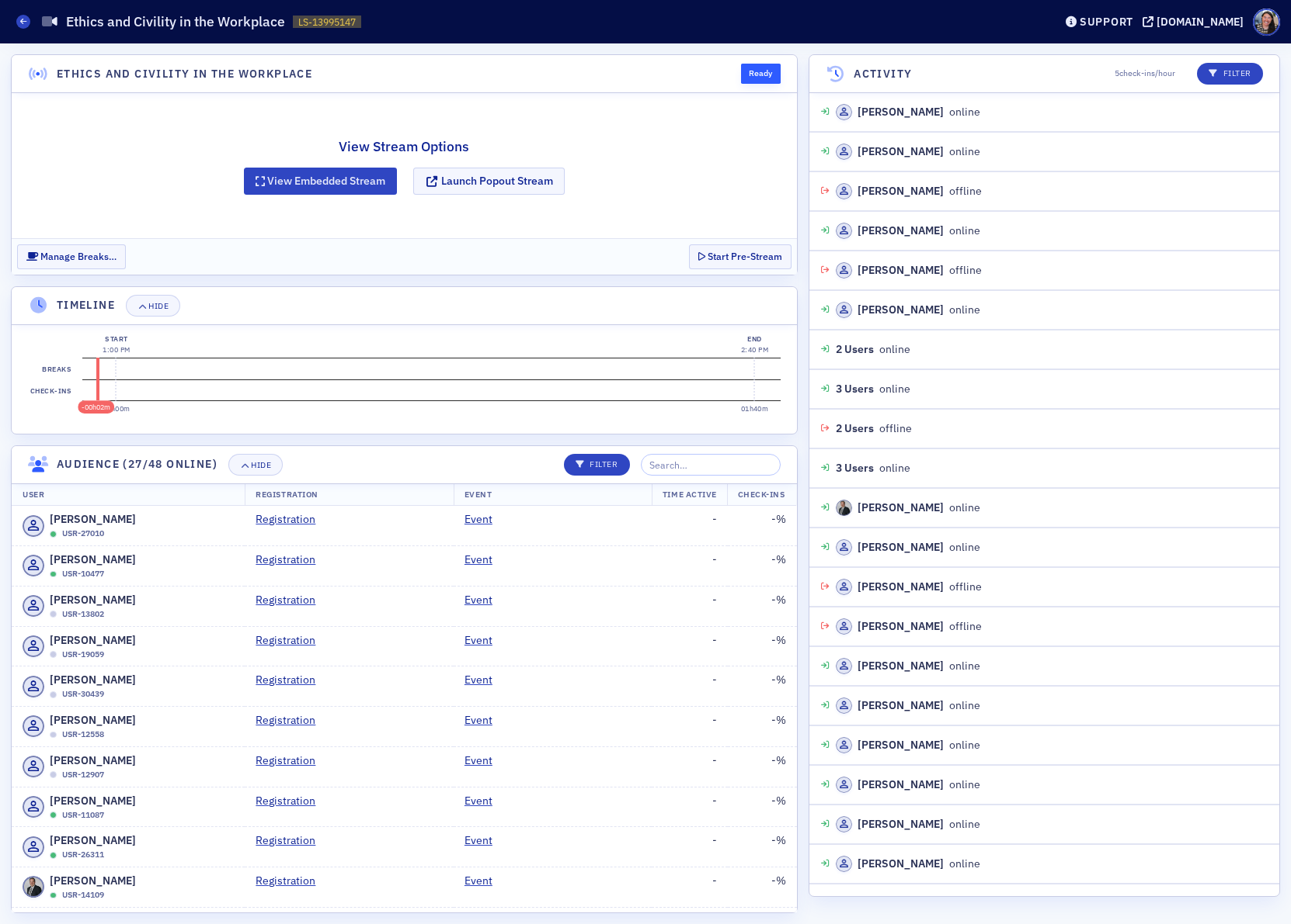
scroll to position [517, 0]
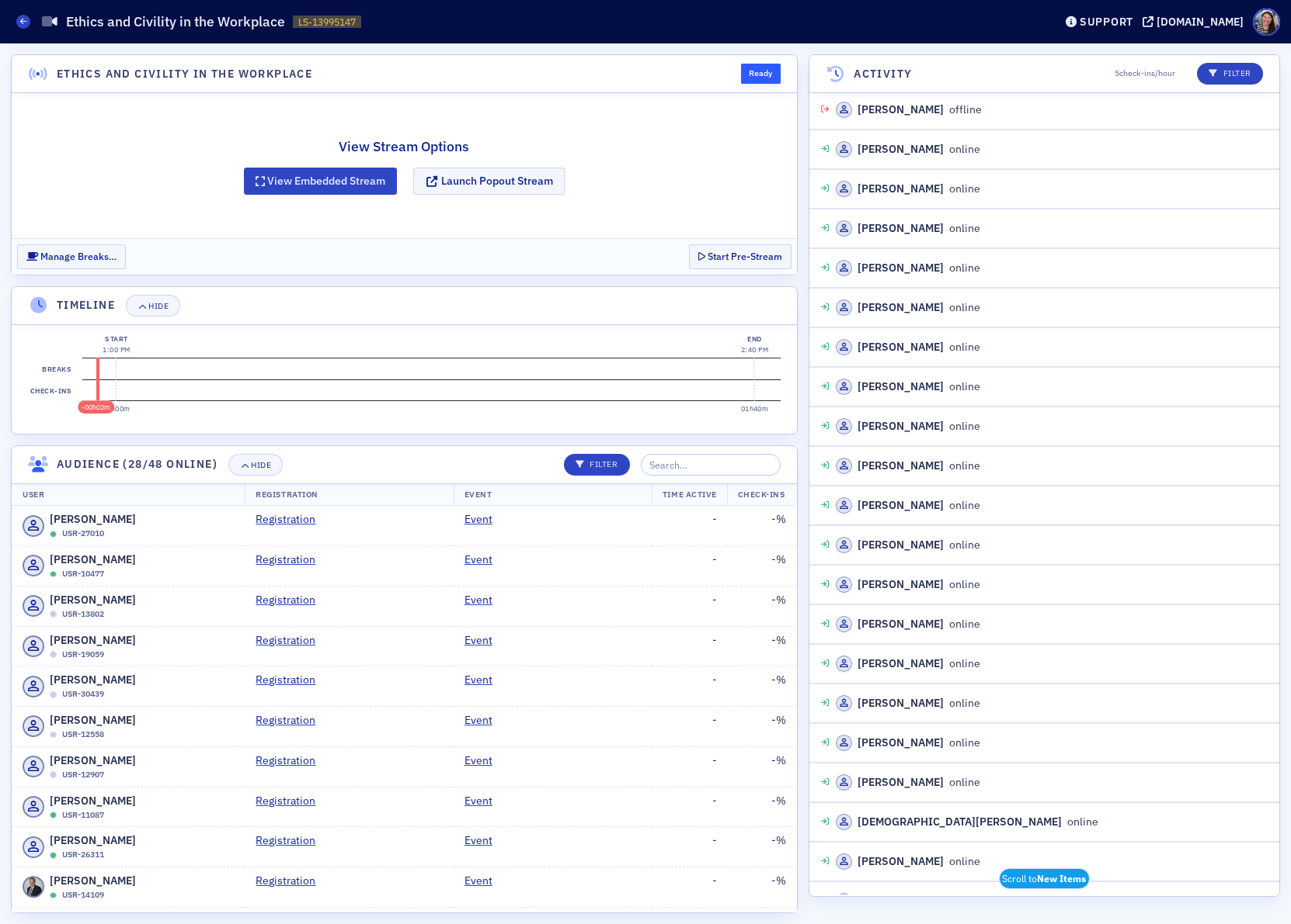
click at [710, 198] on div "View Stream Options View Embedded Stream Launch Popout Stream" at bounding box center [403, 165] width 785 height 145
click at [728, 258] on button "Start Pre-Stream" at bounding box center [740, 256] width 102 height 24
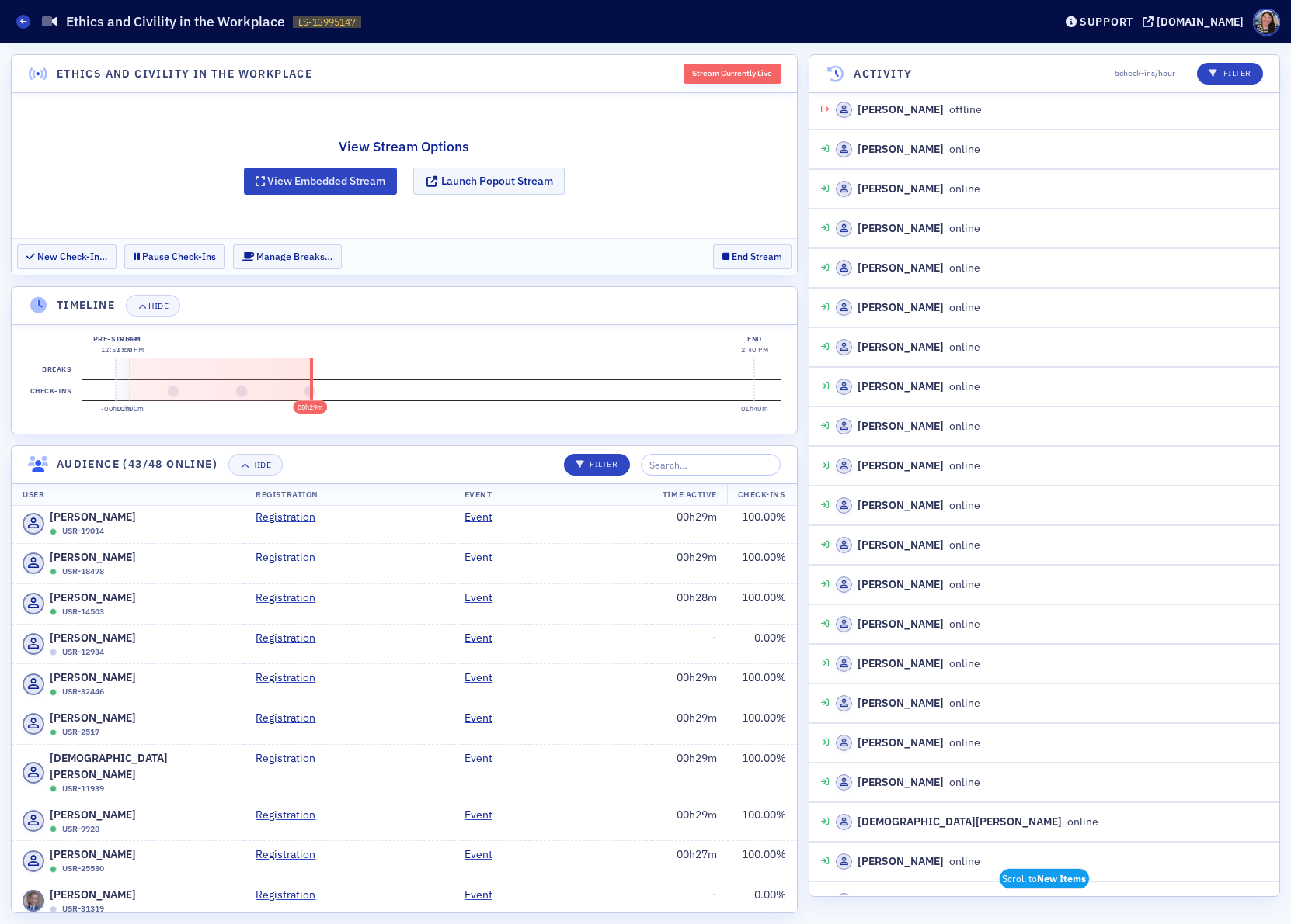
scroll to position [1132, 0]
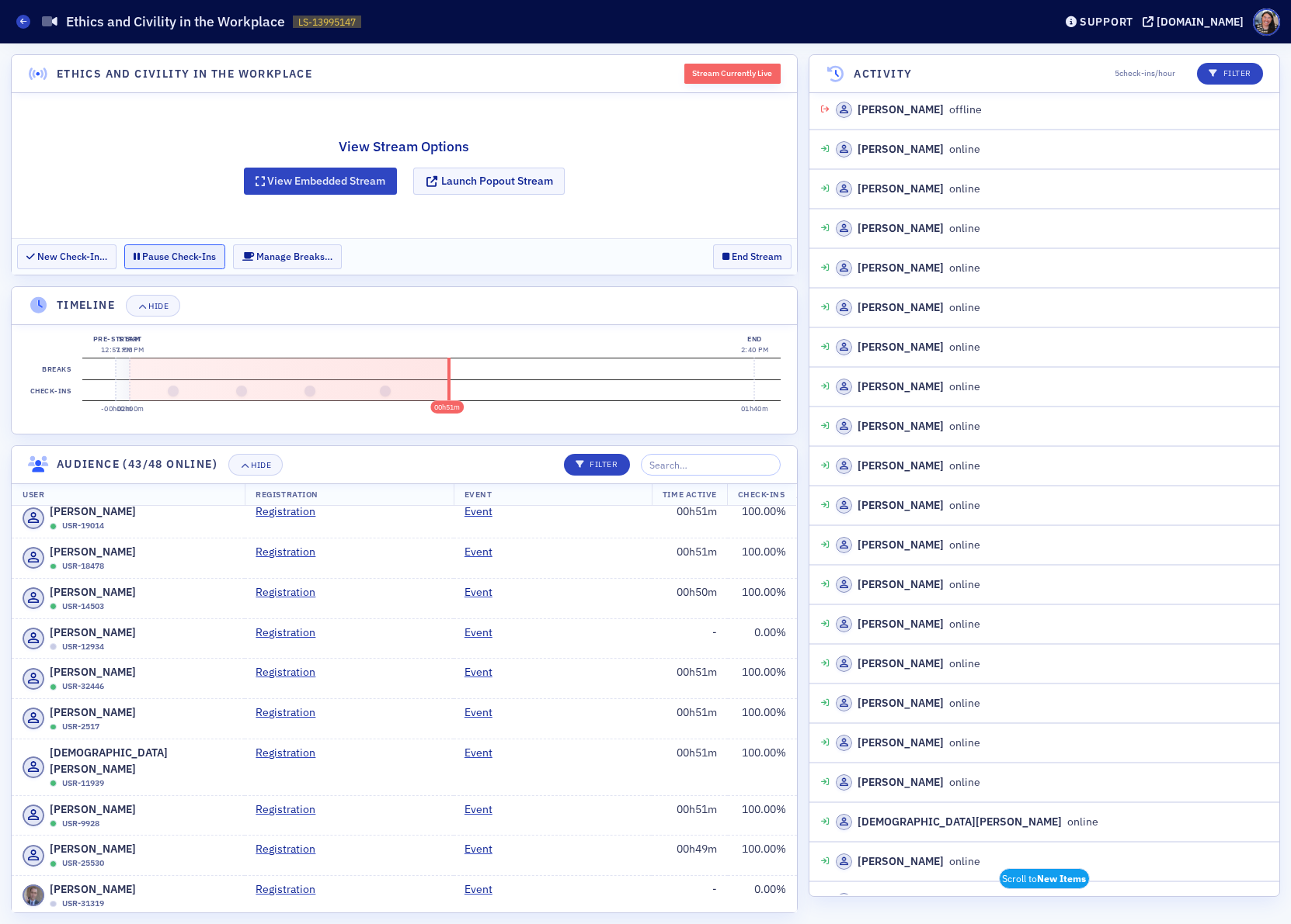
click at [173, 255] on button "Pause Check-Ins" at bounding box center [174, 256] width 101 height 24
click at [168, 257] on button "Resume Check-Ins" at bounding box center [181, 256] width 115 height 24
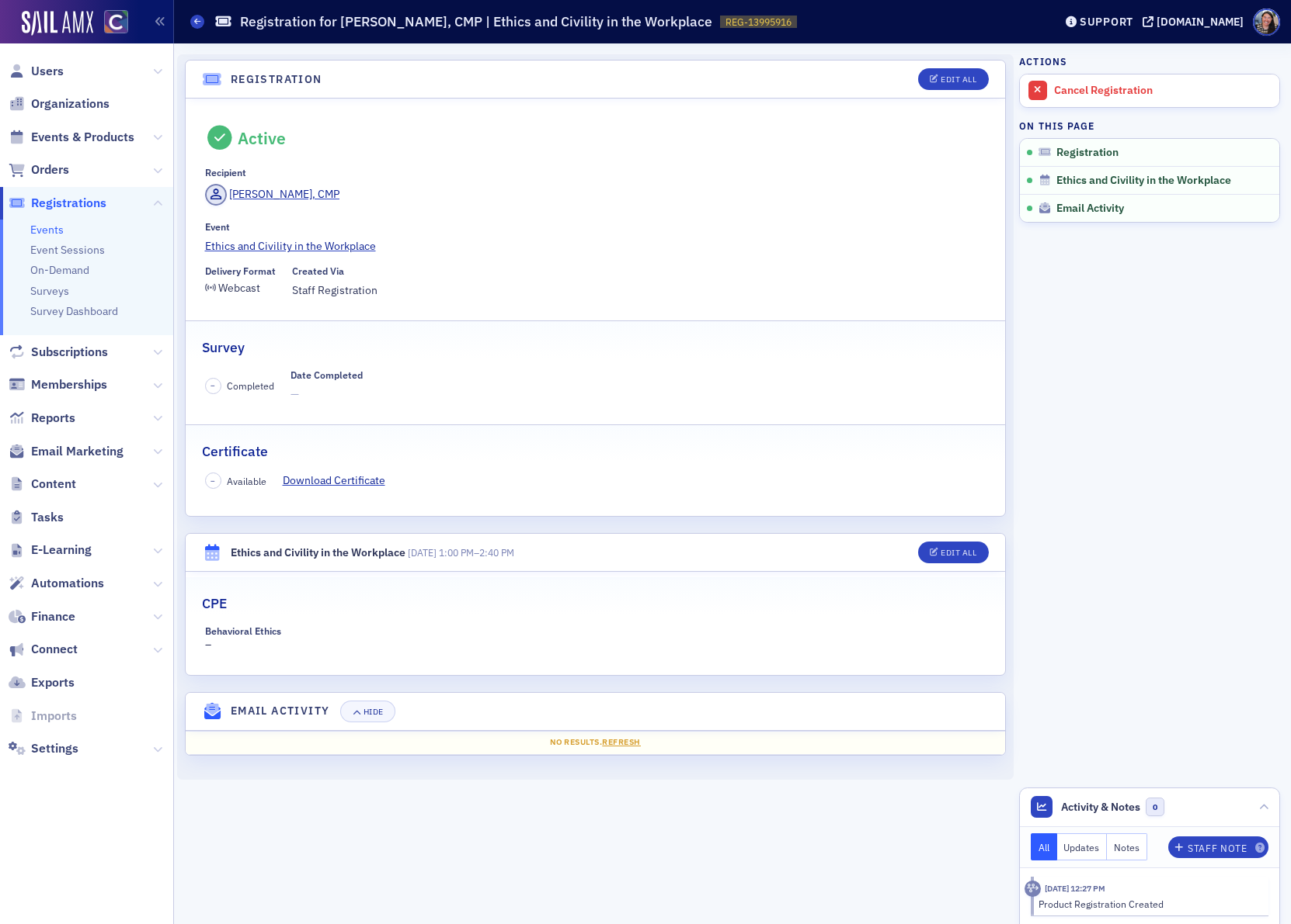
click at [42, 230] on link "Events" at bounding box center [46, 229] width 33 height 14
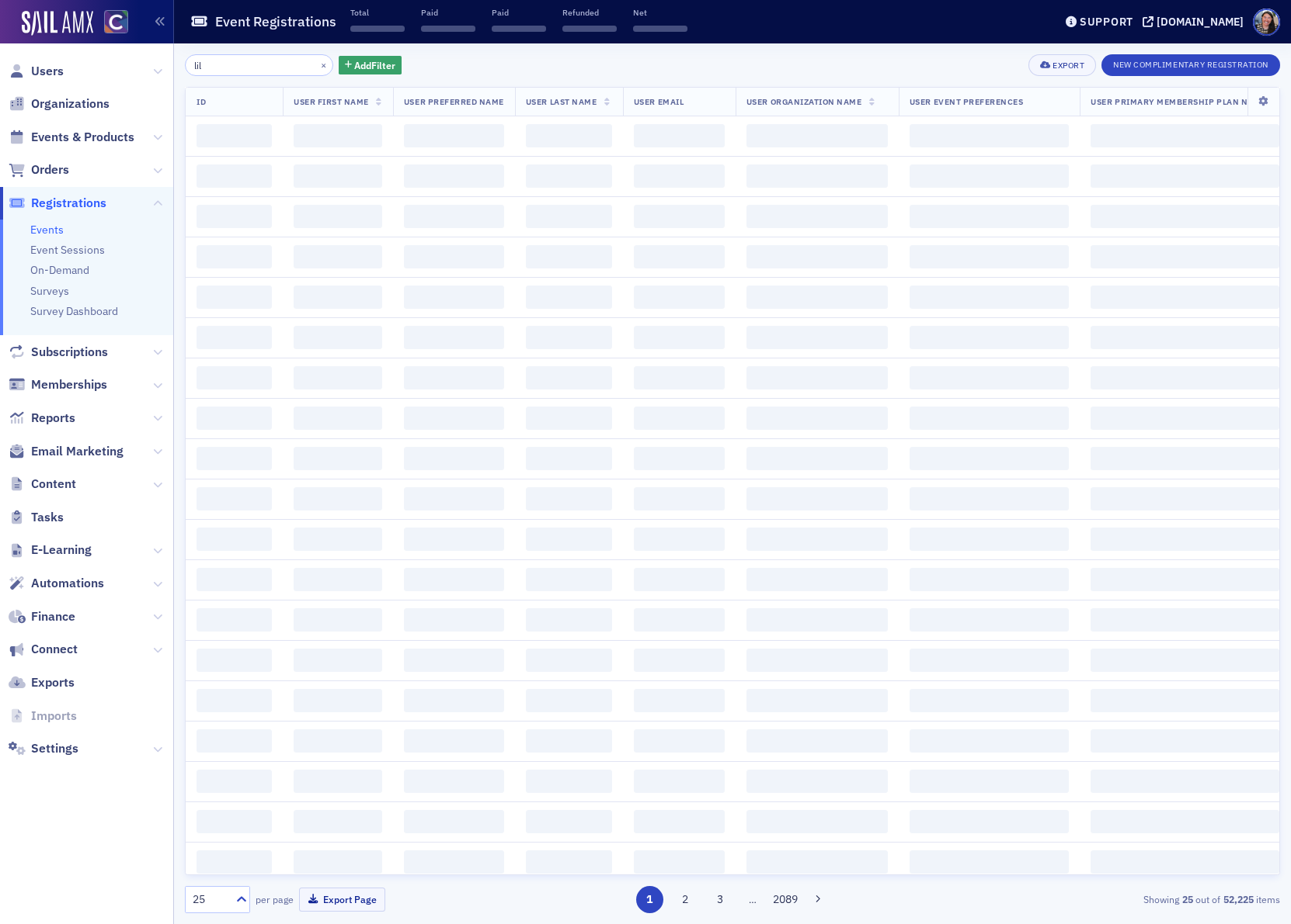
type input "lily"
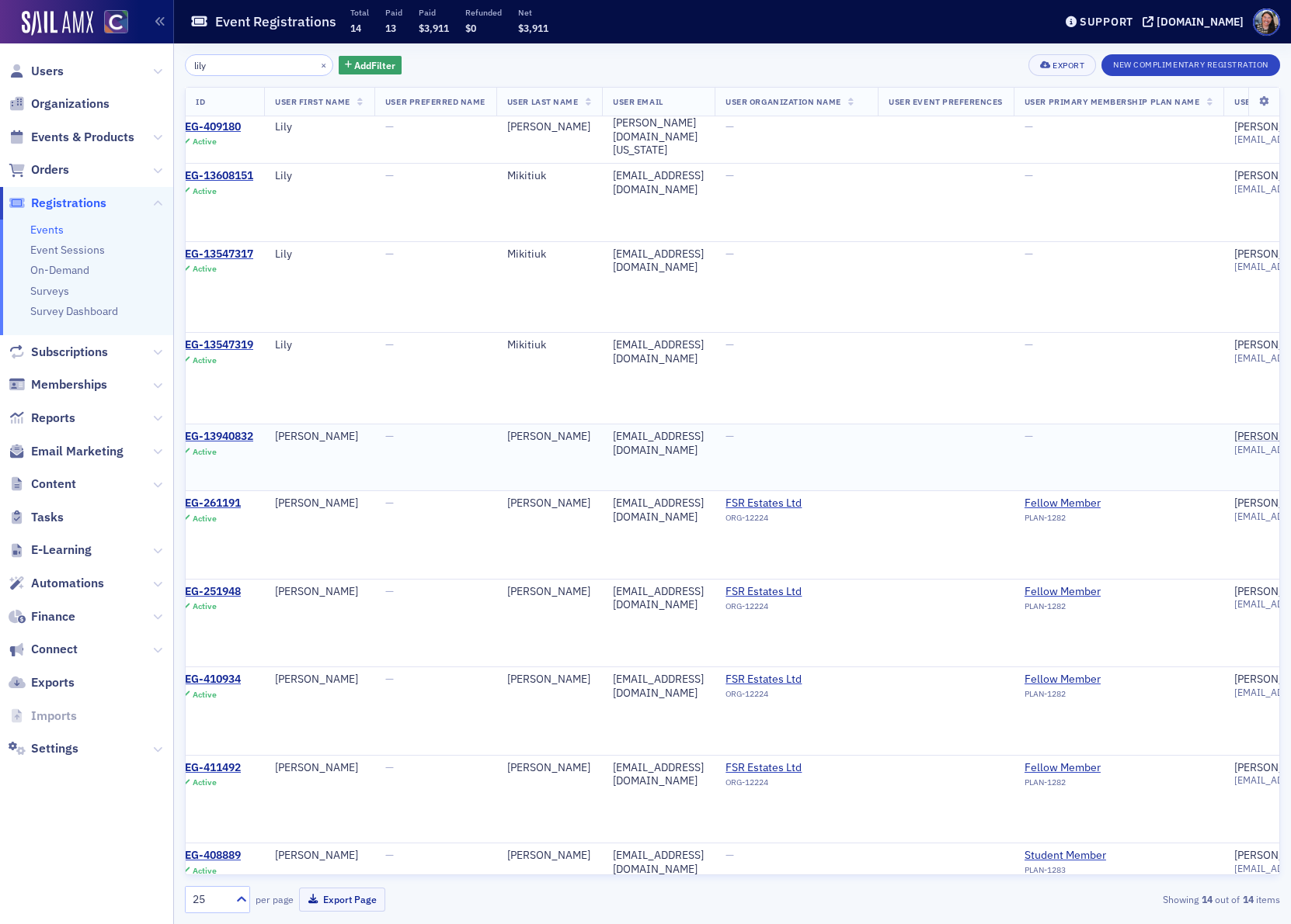
scroll to position [41, 0]
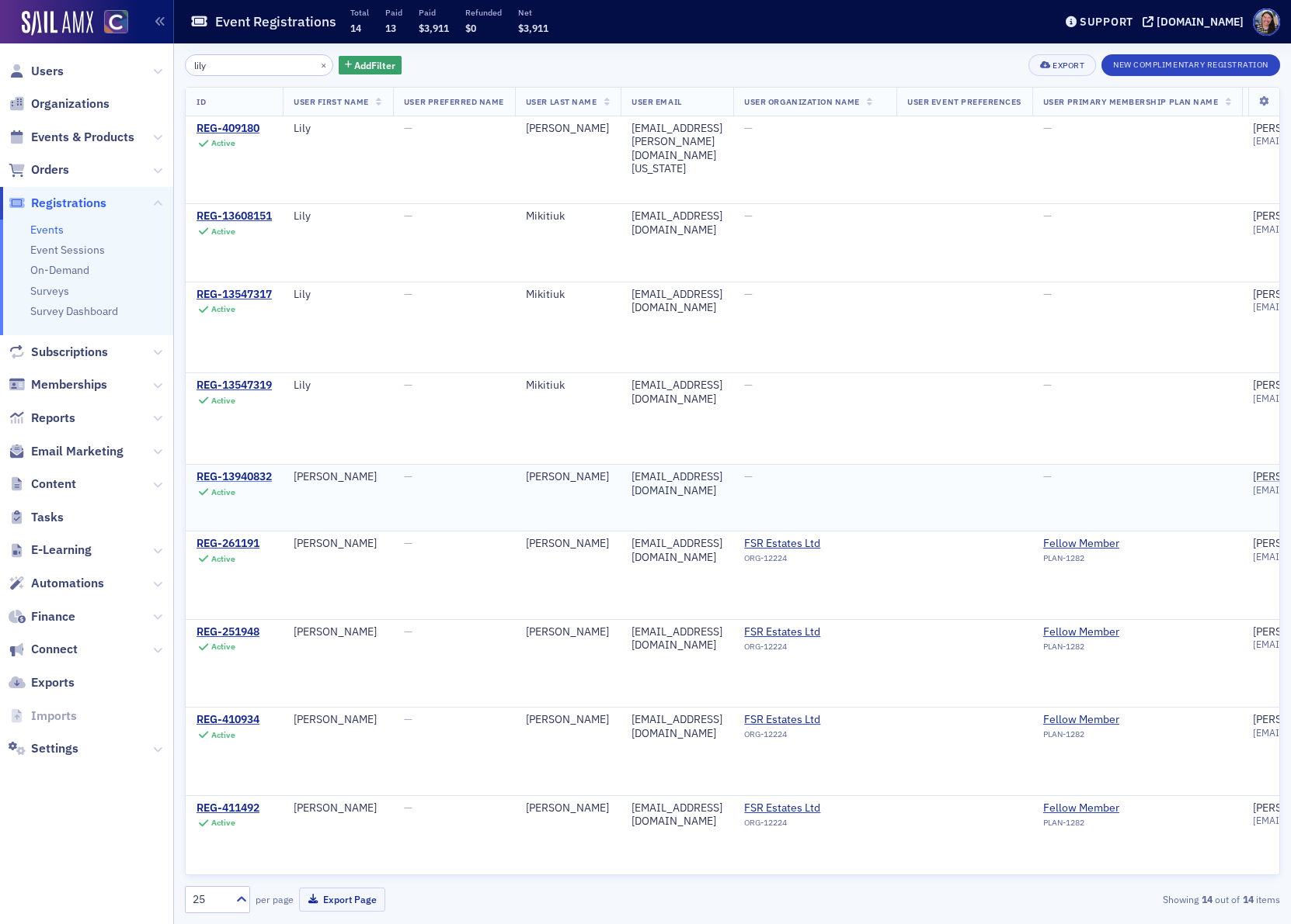
click at [232, 476] on div "REG-13940832" at bounding box center [234, 477] width 76 height 14
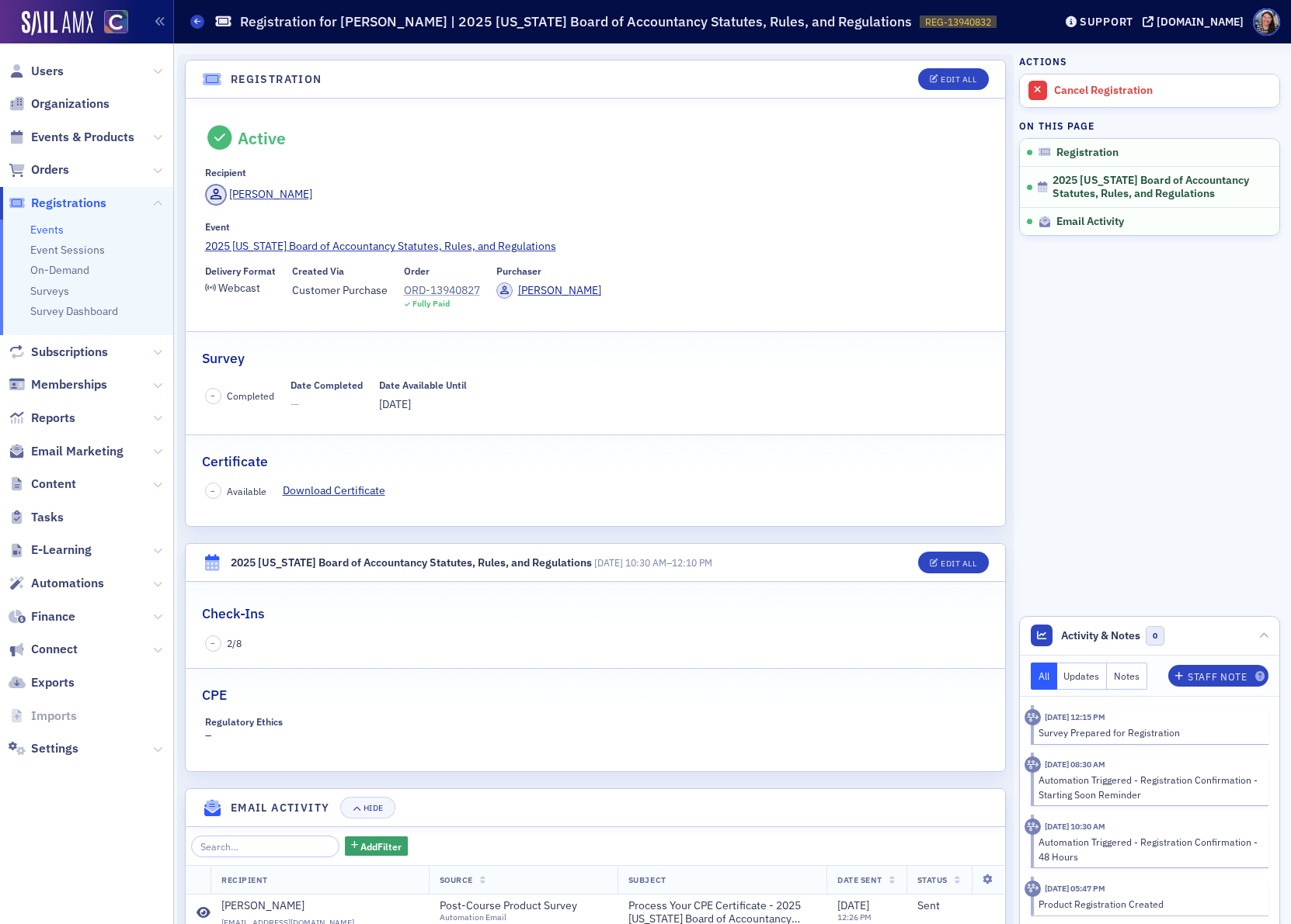
click at [421, 293] on div "ORD-13940827" at bounding box center [441, 290] width 76 height 16
click at [59, 136] on span "Events & Products" at bounding box center [82, 137] width 103 height 17
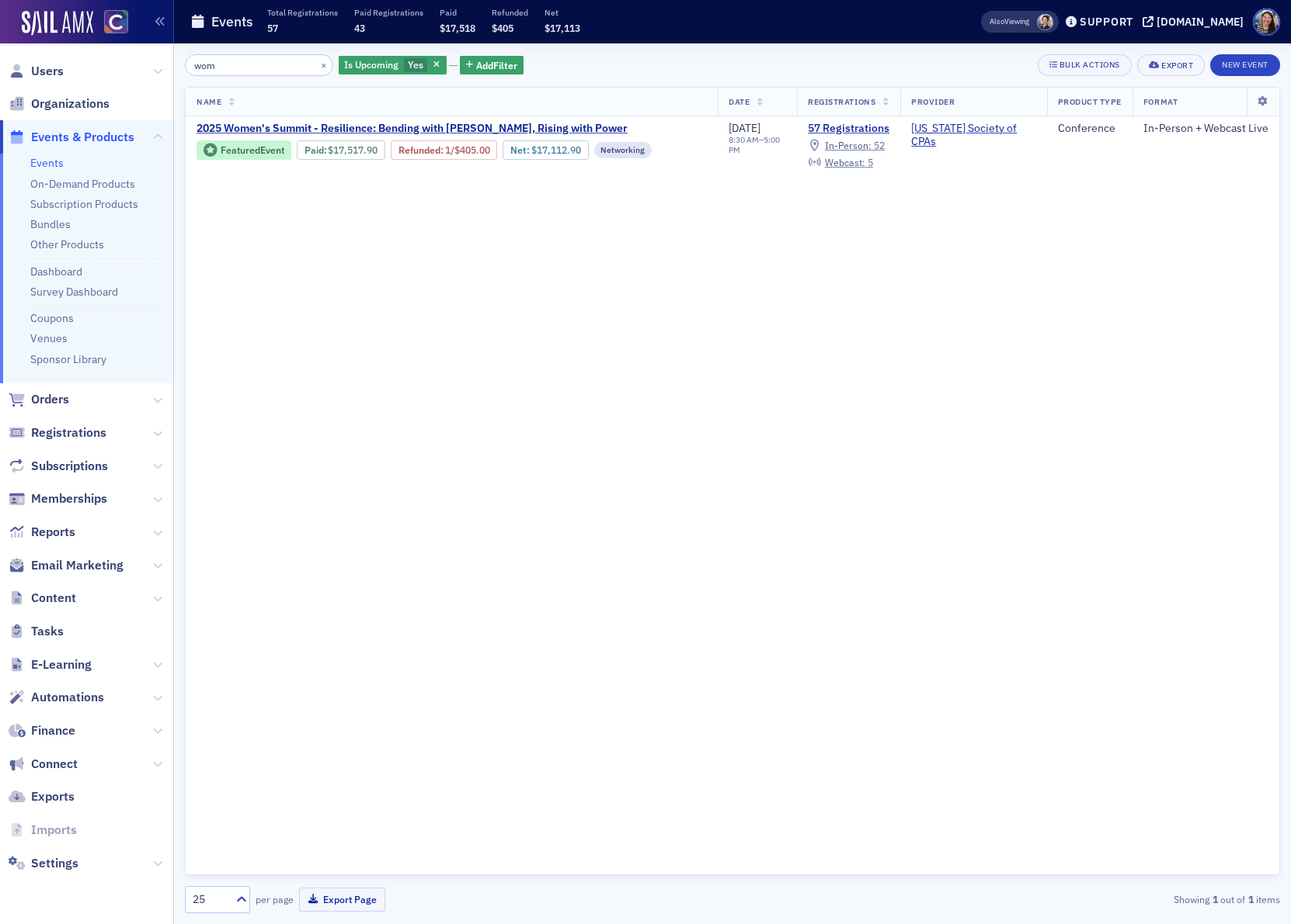
type input "wom"
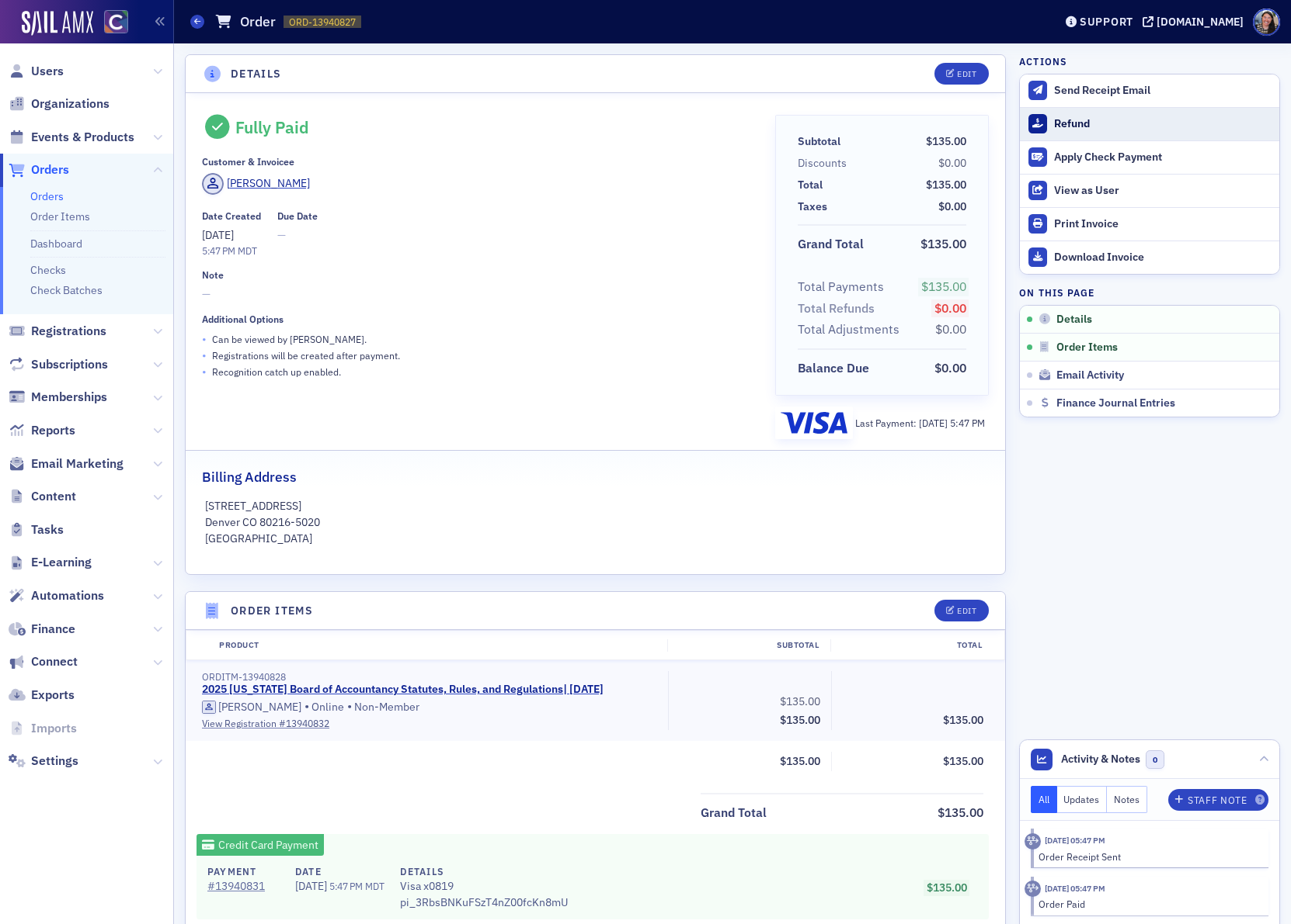
click at [1078, 126] on div "Refund" at bounding box center [1163, 124] width 218 height 14
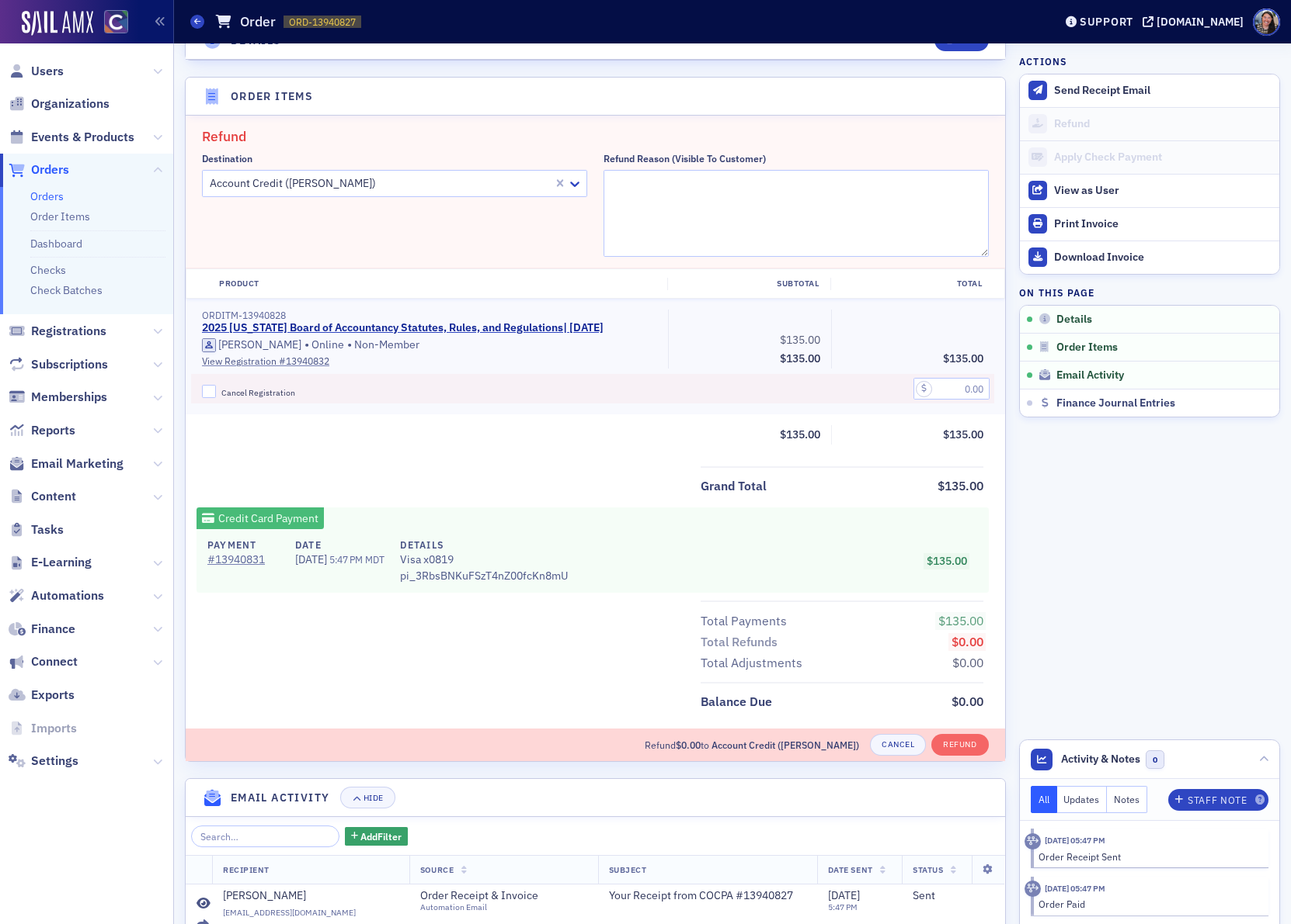
scroll to position [541, 0]
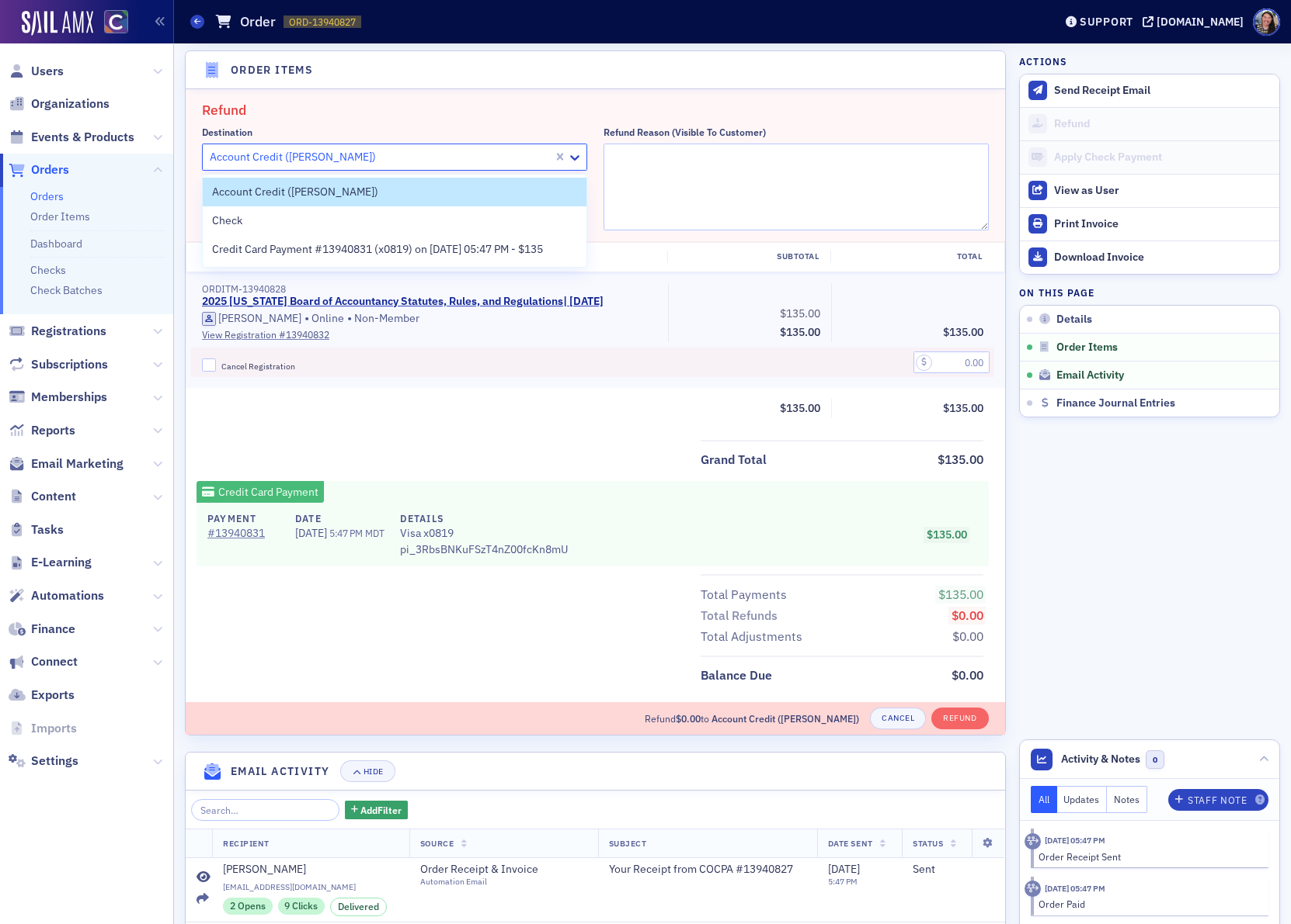
click at [385, 163] on div at bounding box center [380, 157] width 343 height 19
click at [330, 247] on span "Credit Card Payment #13940831 (x0819) on [DATE] 05:47 PM - $135" at bounding box center [377, 249] width 331 height 16
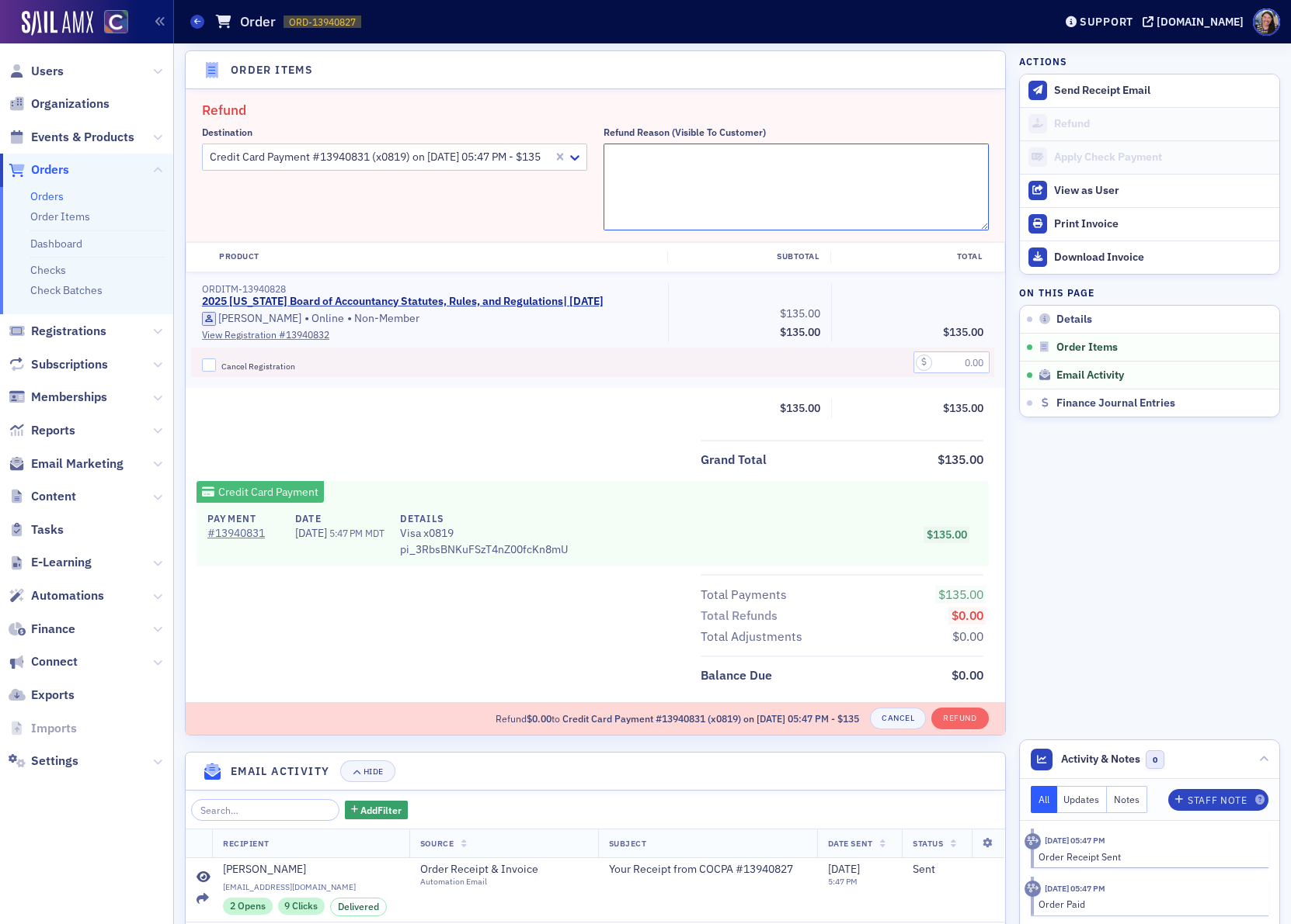
click at [770, 151] on textarea "Refund Reason (Visible to Customer)" at bounding box center [796, 187] width 386 height 87
type textarea "Was not seeing attendance checks, so refunding so that she can attend again in …"
click at [963, 353] on input "text" at bounding box center [951, 362] width 76 height 22
type input "135.00"
click at [235, 367] on span "Cancel Registration" at bounding box center [259, 365] width 74 height 10
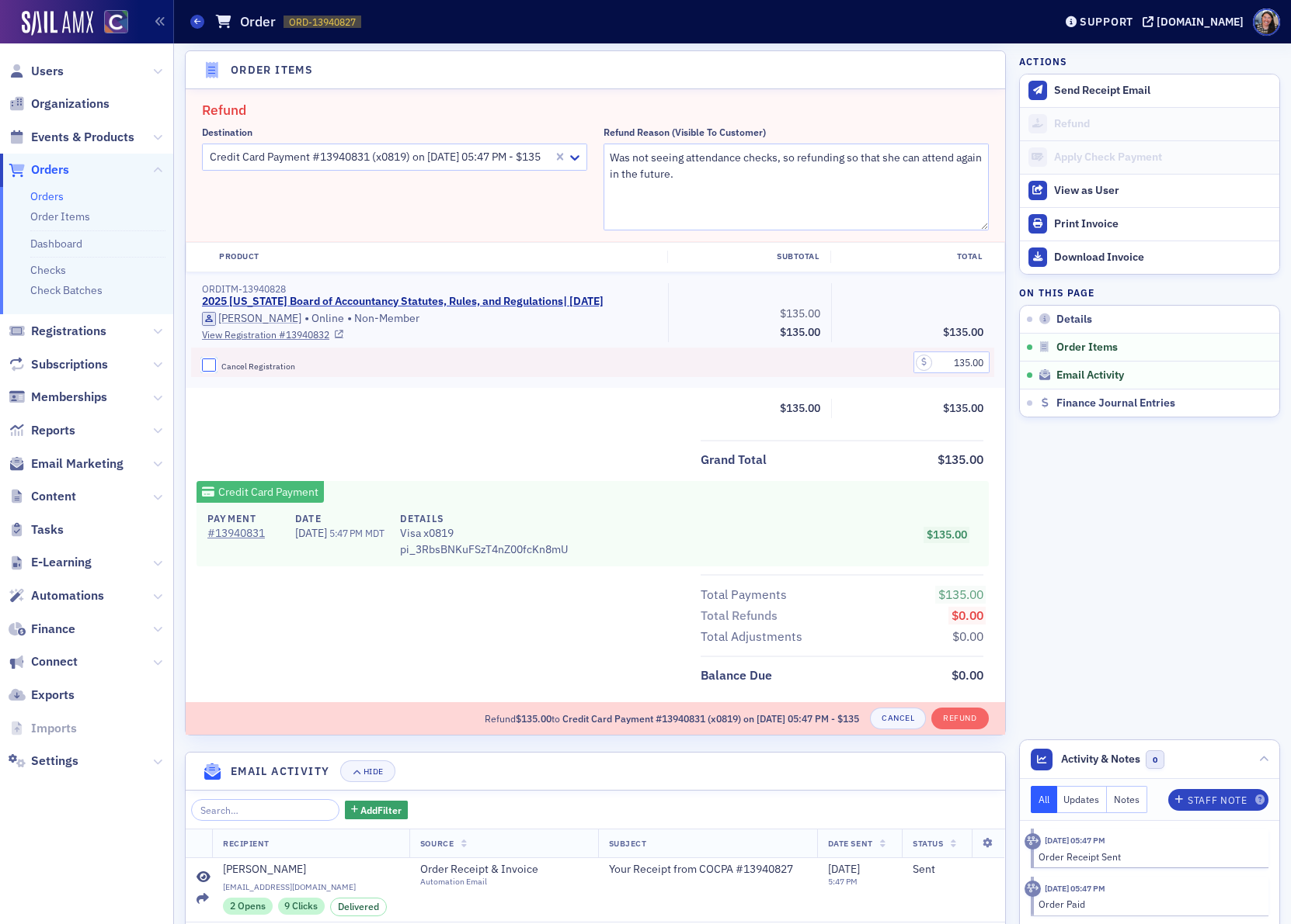
click at [216, 367] on input "Cancel Registration" at bounding box center [208, 365] width 14 height 14
checkbox input "true"
click at [957, 714] on button "Refund" at bounding box center [959, 719] width 57 height 22
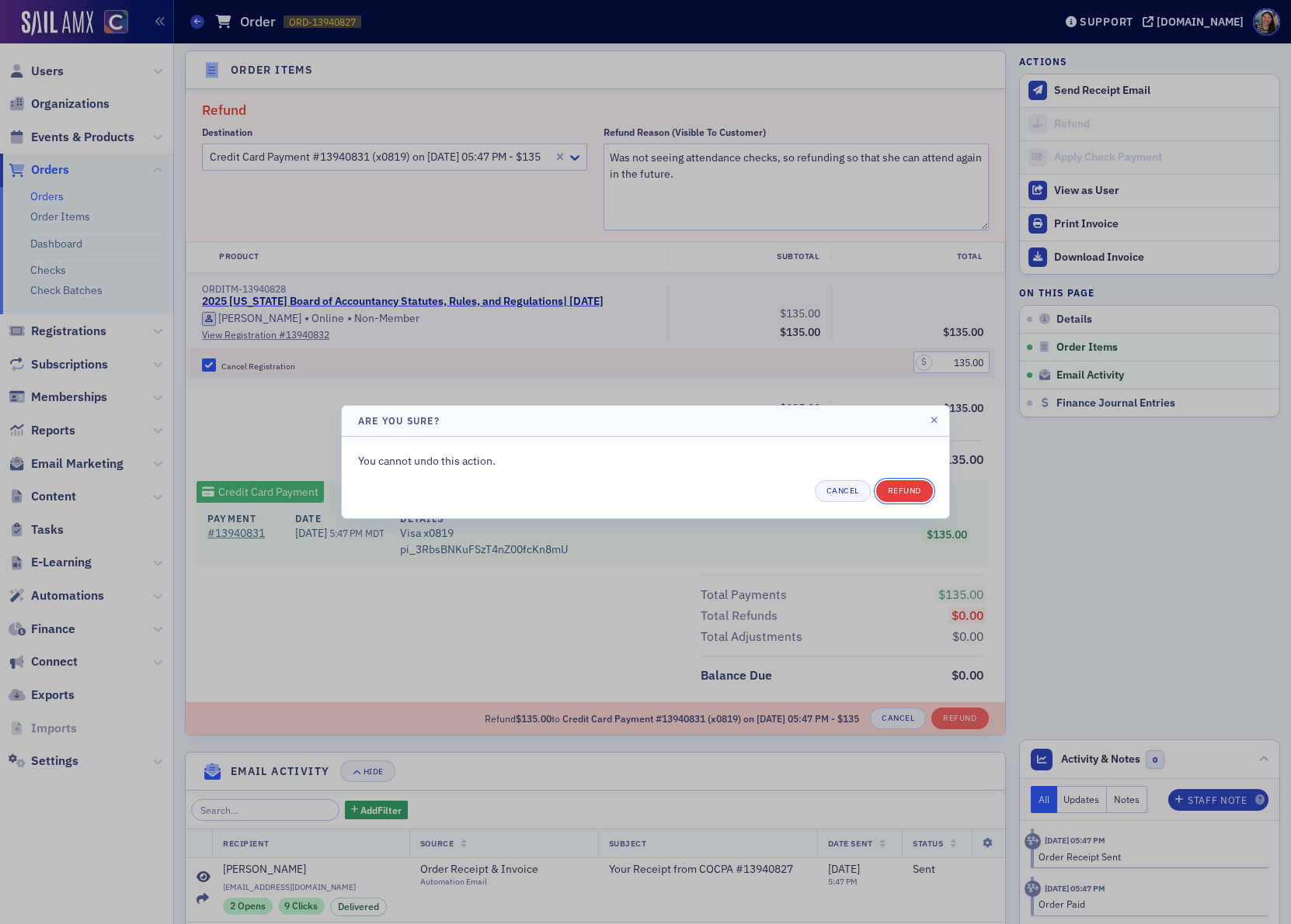
click at [912, 493] on button "Refund" at bounding box center [905, 490] width 57 height 22
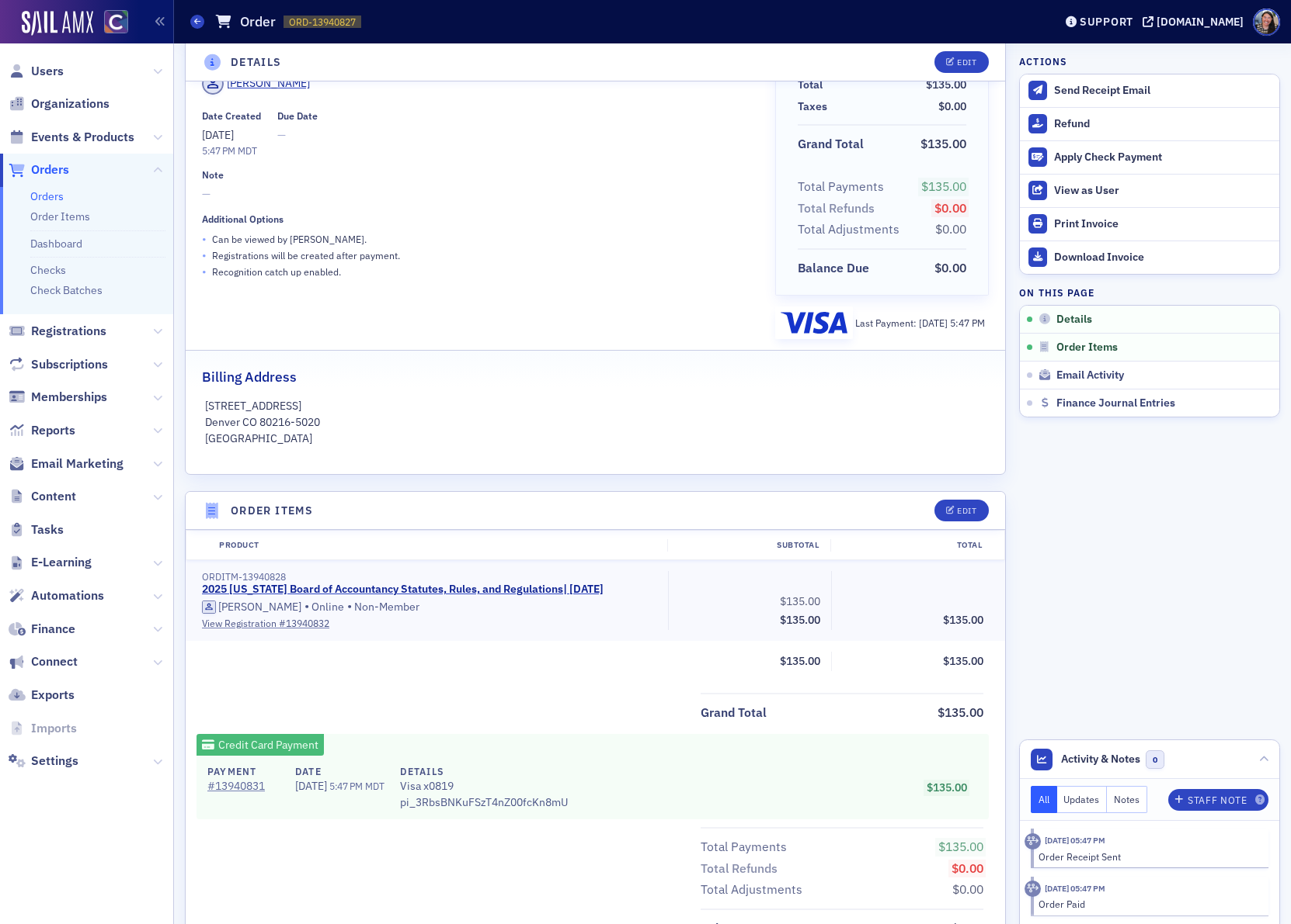
scroll to position [0, 0]
